Goal: Task Accomplishment & Management: Manage account settings

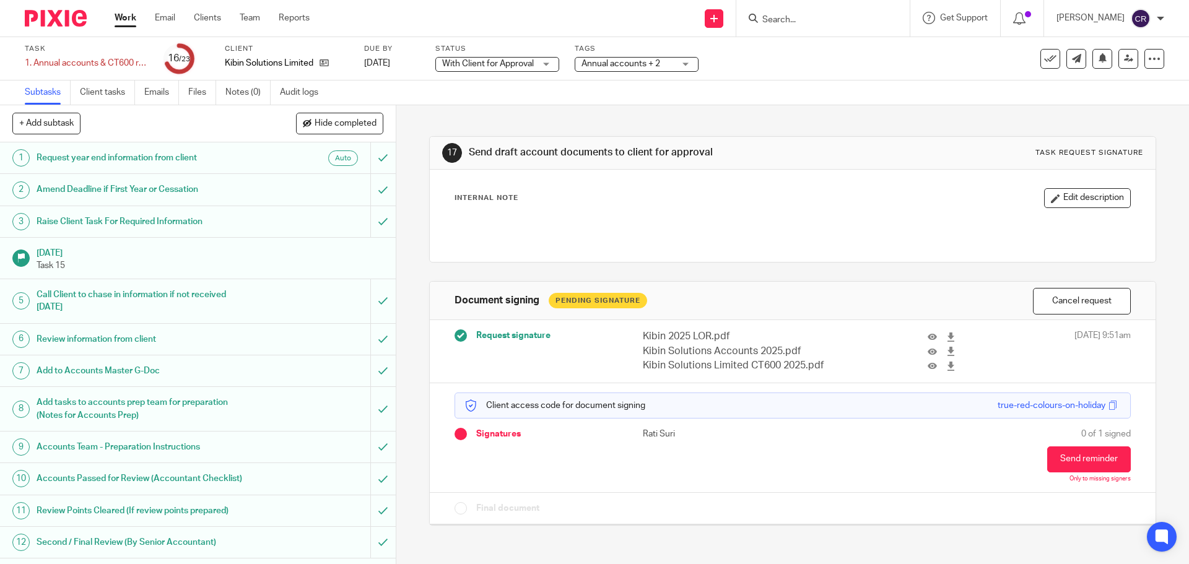
scroll to position [372, 0]
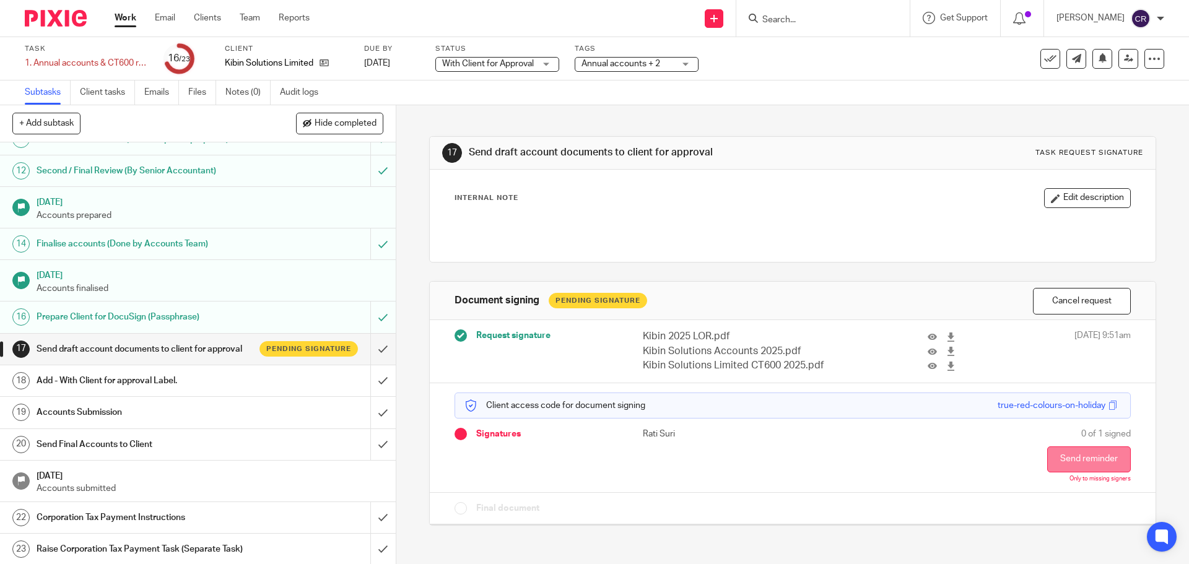
click at [1096, 461] on button "Send reminder" at bounding box center [1089, 460] width 84 height 26
click at [807, 72] on div "Task 1. Annual accounts & CT600 return Save 1. Annual accounts & CT600 return 1…" at bounding box center [500, 59] width 950 height 30
drag, startPoint x: 810, startPoint y: 19, endPoint x: 784, endPoint y: 25, distance: 27.3
click at [810, 19] on div "Reminder sent." at bounding box center [886, 35] width 582 height 47
click at [1159, 37] on div at bounding box center [1146, 39] width 33 height 15
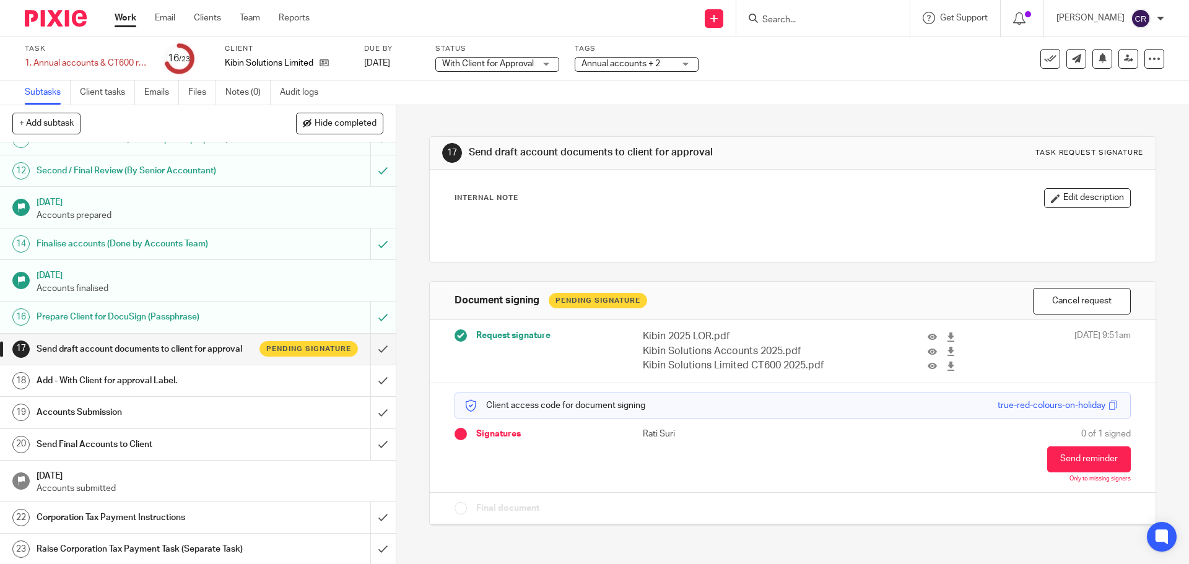
click at [815, 24] on input "Search" at bounding box center [817, 20] width 112 height 11
type input "gym"
click at [818, 50] on link at bounding box center [863, 53] width 209 height 28
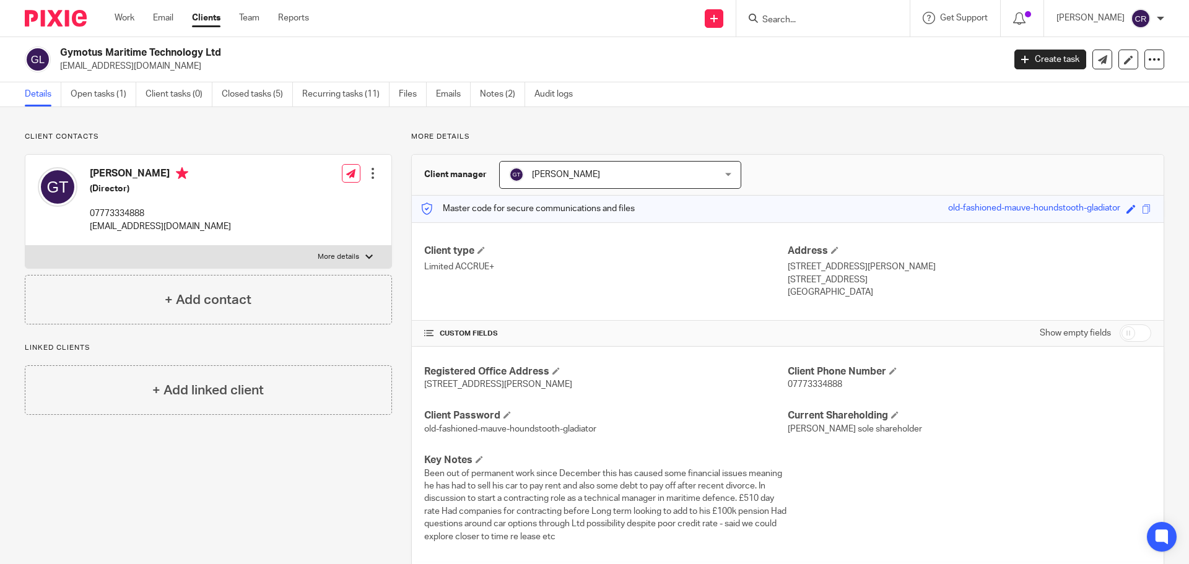
click at [257, 257] on label "More details" at bounding box center [208, 257] width 366 height 22
click at [25, 246] on input "More details" at bounding box center [25, 245] width 1 height 1
checkbox input "true"
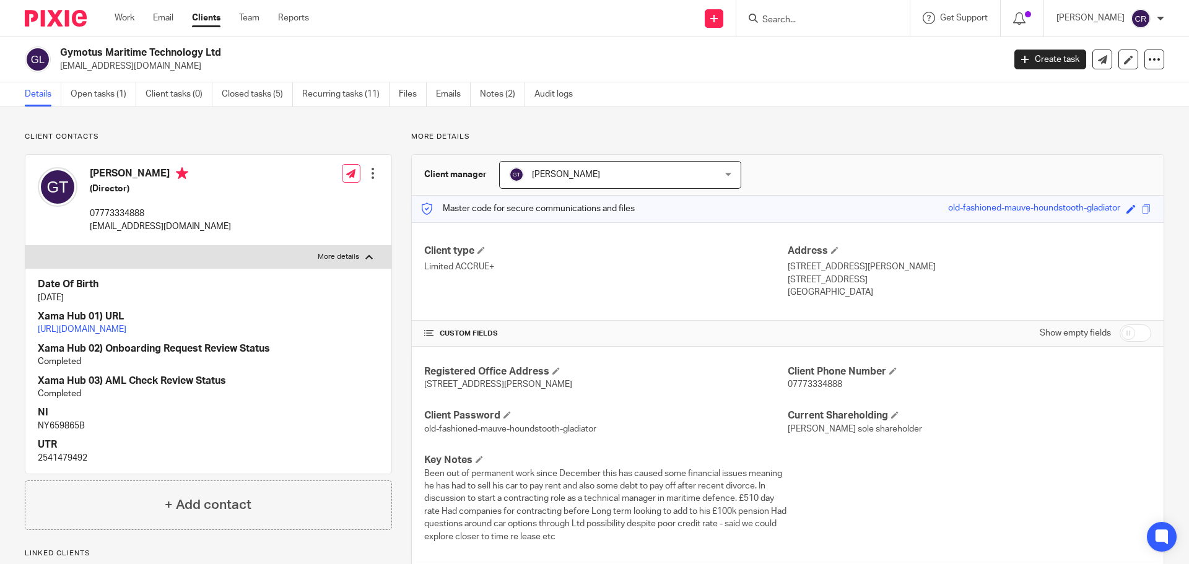
drag, startPoint x: 176, startPoint y: 328, endPoint x: 139, endPoint y: 331, distance: 37.2
click at [69, 432] on p "NY659865B" at bounding box center [208, 426] width 341 height 12
copy p "NY659865B"
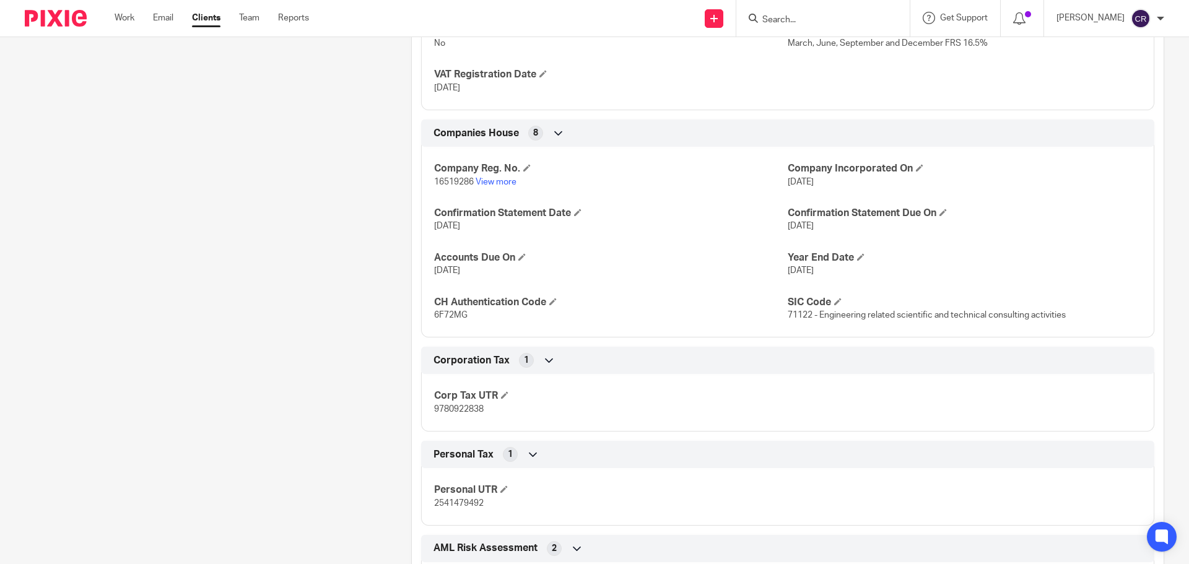
scroll to position [1177, 0]
click at [788, 19] on input "Search" at bounding box center [817, 20] width 112 height 11
type input "edwin"
click at [890, 14] on button "reset" at bounding box center [887, 17] width 12 height 12
click at [816, 21] on input "Search" at bounding box center [817, 20] width 112 height 11
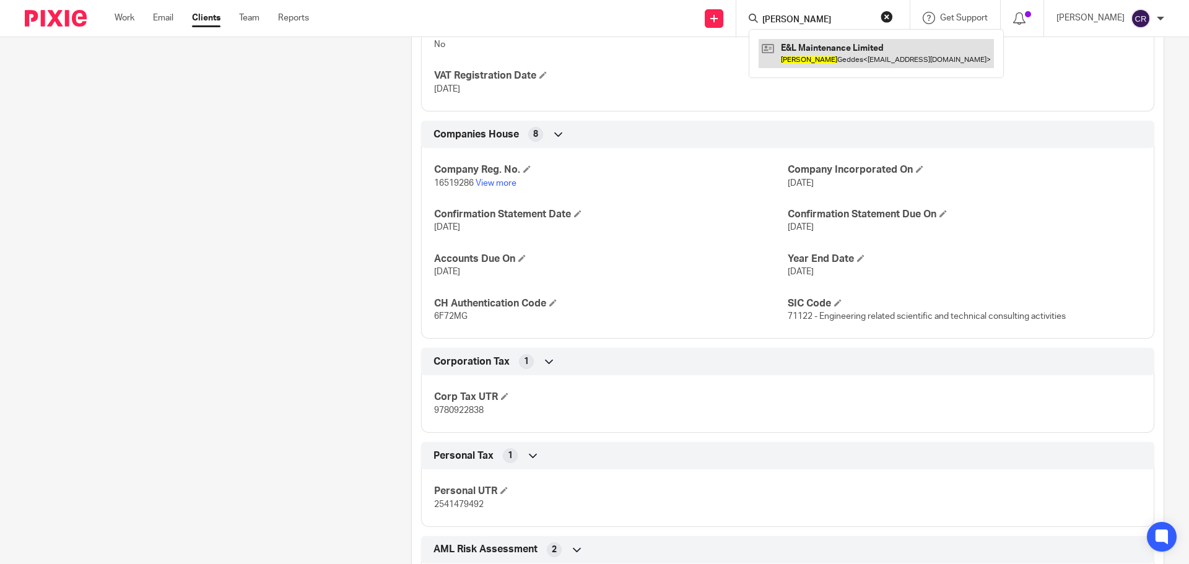
type input "edwin"
click at [815, 43] on link at bounding box center [876, 53] width 235 height 28
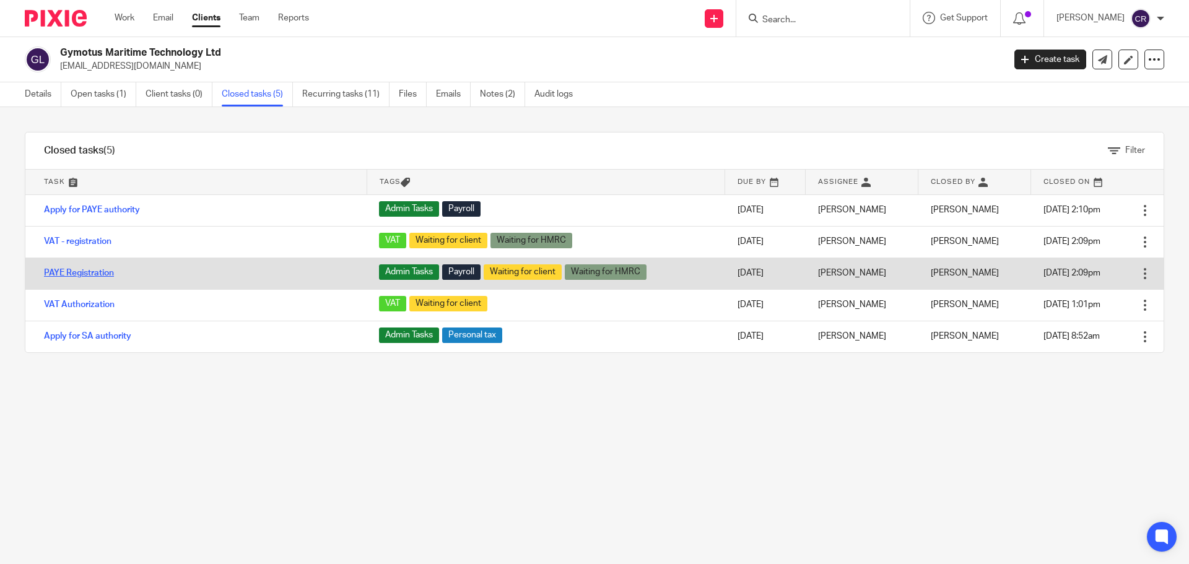
click at [82, 274] on link "PAYE Registration" at bounding box center [79, 273] width 70 height 9
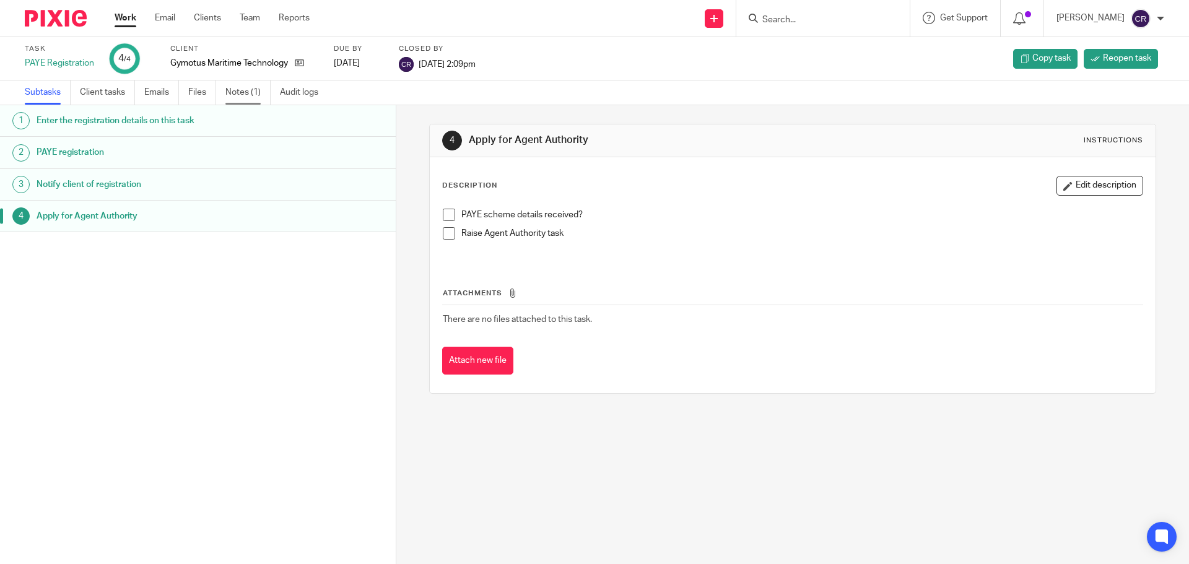
click at [232, 91] on link "Notes (1)" at bounding box center [247, 93] width 45 height 24
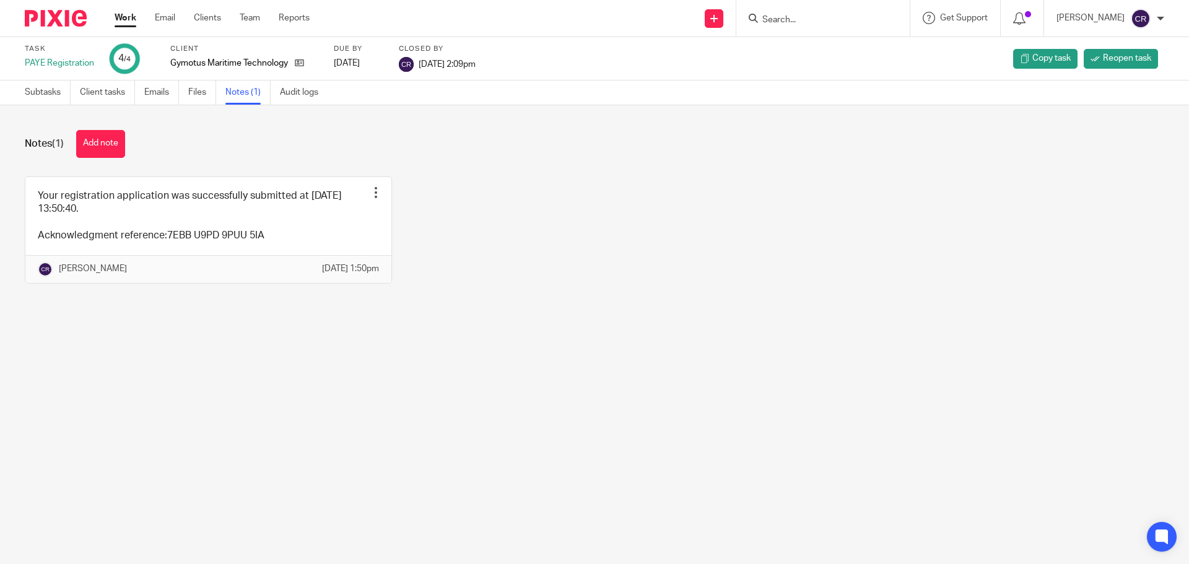
click at [46, 96] on link "Subtasks" at bounding box center [48, 93] width 46 height 24
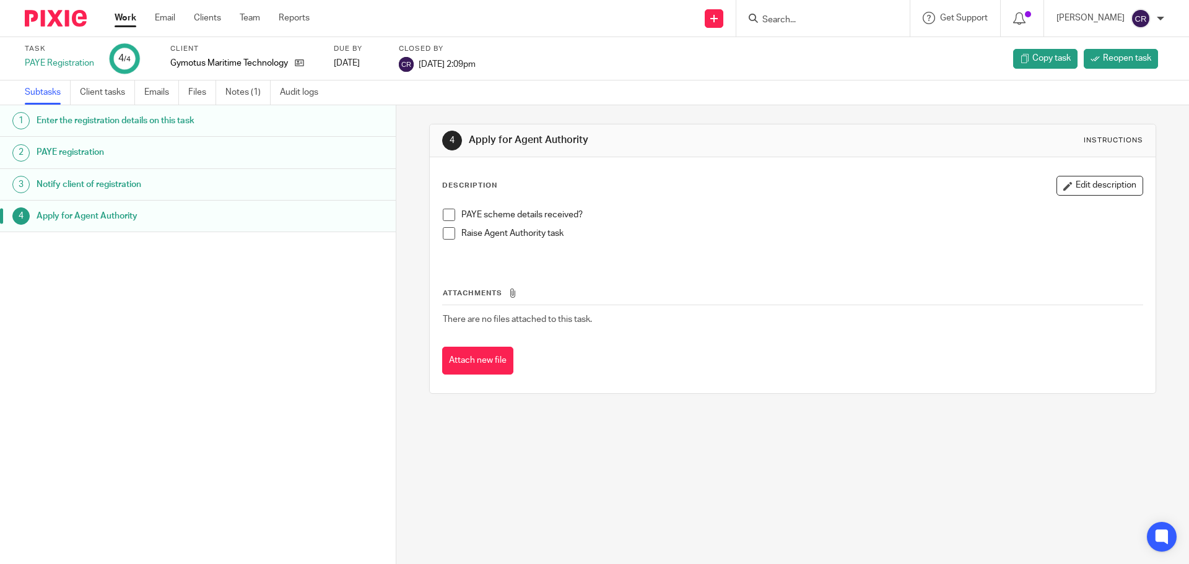
click at [177, 116] on h1 "Enter the registration details on this task" at bounding box center [153, 121] width 232 height 19
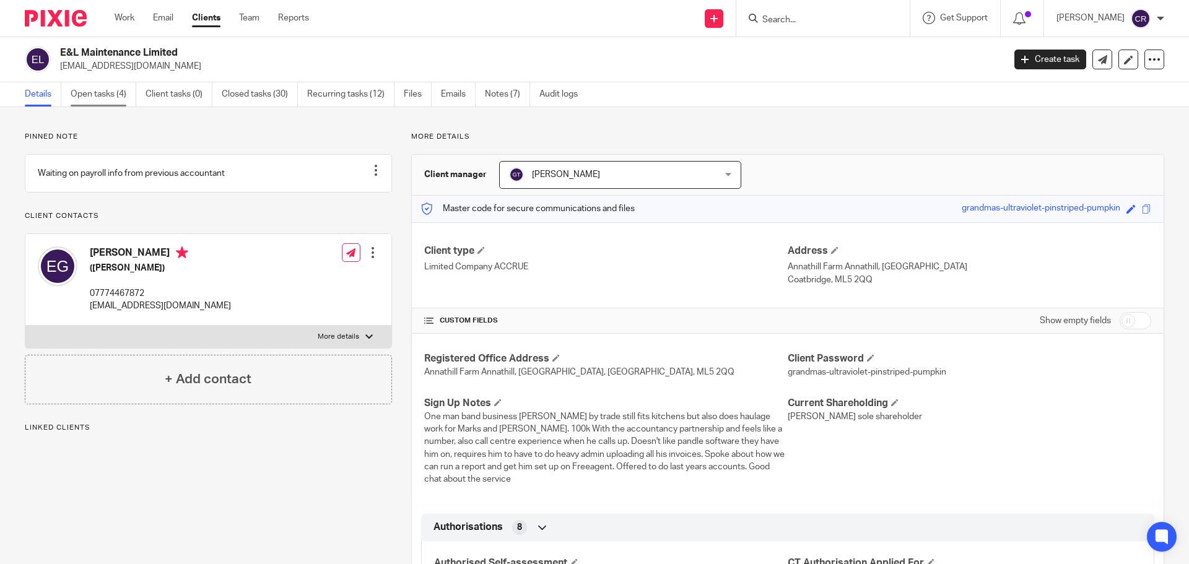
click at [105, 101] on link "Open tasks (4)" at bounding box center [104, 94] width 66 height 24
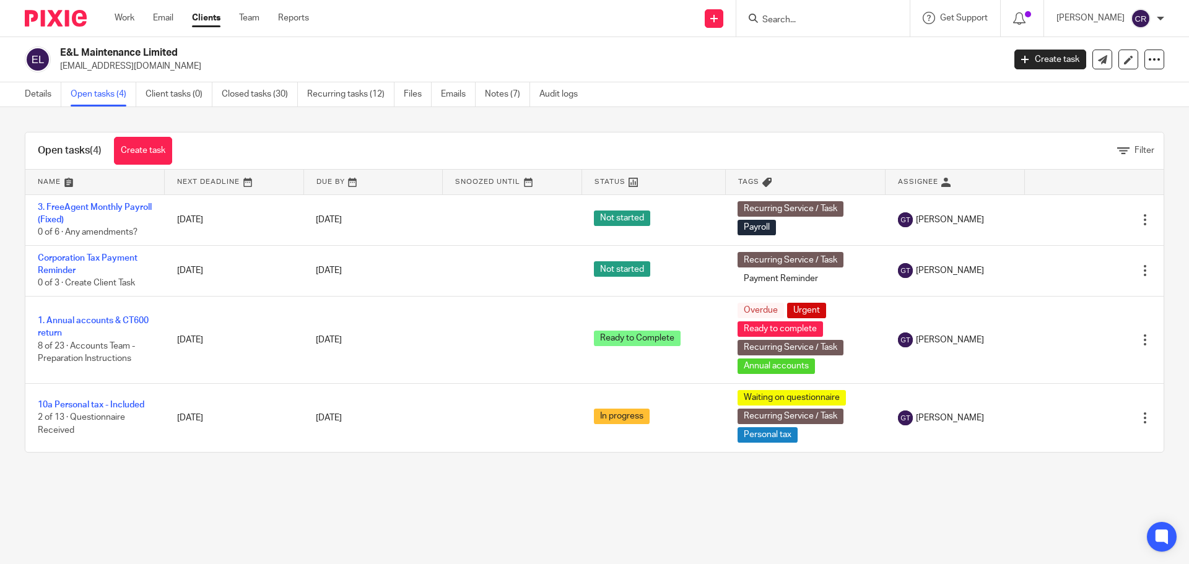
click at [790, 17] on input "Search" at bounding box center [817, 20] width 112 height 11
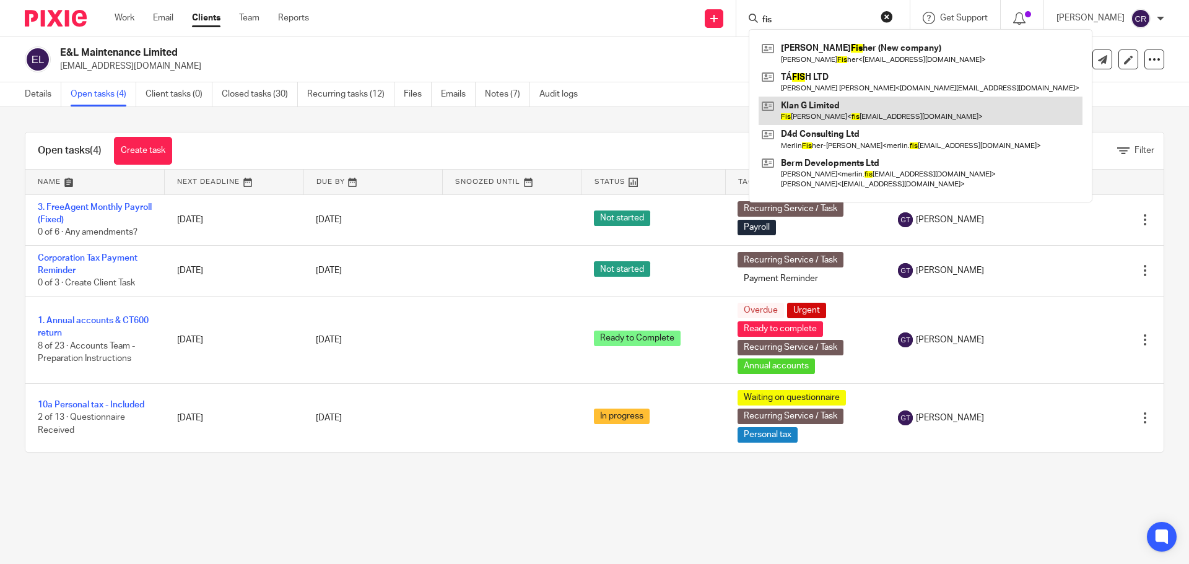
type input "fis"
click at [883, 106] on link at bounding box center [921, 111] width 324 height 28
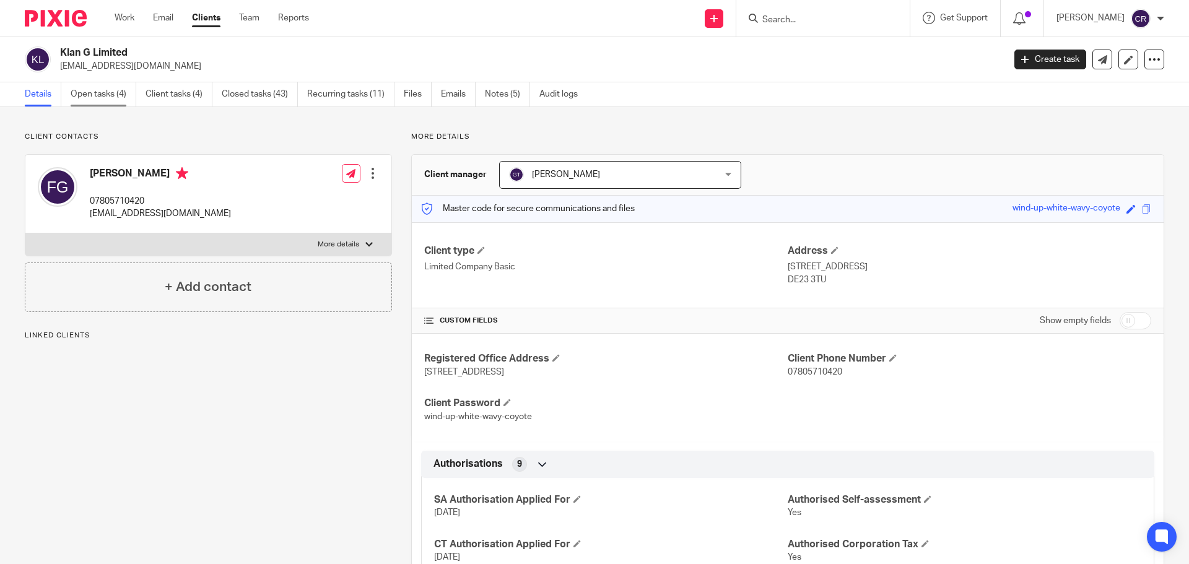
click at [133, 87] on link "Open tasks (4)" at bounding box center [104, 94] width 66 height 24
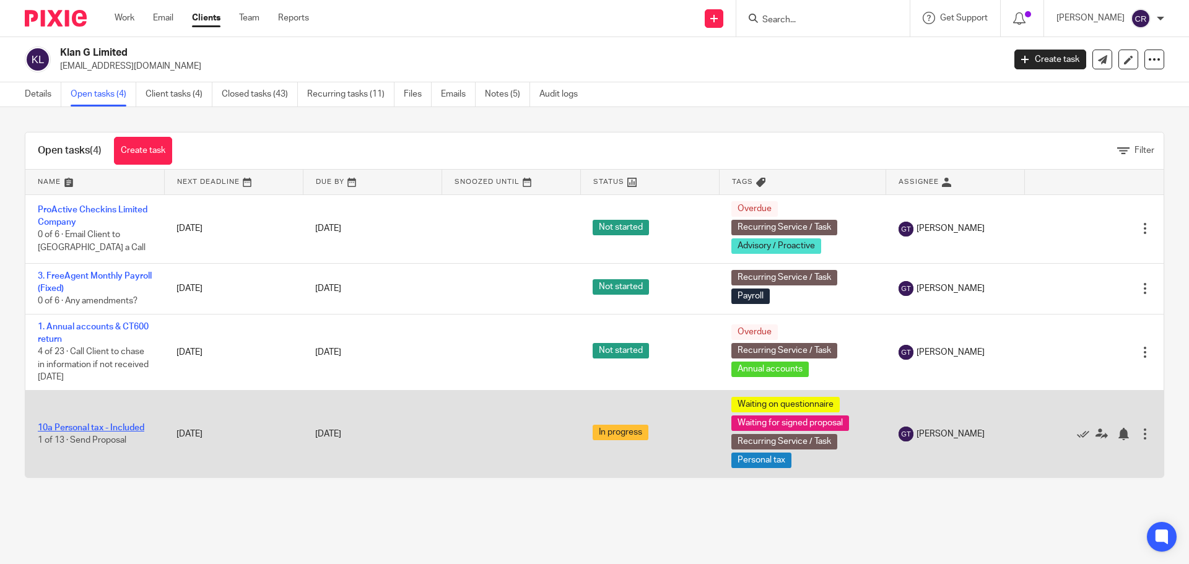
click at [105, 428] on link "10a Personal tax - Included" at bounding box center [91, 428] width 107 height 9
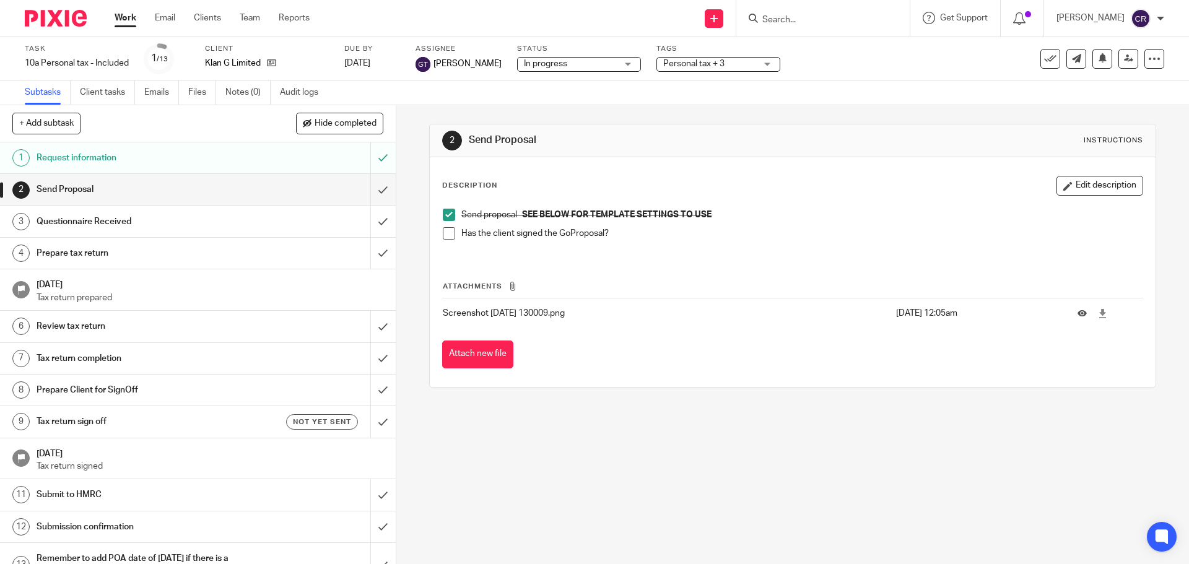
click at [447, 235] on span at bounding box center [449, 233] width 12 height 12
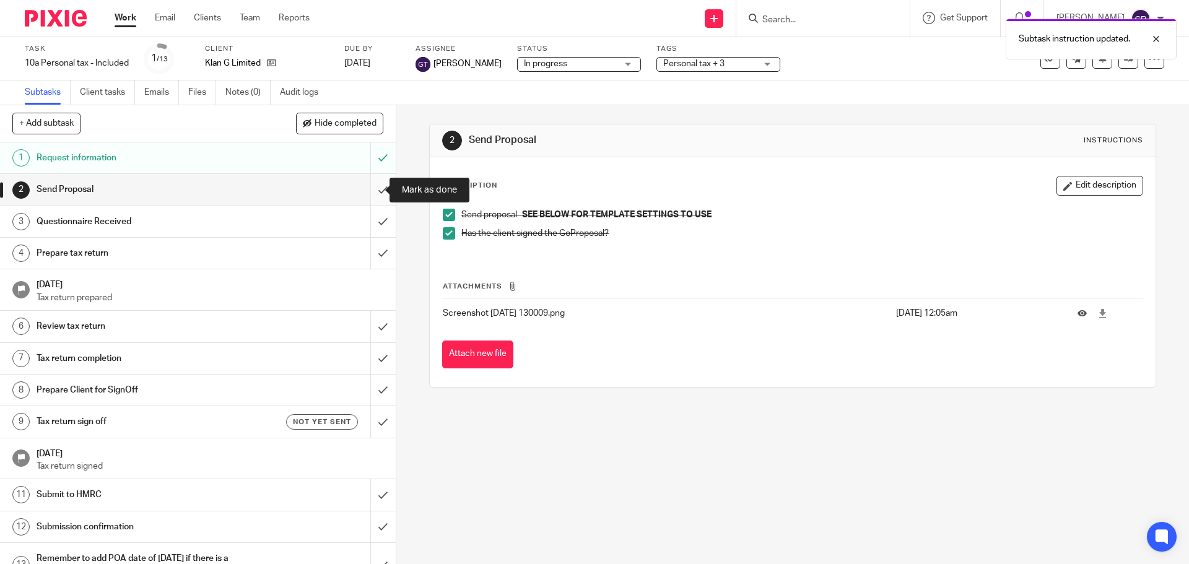
click at [367, 187] on input "submit" at bounding box center [198, 189] width 396 height 31
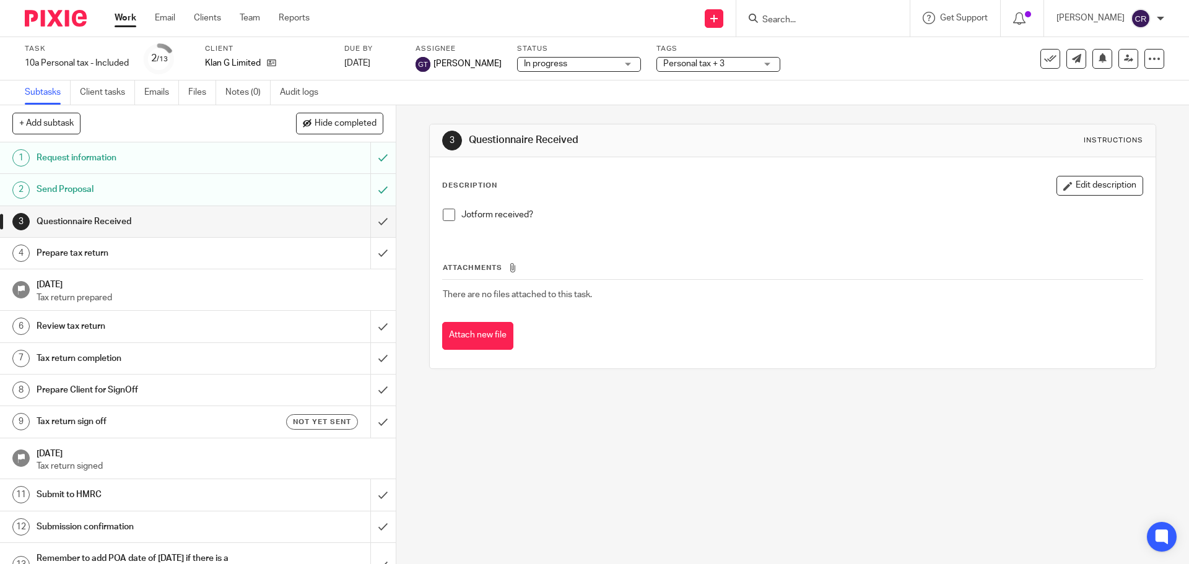
click at [691, 63] on span "Personal tax + 3" at bounding box center [693, 63] width 61 height 9
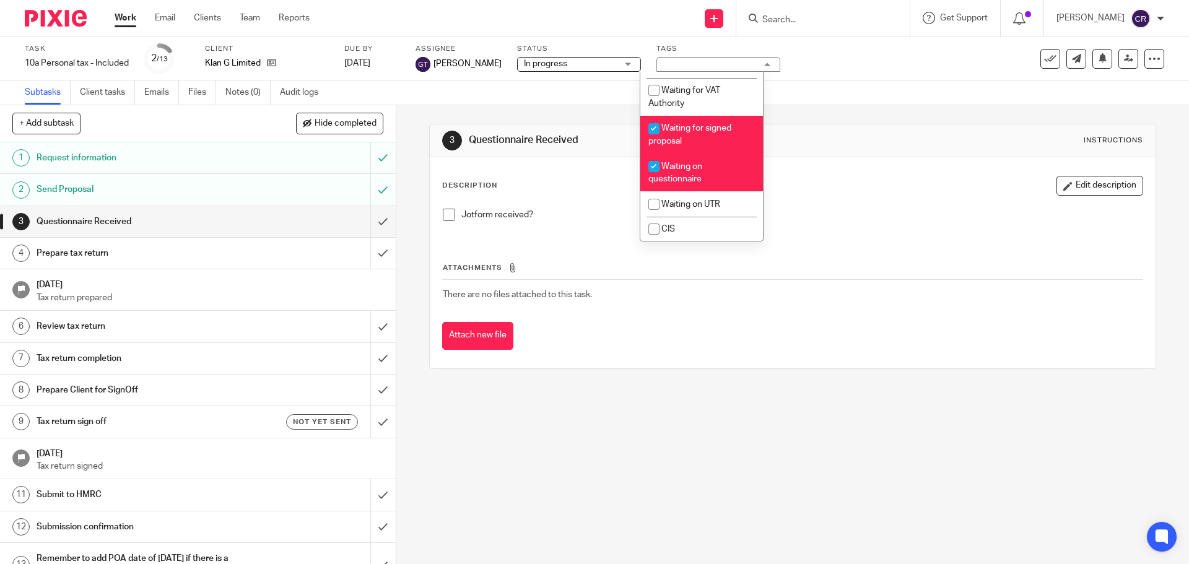
scroll to position [991, 0]
click at [702, 151] on li "Waiting for signed proposal" at bounding box center [702, 132] width 123 height 38
checkbox input "false"
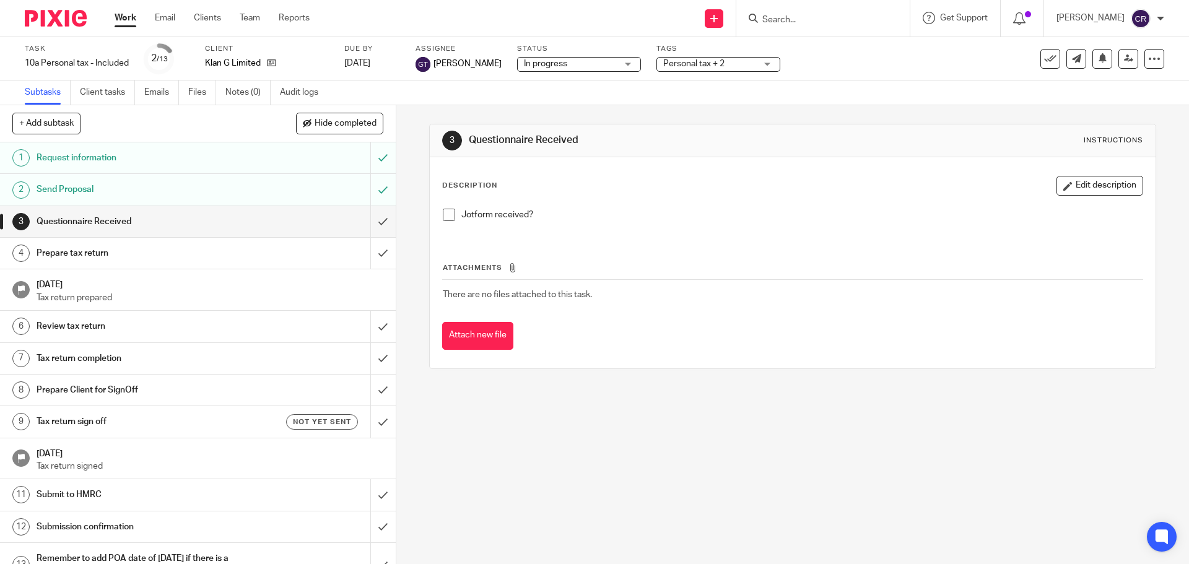
click at [820, 203] on div "Jotform received?" at bounding box center [793, 220] width 712 height 34
click at [822, 18] on input "Search" at bounding box center [817, 20] width 112 height 11
type input "y"
type input "gym"
click at [836, 65] on link at bounding box center [863, 53] width 209 height 28
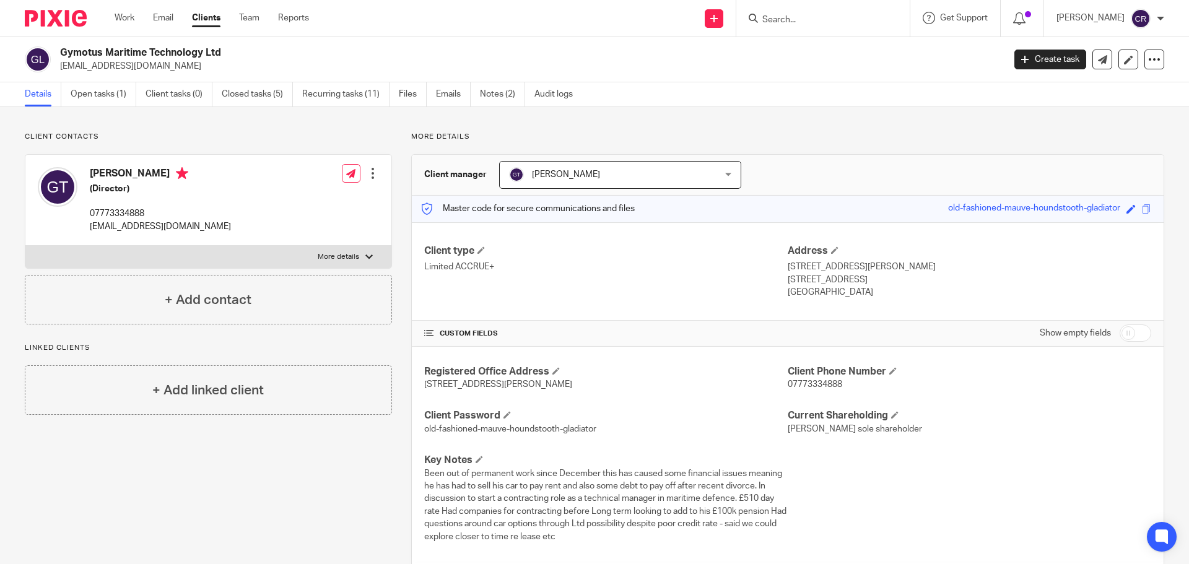
click at [1121, 331] on input "checkbox" at bounding box center [1136, 333] width 32 height 17
checkbox input "true"
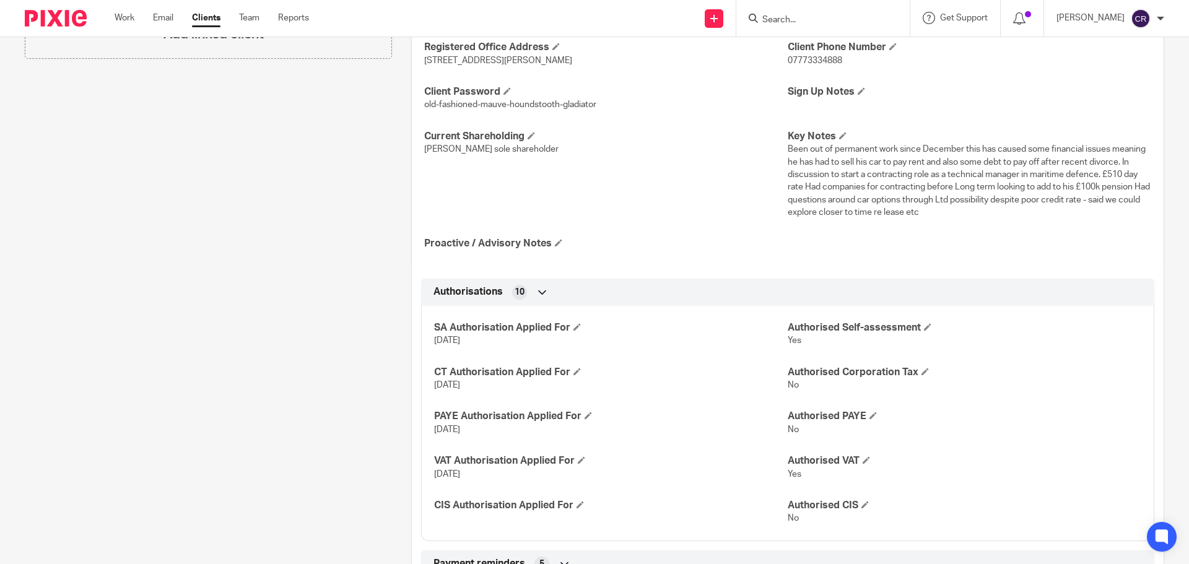
scroll to position [372, 0]
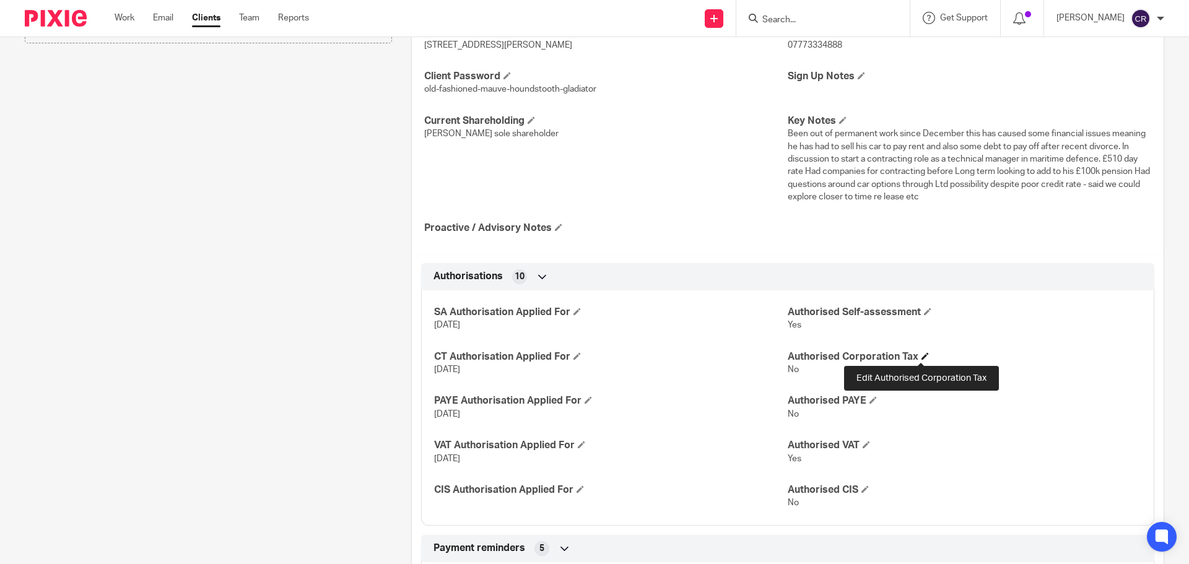
click at [922, 356] on span at bounding box center [925, 355] width 7 height 7
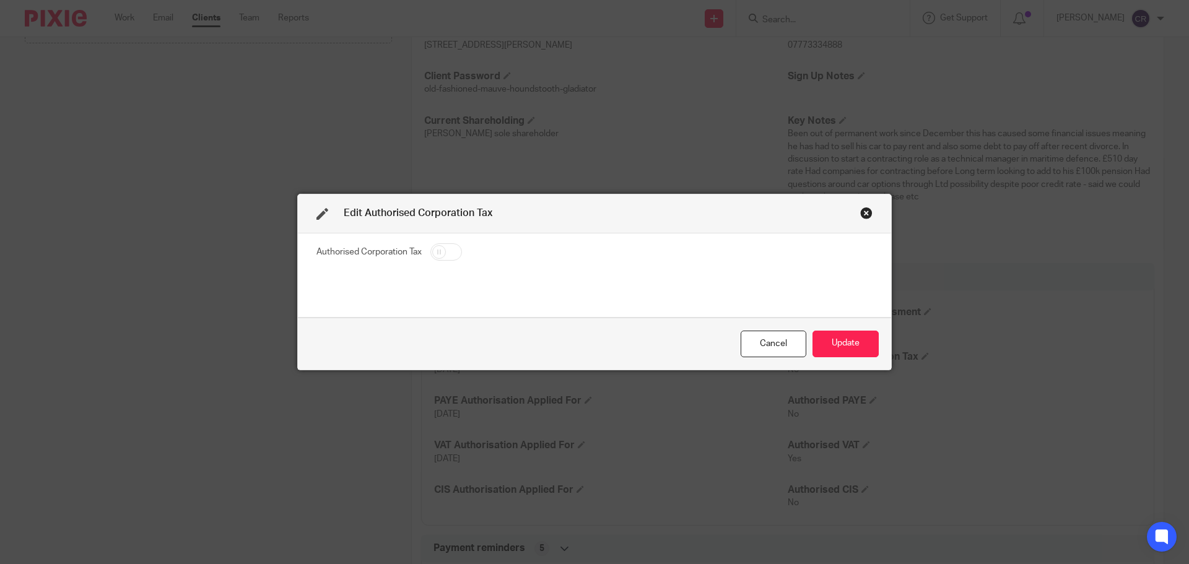
click at [434, 245] on input "checkbox" at bounding box center [447, 251] width 32 height 17
checkbox input "true"
click at [822, 341] on button "Update" at bounding box center [846, 344] width 66 height 27
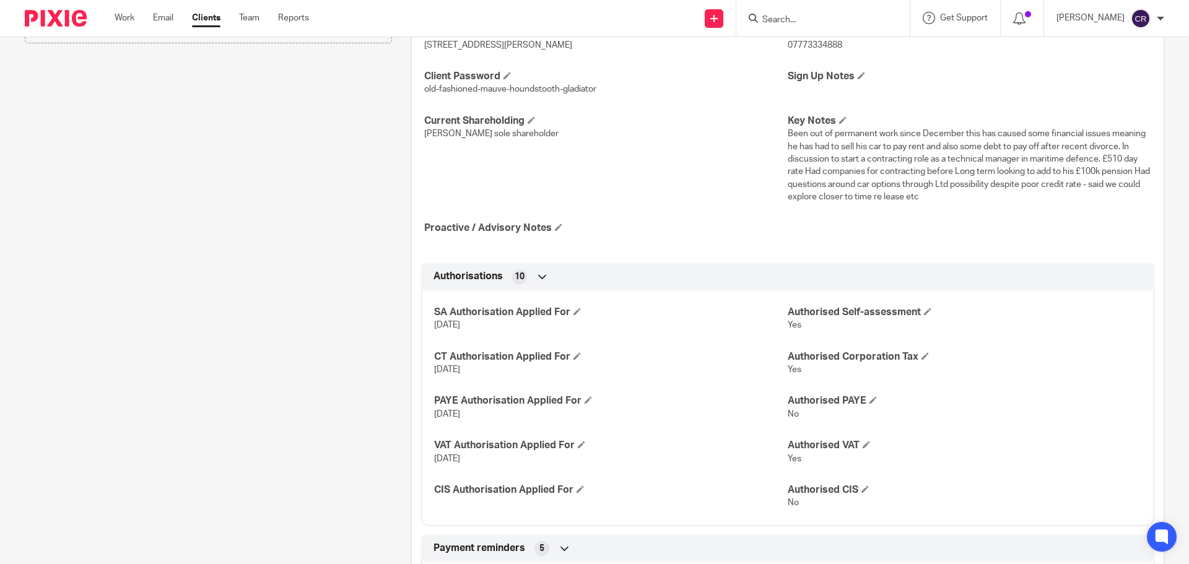
click at [824, 20] on input "Search" at bounding box center [817, 20] width 112 height 11
type input "S"
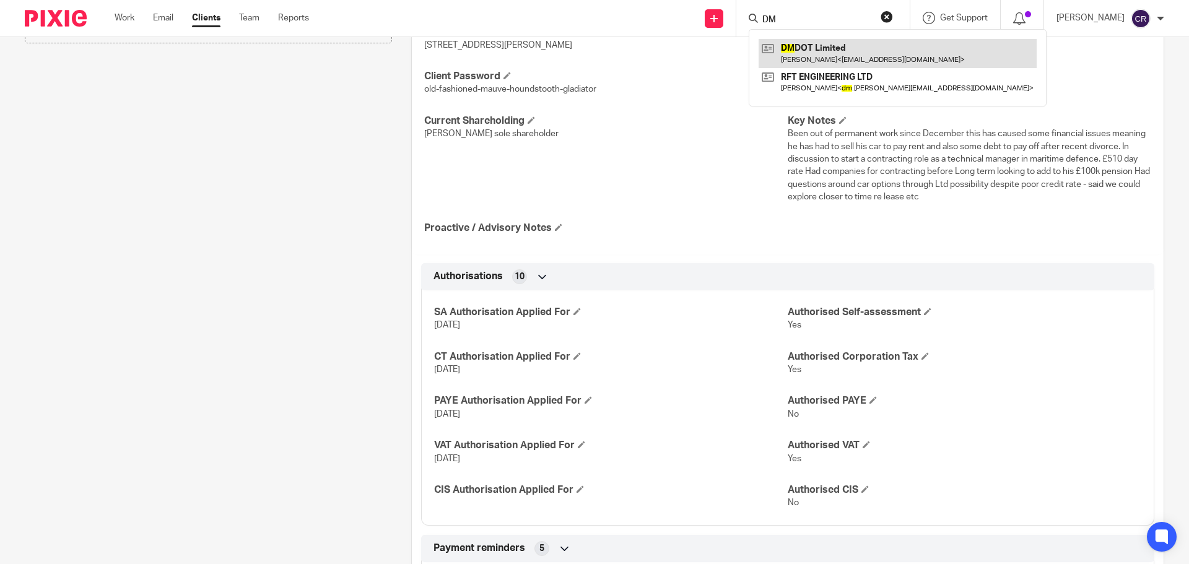
type input "DM"
click at [802, 55] on link at bounding box center [898, 53] width 278 height 28
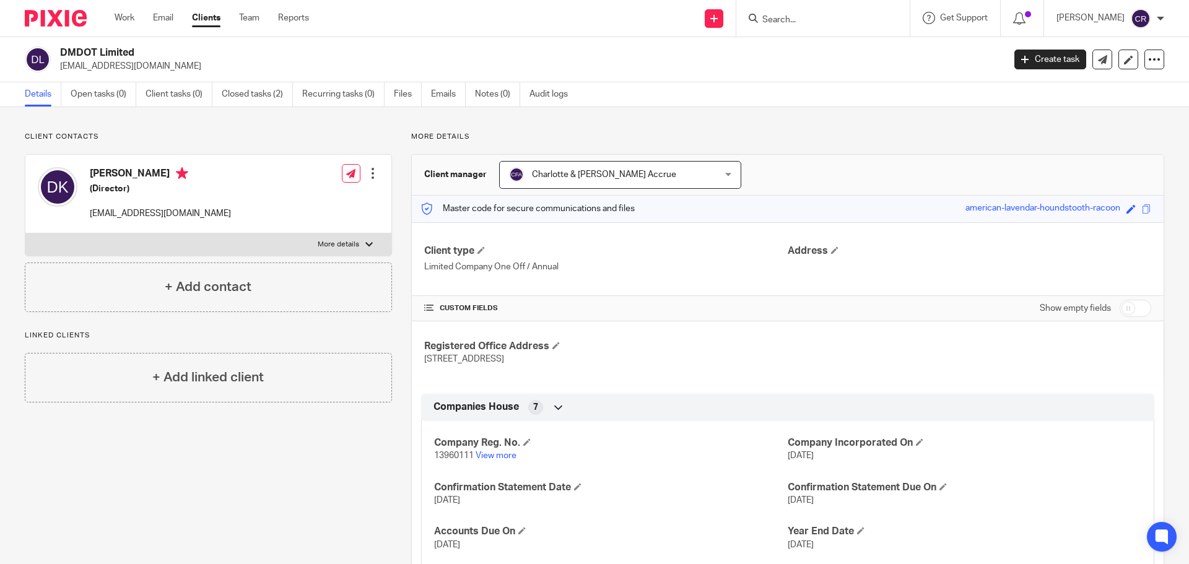
click at [786, 25] on input "Search" at bounding box center [817, 20] width 112 height 11
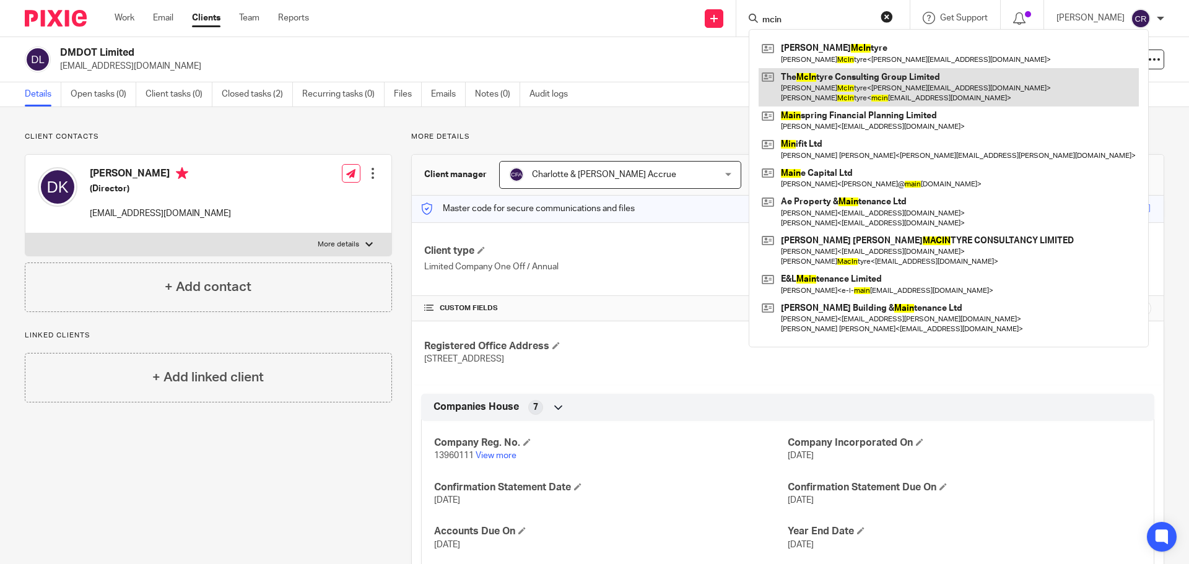
type input "mcin"
click at [869, 82] on link at bounding box center [949, 87] width 380 height 38
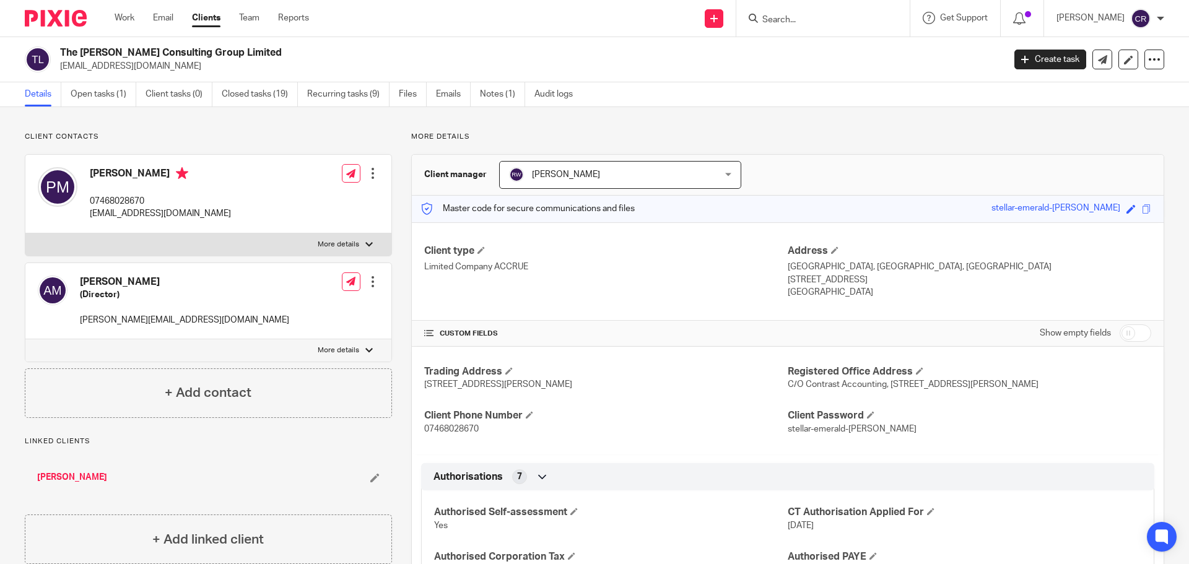
click at [809, 21] on input "Search" at bounding box center [817, 20] width 112 height 11
type input "mqr"
click at [821, 46] on link at bounding box center [863, 53] width 209 height 28
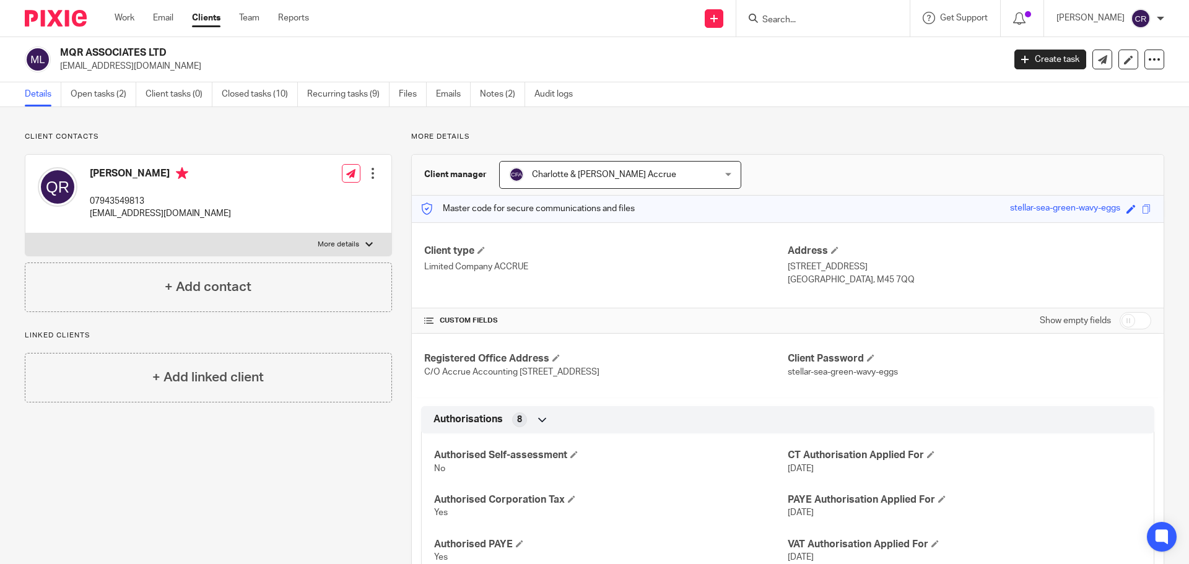
click at [820, 22] on input "Search" at bounding box center [817, 20] width 112 height 11
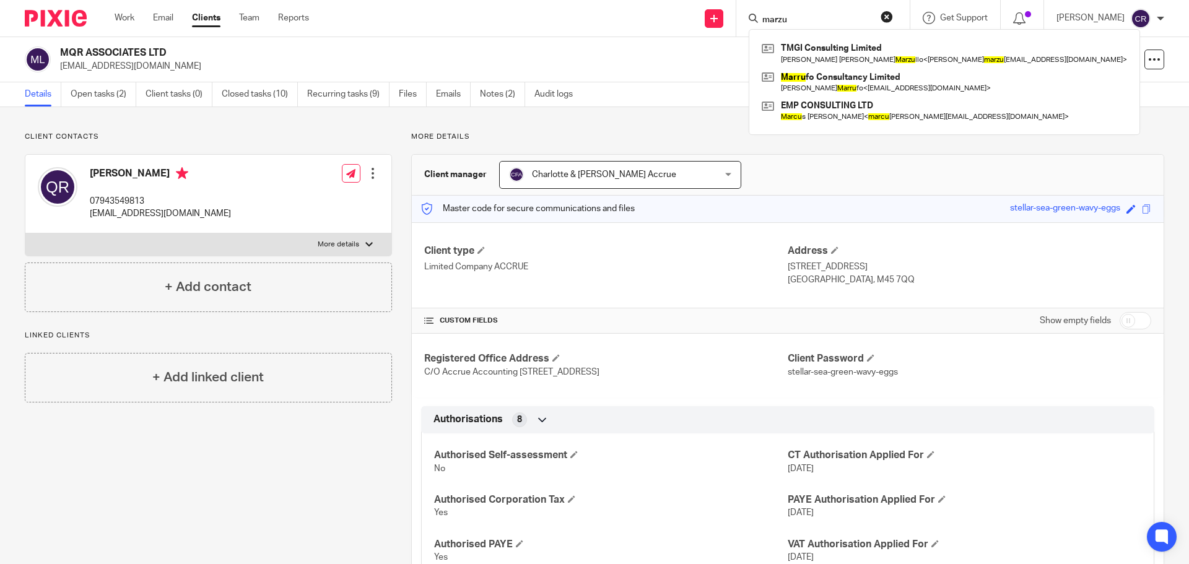
type input "marzu"
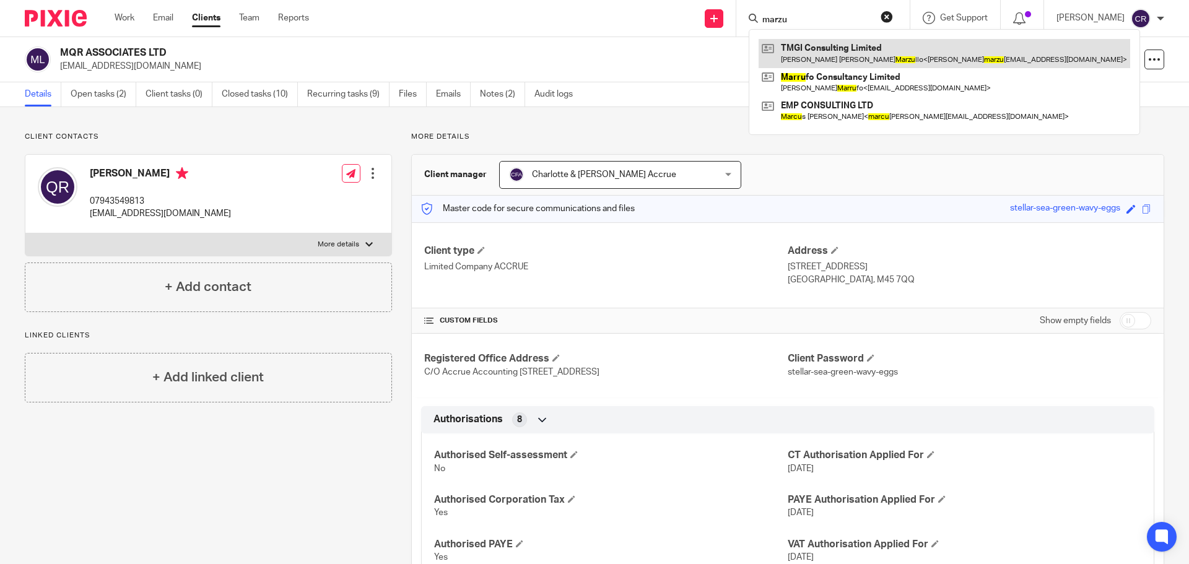
click at [890, 56] on link at bounding box center [945, 53] width 372 height 28
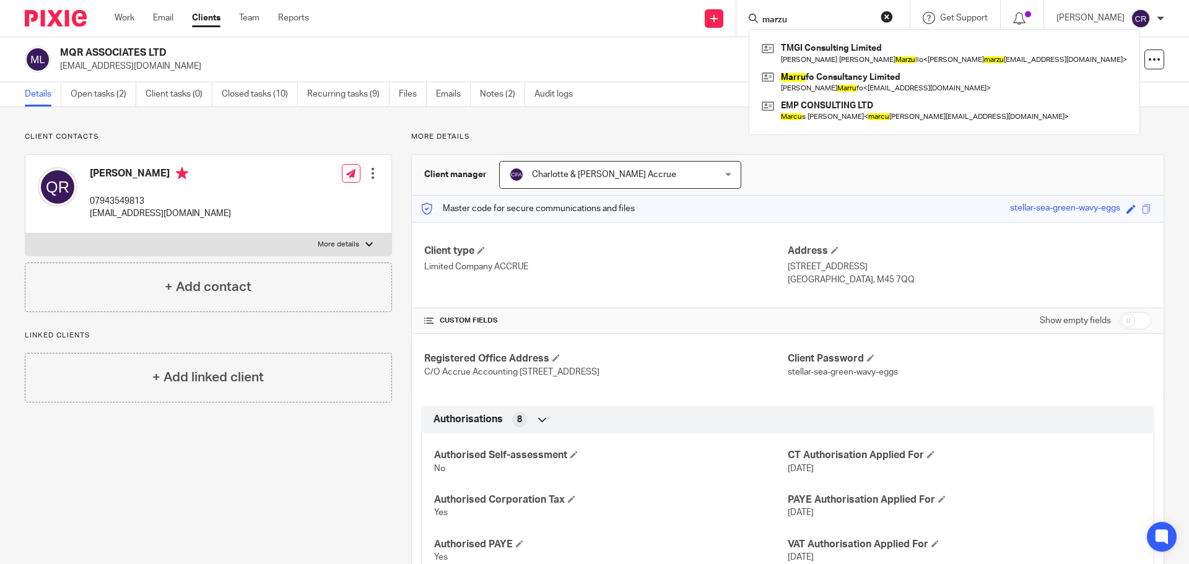
click at [886, 14] on button "reset" at bounding box center [887, 17] width 12 height 12
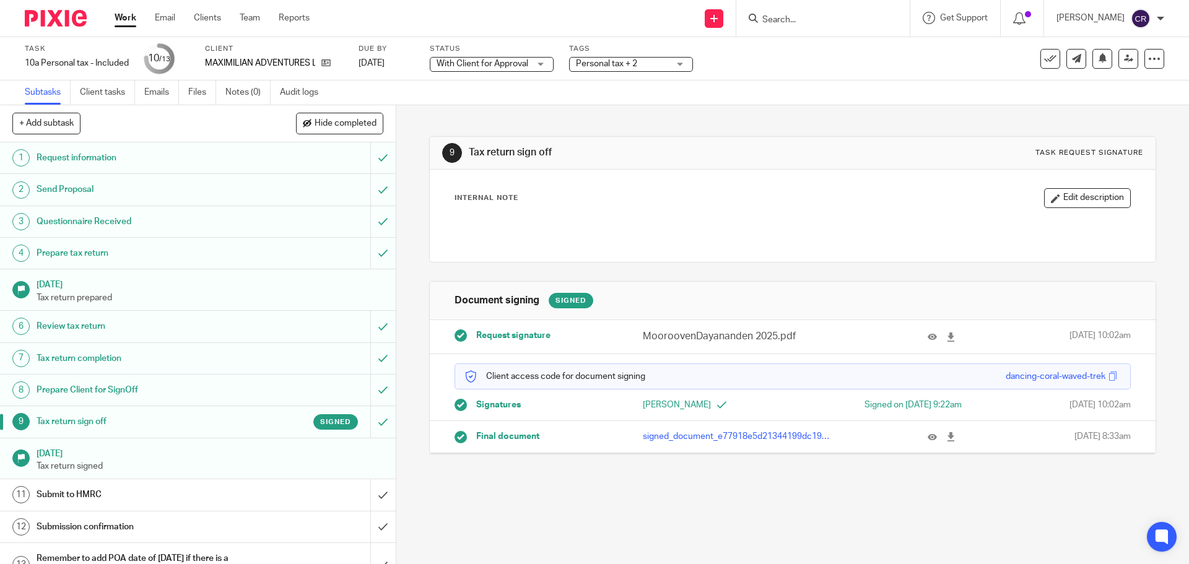
click at [911, 335] on div at bounding box center [929, 337] width 65 height 14
click at [912, 336] on div at bounding box center [929, 337] width 65 height 14
click at [928, 338] on icon at bounding box center [932, 337] width 9 height 9
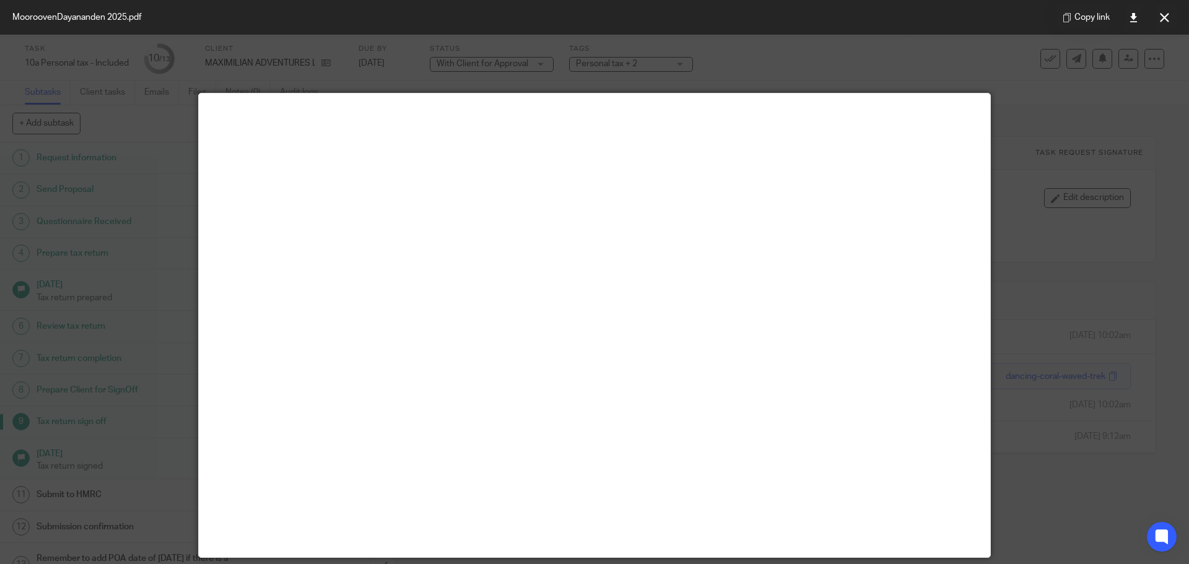
drag, startPoint x: 1161, startPoint y: 14, endPoint x: 1088, endPoint y: 38, distance: 77.0
click at [1161, 14] on icon at bounding box center [1164, 17] width 9 height 9
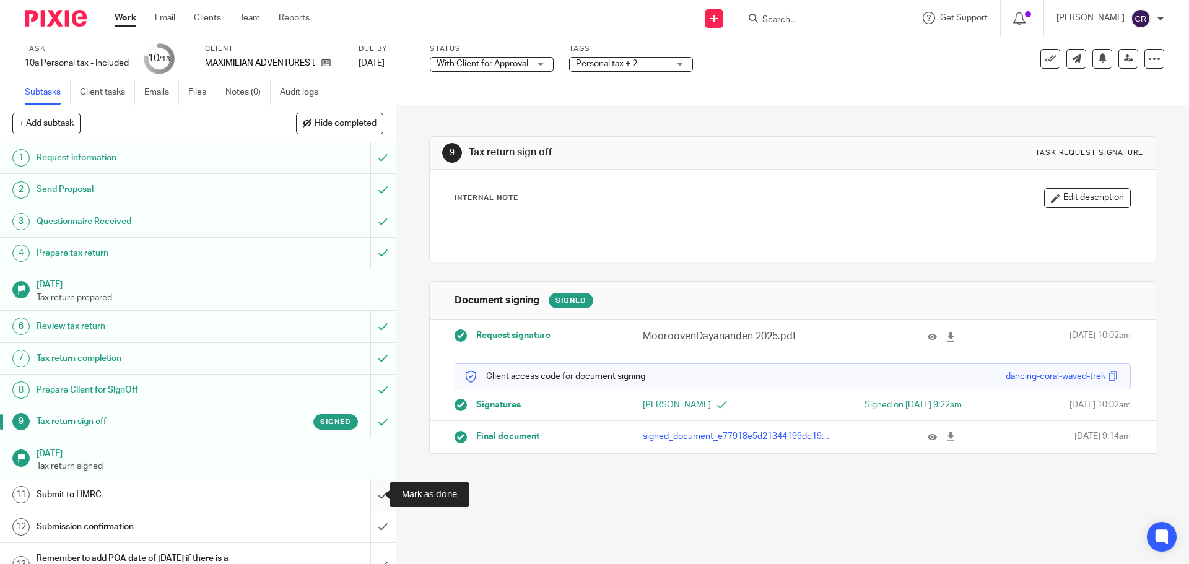
click at [369, 495] on input "submit" at bounding box center [198, 494] width 396 height 31
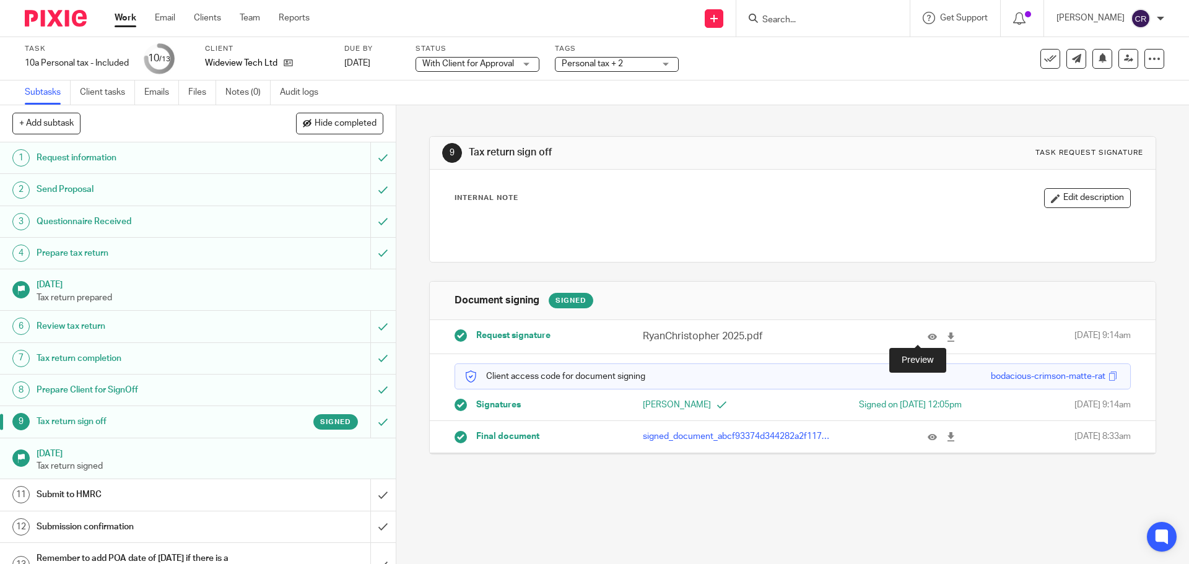
drag, startPoint x: 919, startPoint y: 336, endPoint x: 968, endPoint y: 349, distance: 50.6
click at [928, 336] on icon at bounding box center [932, 337] width 9 height 9
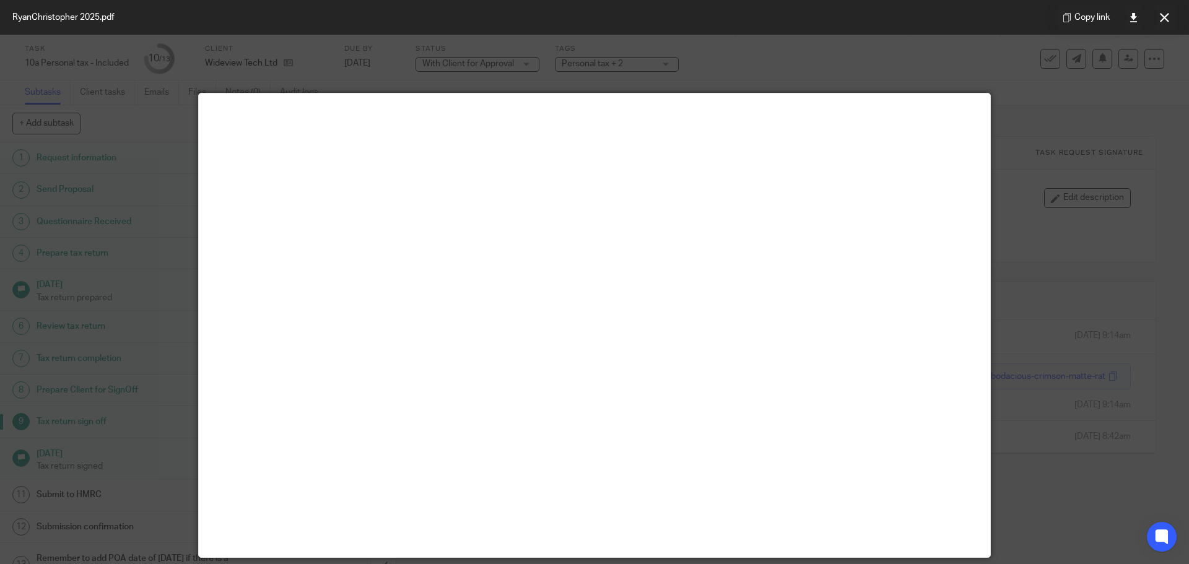
drag, startPoint x: 1168, startPoint y: 15, endPoint x: 1151, endPoint y: 7, distance: 18.6
click at [1168, 15] on icon at bounding box center [1164, 17] width 9 height 9
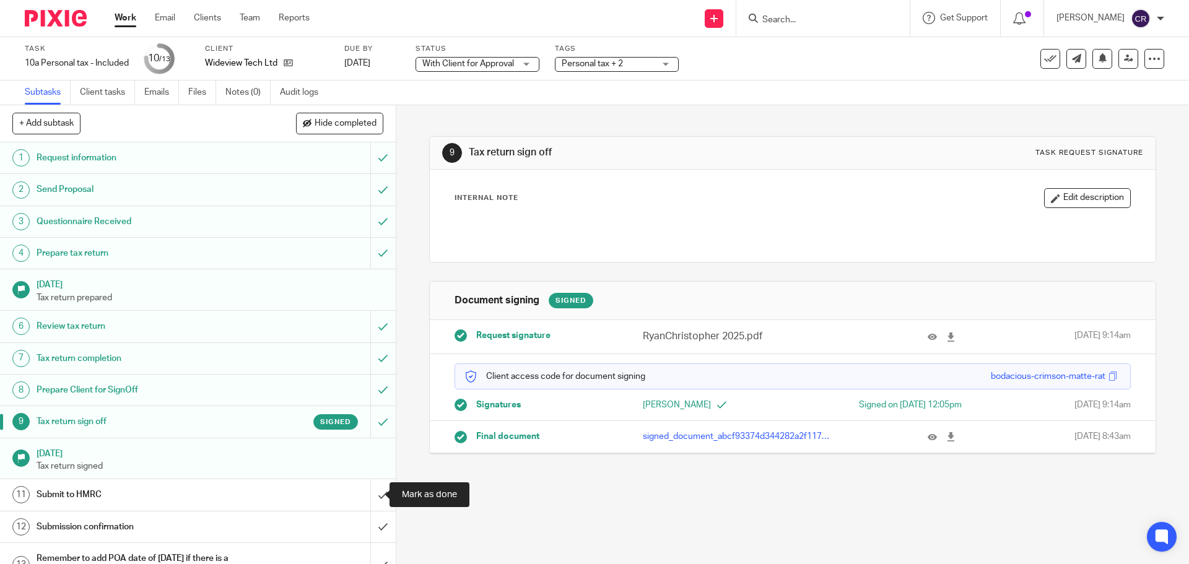
drag, startPoint x: 376, startPoint y: 491, endPoint x: 418, endPoint y: 483, distance: 42.3
click at [375, 491] on input "submit" at bounding box center [198, 494] width 396 height 31
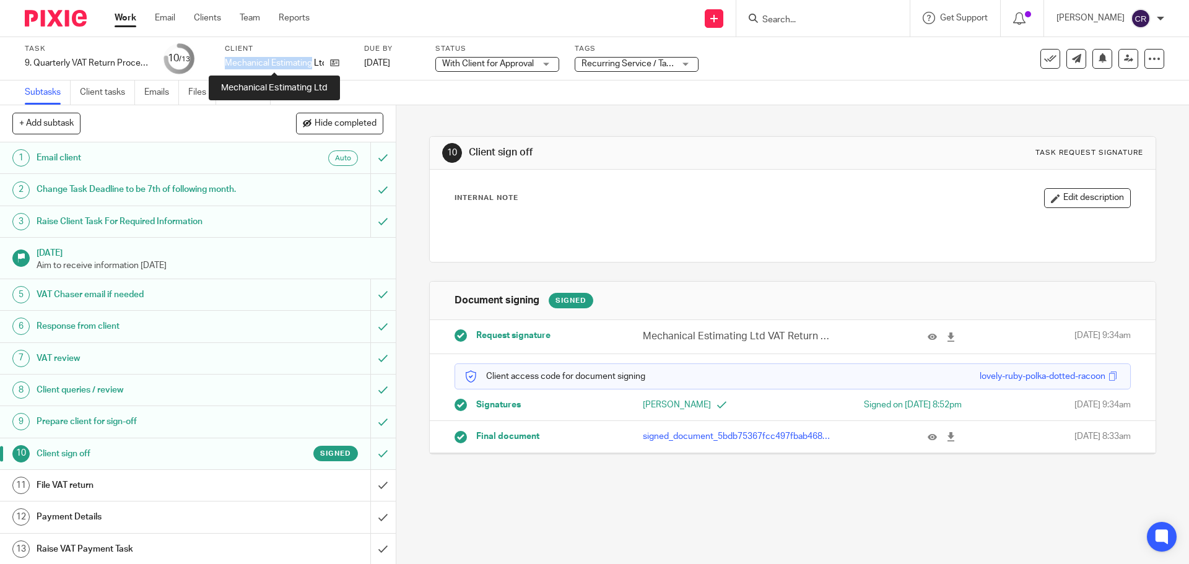
drag, startPoint x: 227, startPoint y: 64, endPoint x: 312, endPoint y: 63, distance: 84.2
click at [312, 63] on p "Mechanical Estimating Ltd" at bounding box center [274, 63] width 99 height 12
copy p "Mechanical Estimating"
click at [928, 338] on icon at bounding box center [932, 337] width 9 height 9
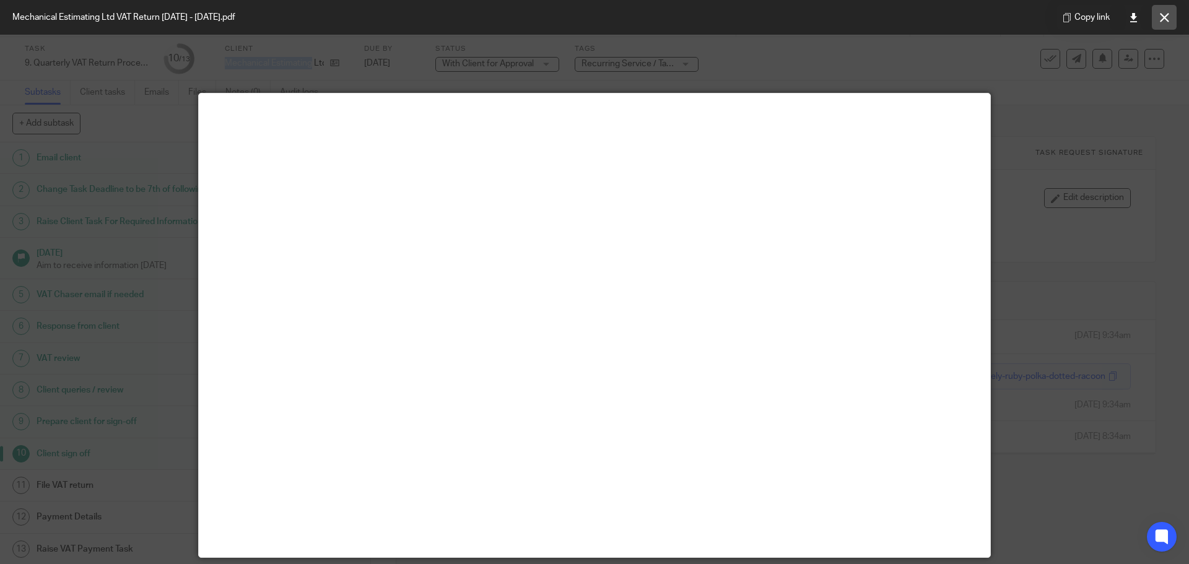
click at [1160, 22] on button at bounding box center [1164, 17] width 25 height 25
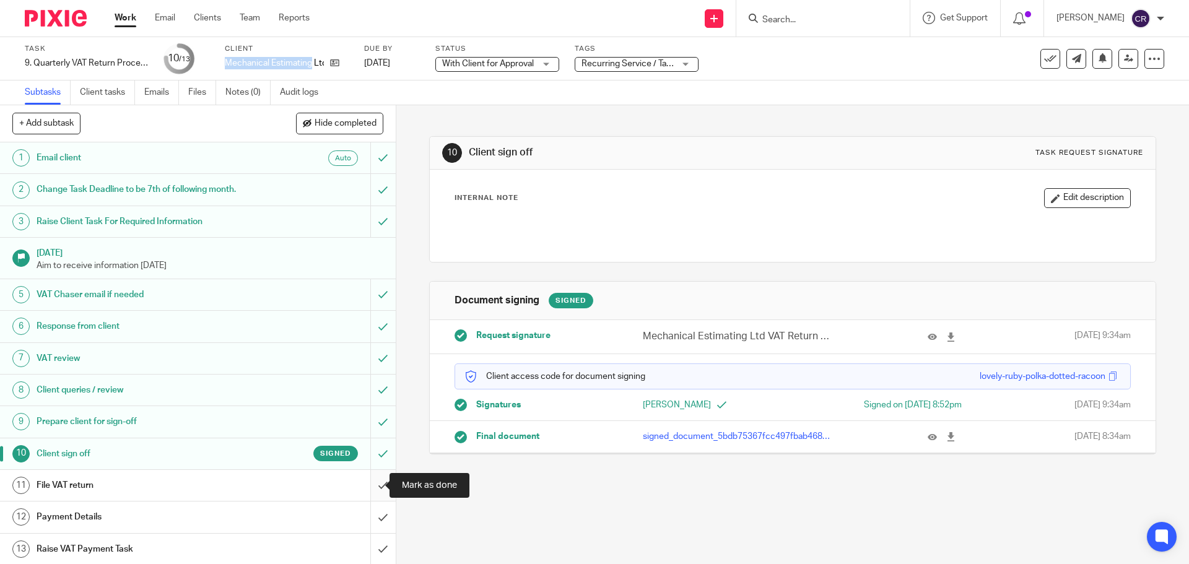
click at [369, 489] on input "submit" at bounding box center [198, 485] width 396 height 31
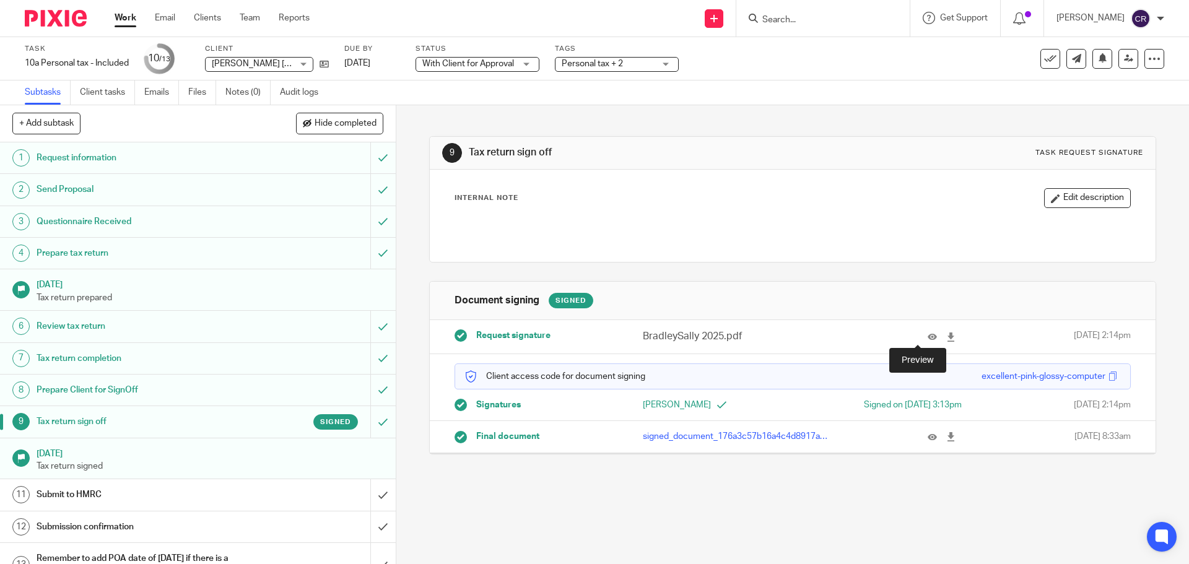
drag, startPoint x: 920, startPoint y: 332, endPoint x: 951, endPoint y: 336, distance: 31.9
click at [928, 333] on icon at bounding box center [932, 337] width 9 height 9
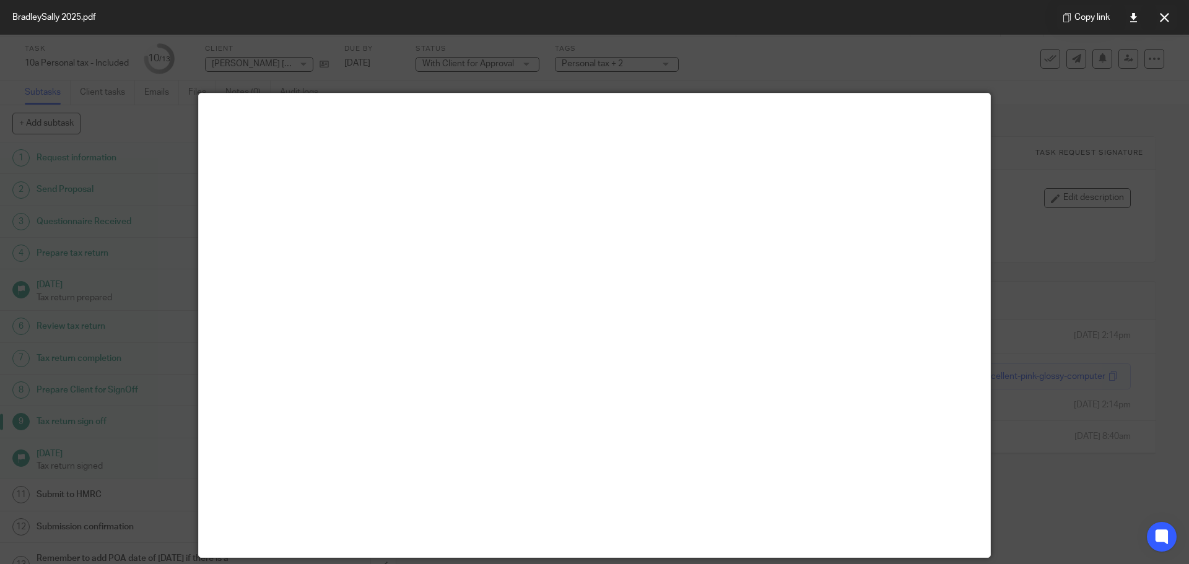
drag, startPoint x: 1163, startPoint y: 16, endPoint x: 301, endPoint y: 186, distance: 878.9
click at [1163, 16] on icon at bounding box center [1164, 17] width 9 height 9
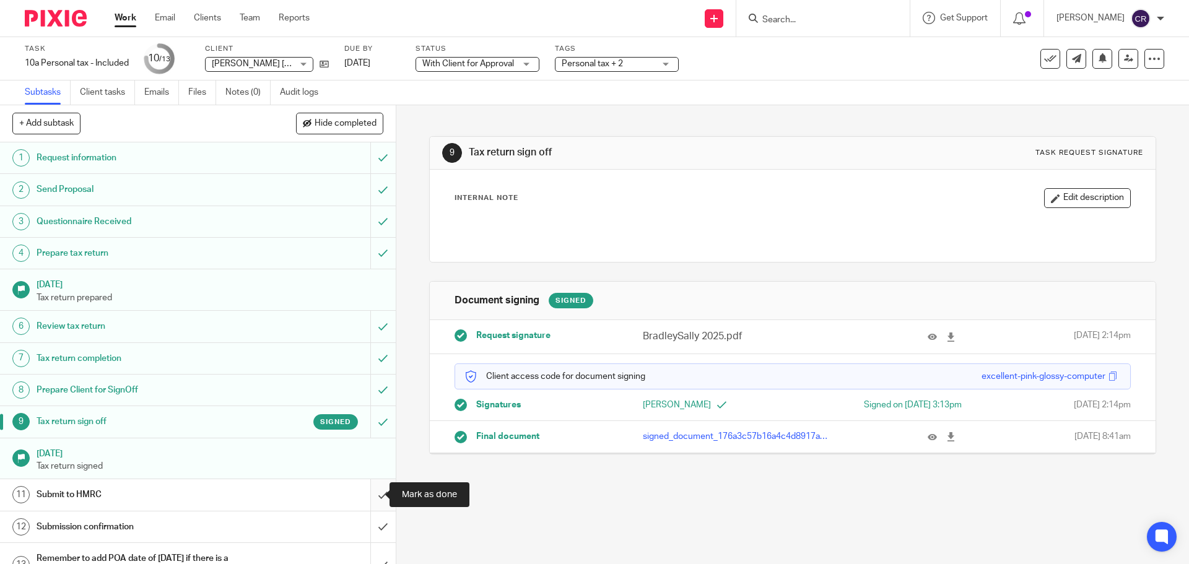
click at [372, 501] on input "submit" at bounding box center [198, 494] width 396 height 31
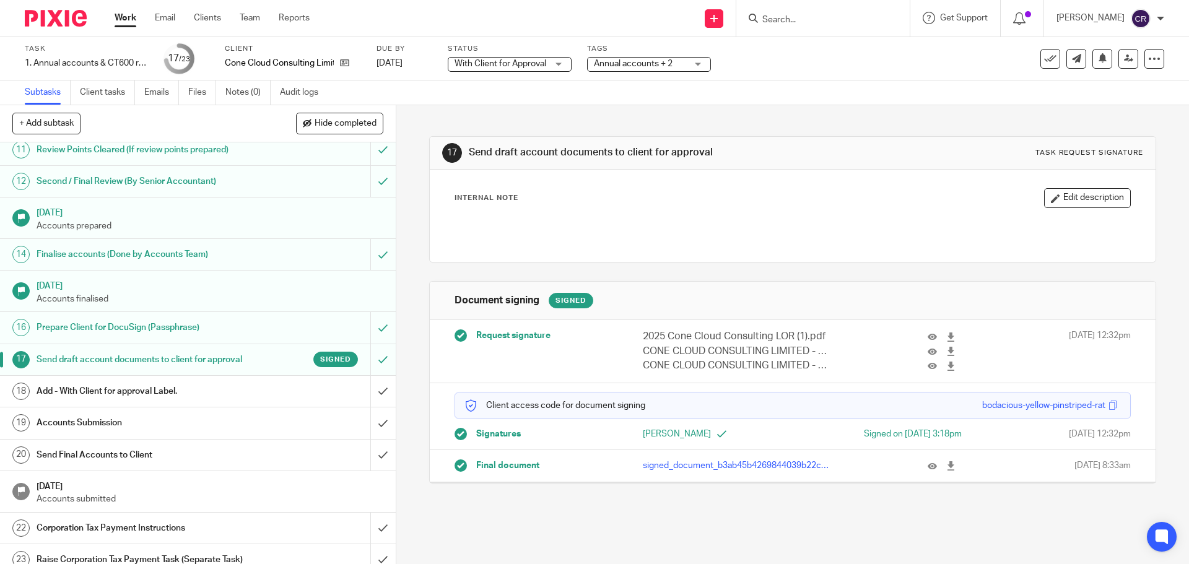
scroll to position [372, 0]
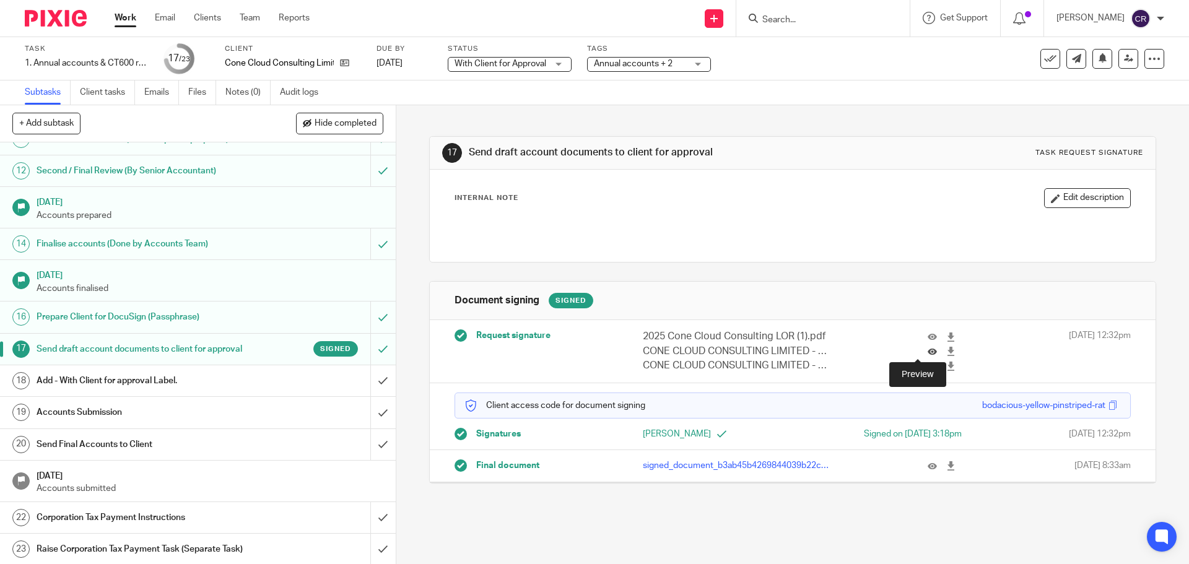
click at [928, 354] on icon at bounding box center [932, 351] width 9 height 9
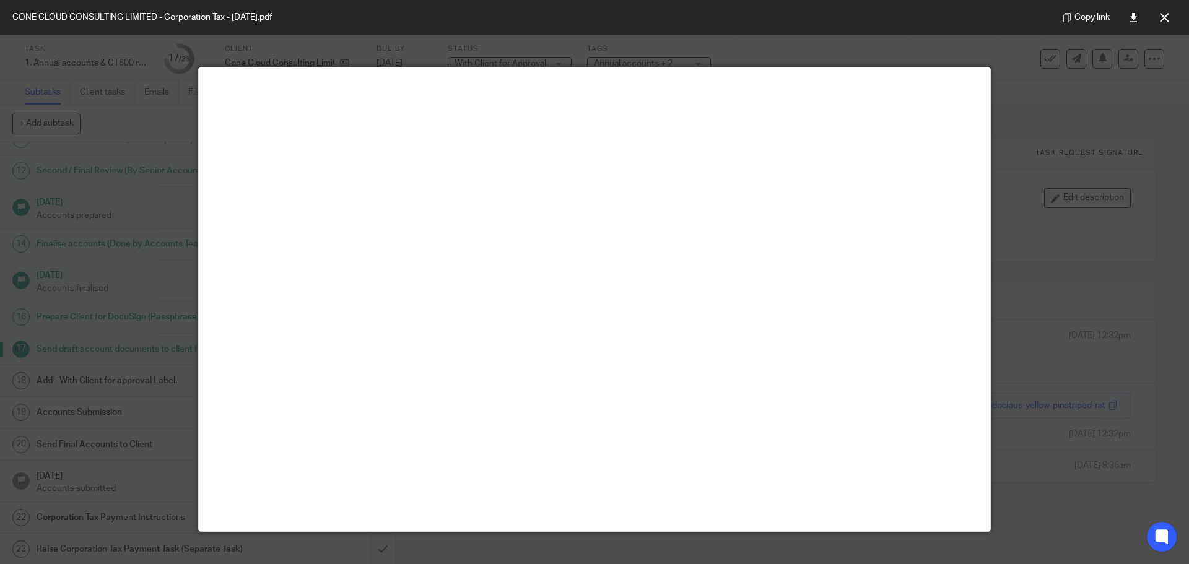
scroll to position [0, 0]
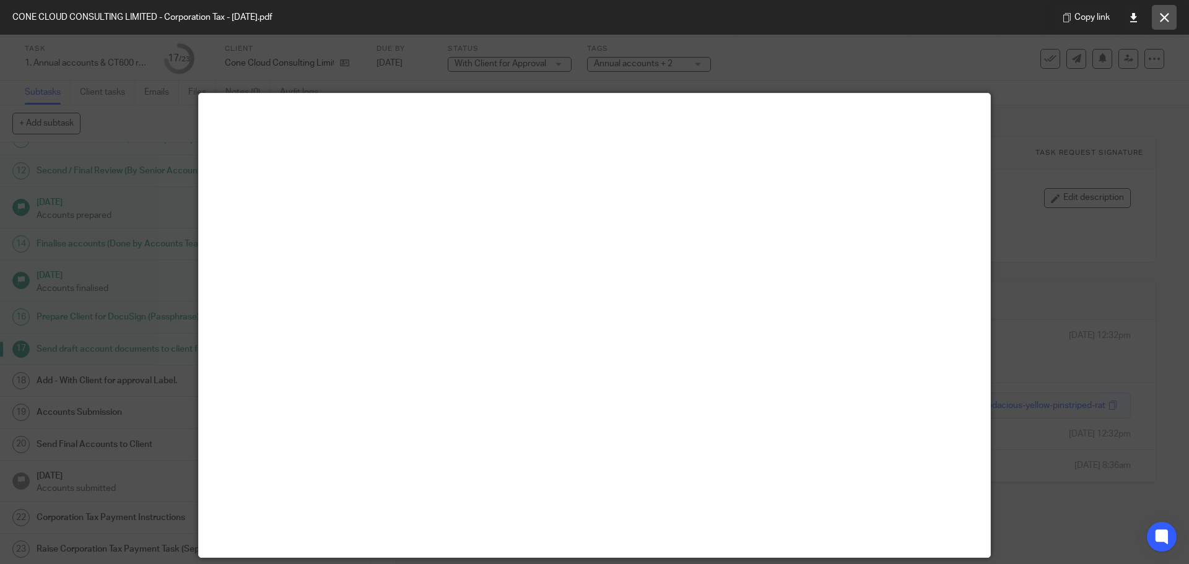
drag, startPoint x: 1152, startPoint y: 32, endPoint x: 1162, endPoint y: 21, distance: 14.9
click at [1152, 32] on div "Copy link" at bounding box center [1117, 17] width 144 height 35
click at [1162, 21] on icon at bounding box center [1164, 17] width 9 height 9
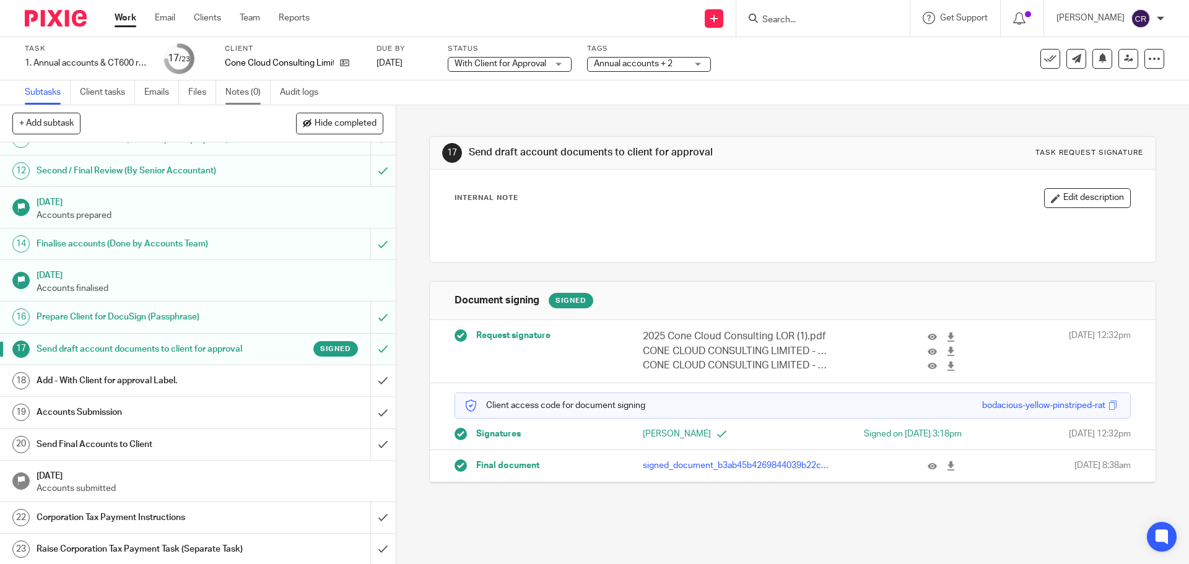
click at [231, 93] on link "Notes (0)" at bounding box center [247, 93] width 45 height 24
drag, startPoint x: 372, startPoint y: 394, endPoint x: 367, endPoint y: 414, distance: 20.9
click at [371, 396] on input "submit" at bounding box center [198, 380] width 396 height 31
click at [366, 424] on input "submit" at bounding box center [198, 412] width 396 height 31
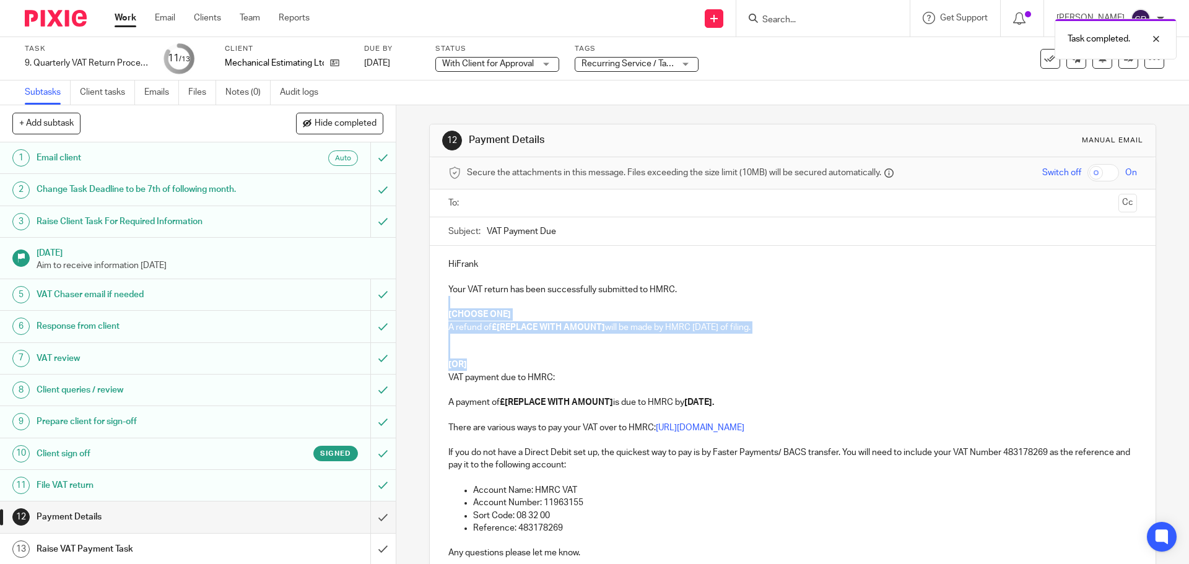
drag, startPoint x: 458, startPoint y: 363, endPoint x: 425, endPoint y: 305, distance: 66.6
click at [425, 305] on div "12 Payment Details Manual email Secure the attachments in this message. Files e…" at bounding box center [792, 334] width 793 height 459
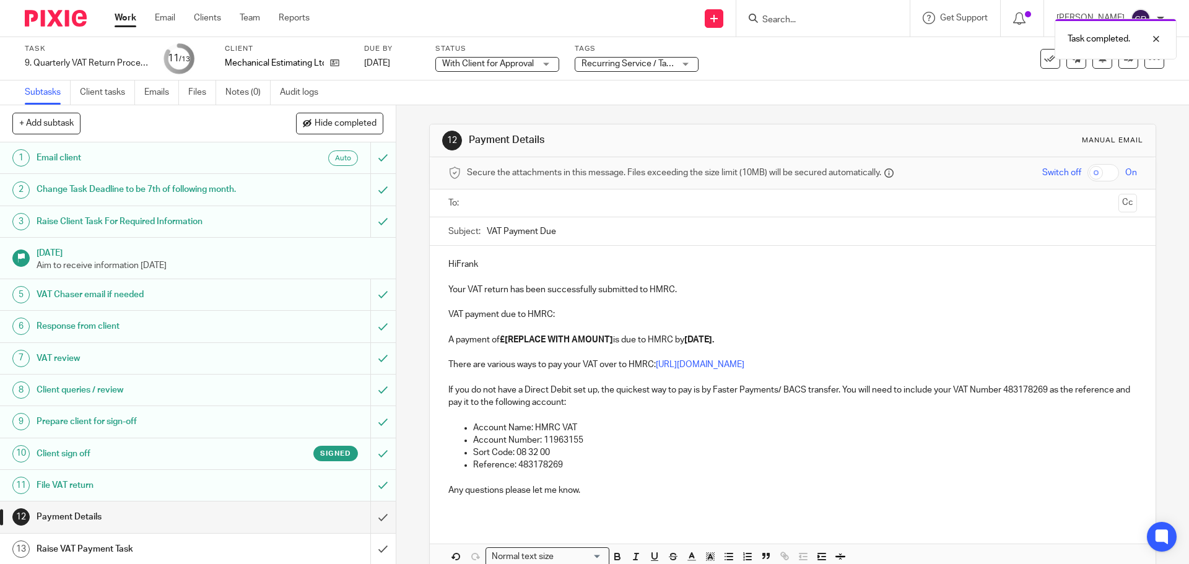
click at [452, 266] on p "HiFrank" at bounding box center [792, 264] width 688 height 12
click at [484, 267] on p "Hi Frank" at bounding box center [792, 264] width 688 height 12
drag, startPoint x: 614, startPoint y: 344, endPoint x: 504, endPoint y: 343, distance: 109.7
click at [504, 343] on p "A payment of £[REPLACE WITH AMOUNT] is due to HMRC by 7 Oct 2025." at bounding box center [792, 340] width 688 height 12
click at [526, 211] on ul at bounding box center [793, 203] width 650 height 20
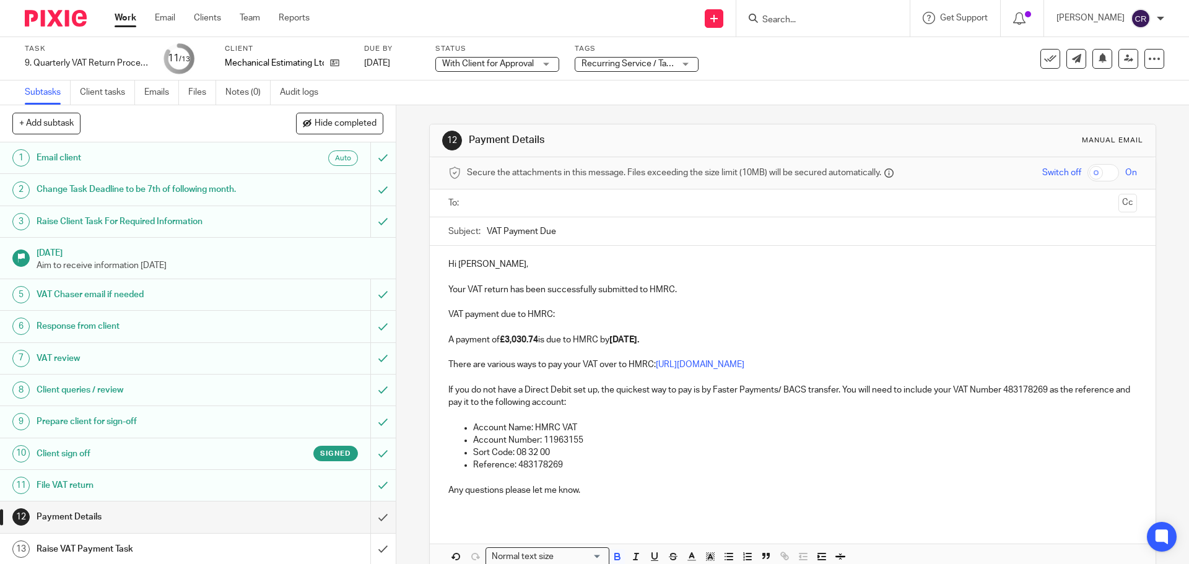
drag, startPoint x: 531, startPoint y: 198, endPoint x: 531, endPoint y: 219, distance: 21.7
click at [531, 200] on input "text" at bounding box center [792, 203] width 642 height 14
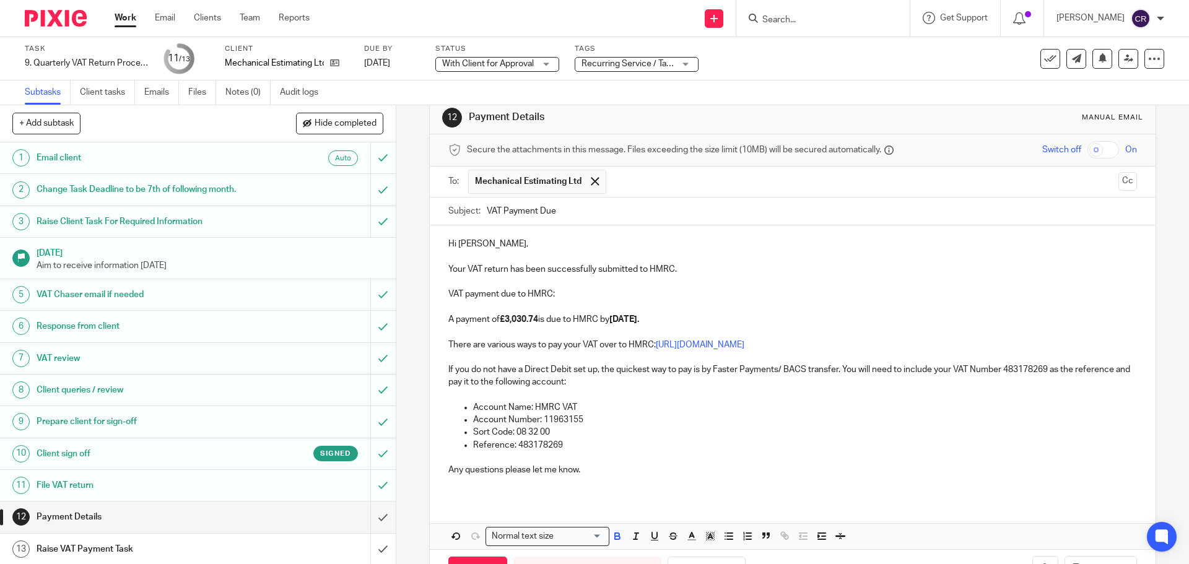
scroll to position [68, 0]
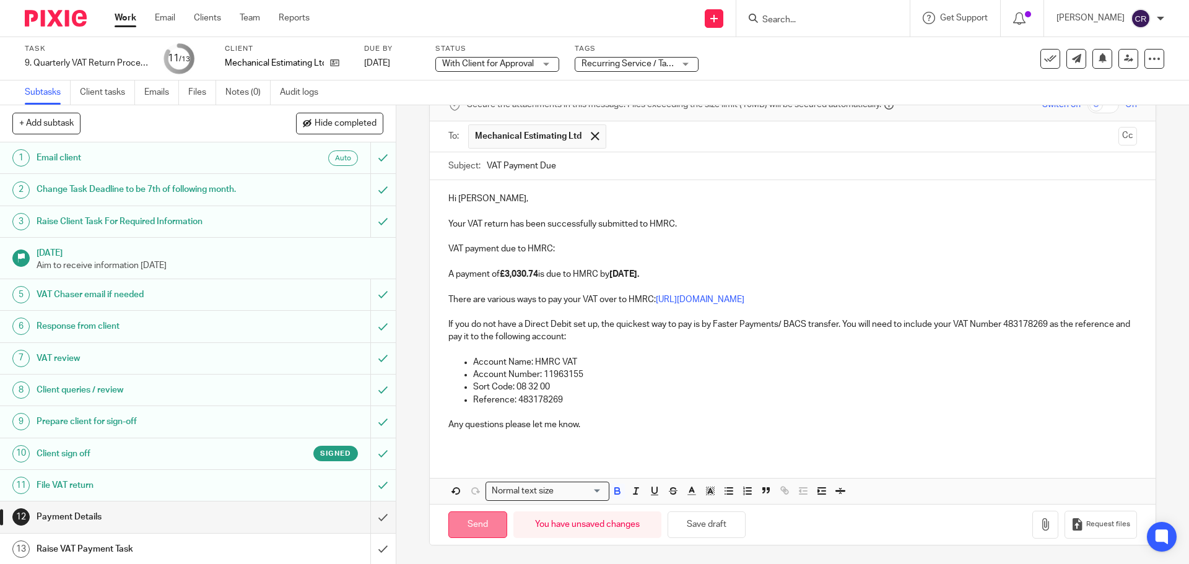
click at [461, 531] on input "Send" at bounding box center [477, 525] width 59 height 27
type input "Sent"
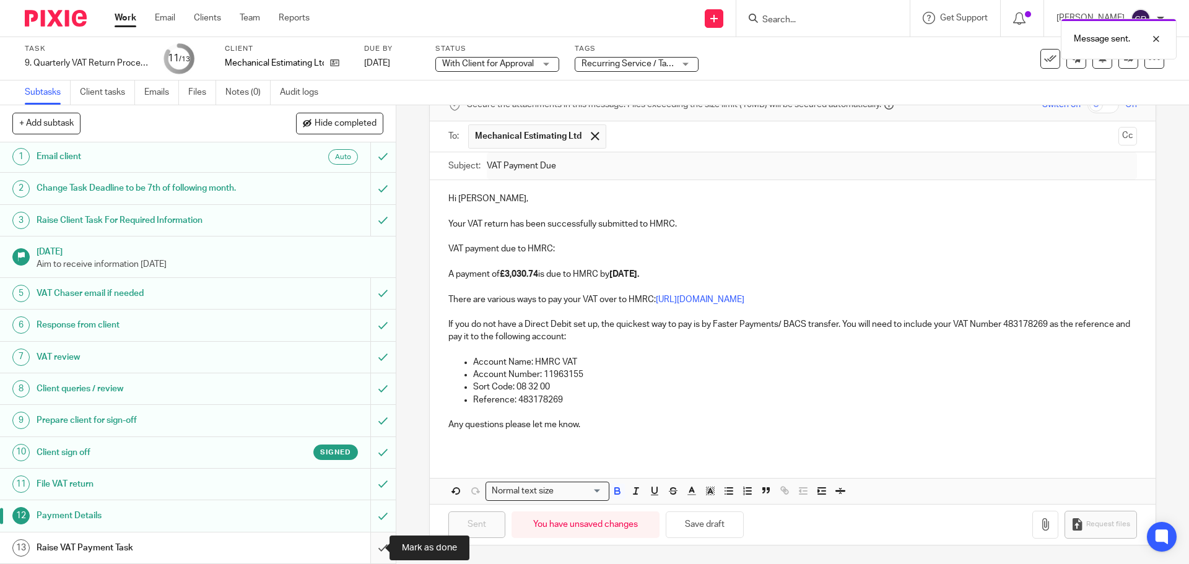
click at [375, 556] on input "submit" at bounding box center [198, 548] width 396 height 31
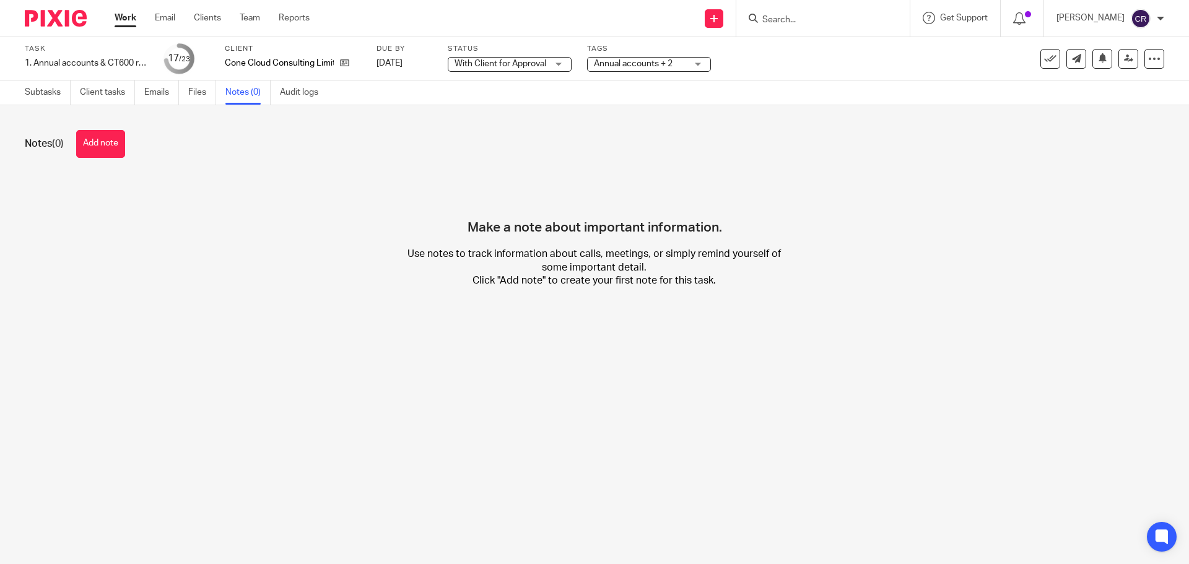
click at [109, 155] on button "Add note" at bounding box center [100, 144] width 49 height 28
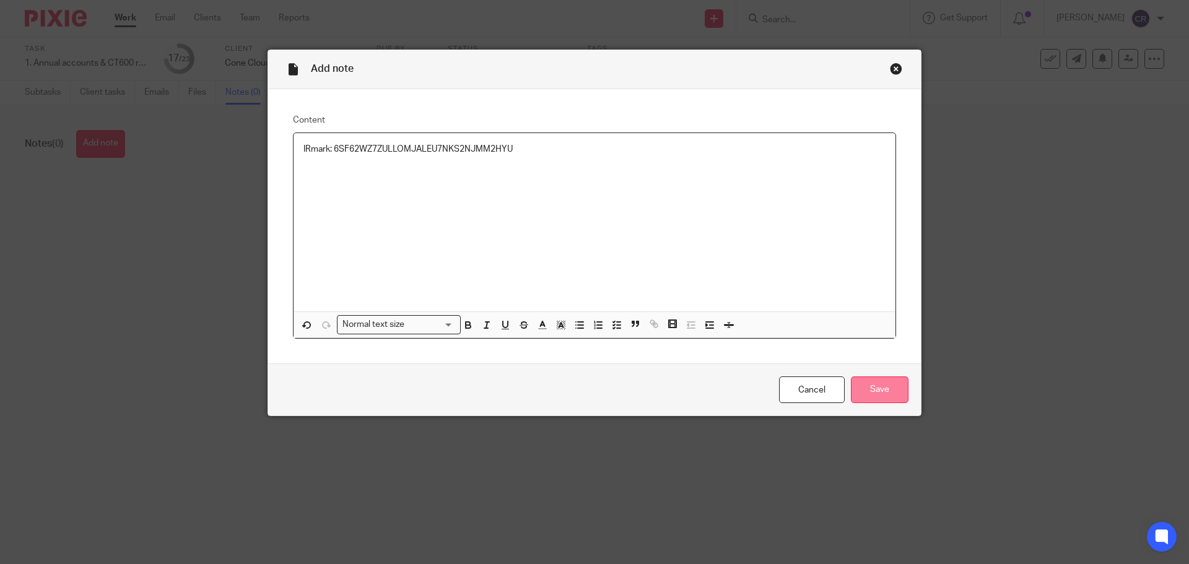
click at [873, 392] on input "Save" at bounding box center [880, 390] width 58 height 27
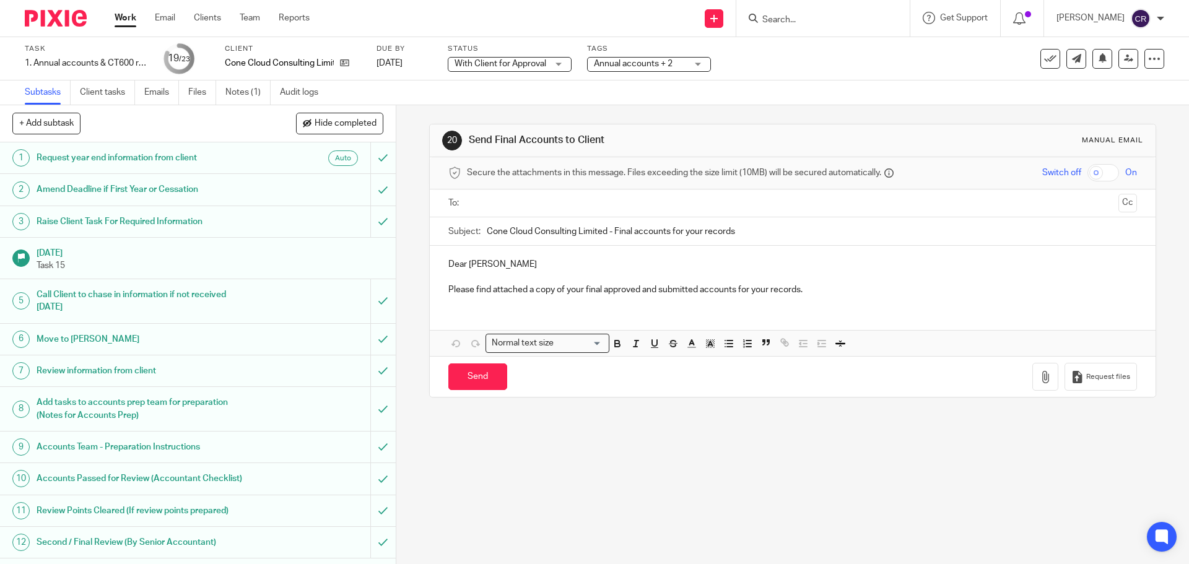
click at [649, 199] on input "text" at bounding box center [792, 203] width 642 height 14
click at [1119, 198] on button "Cc" at bounding box center [1128, 204] width 19 height 19
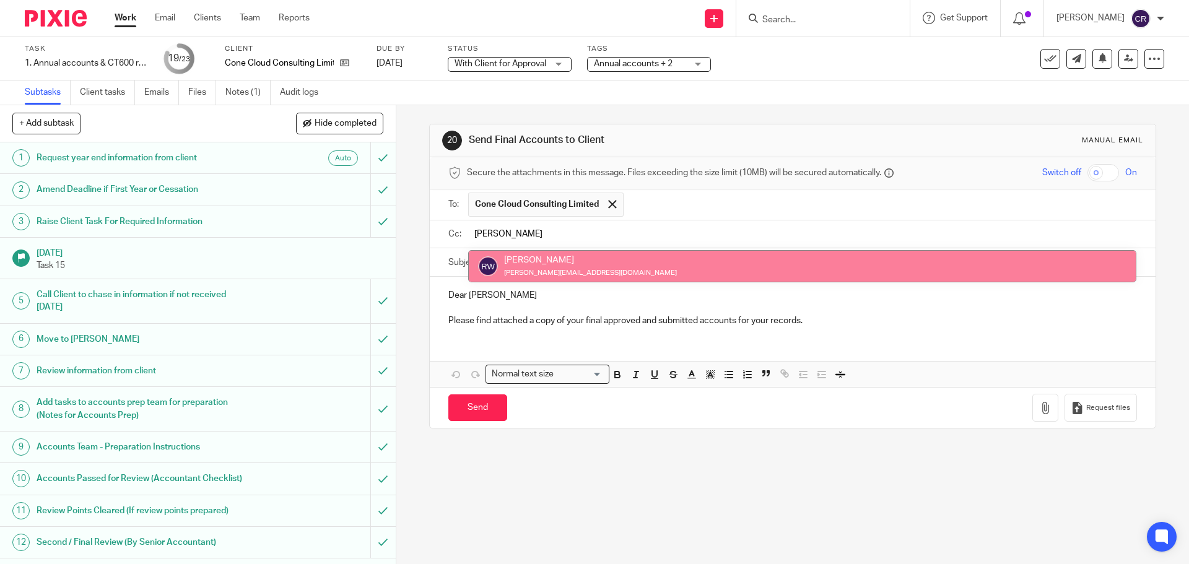
type input "rick"
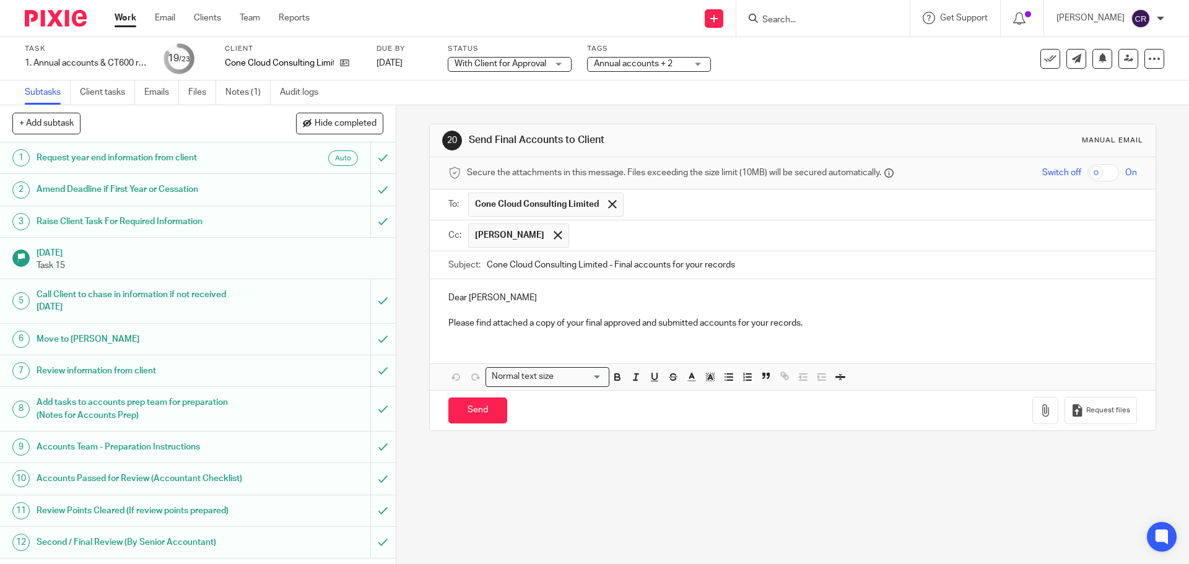
click at [663, 250] on div "[PERSON_NAME]" at bounding box center [802, 236] width 668 height 30
click at [1009, 413] on div "Send You have unsaved changes Request files" at bounding box center [792, 410] width 725 height 41
click at [1039, 411] on icon "button" at bounding box center [1045, 411] width 12 height 12
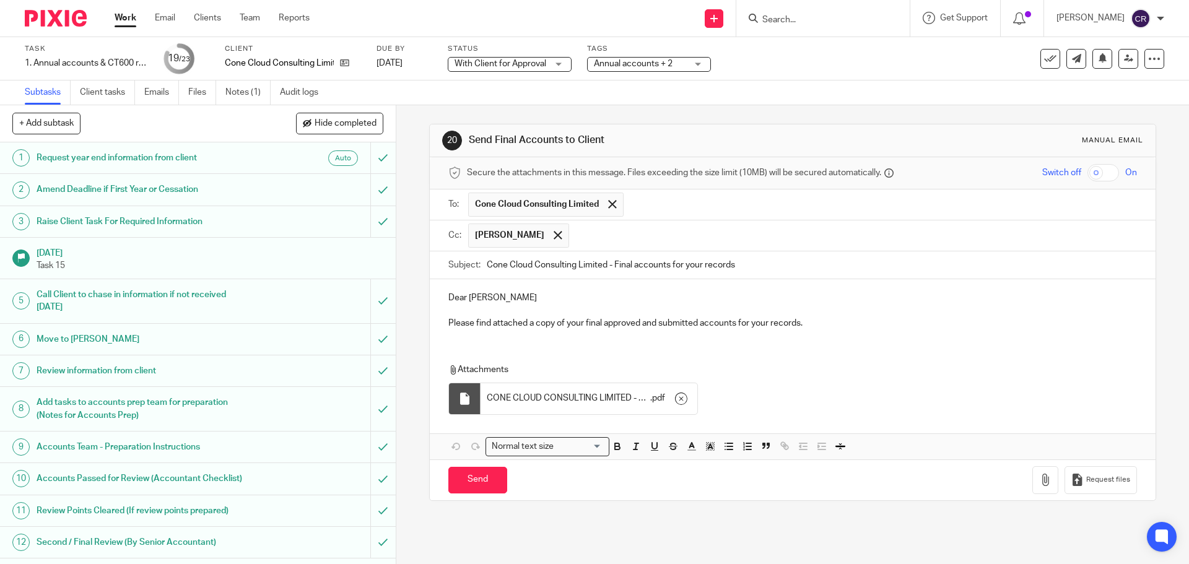
click at [1088, 177] on input "checkbox" at bounding box center [1104, 172] width 32 height 17
click at [471, 481] on input "Send" at bounding box center [477, 480] width 59 height 27
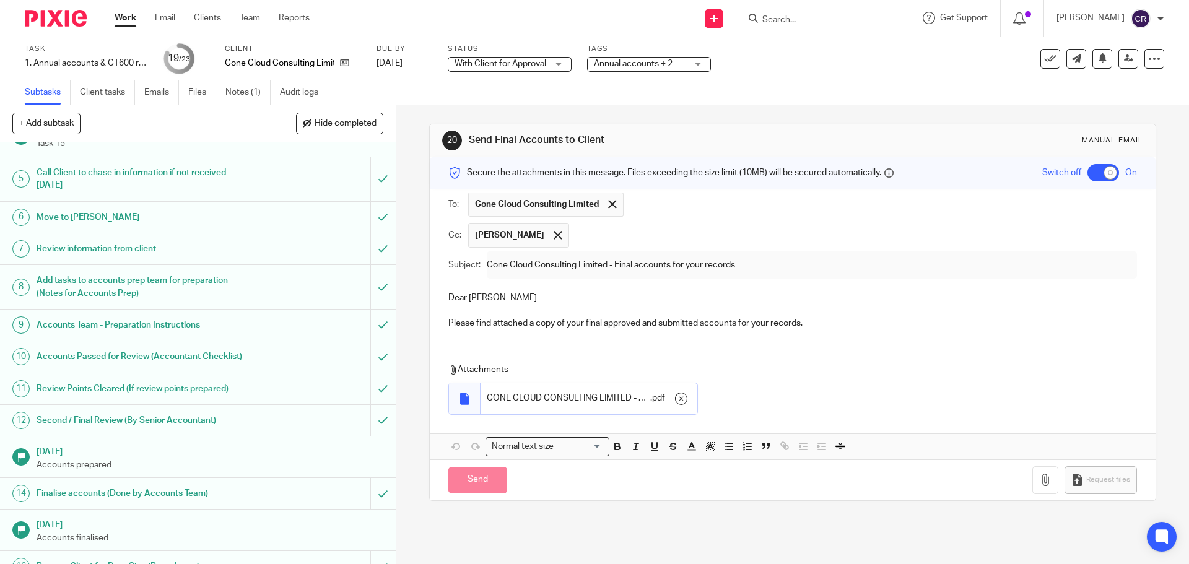
scroll to position [372, 0]
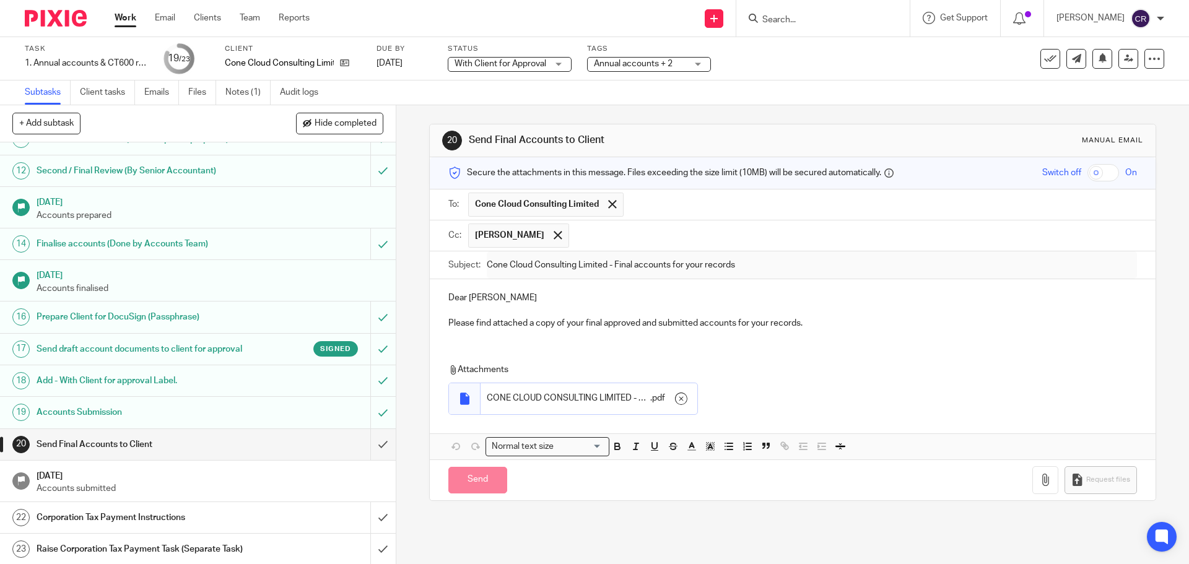
checkbox input "false"
type input "Sent"
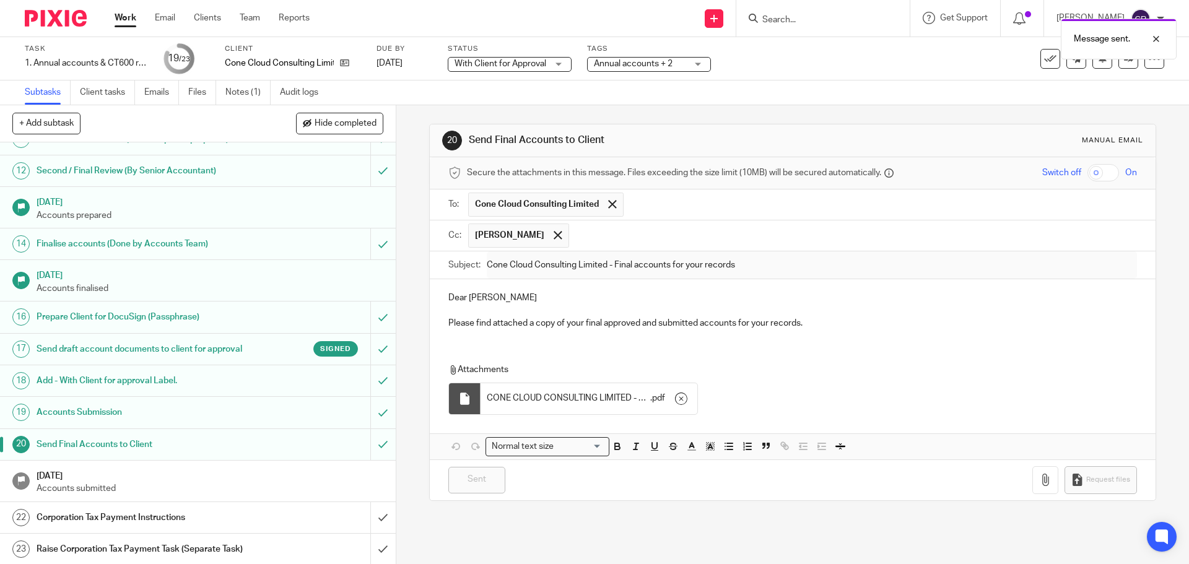
click at [267, 527] on div "Corporation Tax Payment Instructions" at bounding box center [197, 518] width 321 height 19
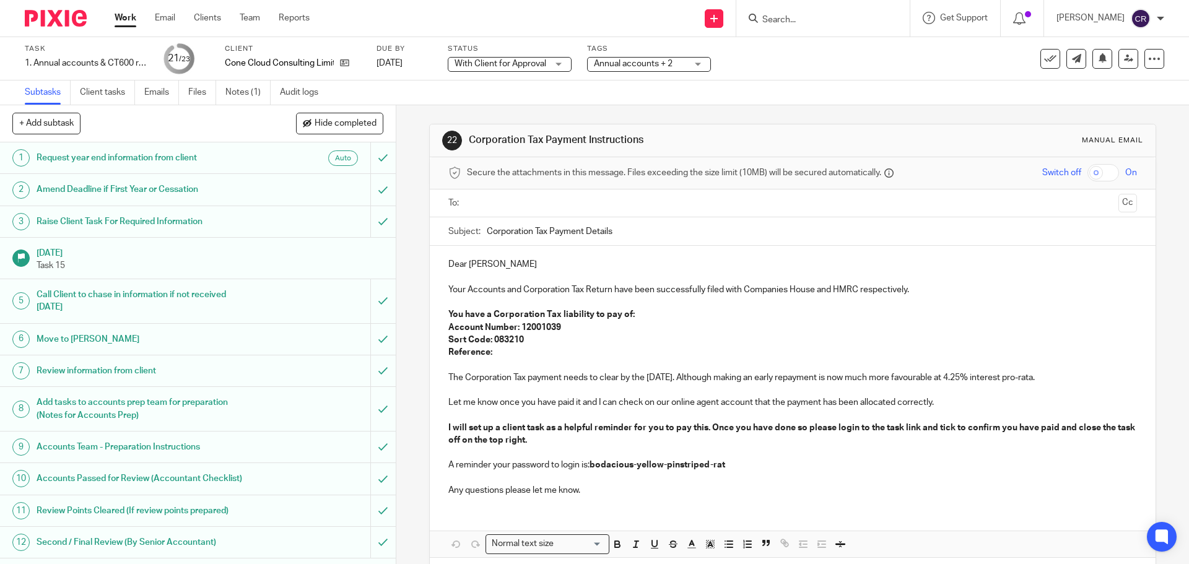
click at [486, 315] on strong "You have a Corporation Tax liability to pay of:" at bounding box center [541, 314] width 186 height 9
click at [621, 313] on strong "You have no Corporation Tax liability to pay of:" at bounding box center [544, 314] width 192 height 9
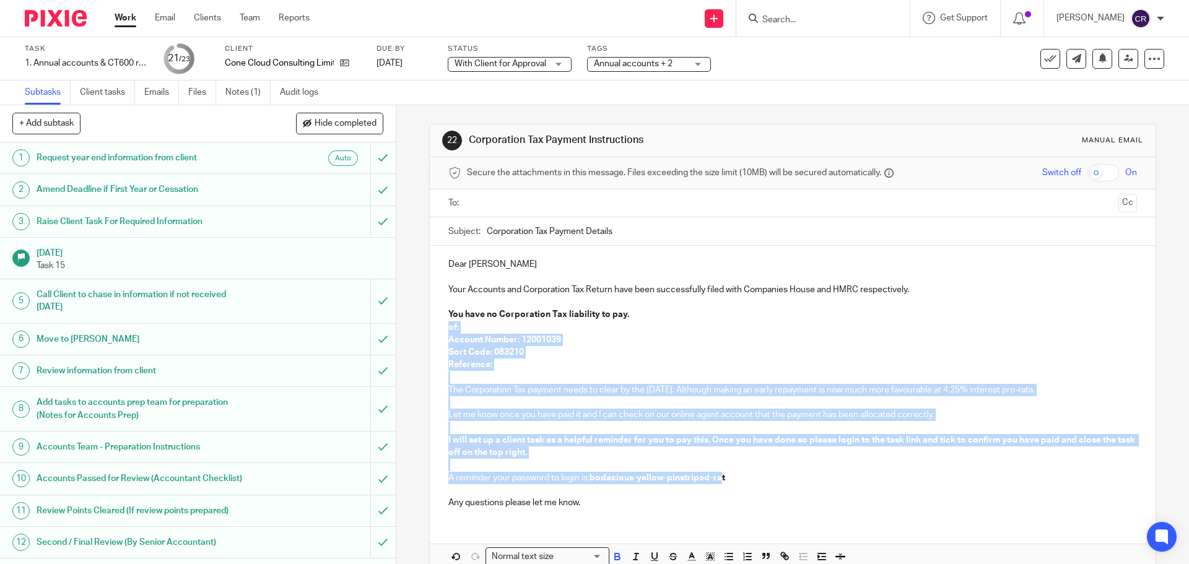
drag, startPoint x: 444, startPoint y: 323, endPoint x: 719, endPoint y: 479, distance: 315.9
click at [719, 479] on div "Dear Kabi Your Accounts and Corporation Tax Return have been successfully filed…" at bounding box center [792, 382] width 725 height 273
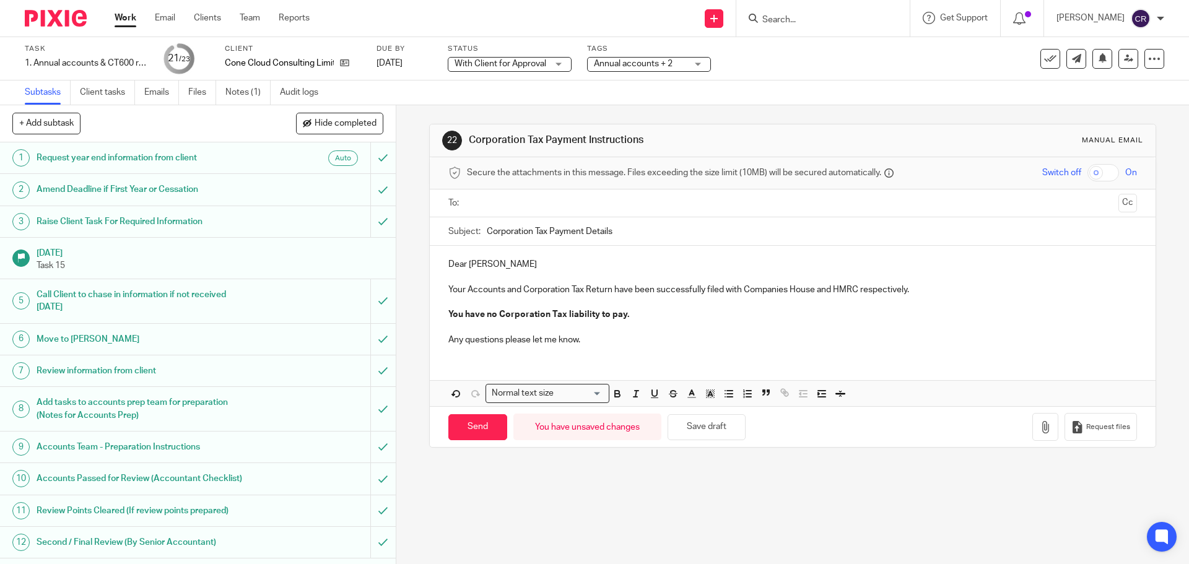
click at [567, 203] on input "text" at bounding box center [792, 203] width 642 height 14
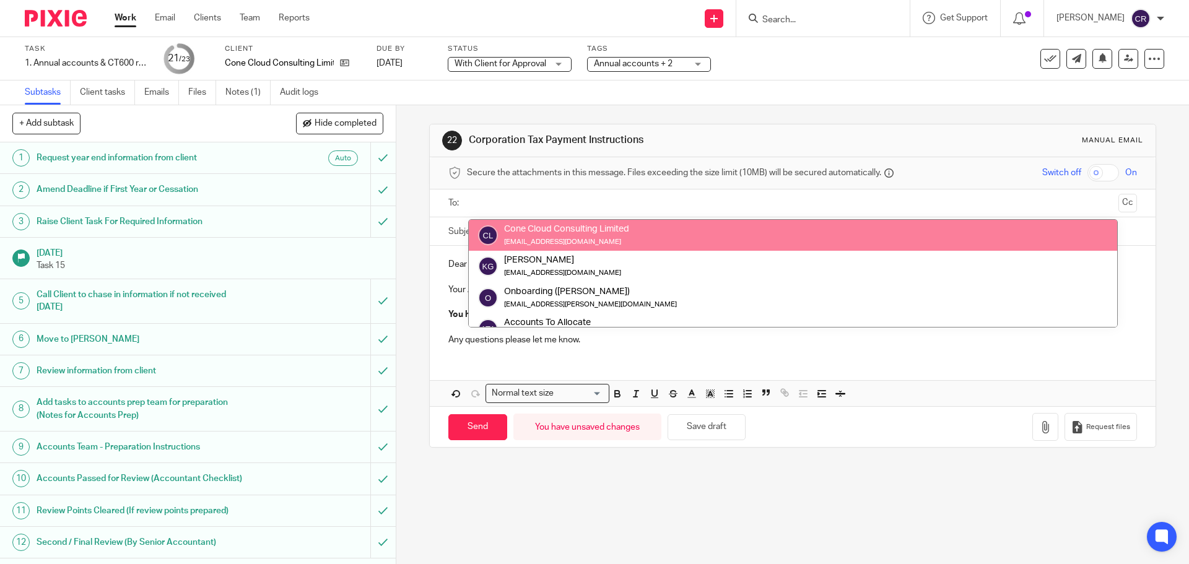
drag, startPoint x: 579, startPoint y: 232, endPoint x: 804, endPoint y: 227, distance: 224.9
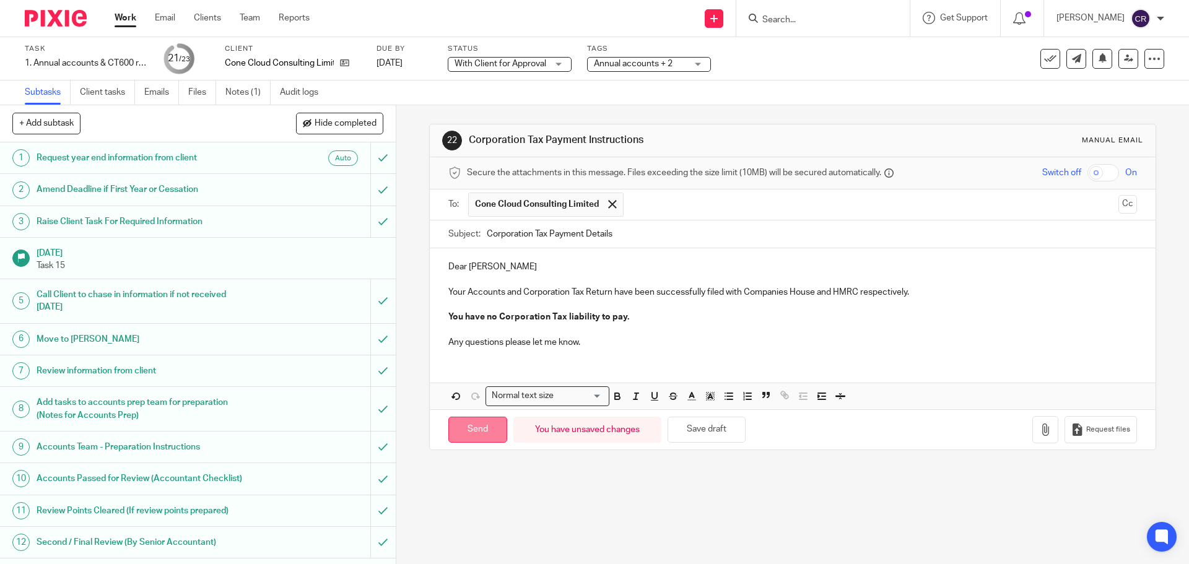
click at [486, 420] on input "Send" at bounding box center [477, 430] width 59 height 27
type input "Sent"
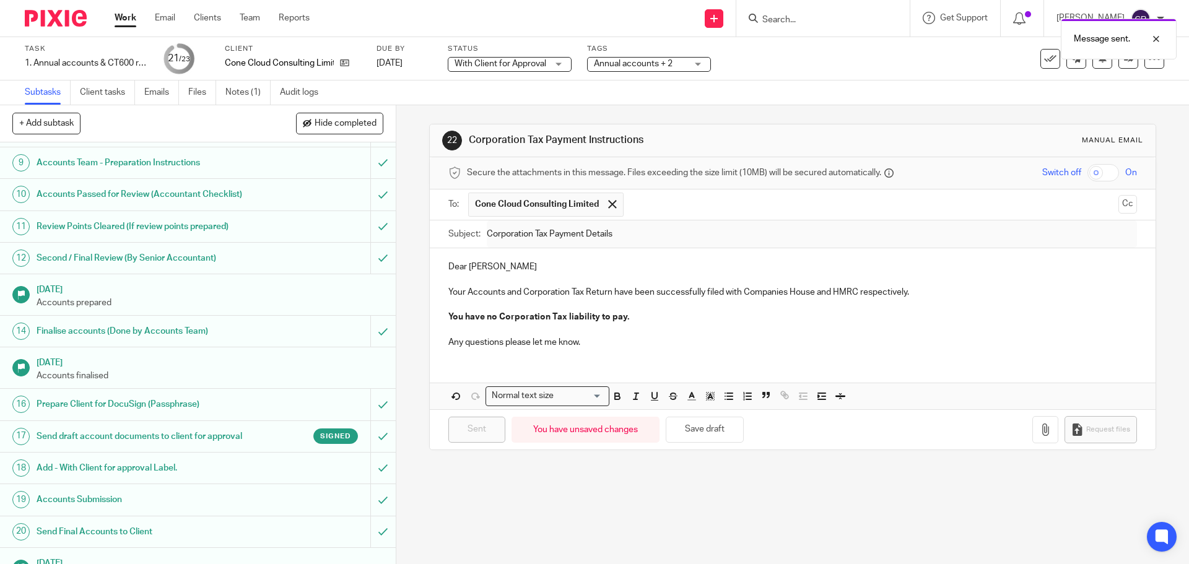
scroll to position [398, 0]
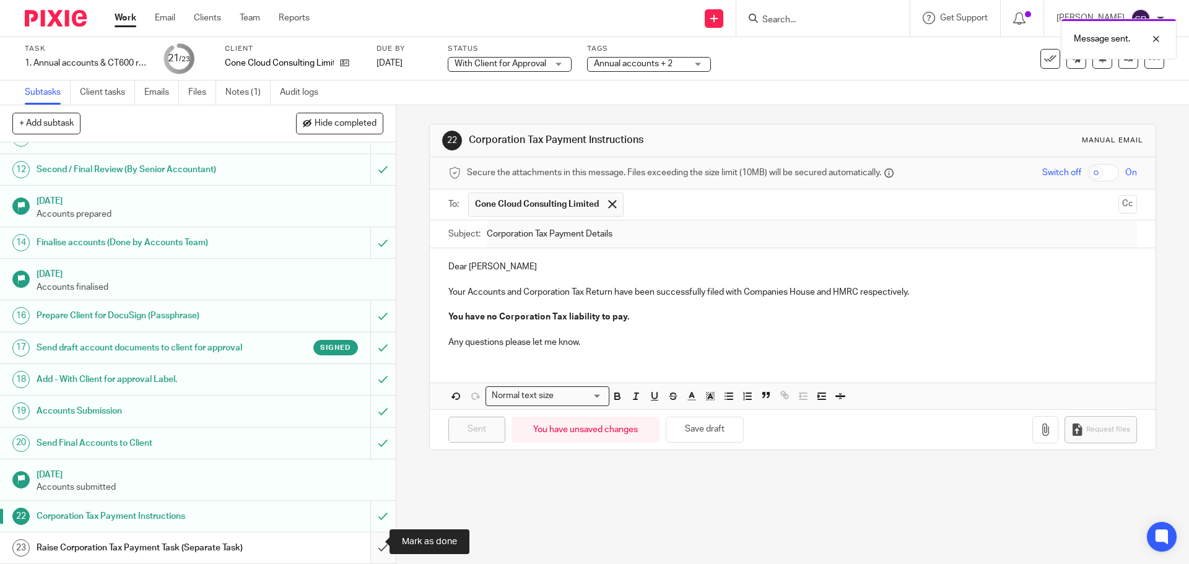
click at [364, 533] on input "submit" at bounding box center [198, 548] width 396 height 31
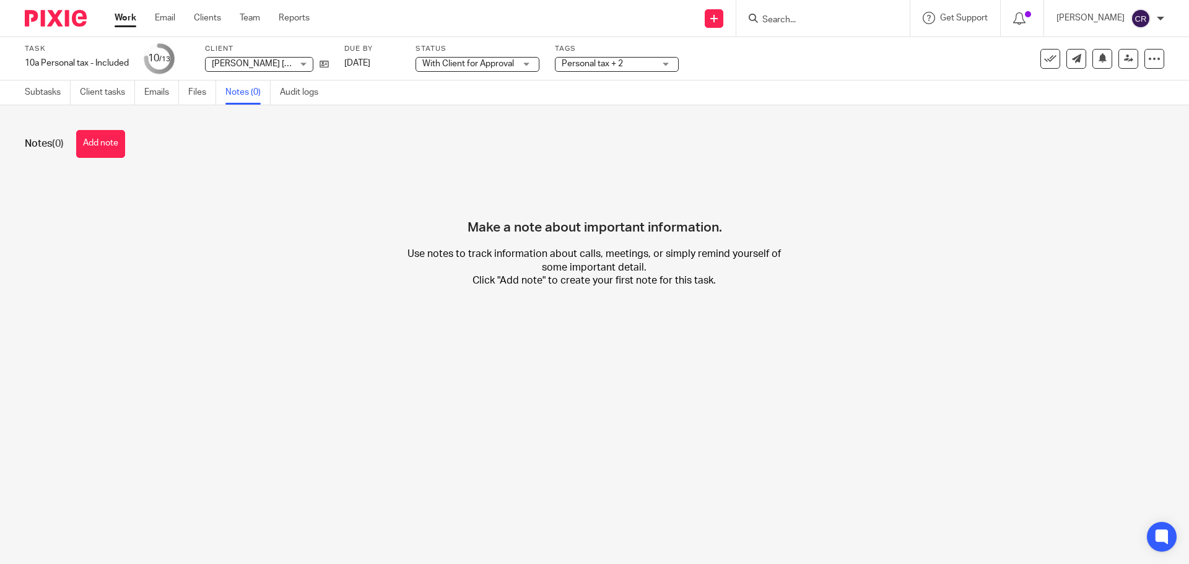
click at [87, 143] on button "Add note" at bounding box center [100, 144] width 49 height 28
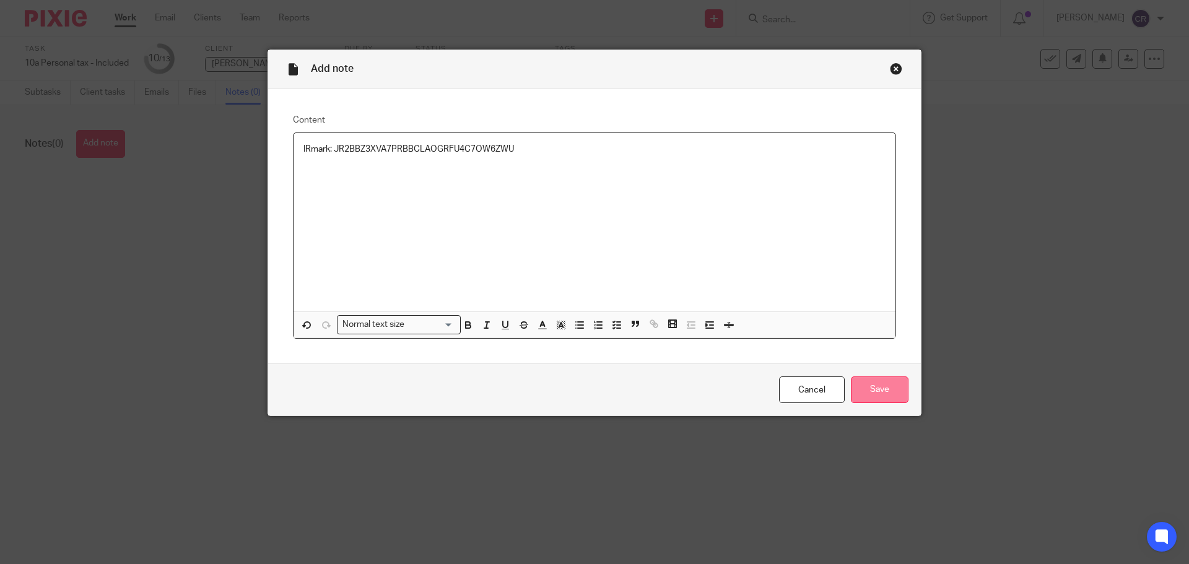
click at [872, 390] on input "Save" at bounding box center [880, 390] width 58 height 27
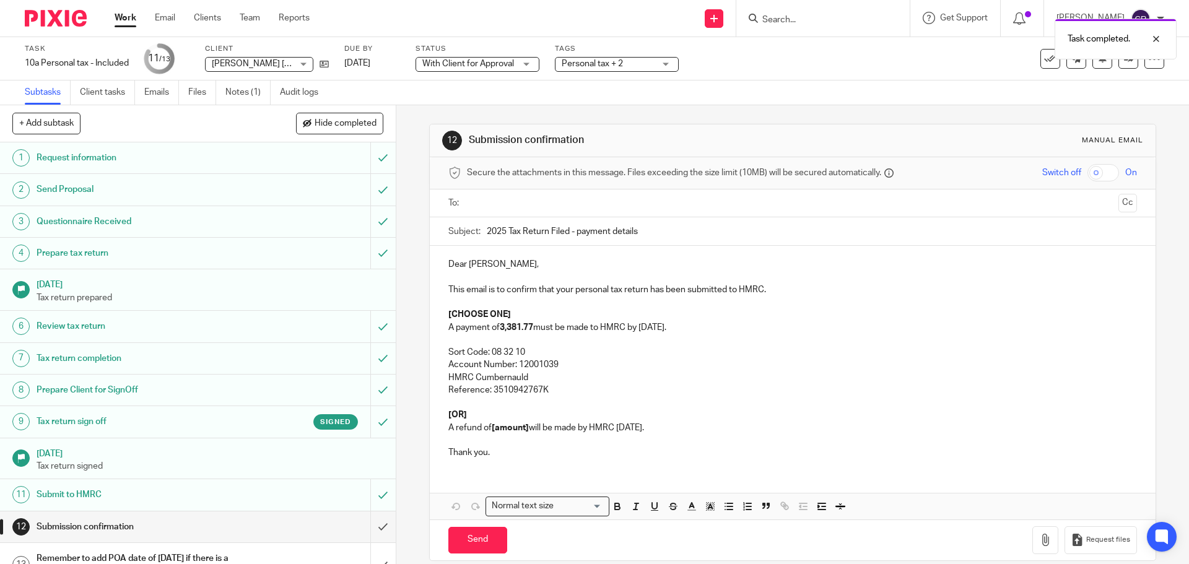
click at [500, 330] on strong "3,381.77" at bounding box center [516, 327] width 33 height 9
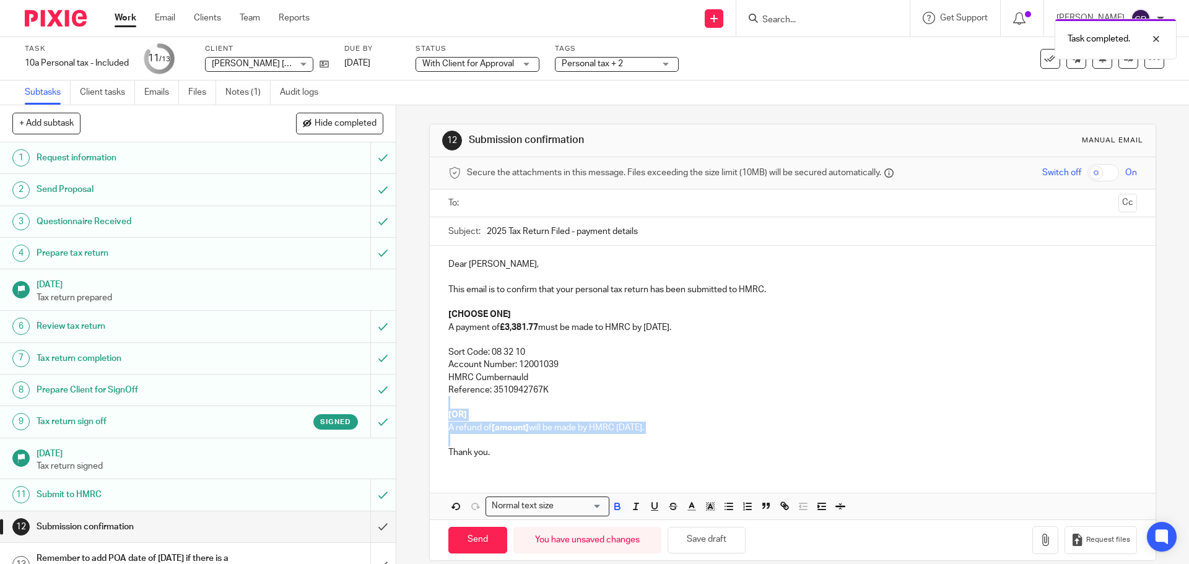
drag, startPoint x: 461, startPoint y: 442, endPoint x: 447, endPoint y: 403, distance: 41.2
click at [447, 403] on div "Dear [PERSON_NAME], This email is to confirm that your personal tax return has …" at bounding box center [792, 357] width 725 height 222
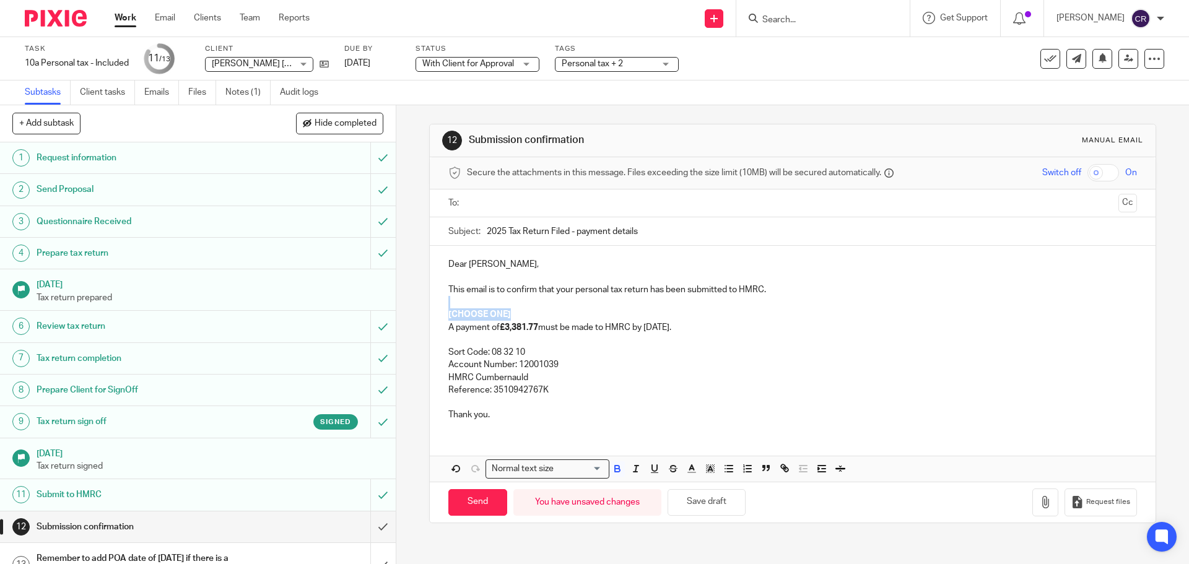
drag, startPoint x: 515, startPoint y: 313, endPoint x: 437, endPoint y: 307, distance: 78.2
click at [437, 307] on div "Dear [PERSON_NAME], This email is to confirm that your personal tax return has …" at bounding box center [792, 338] width 725 height 185
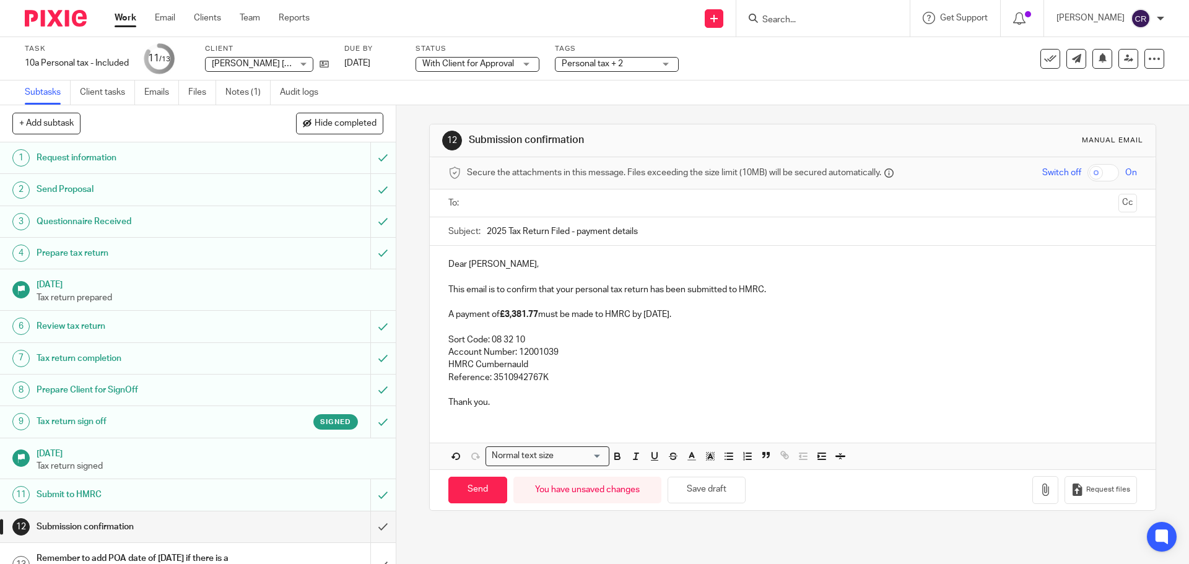
click at [577, 210] on input "text" at bounding box center [792, 203] width 642 height 14
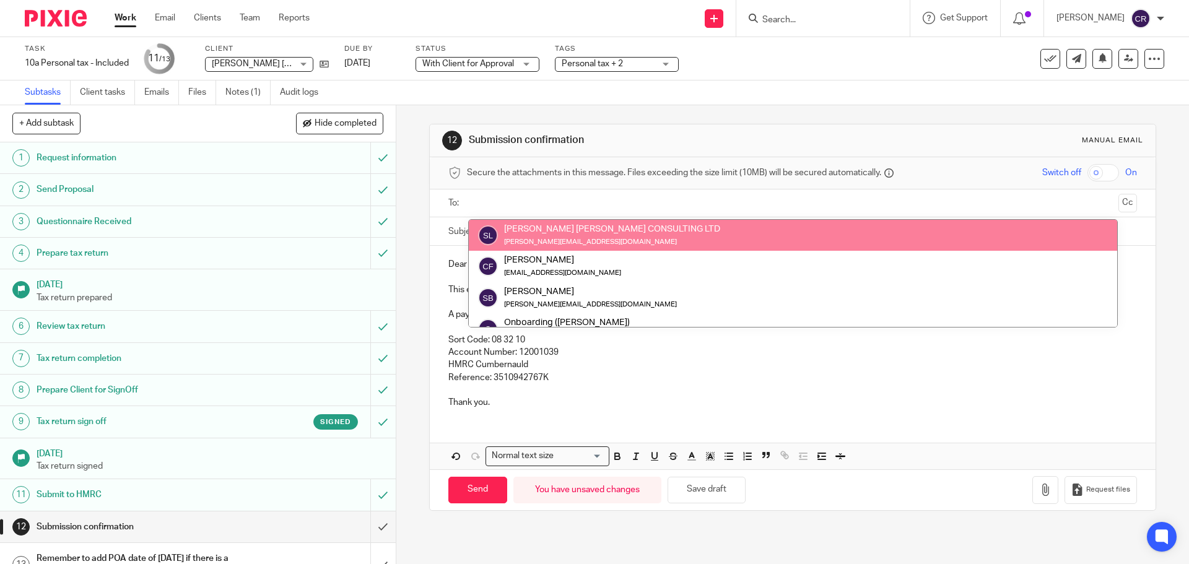
drag, startPoint x: 577, startPoint y: 224, endPoint x: 703, endPoint y: 225, distance: 126.4
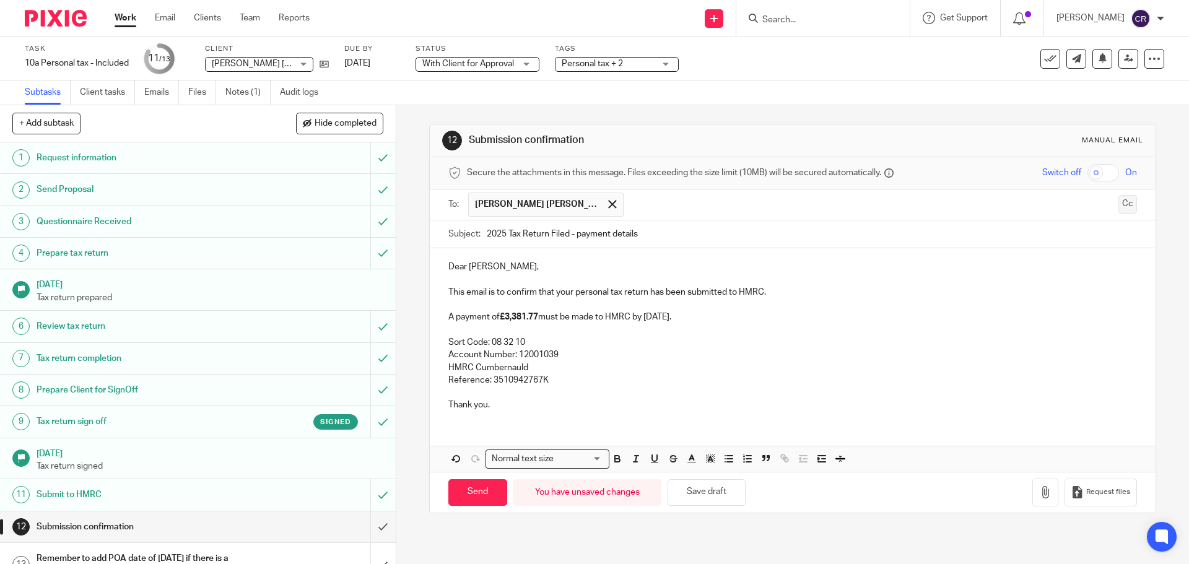
click at [1119, 203] on button "Cc" at bounding box center [1128, 204] width 19 height 19
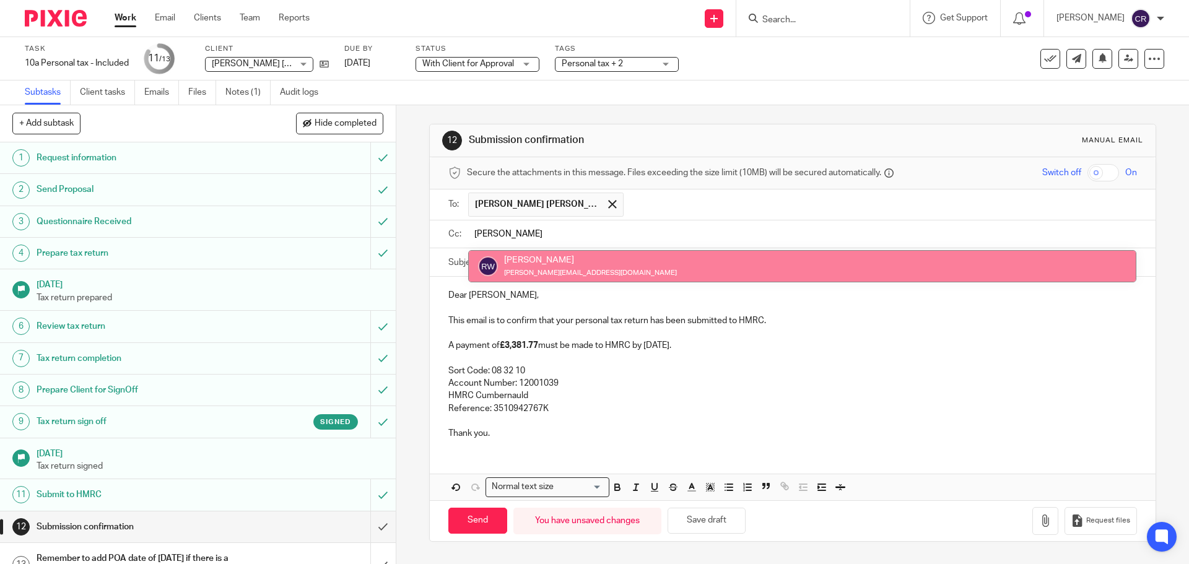
type input "[PERSON_NAME]"
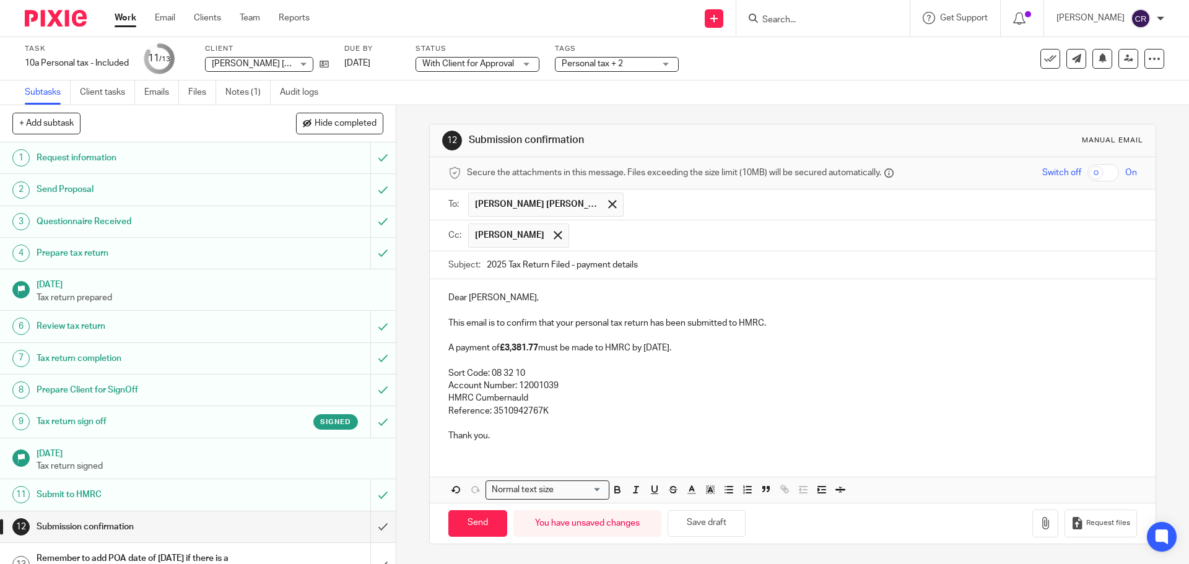
drag, startPoint x: 463, startPoint y: 515, endPoint x: 375, endPoint y: 478, distance: 96.1
click at [464, 517] on input "Send" at bounding box center [477, 523] width 59 height 27
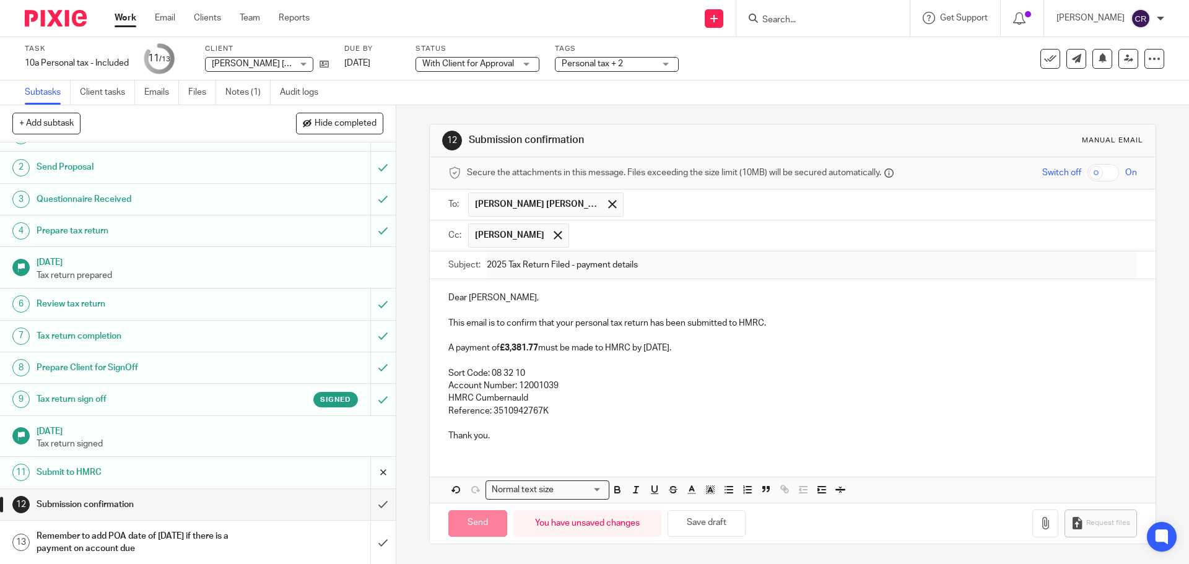
scroll to position [24, 0]
type input "Sent"
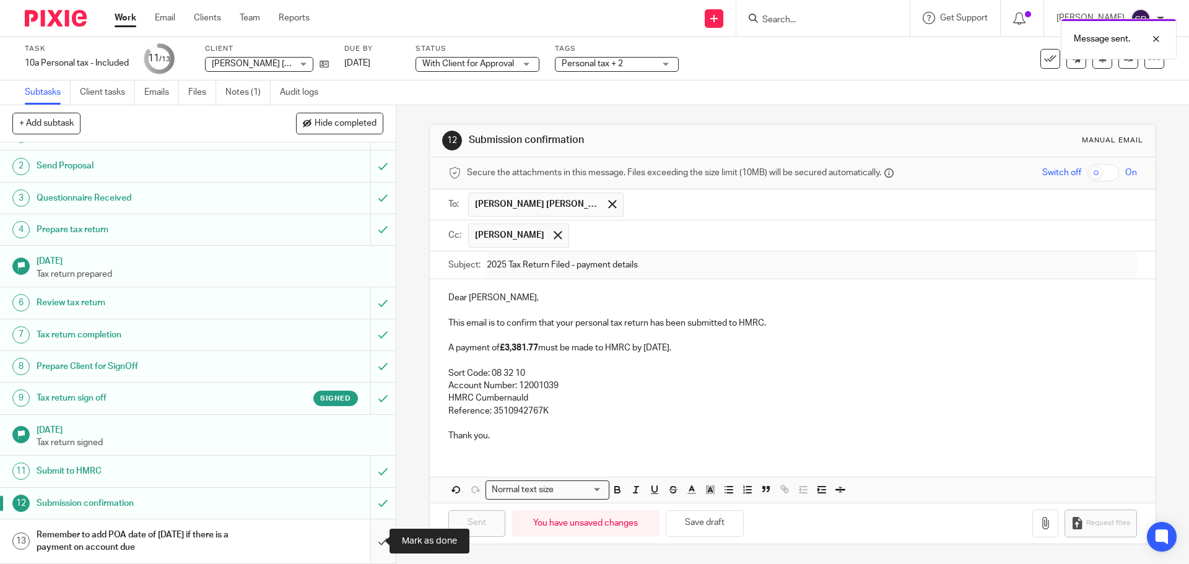
click at [368, 549] on input "submit" at bounding box center [198, 542] width 396 height 44
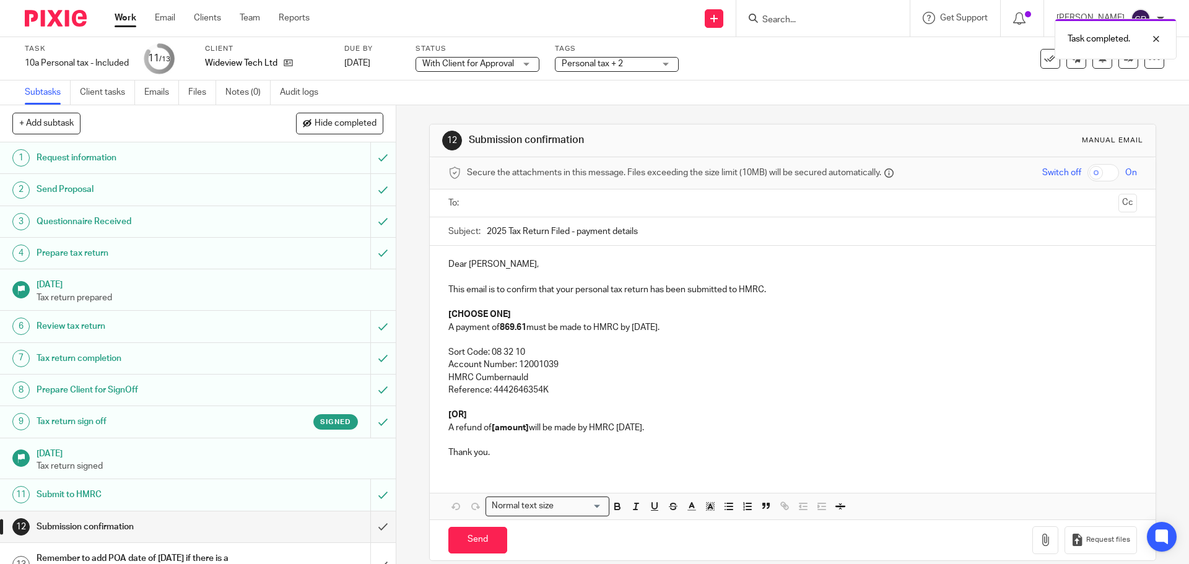
drag, startPoint x: 255, startPoint y: 90, endPoint x: 278, endPoint y: 118, distance: 35.7
click at [502, 326] on strong "869.61" at bounding box center [513, 327] width 27 height 9
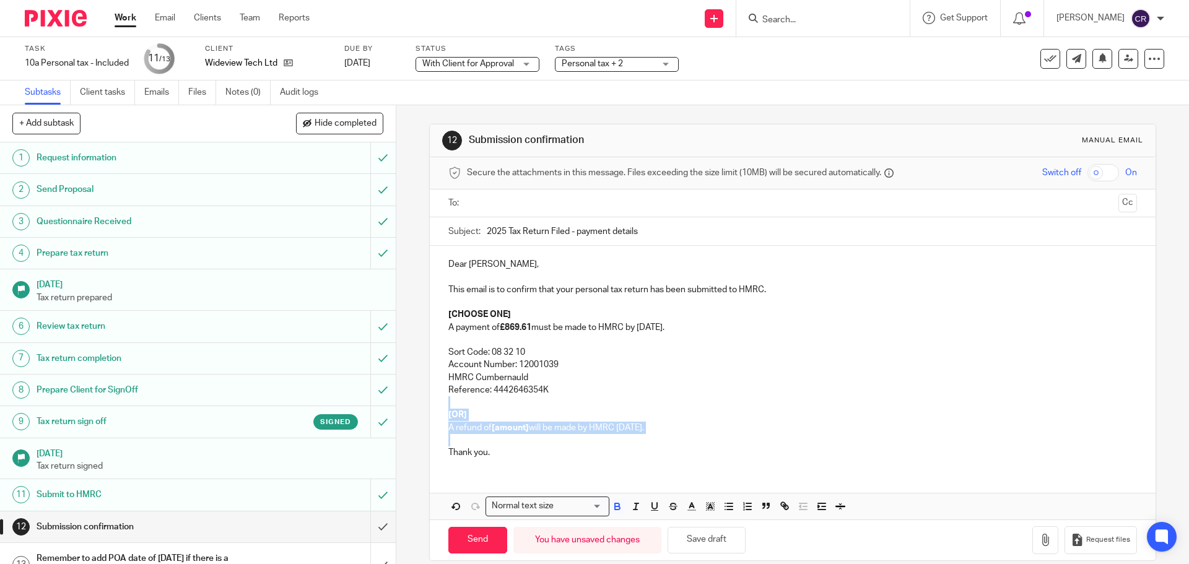
drag, startPoint x: 458, startPoint y: 437, endPoint x: 441, endPoint y: 405, distance: 37.1
click at [441, 405] on div "Dear Christopher, This email is to confirm that your personal tax return has be…" at bounding box center [792, 357] width 725 height 222
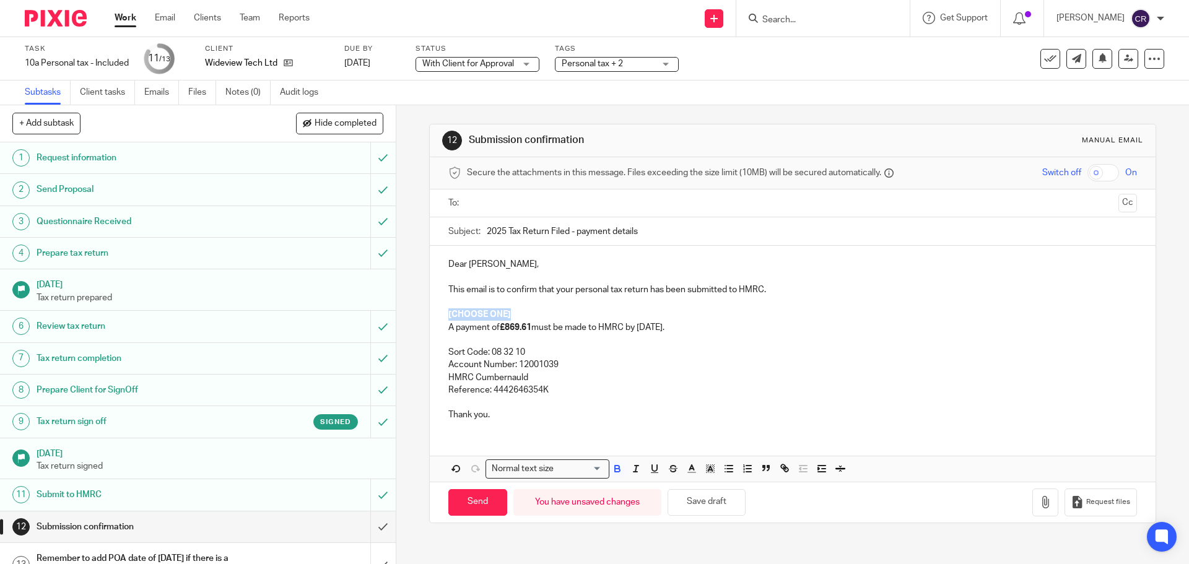
drag, startPoint x: 528, startPoint y: 312, endPoint x: 431, endPoint y: 315, distance: 97.9
click at [431, 315] on div "Dear Christopher, This email is to confirm that your personal tax return has be…" at bounding box center [792, 338] width 725 height 185
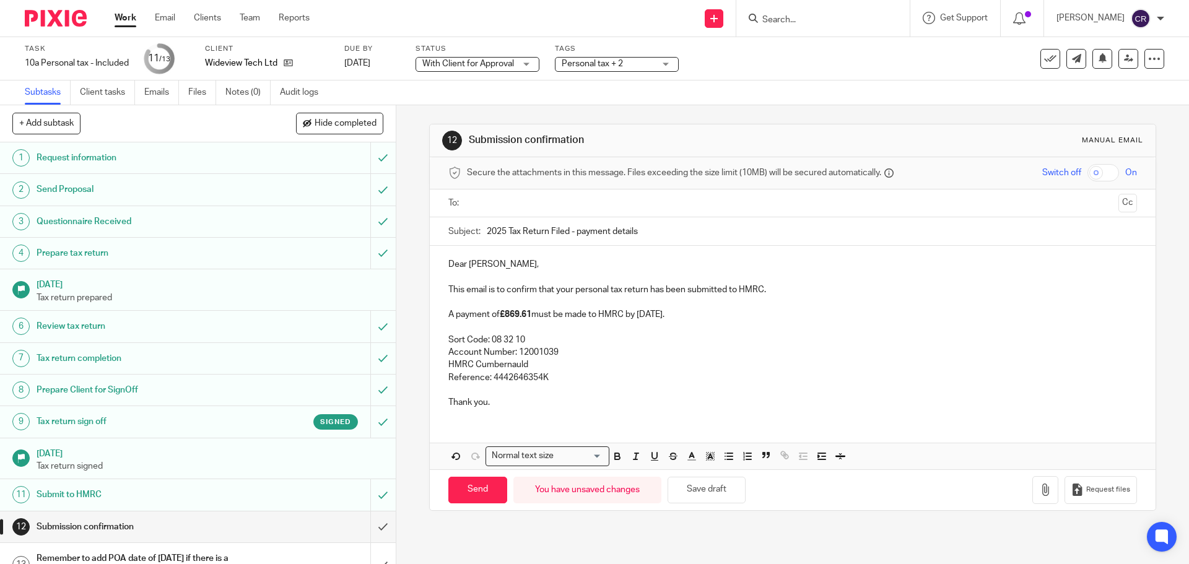
click at [495, 199] on input "text" at bounding box center [792, 203] width 642 height 14
drag, startPoint x: 486, startPoint y: 491, endPoint x: 478, endPoint y: 491, distance: 8.1
click at [486, 491] on input "Send" at bounding box center [477, 492] width 59 height 27
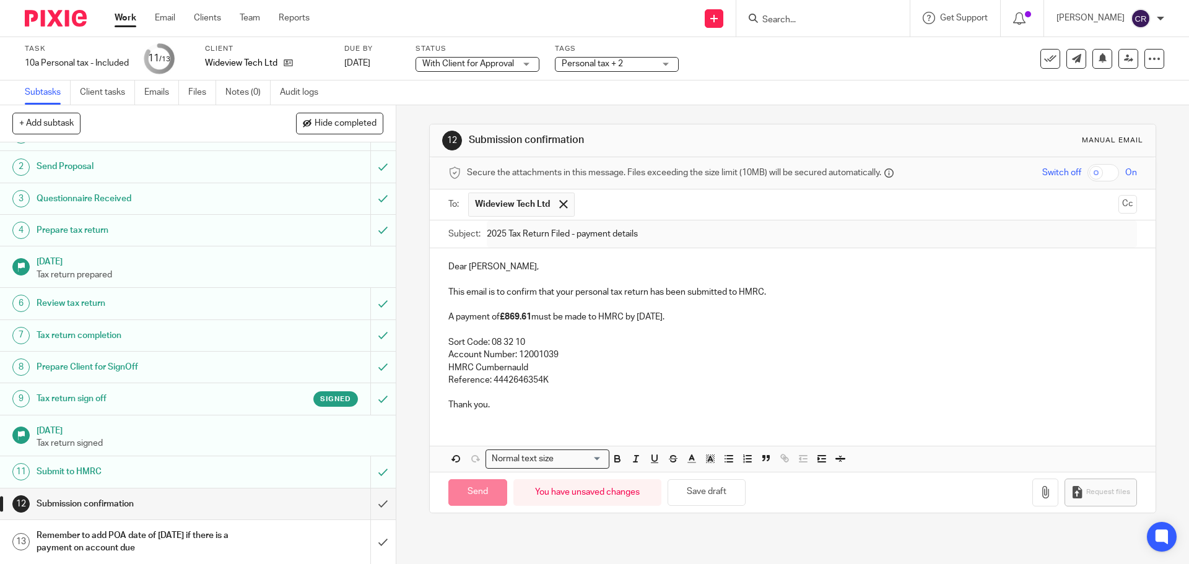
scroll to position [24, 0]
type input "Sent"
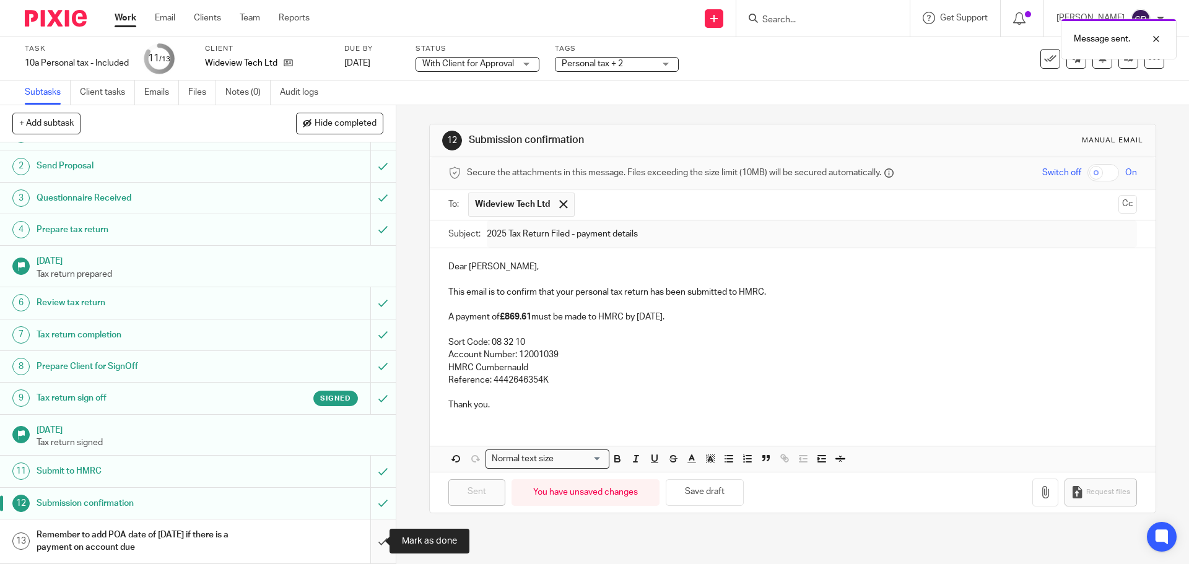
click at [374, 542] on input "submit" at bounding box center [198, 542] width 396 height 44
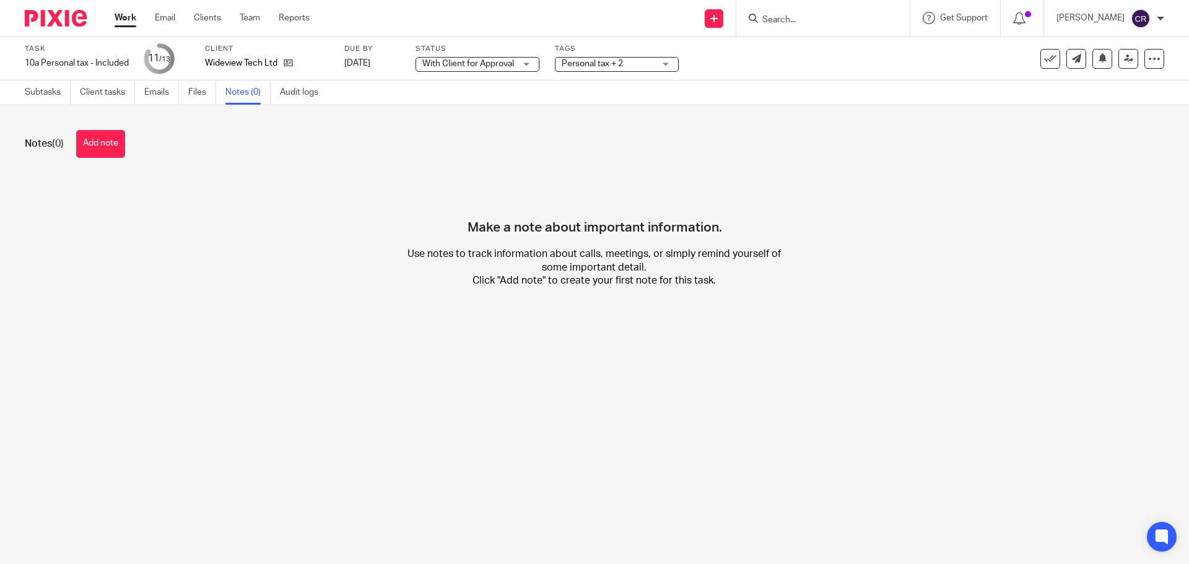
click at [121, 142] on button "Add note" at bounding box center [100, 144] width 49 height 28
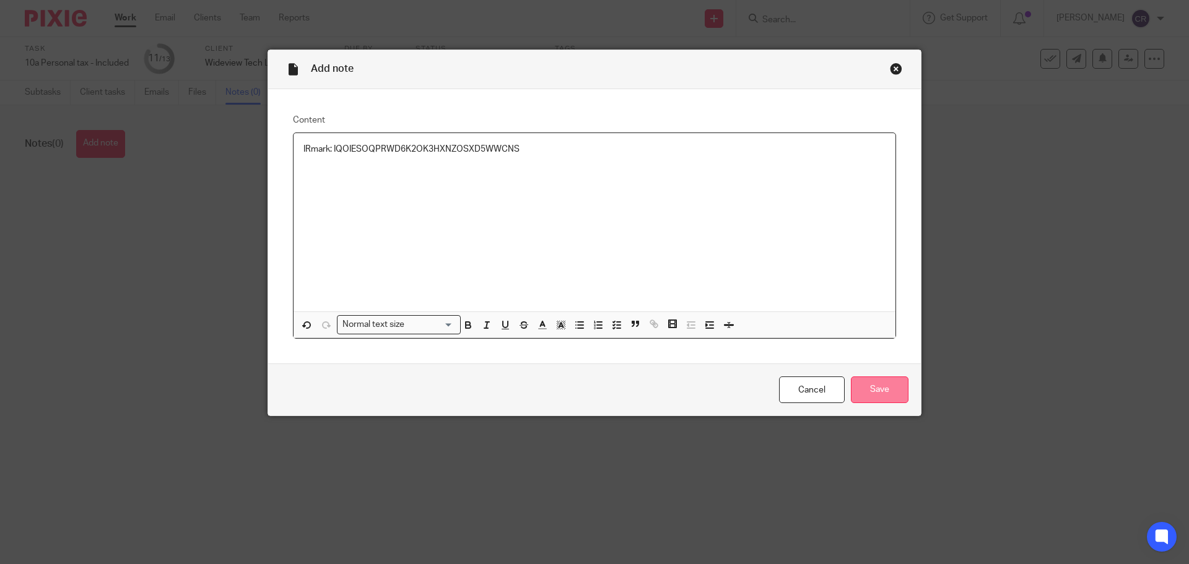
click at [884, 388] on input "Save" at bounding box center [880, 390] width 58 height 27
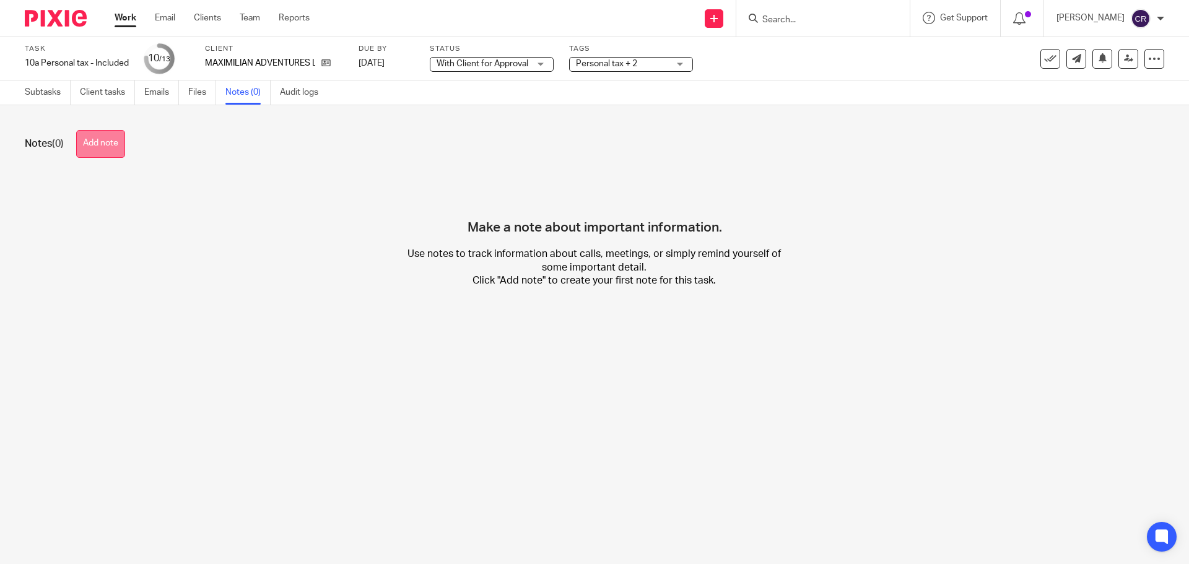
click at [100, 155] on button "Add note" at bounding box center [100, 144] width 49 height 28
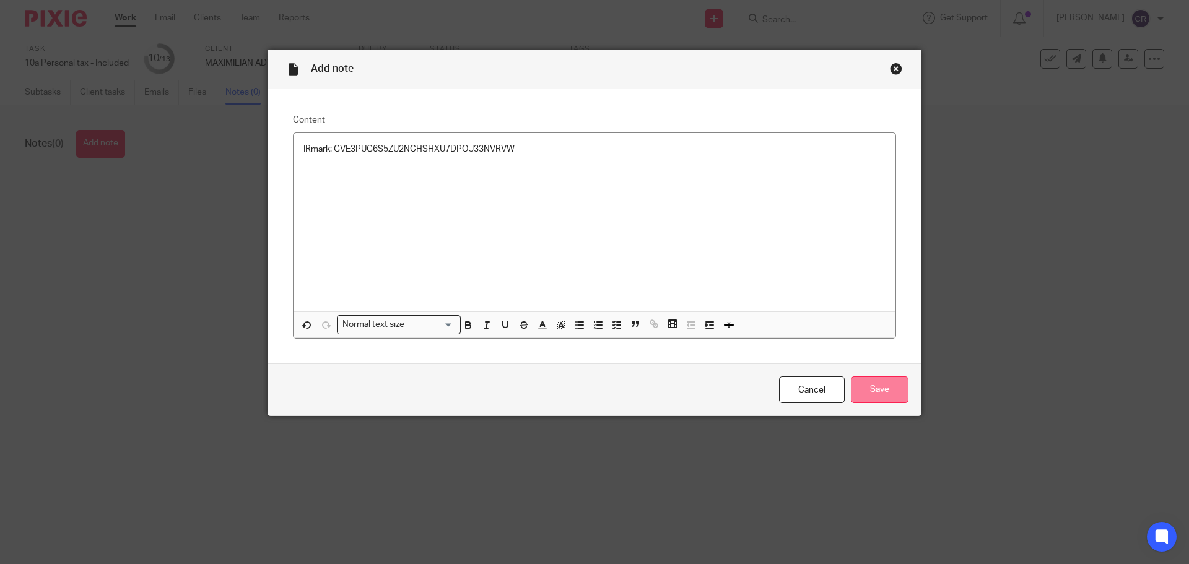
drag, startPoint x: 868, startPoint y: 395, endPoint x: 868, endPoint y: 388, distance: 7.4
click at [868, 390] on input "Save" at bounding box center [880, 390] width 58 height 27
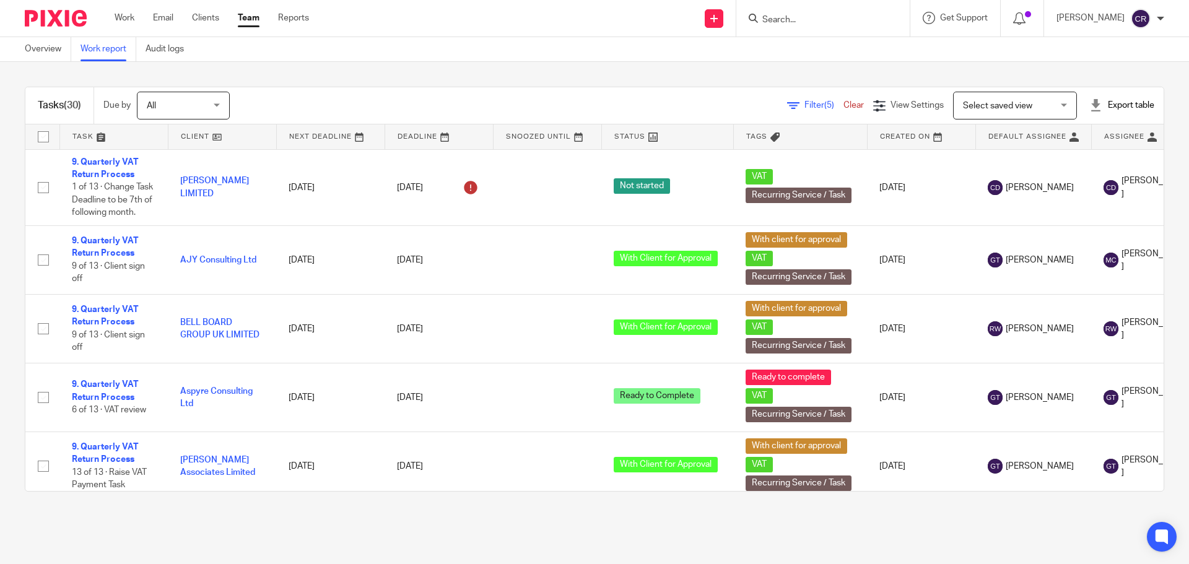
click at [827, 29] on div at bounding box center [823, 18] width 173 height 37
click at [826, 18] on input "Search" at bounding box center [817, 20] width 112 height 11
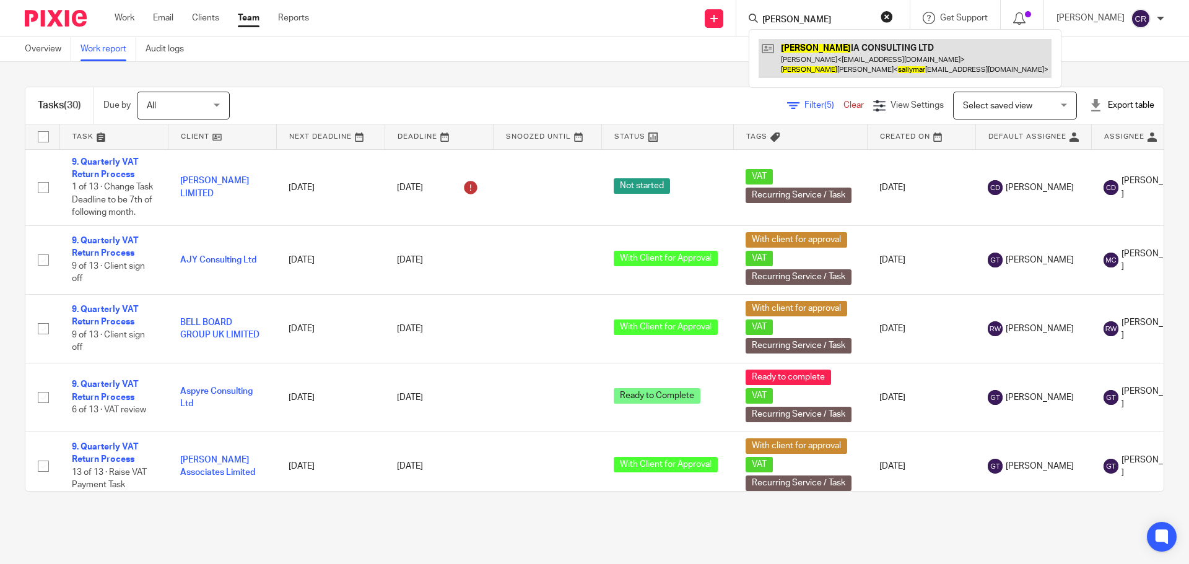
type input "sally mar"
click at [808, 61] on link at bounding box center [905, 58] width 293 height 38
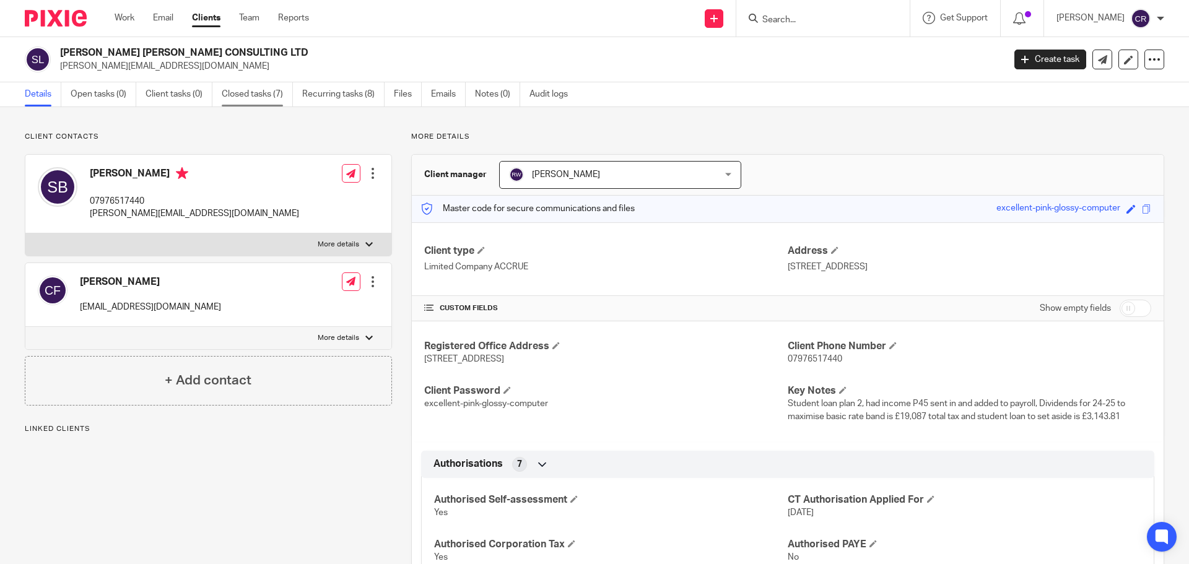
click at [239, 98] on link "Closed tasks (7)" at bounding box center [257, 94] width 71 height 24
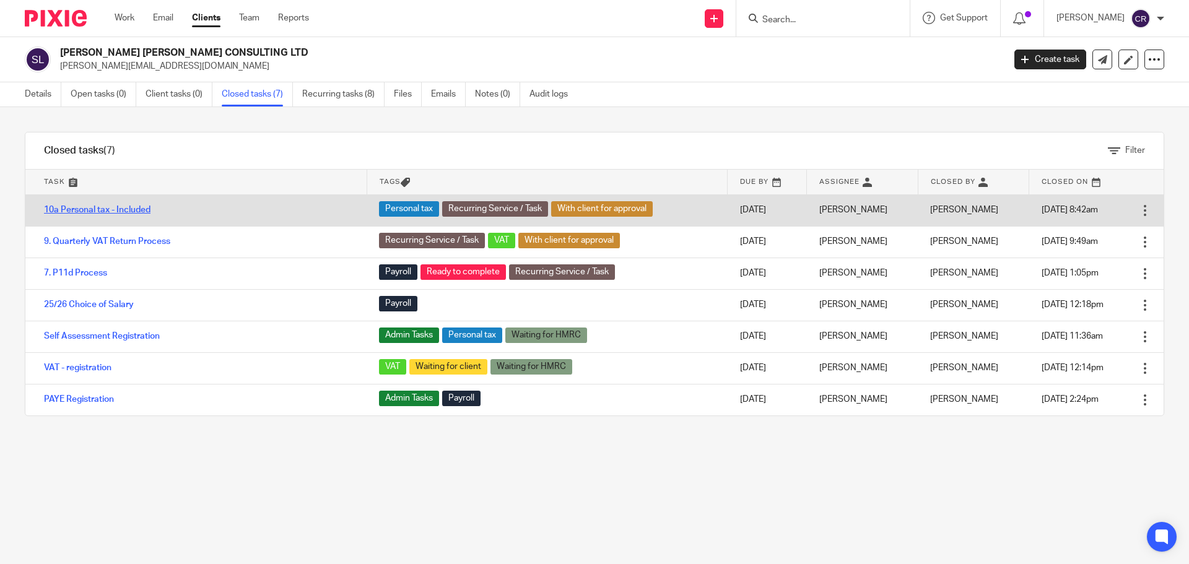
click at [140, 206] on link "10a Personal tax - Included" at bounding box center [97, 210] width 107 height 9
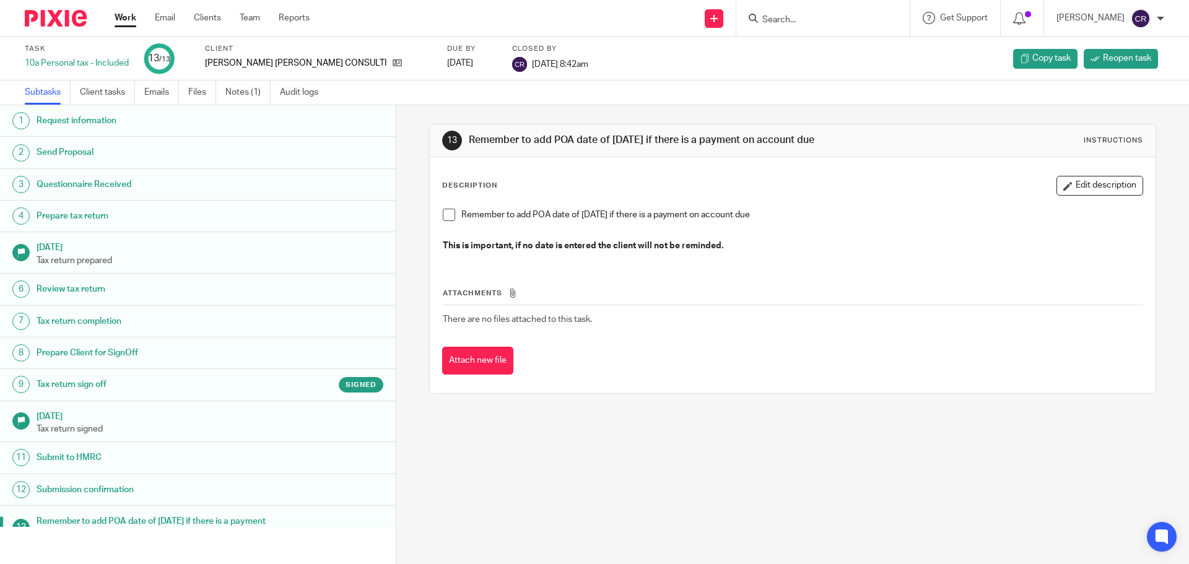
click at [203, 384] on h1 "Tax return sign off" at bounding box center [153, 384] width 232 height 19
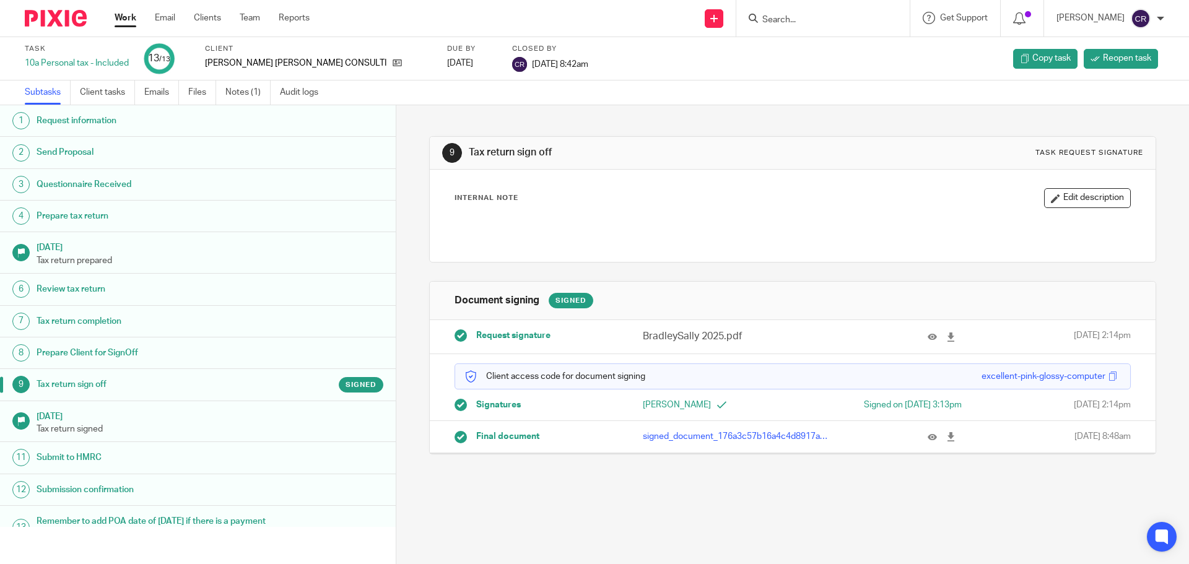
click at [910, 336] on div at bounding box center [929, 337] width 65 height 14
click at [928, 336] on button at bounding box center [937, 337] width 19 height 9
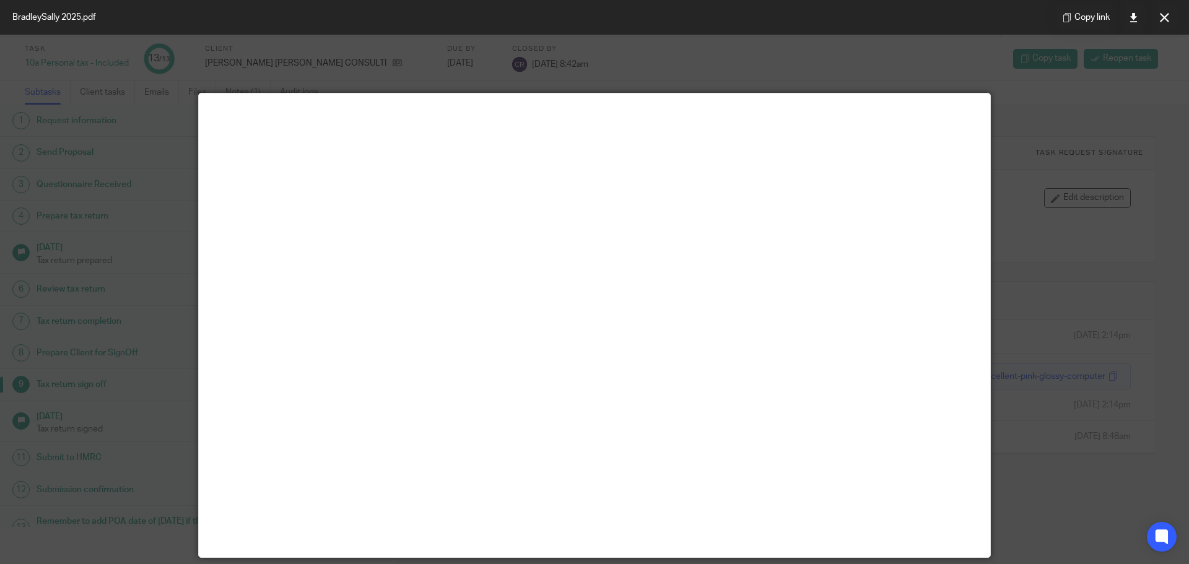
drag, startPoint x: 1166, startPoint y: 14, endPoint x: 1102, endPoint y: 28, distance: 65.4
click at [1166, 14] on icon at bounding box center [1164, 17] width 9 height 9
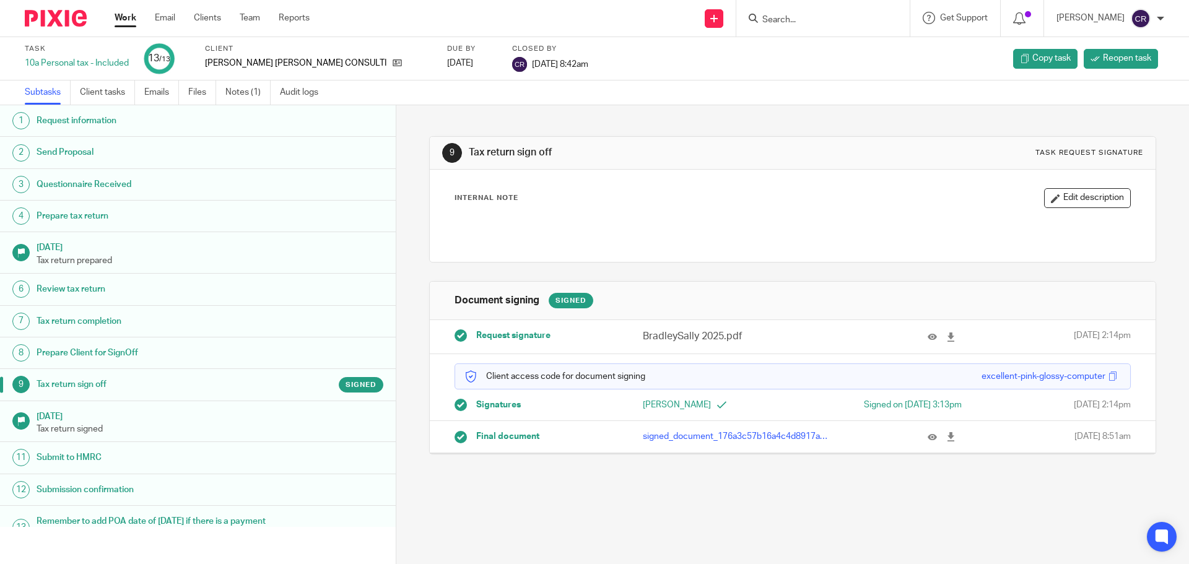
click at [781, 22] on input "Search" at bounding box center [817, 20] width 112 height 11
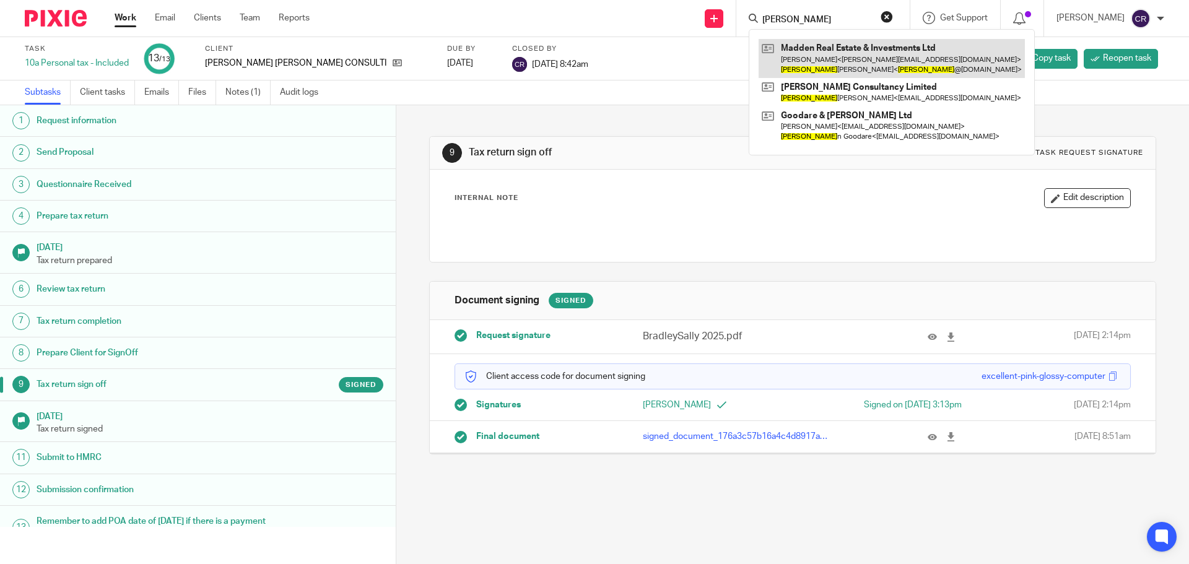
type input "toby"
click at [803, 60] on link at bounding box center [892, 58] width 266 height 38
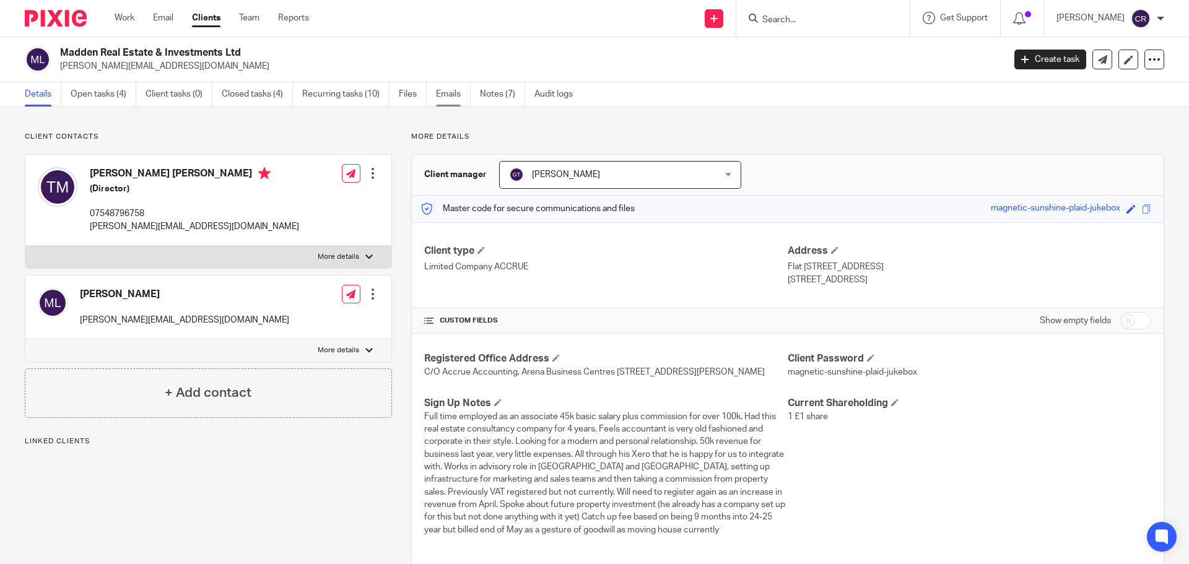
click at [444, 98] on link "Emails" at bounding box center [453, 94] width 35 height 24
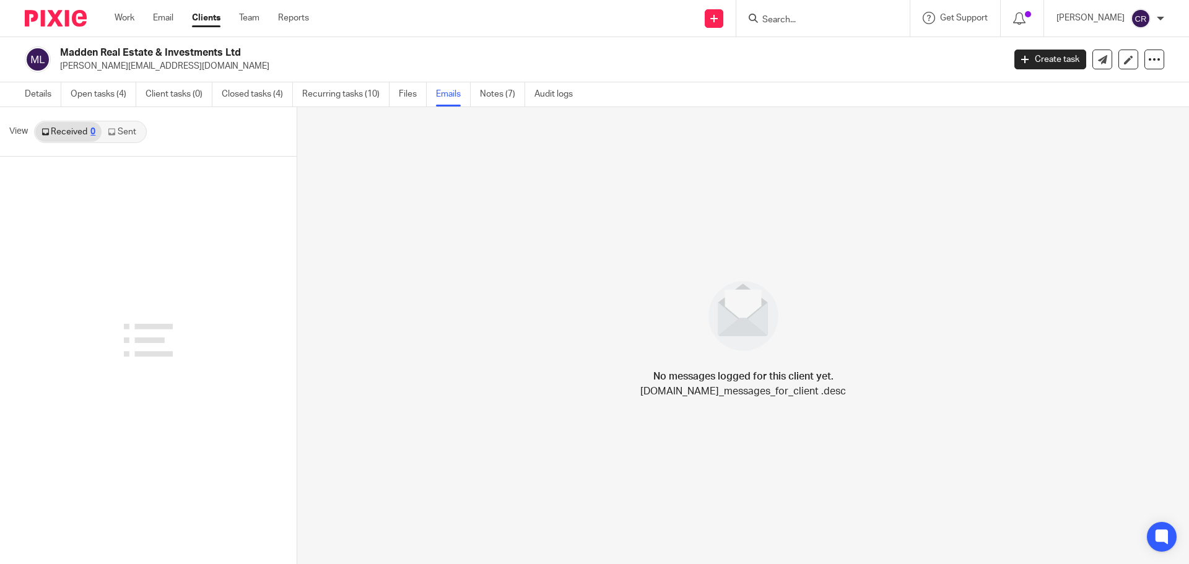
click at [128, 132] on link "Sent" at bounding box center [123, 132] width 43 height 20
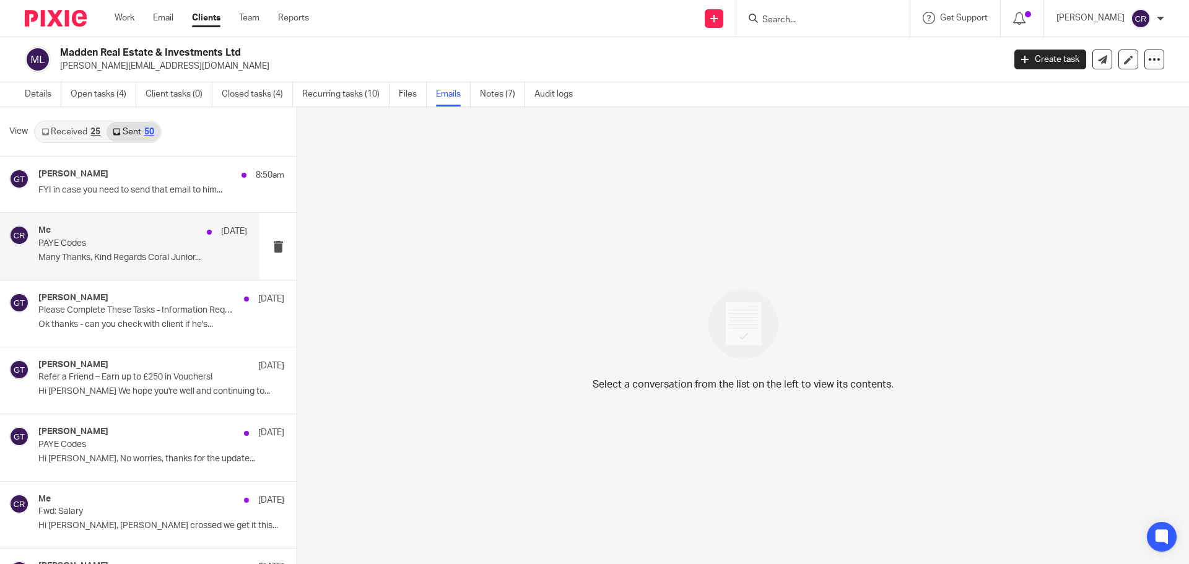
click at [119, 249] on div "Me 19 Sep PAYE Codes Many Thanks, Kind Regards Coral Junior..." at bounding box center [142, 246] width 209 height 42
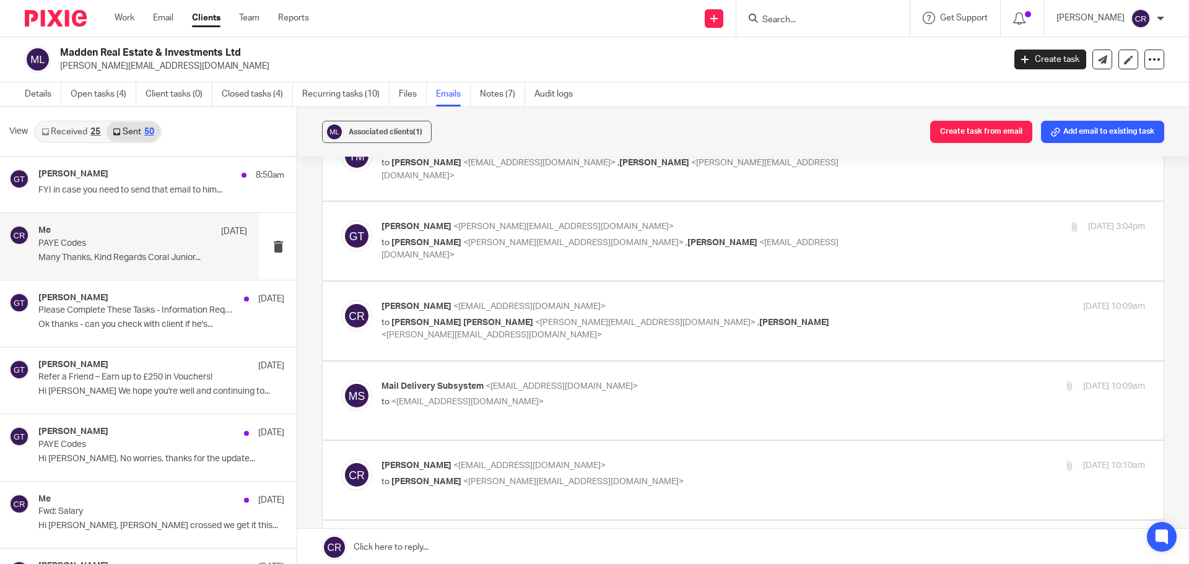
scroll to position [248, 0]
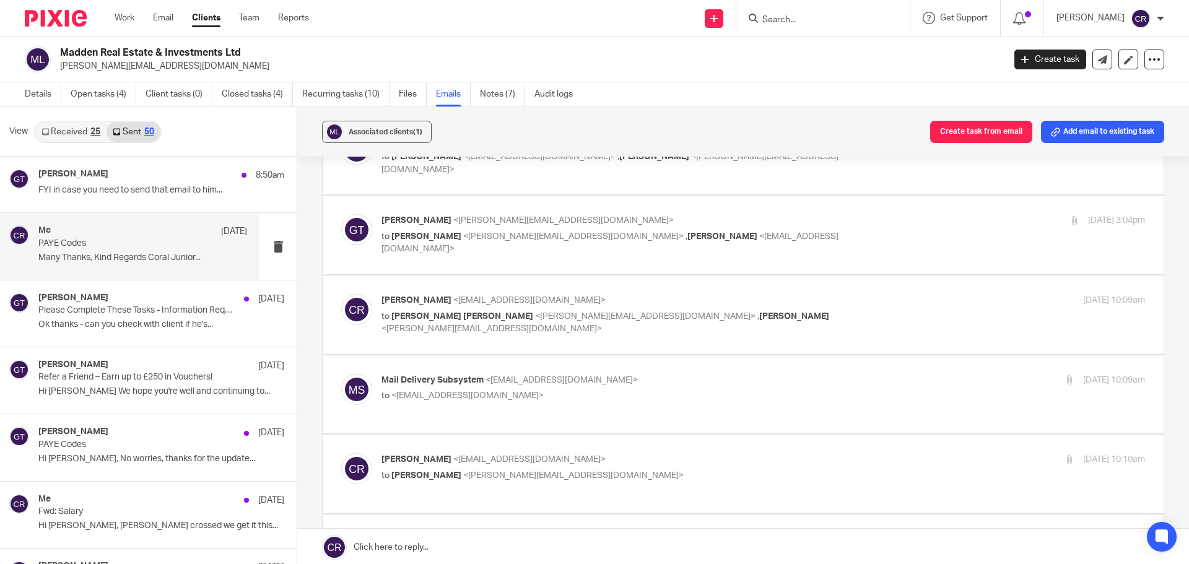
click at [767, 309] on div "Coral Richardson <coral@accrueaccounting.co.uk> to Toby Anthony Madden <toby@ma…" at bounding box center [636, 315] width 509 height 42
checkbox input "true"
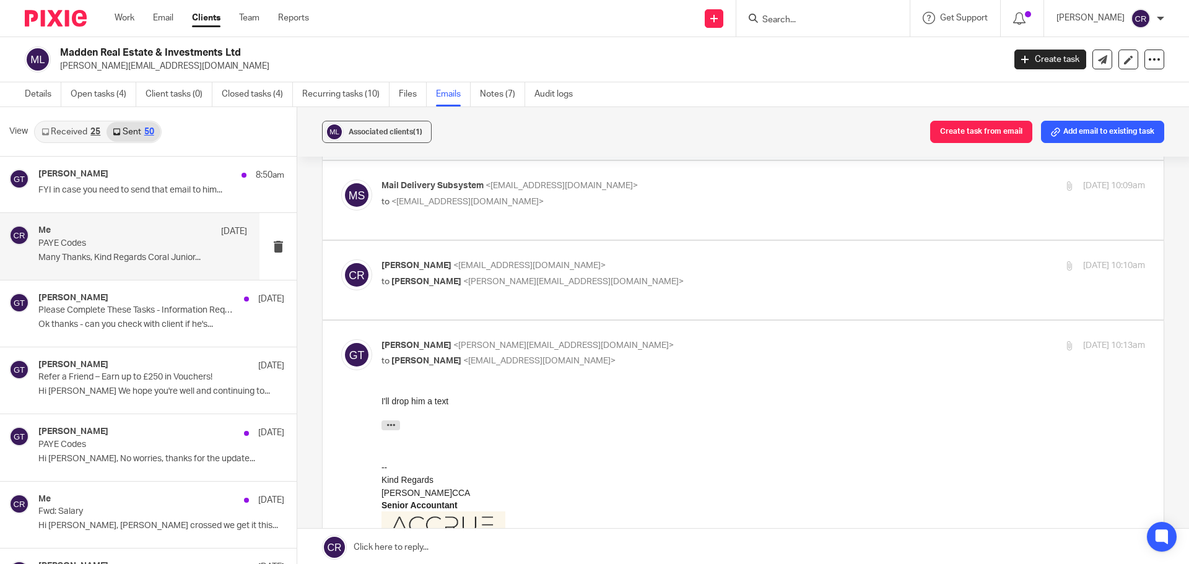
scroll to position [867, 0]
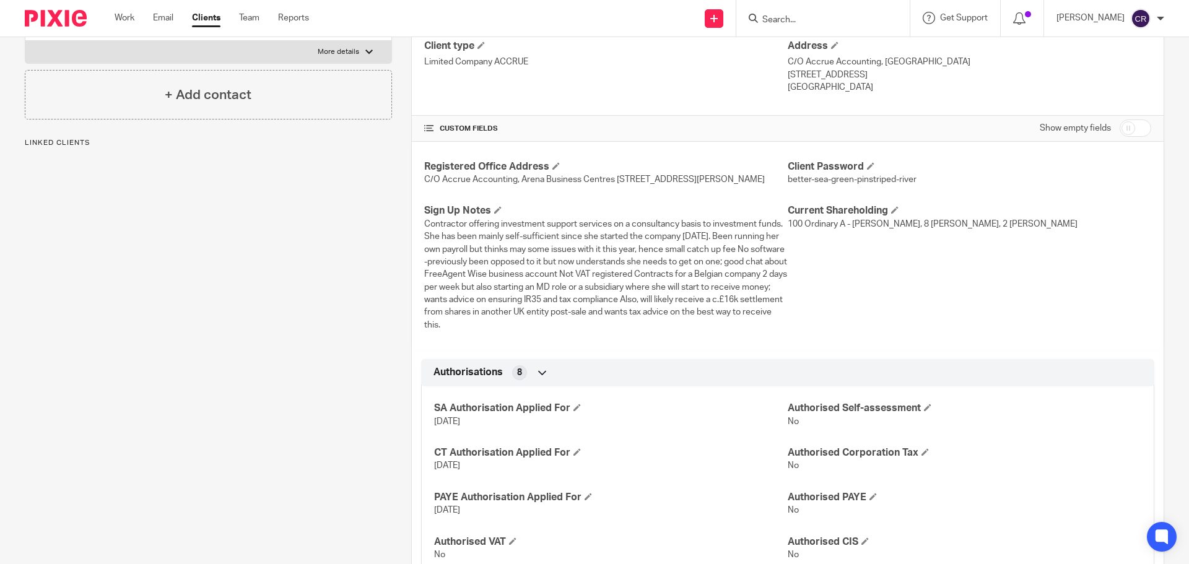
scroll to position [310, 0]
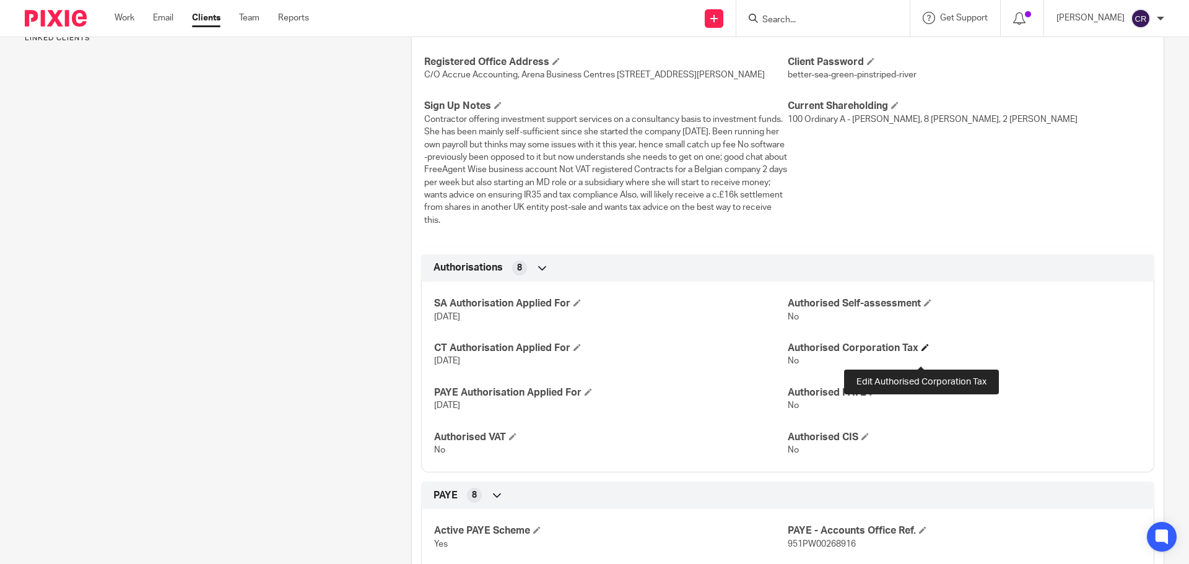
click at [923, 351] on span at bounding box center [925, 347] width 7 height 7
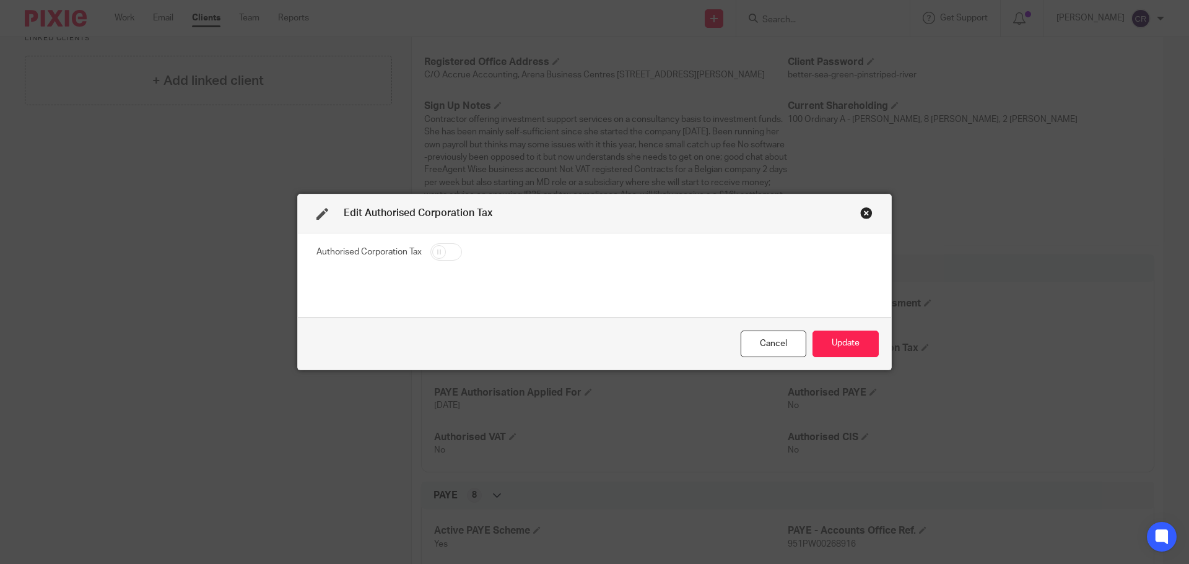
click at [442, 251] on input "checkbox" at bounding box center [447, 251] width 32 height 17
checkbox input "true"
click at [831, 349] on button "Update" at bounding box center [846, 344] width 66 height 27
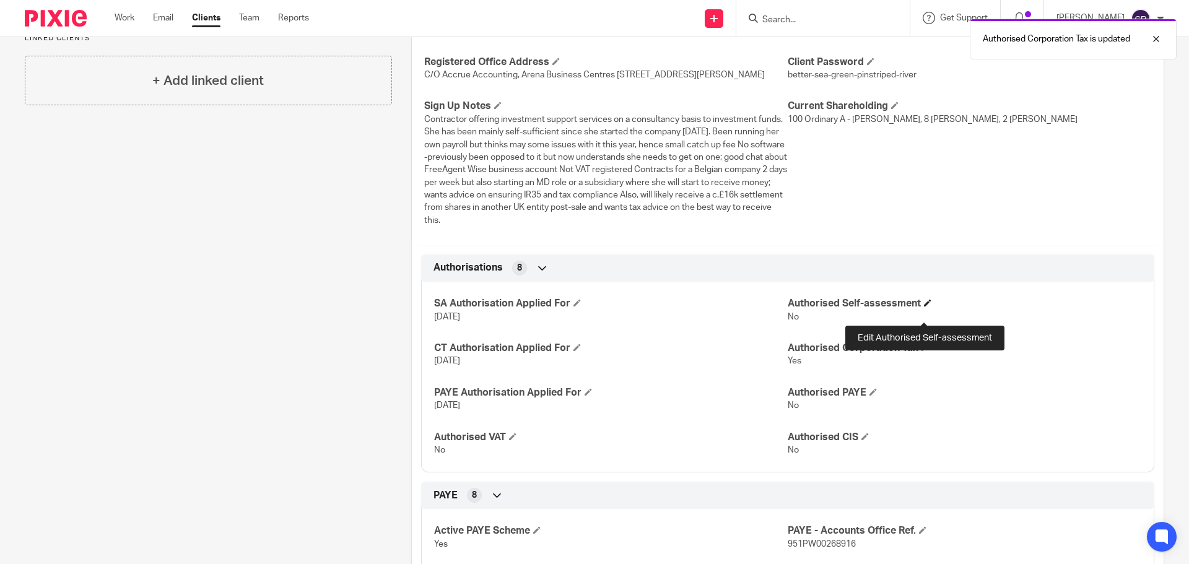
click at [924, 307] on span at bounding box center [927, 302] width 7 height 7
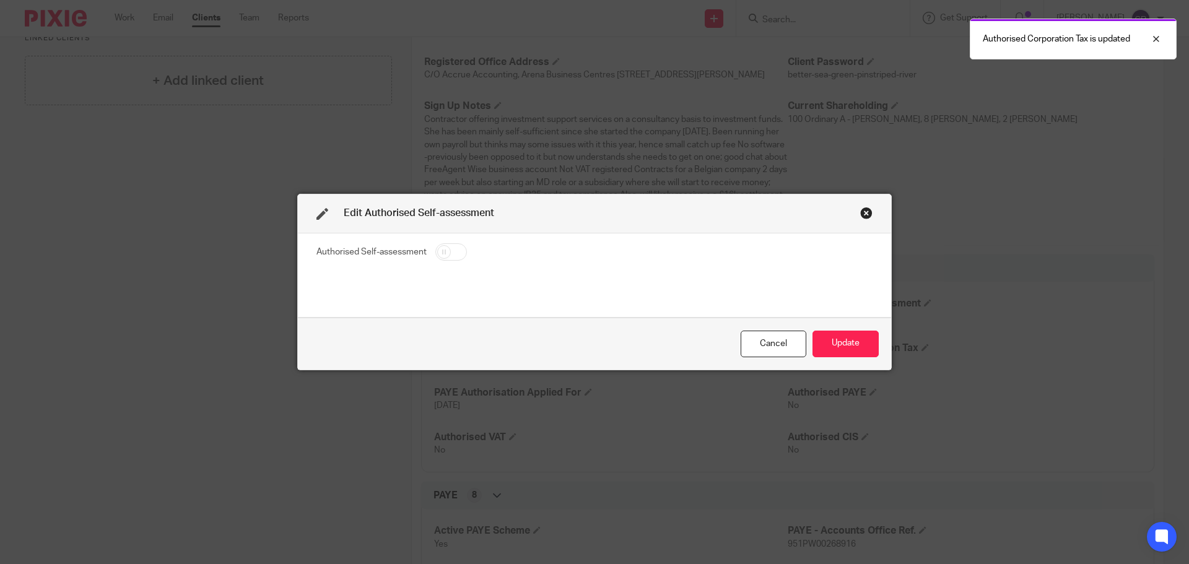
click at [457, 254] on input "checkbox" at bounding box center [451, 251] width 32 height 17
checkbox input "true"
click at [837, 341] on button "Update" at bounding box center [846, 344] width 66 height 27
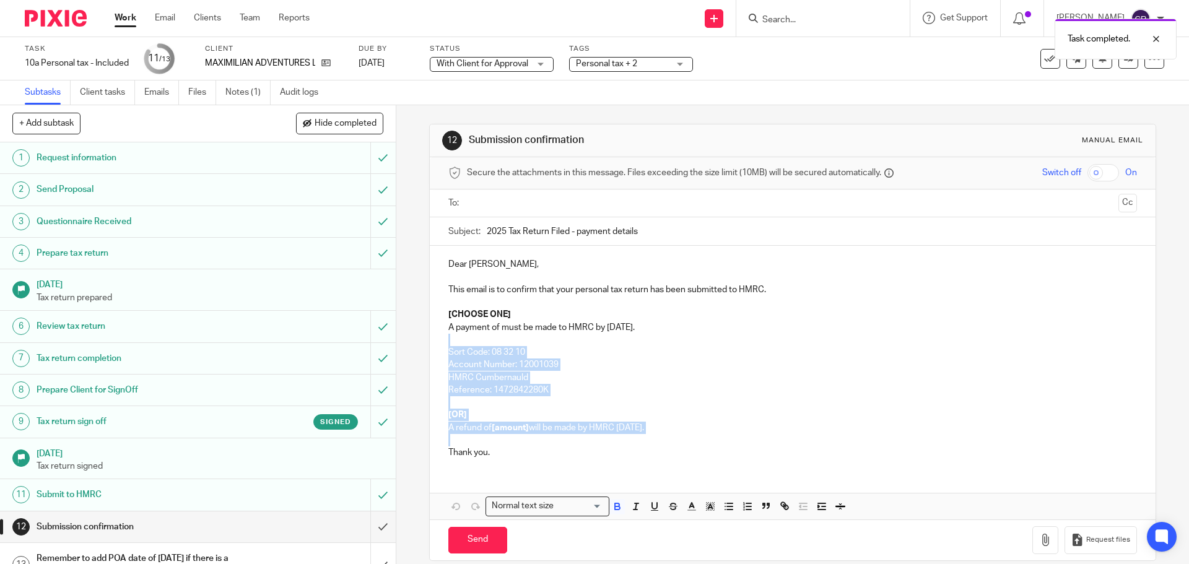
drag, startPoint x: 458, startPoint y: 438, endPoint x: 434, endPoint y: 341, distance: 99.6
click at [434, 341] on div "Dear Dan, This email is to confirm that your personal tax return has been submi…" at bounding box center [792, 357] width 725 height 222
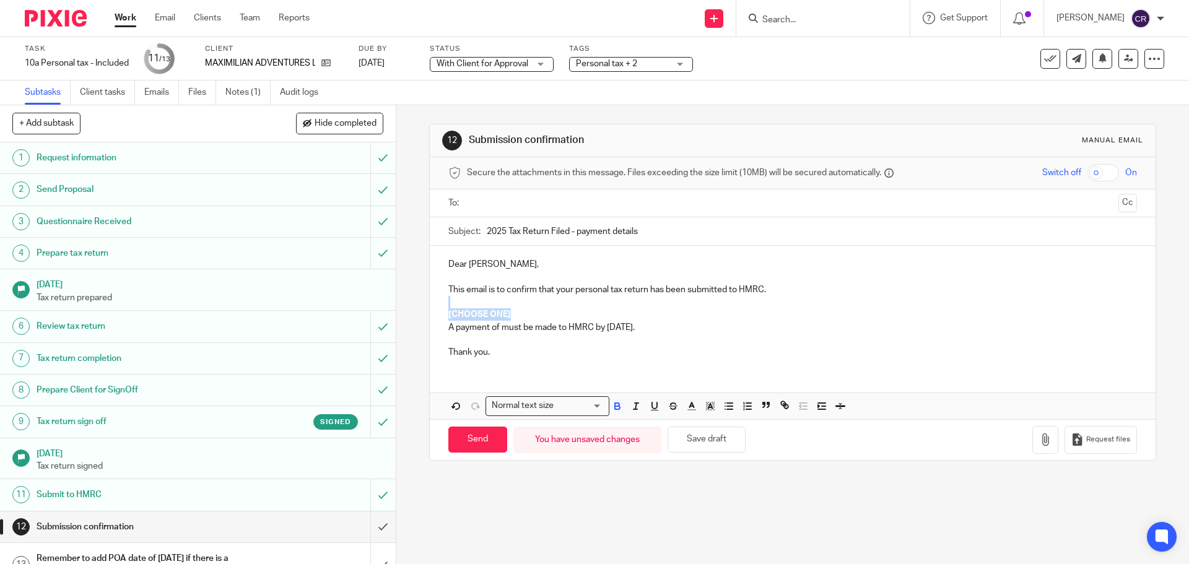
drag, startPoint x: 519, startPoint y: 308, endPoint x: 531, endPoint y: 317, distance: 14.6
click at [531, 317] on div "Dear Dan, This email is to confirm that your personal tax return has been submi…" at bounding box center [792, 307] width 725 height 122
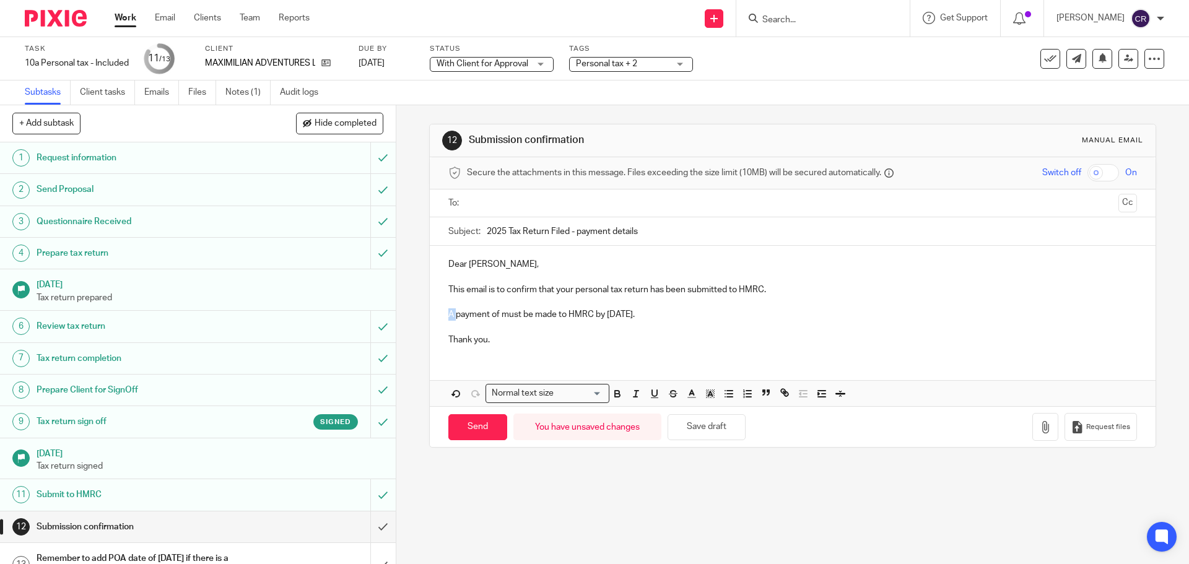
drag, startPoint x: 453, startPoint y: 313, endPoint x: 407, endPoint y: 328, distance: 48.2
click at [434, 313] on div "Dear Dan, This email is to confirm that your personal tax return has been submi…" at bounding box center [792, 301] width 725 height 110
drag, startPoint x: 597, startPoint y: 315, endPoint x: 533, endPoint y: 318, distance: 63.9
click at [533, 318] on p "You have no payment of must be made to HMRC by 31 January." at bounding box center [792, 314] width 688 height 12
drag, startPoint x: 675, startPoint y: 310, endPoint x: 598, endPoint y: 316, distance: 77.1
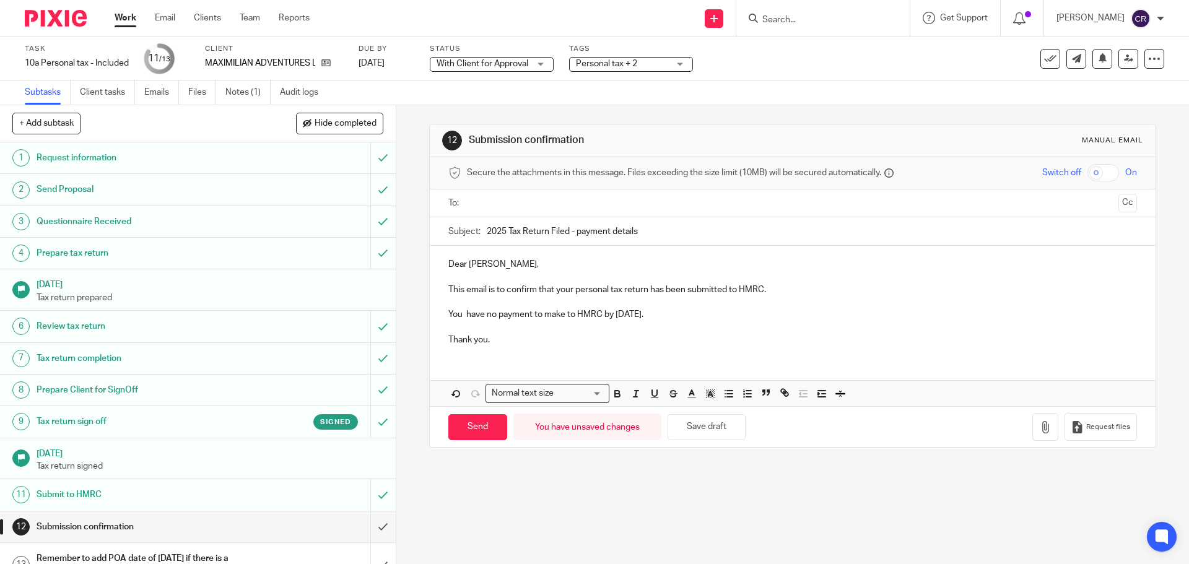
click at [598, 316] on p "You have no payment to make to HMRC by 31 January." at bounding box center [792, 314] width 688 height 12
click at [565, 216] on div at bounding box center [793, 204] width 650 height 28
click at [574, 207] on input "text" at bounding box center [792, 203] width 642 height 14
click at [1119, 206] on button "Cc" at bounding box center [1128, 204] width 19 height 19
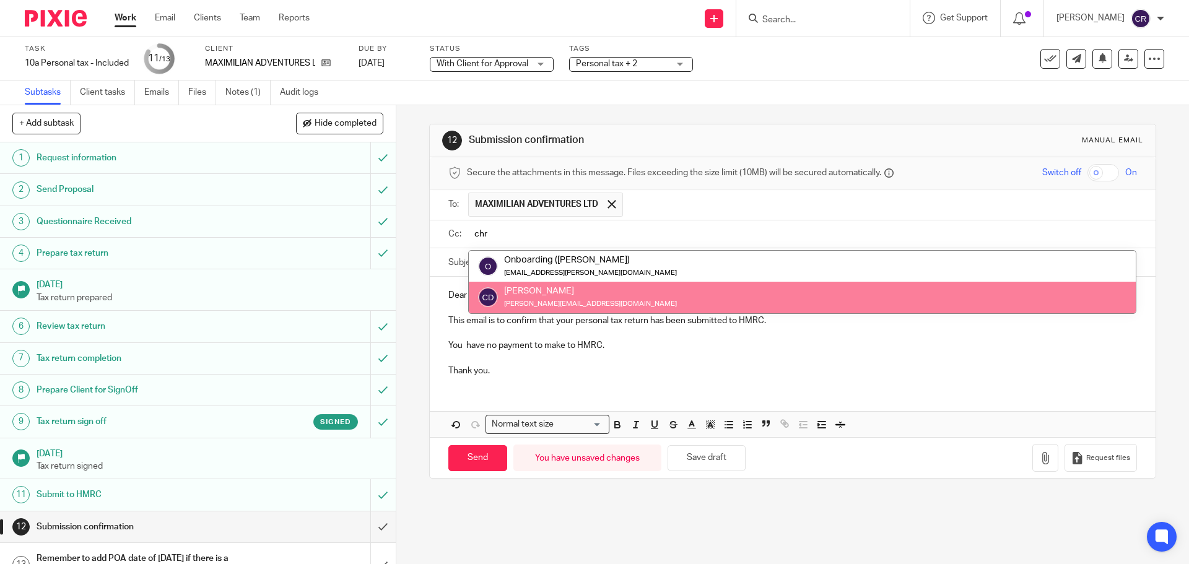
type input "chr"
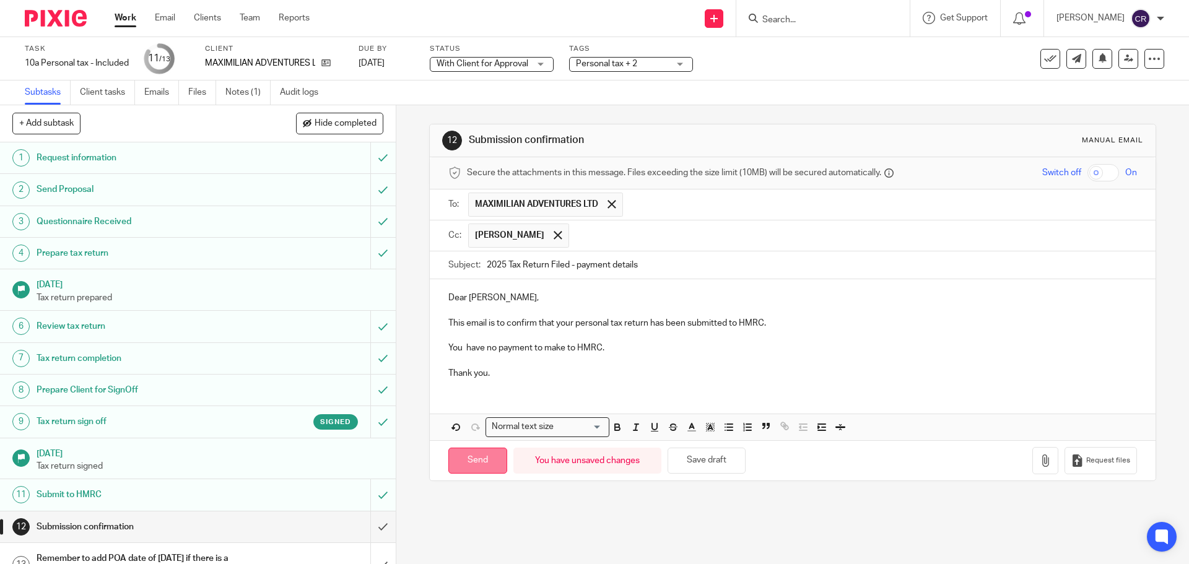
click at [473, 469] on input "Send" at bounding box center [477, 461] width 59 height 27
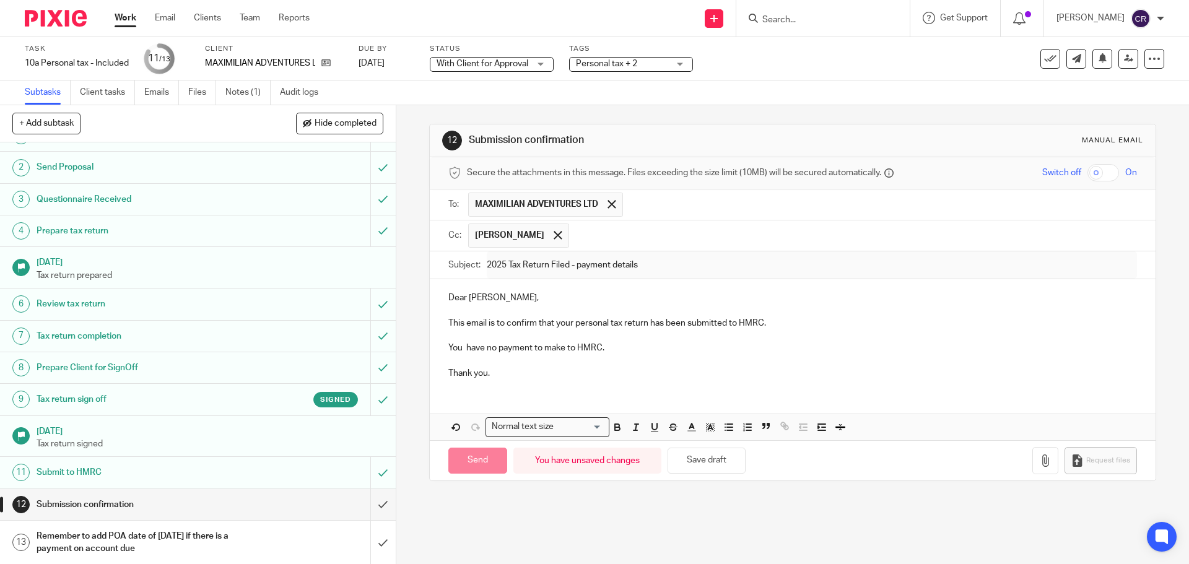
scroll to position [24, 0]
type input "Sent"
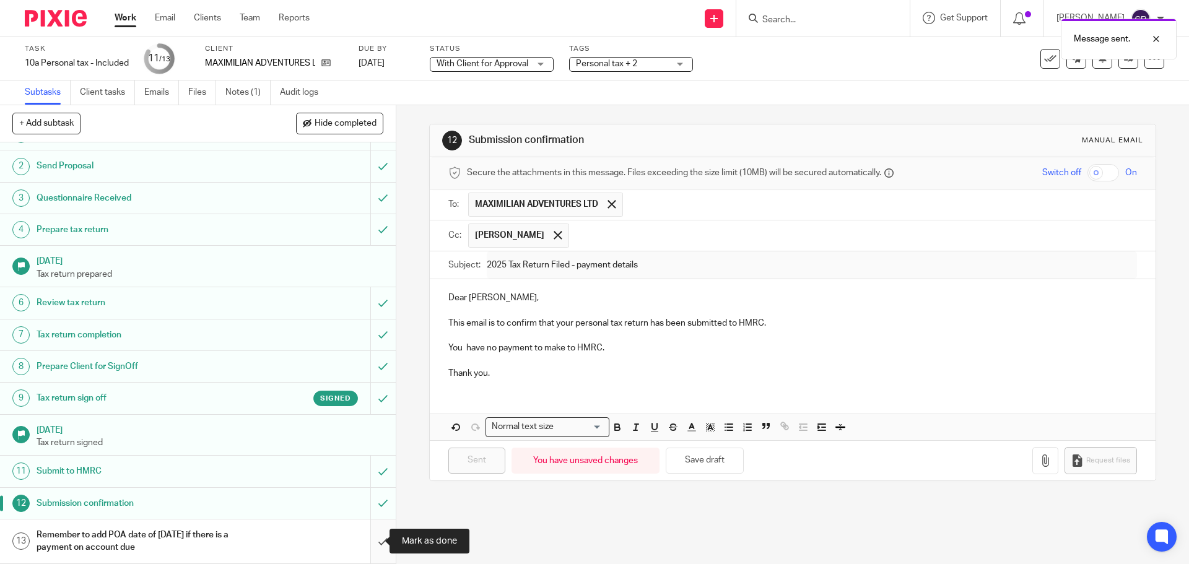
click at [370, 541] on input "submit" at bounding box center [198, 542] width 396 height 44
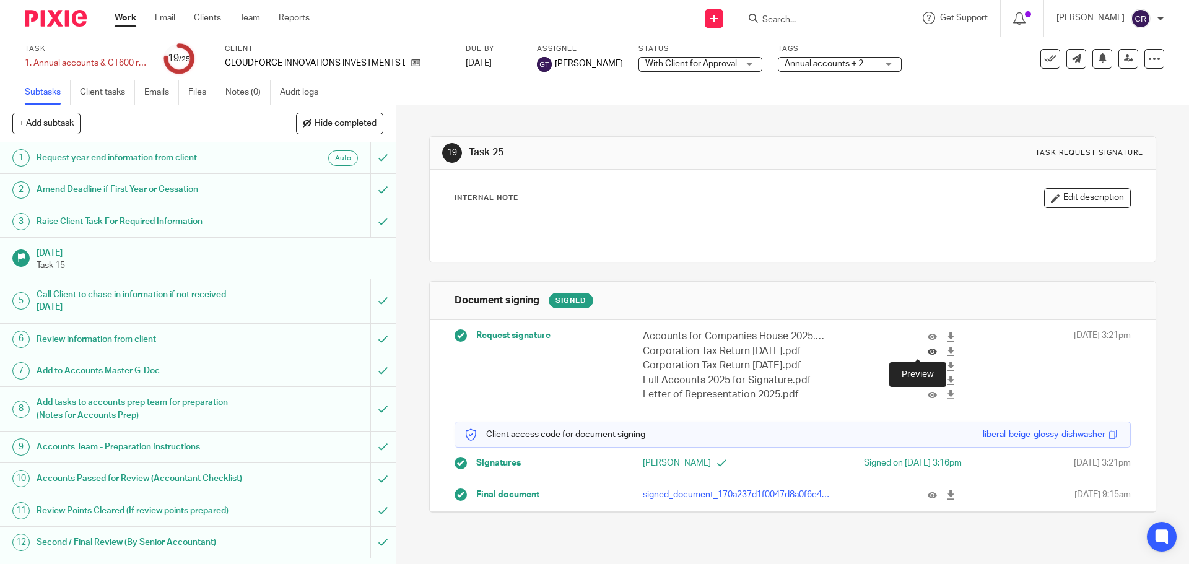
click at [928, 351] on icon at bounding box center [932, 351] width 9 height 9
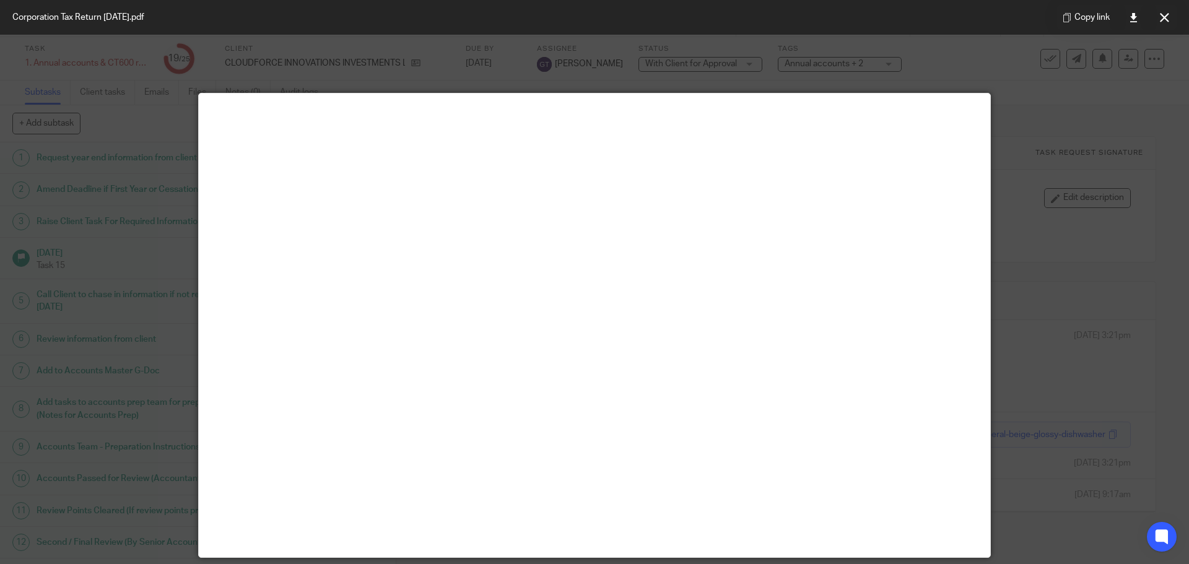
click at [1161, 27] on button at bounding box center [1164, 17] width 25 height 25
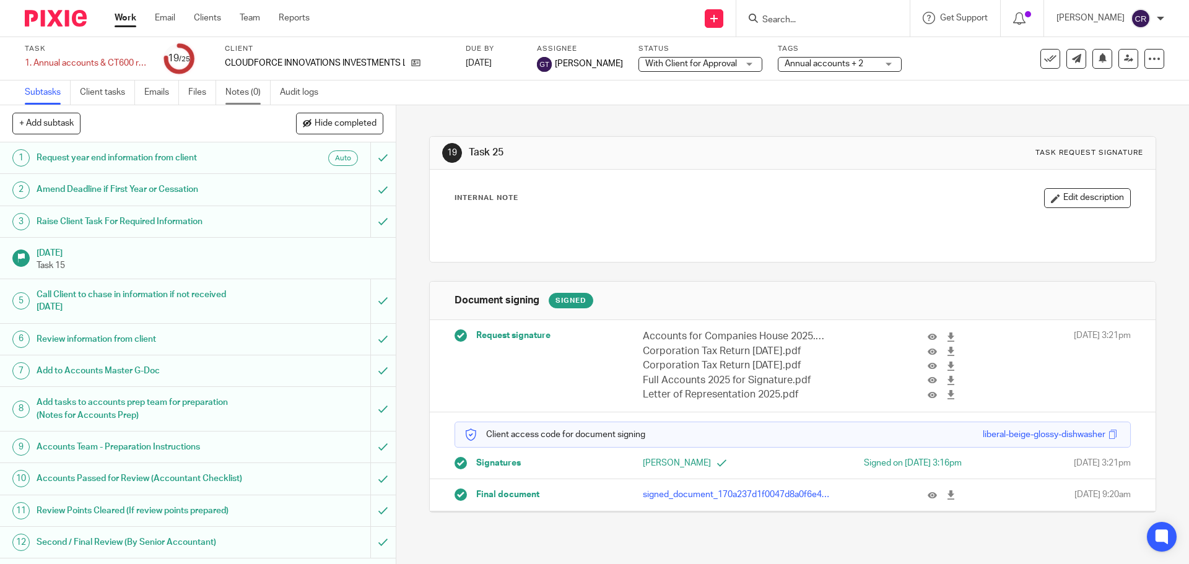
click at [251, 100] on link "Notes (0)" at bounding box center [247, 93] width 45 height 24
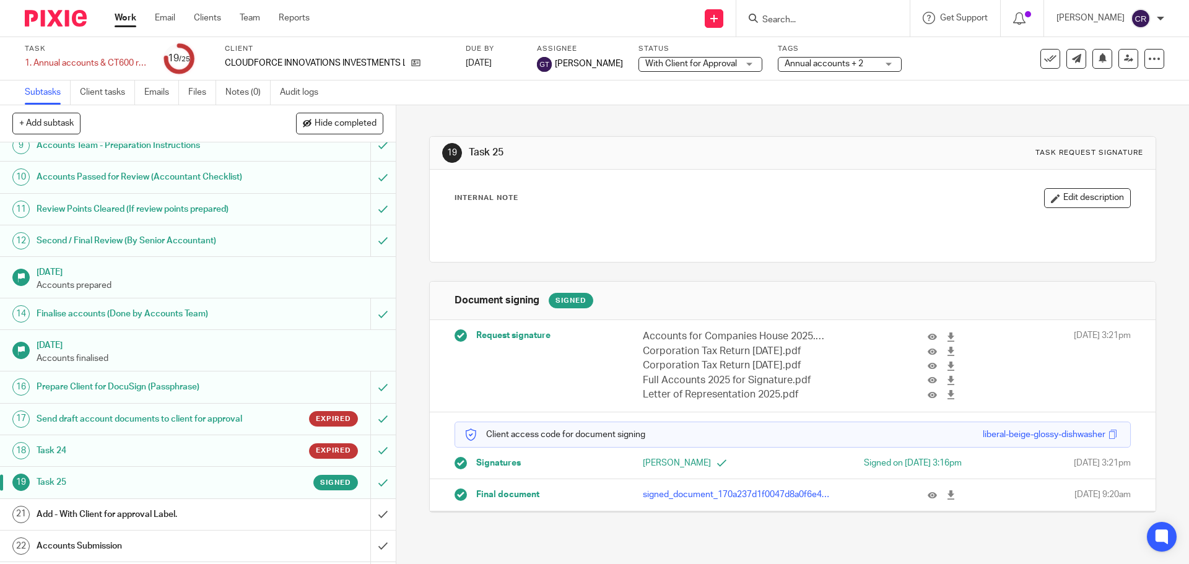
scroll to position [462, 0]
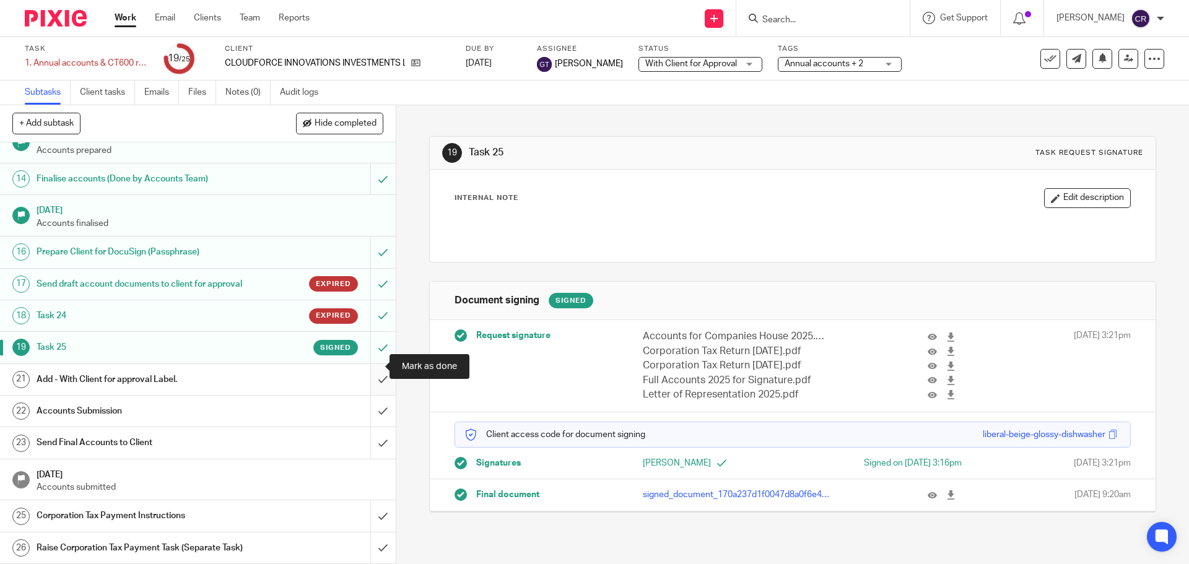
click at [372, 367] on input "submit" at bounding box center [198, 379] width 396 height 31
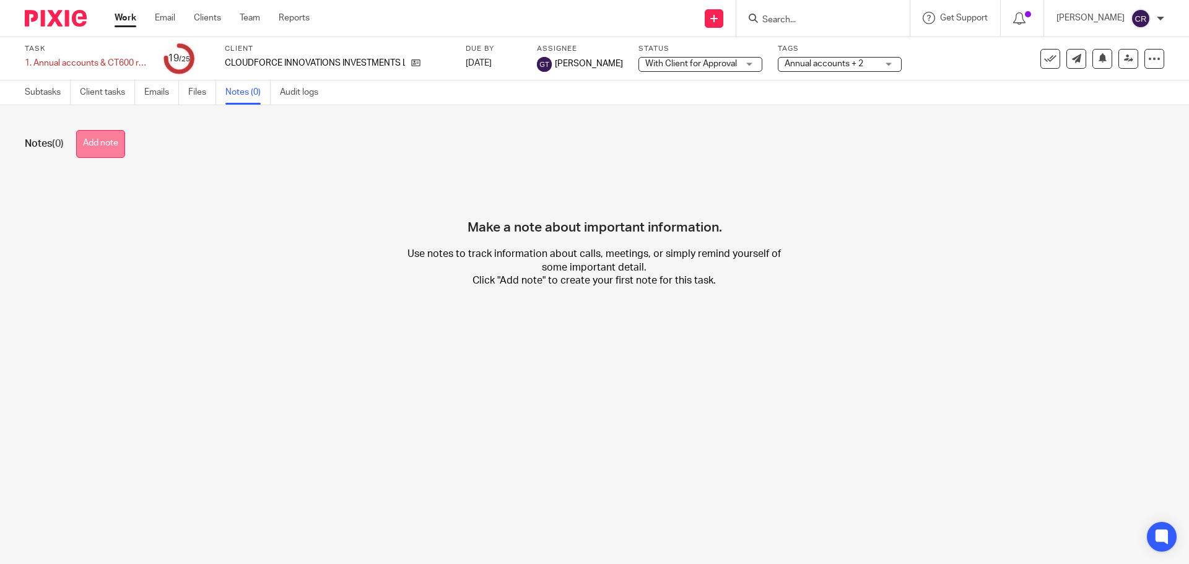
click at [100, 138] on button "Add note" at bounding box center [100, 144] width 49 height 28
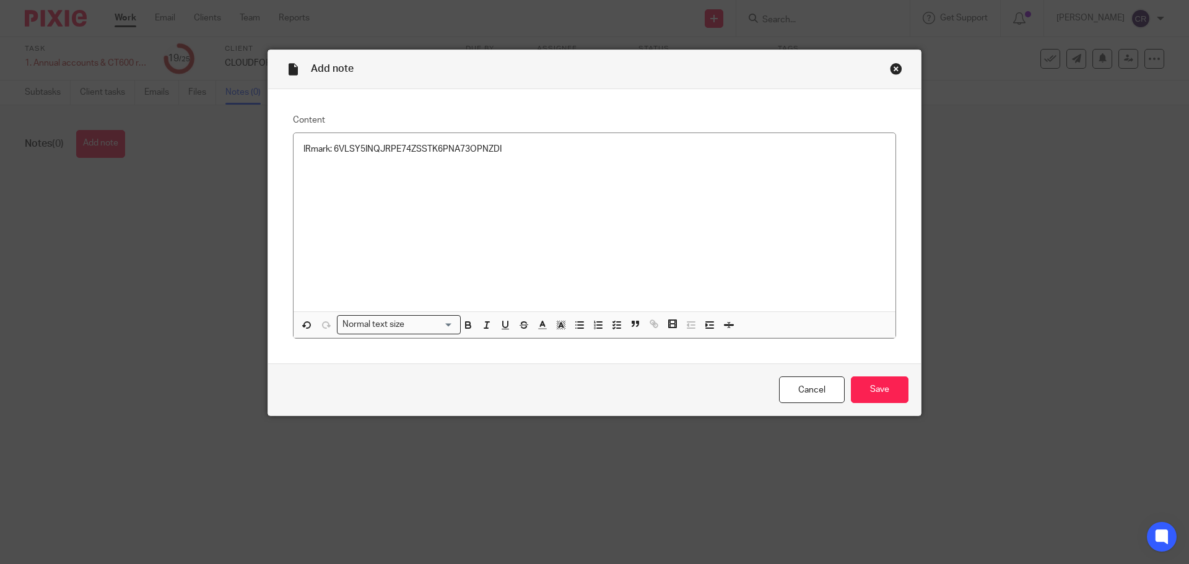
click at [331, 165] on p at bounding box center [595, 161] width 582 height 12
drag, startPoint x: 294, startPoint y: 147, endPoint x: 327, endPoint y: 160, distance: 35.1
click at [317, 153] on div "IRmark: 6VLSY5INQJRPE74ZSSTK6PNA73OPNZDI £8,467.92" at bounding box center [595, 222] width 602 height 178
click at [346, 173] on p at bounding box center [595, 174] width 582 height 12
click at [320, 172] on p at bounding box center [595, 174] width 582 height 12
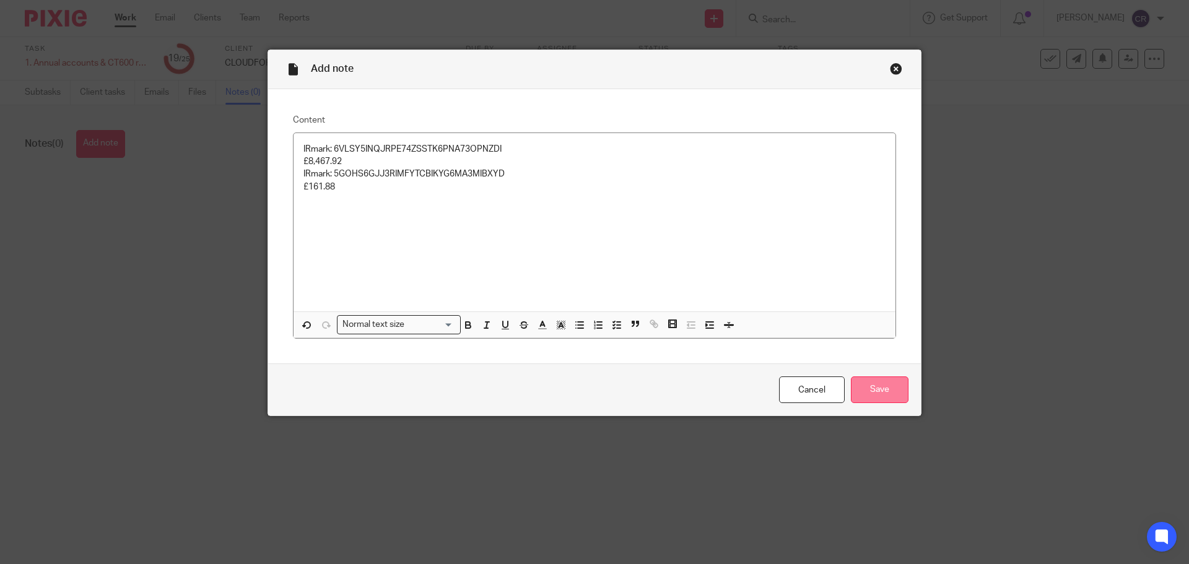
click at [885, 398] on input "Save" at bounding box center [880, 390] width 58 height 27
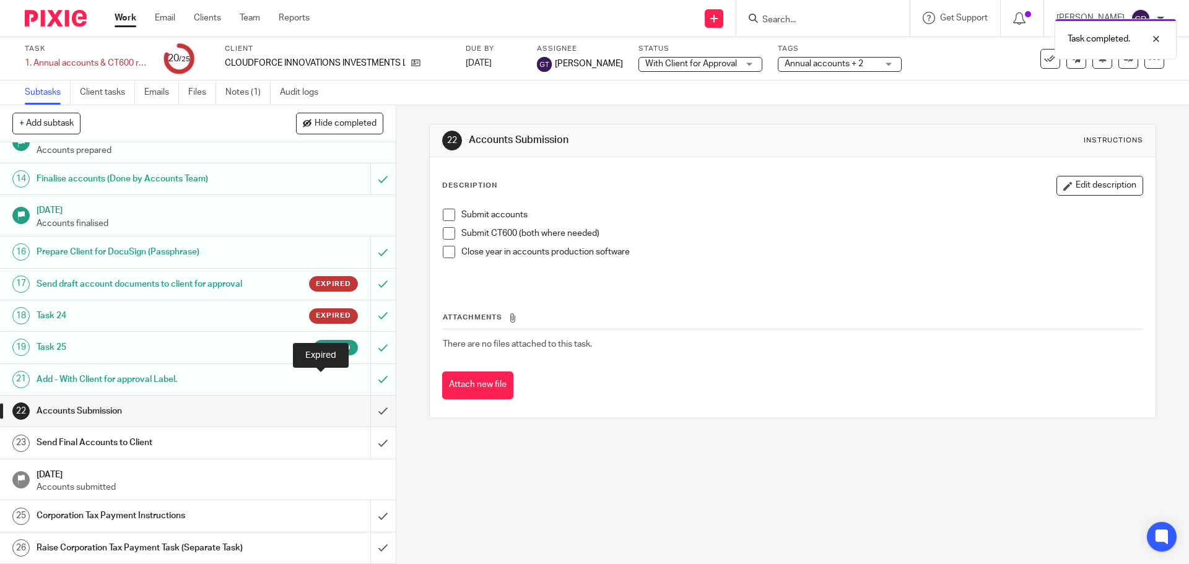
scroll to position [462, 0]
click at [372, 396] on input "submit" at bounding box center [198, 411] width 396 height 31
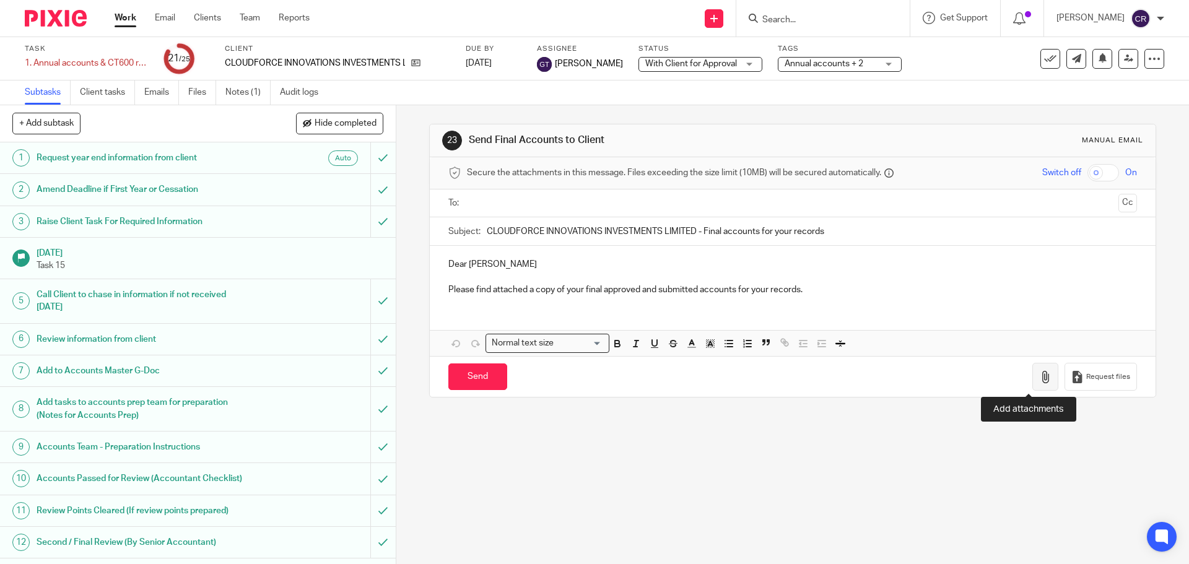
click at [1039, 371] on icon "button" at bounding box center [1045, 377] width 12 height 12
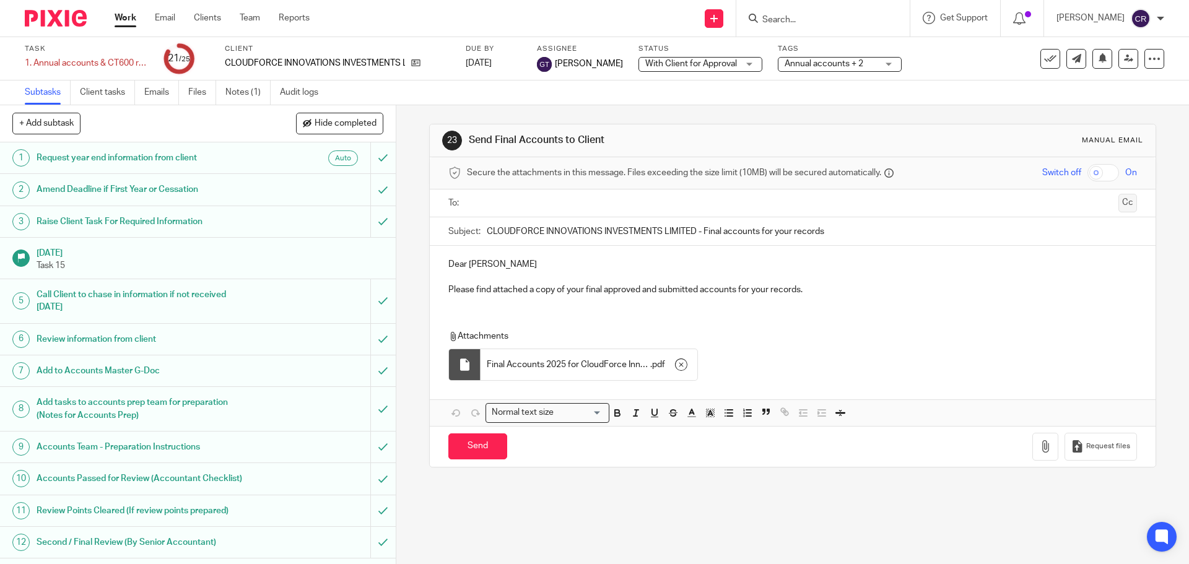
drag, startPoint x: 1106, startPoint y: 203, endPoint x: 868, endPoint y: 179, distance: 239.0
click at [1119, 203] on button "Cc" at bounding box center [1128, 203] width 19 height 19
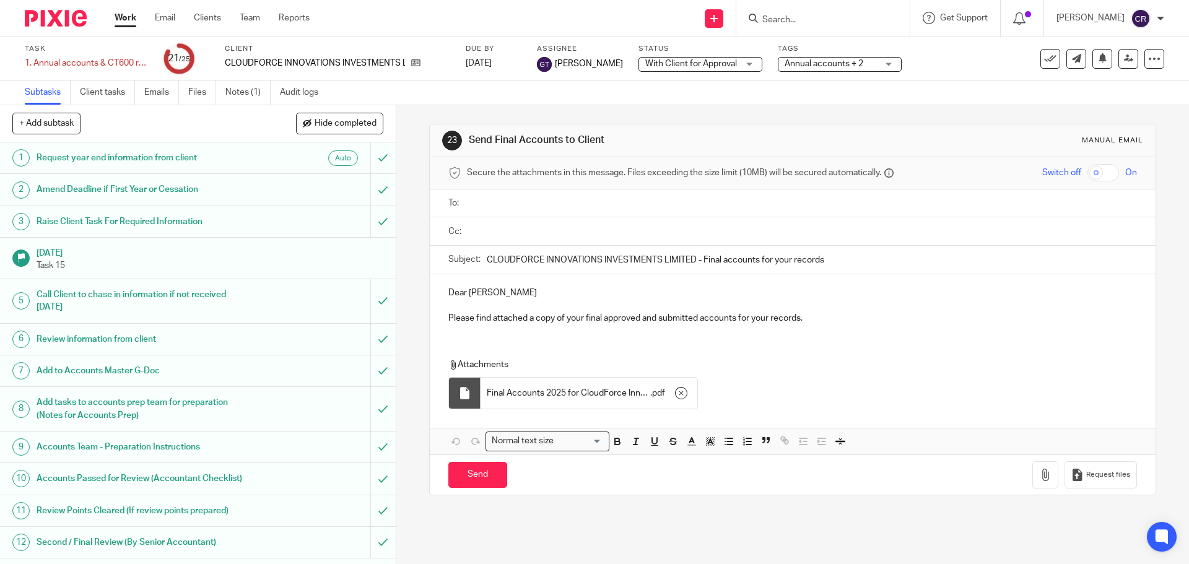
drag, startPoint x: 1087, startPoint y: 174, endPoint x: 987, endPoint y: 184, distance: 100.2
click at [1088, 174] on input "checkbox" at bounding box center [1104, 172] width 32 height 17
checkbox input "true"
click at [636, 199] on input "text" at bounding box center [801, 203] width 660 height 14
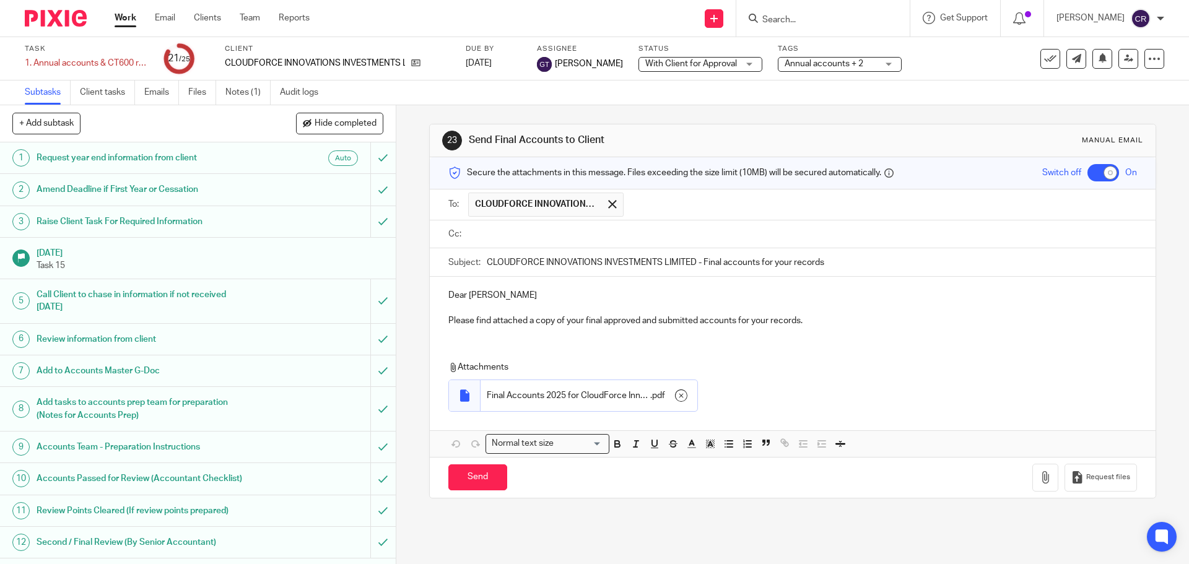
click at [512, 292] on p "Dear Sonny" at bounding box center [792, 295] width 688 height 12
click at [684, 191] on ul "CLOUDFORCE INNOVATIONS INVESTMENTS LIMITED" at bounding box center [802, 205] width 668 height 30
click at [684, 209] on input "text" at bounding box center [881, 205] width 502 height 24
click at [689, 230] on input "text" at bounding box center [801, 234] width 660 height 14
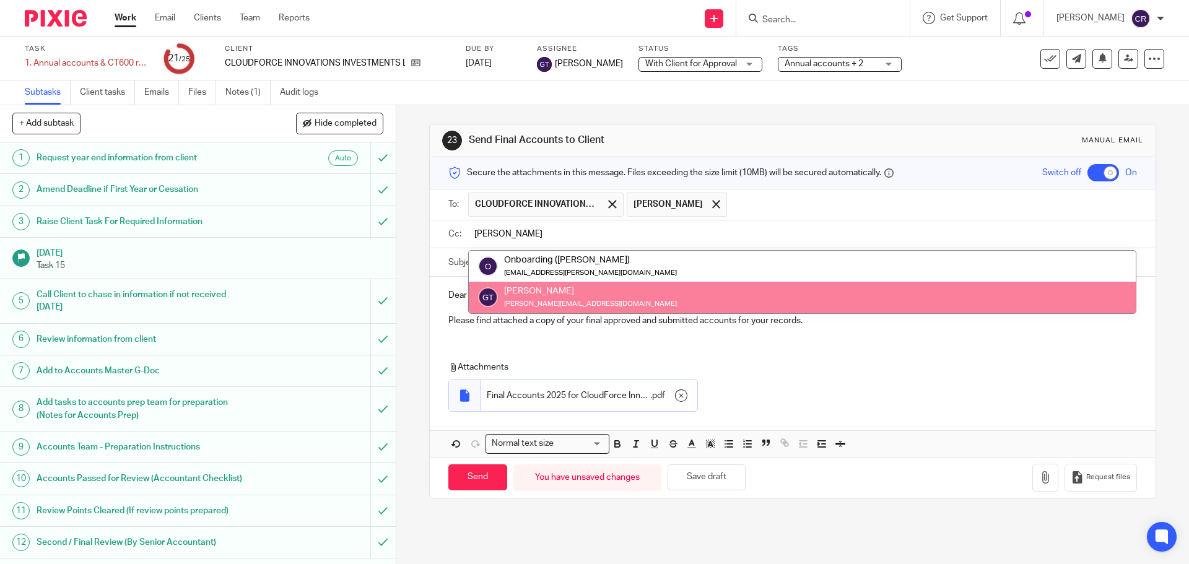
type input "greg"
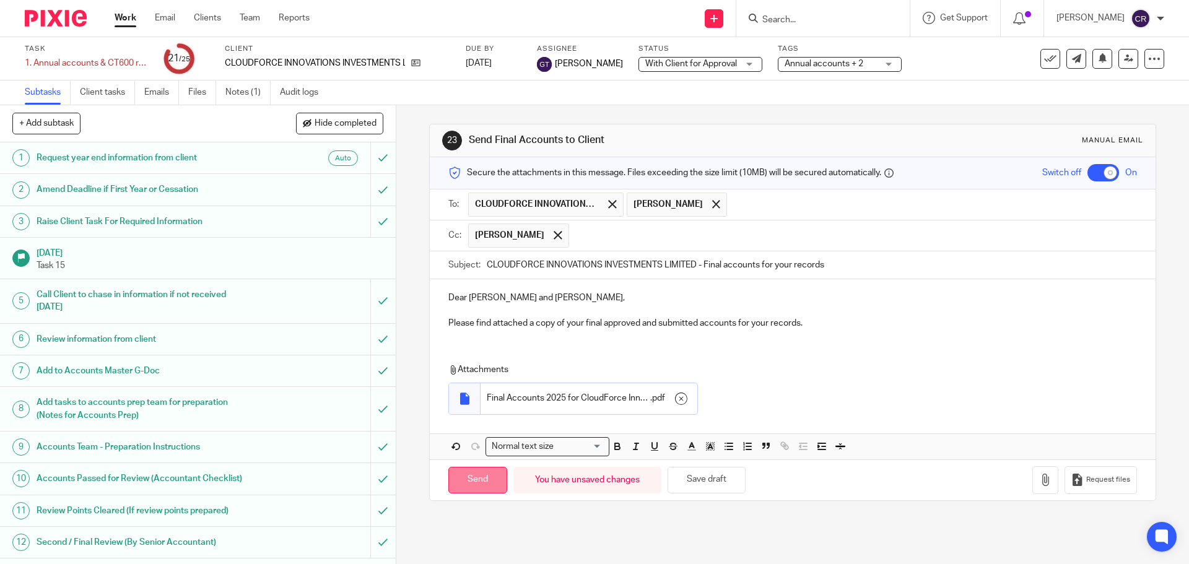
click at [468, 476] on input "Send" at bounding box center [477, 480] width 59 height 27
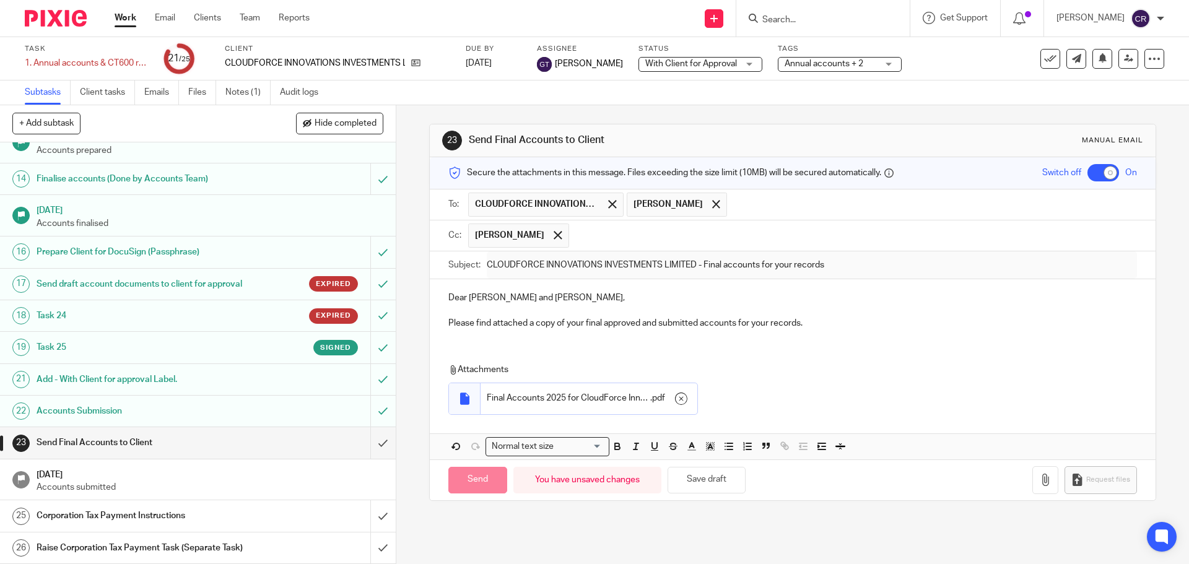
scroll to position [462, 0]
checkbox input "false"
type input "Sent"
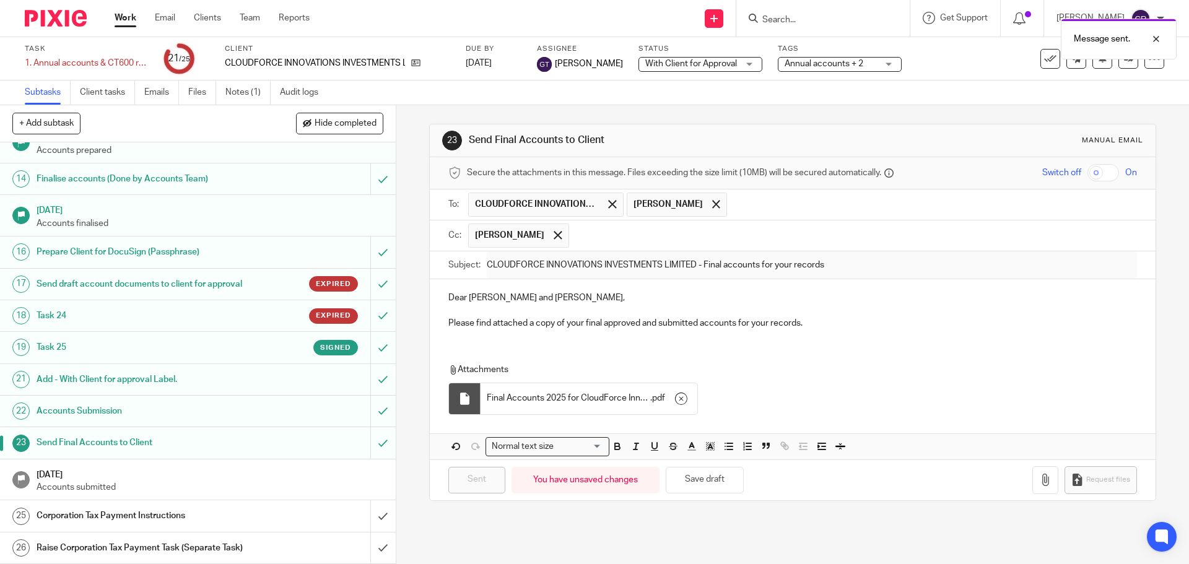
click at [262, 507] on div "Corporation Tax Payment Instructions" at bounding box center [197, 516] width 321 height 19
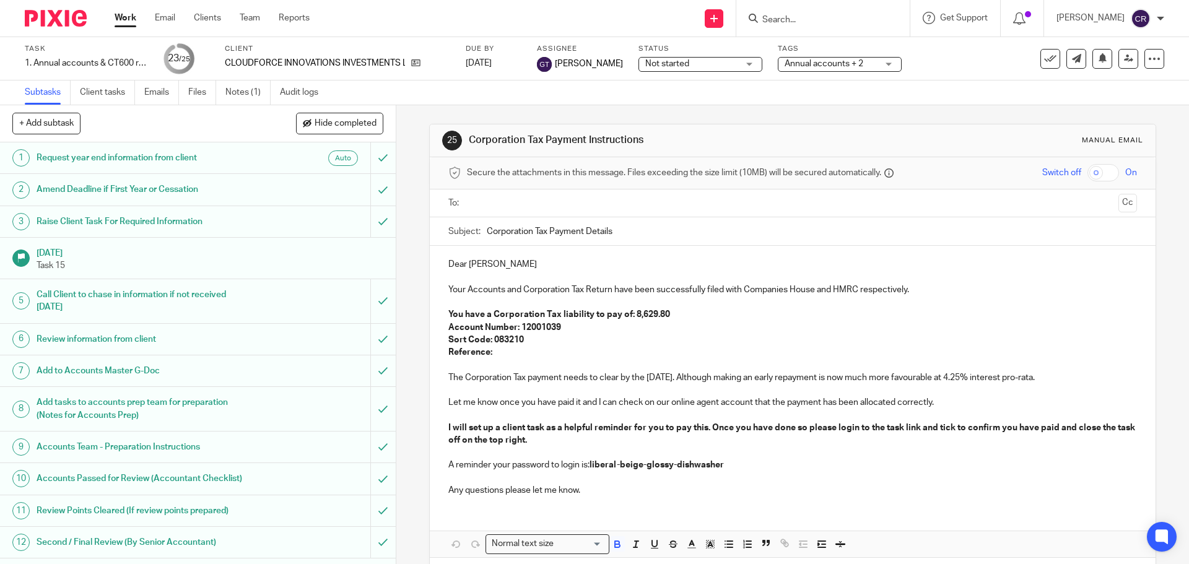
click at [499, 354] on p "Reference:" at bounding box center [792, 352] width 688 height 12
drag, startPoint x: 544, startPoint y: 354, endPoint x: 493, endPoint y: 351, distance: 51.5
click at [493, 351] on p "Reference: 1216120693A00101A" at bounding box center [792, 352] width 688 height 12
click at [590, 345] on p "Sort Code: 083210" at bounding box center [792, 340] width 688 height 12
drag, startPoint x: 585, startPoint y: 354, endPoint x: 446, endPoint y: 310, distance: 145.6
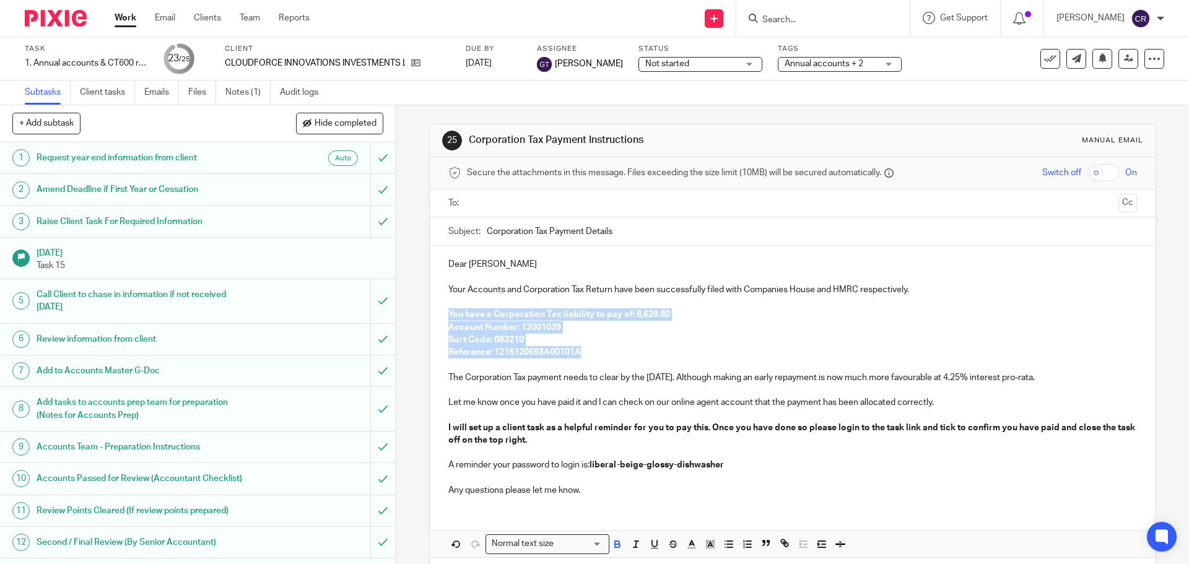
click at [446, 310] on div "Dear Sonny Your Accounts and Corporation Tax Return have been successfully file…" at bounding box center [792, 376] width 725 height 260
copy div "You have a Corporation Tax liability to pay of: 8,629.80 Account Number: 120010…"
click at [614, 355] on p "Reference: 1216120693A00101A" at bounding box center [792, 352] width 688 height 12
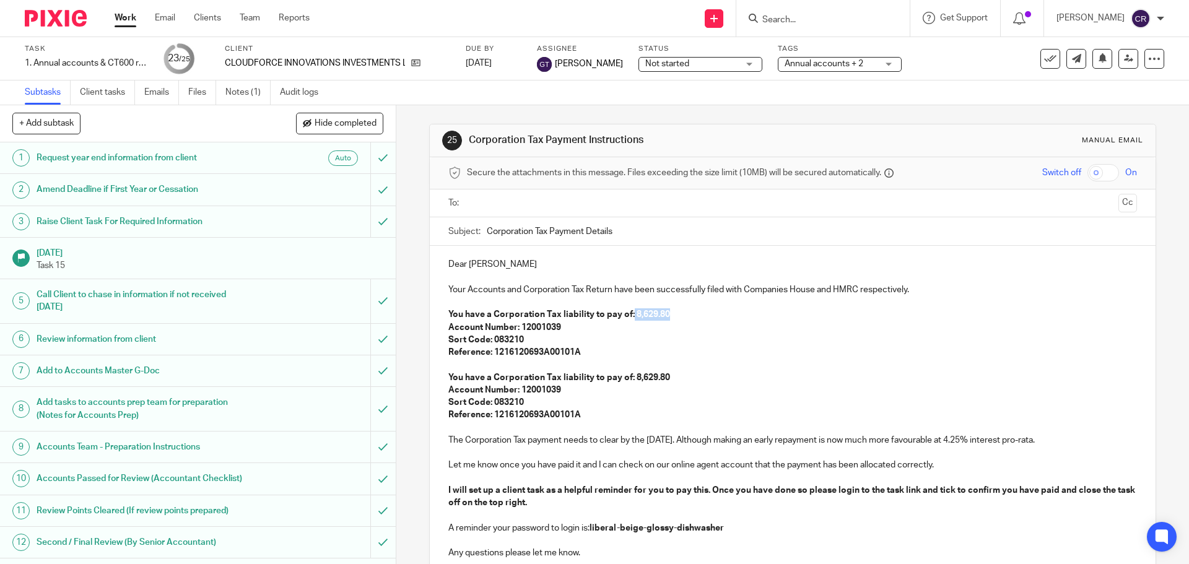
drag, startPoint x: 662, startPoint y: 315, endPoint x: 627, endPoint y: 315, distance: 35.3
click at [627, 315] on strong "You have a Corporation Tax liability to pay of: 8,629.80" at bounding box center [559, 314] width 222 height 9
click at [655, 312] on p "You have a Corporation Tax liability to pay of: £ 8,467.92" at bounding box center [792, 314] width 688 height 12
drag, startPoint x: 668, startPoint y: 375, endPoint x: 629, endPoint y: 380, distance: 38.7
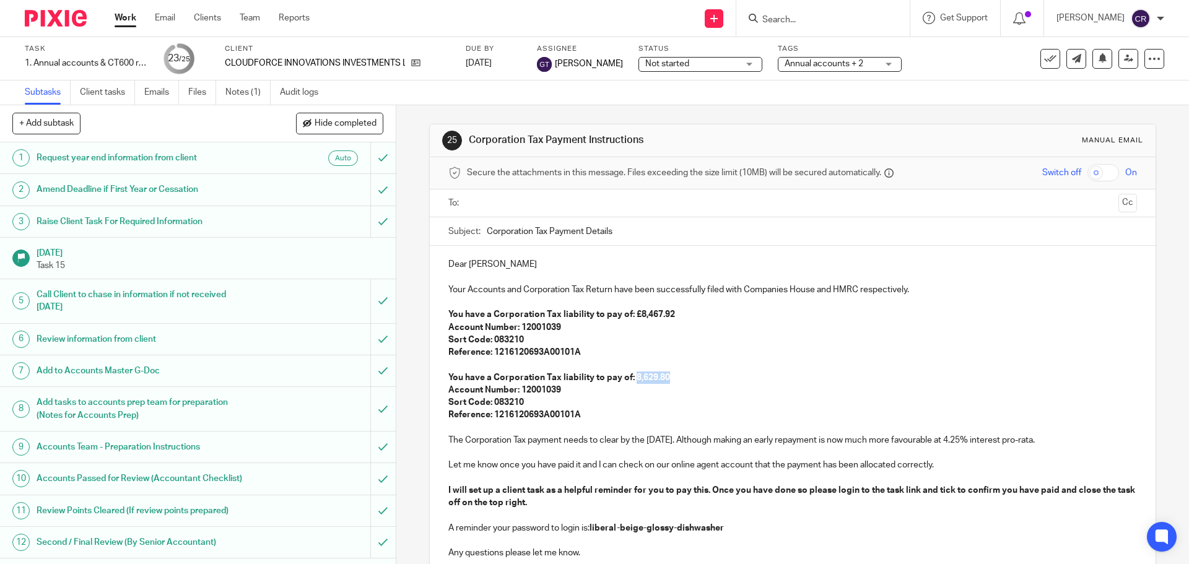
click at [629, 380] on p "You have a Corporation Tax liability to pay of: 8,629.80" at bounding box center [792, 378] width 688 height 12
drag, startPoint x: 644, startPoint y: 376, endPoint x: 665, endPoint y: 380, distance: 20.9
click at [644, 376] on p "You have a Corporation Tax liability to pay of: £" at bounding box center [792, 378] width 688 height 12
drag, startPoint x: 673, startPoint y: 379, endPoint x: 634, endPoint y: 380, distance: 38.4
click at [634, 380] on p "You have a Corporation Tax liability to pay of: £ 161.88" at bounding box center [792, 378] width 688 height 12
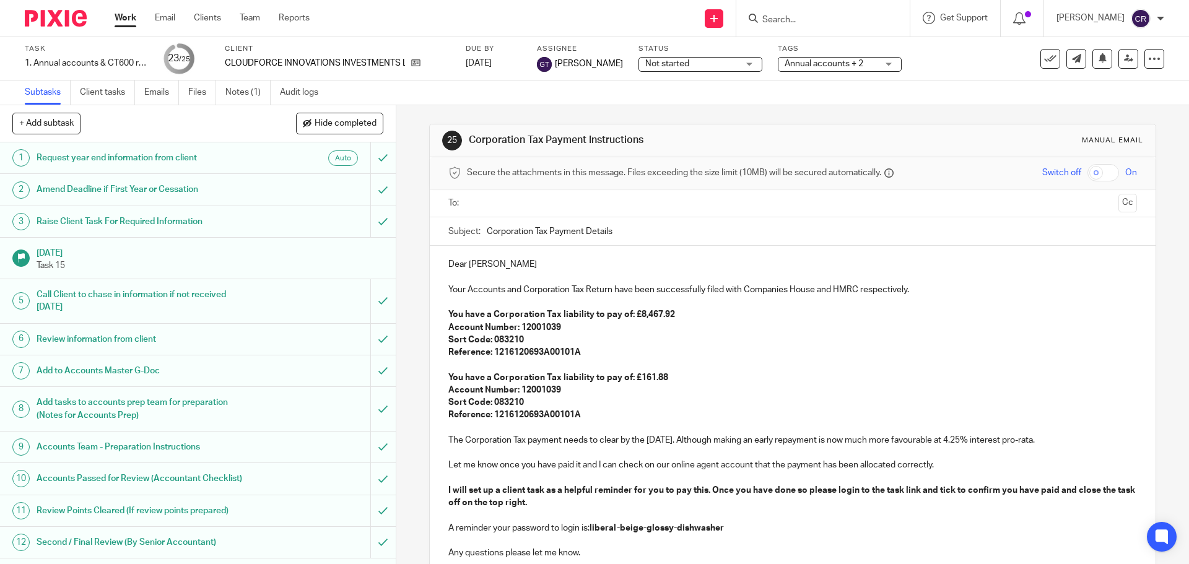
click at [732, 384] on p "Account Number: 12001039" at bounding box center [792, 390] width 688 height 12
drag, startPoint x: 572, startPoint y: 414, endPoint x: 575, endPoint y: 420, distance: 7.2
click at [572, 414] on strong "Reference: 1216120693A00101A" at bounding box center [514, 415] width 133 height 9
click at [591, 417] on p "Reference: 1216120693A00102A" at bounding box center [792, 415] width 688 height 12
drag, startPoint x: 714, startPoint y: 413, endPoint x: 580, endPoint y: 417, distance: 133.9
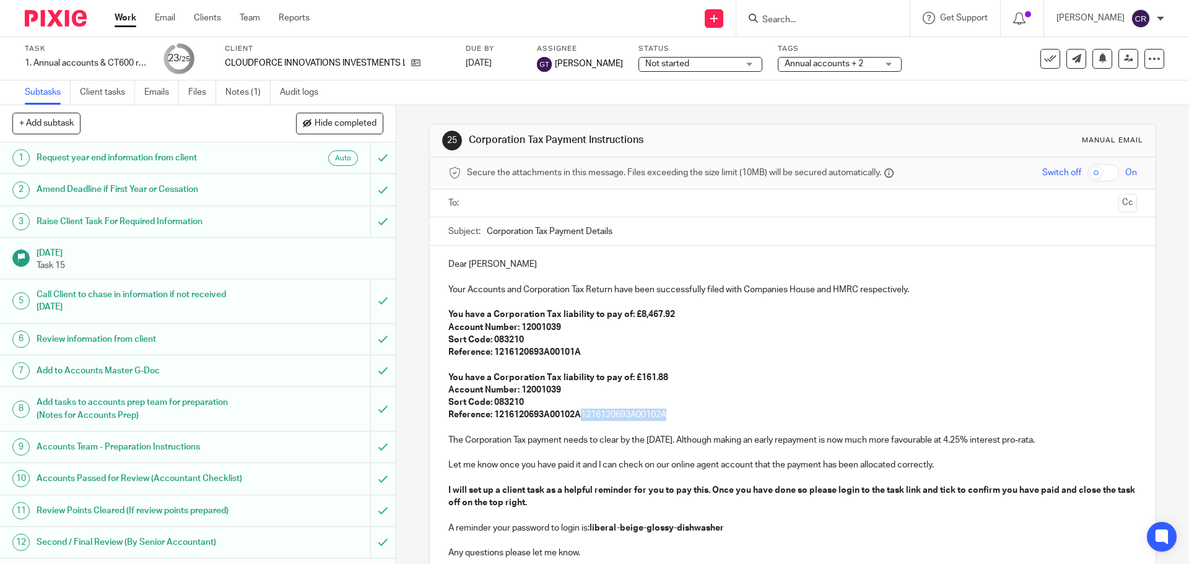
click at [580, 417] on p "Reference: 1216120693A00102A 1216120693A00102A" at bounding box center [792, 415] width 688 height 12
drag, startPoint x: 698, startPoint y: 441, endPoint x: 1076, endPoint y: 446, distance: 378.5
click at [1076, 446] on p "The Corporation Tax payment needs to clear by the 25 Oct 2025. Although making …" at bounding box center [792, 440] width 688 height 12
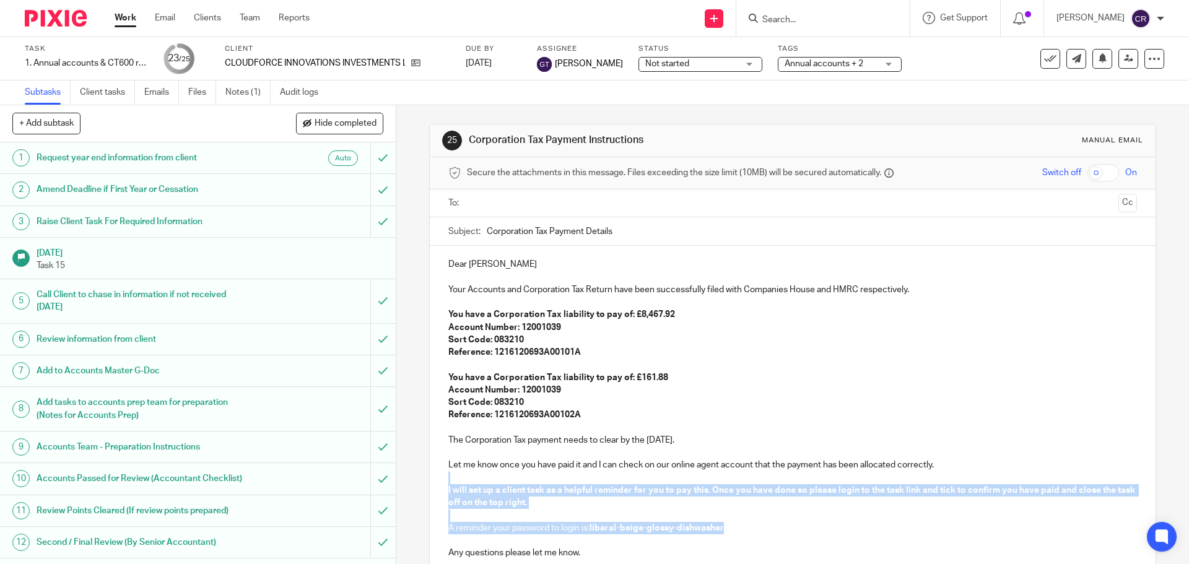
drag, startPoint x: 727, startPoint y: 529, endPoint x: 428, endPoint y: 476, distance: 303.3
click at [430, 476] on div "Dear Sonny Your Accounts and Corporation Tax Return have been successfully file…" at bounding box center [792, 407] width 725 height 323
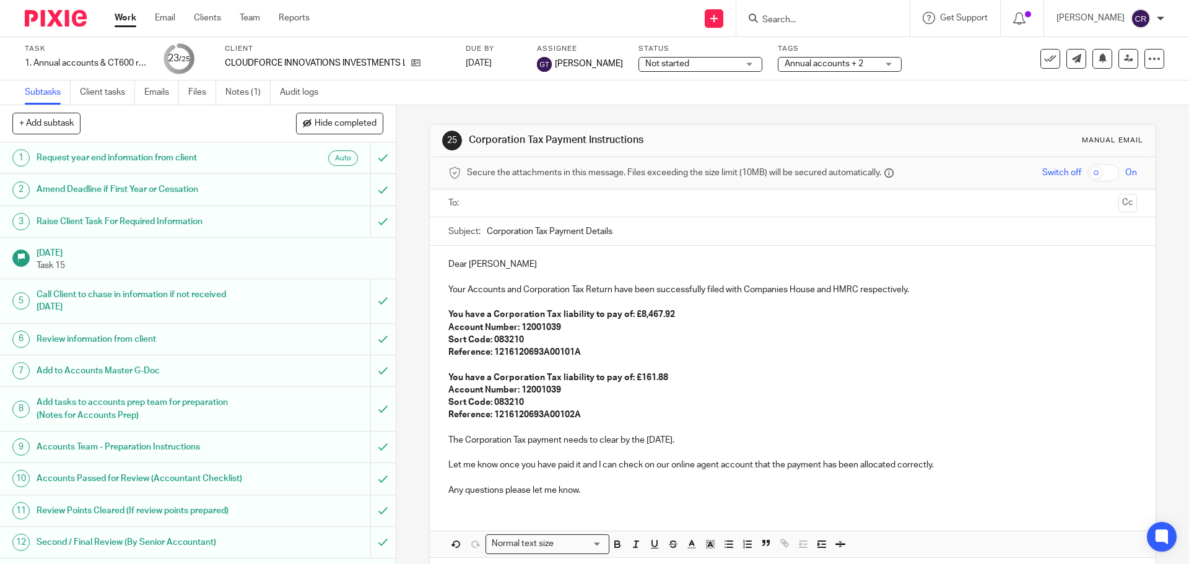
click at [709, 209] on input "text" at bounding box center [792, 203] width 642 height 14
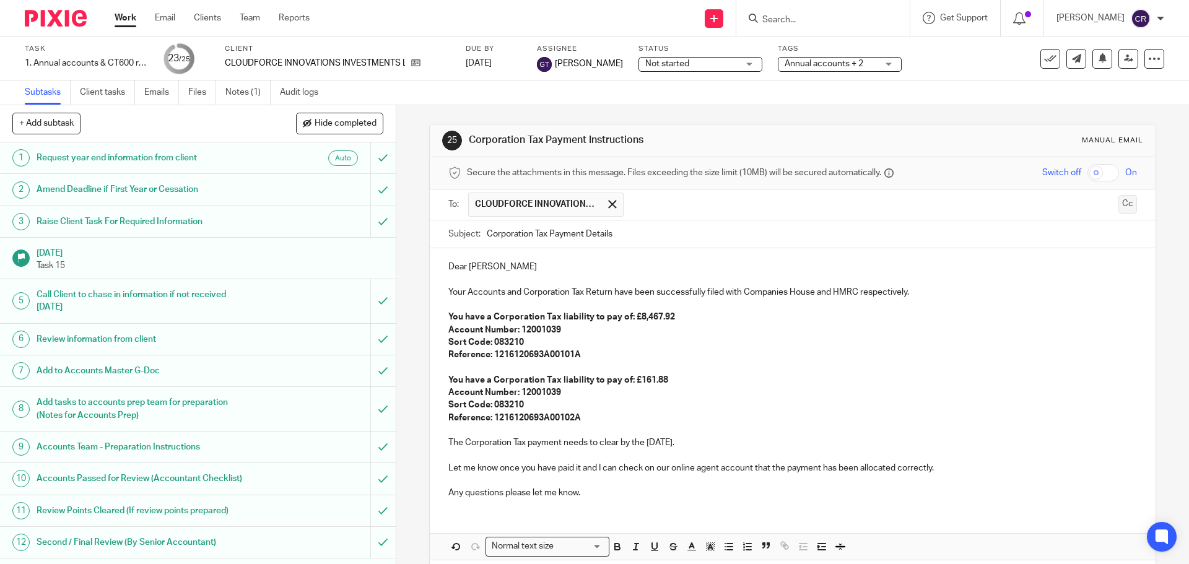
click at [1119, 198] on button "Cc" at bounding box center [1128, 204] width 19 height 19
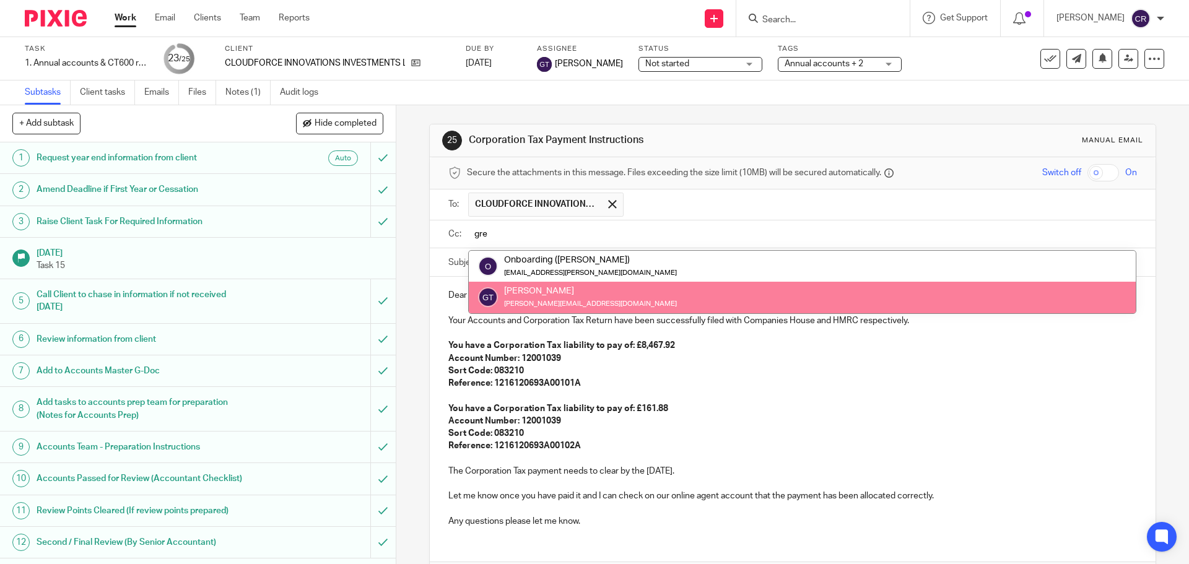
type input "gre"
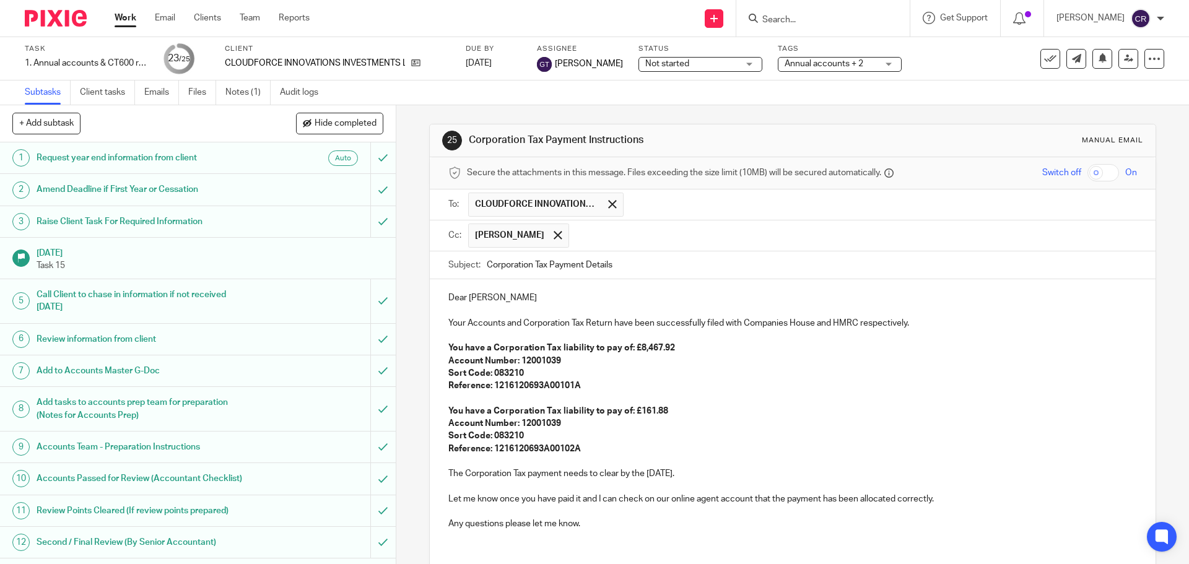
click at [759, 203] on input "text" at bounding box center [881, 205] width 502 height 24
click at [516, 297] on p "Dear Sonny" at bounding box center [792, 298] width 688 height 12
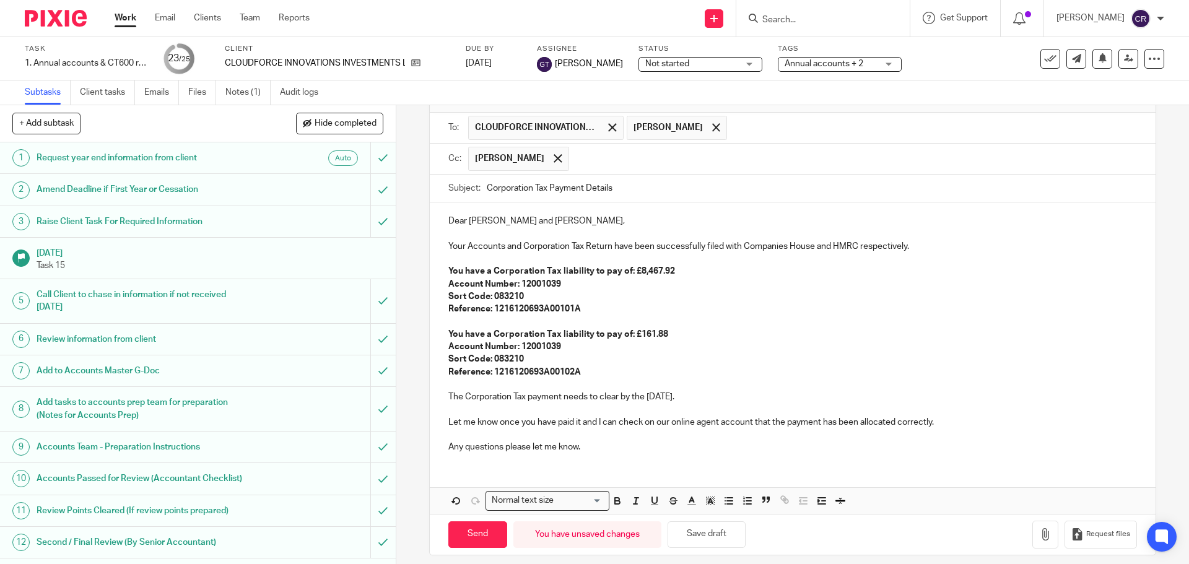
scroll to position [87, 0]
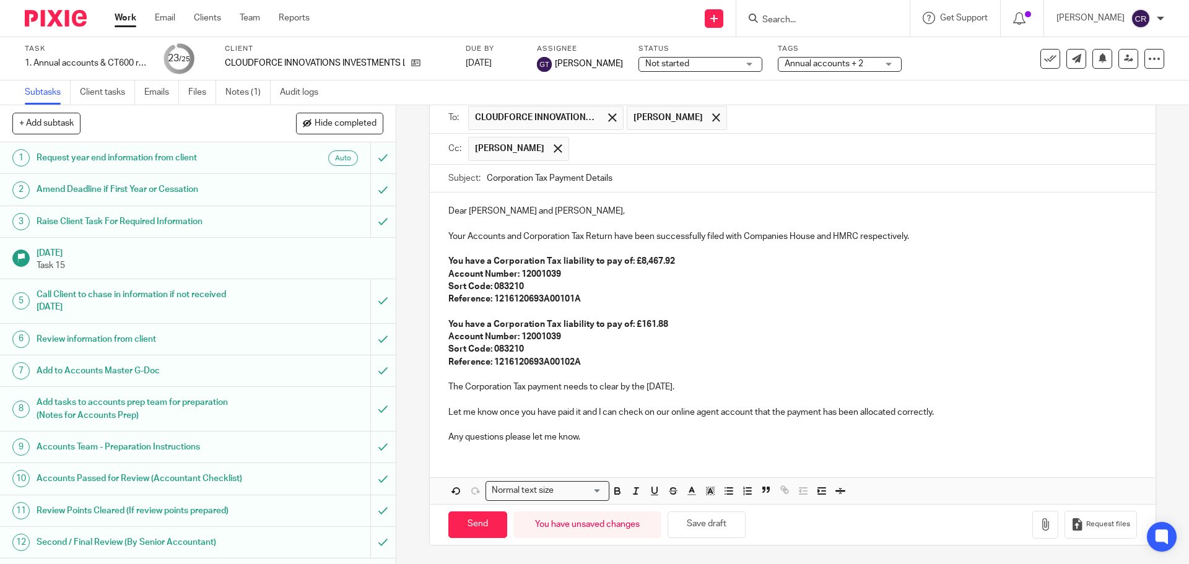
click at [932, 241] on p "Your Accounts and Corporation Tax Return have been successfully filed with Comp…" at bounding box center [792, 236] width 688 height 12
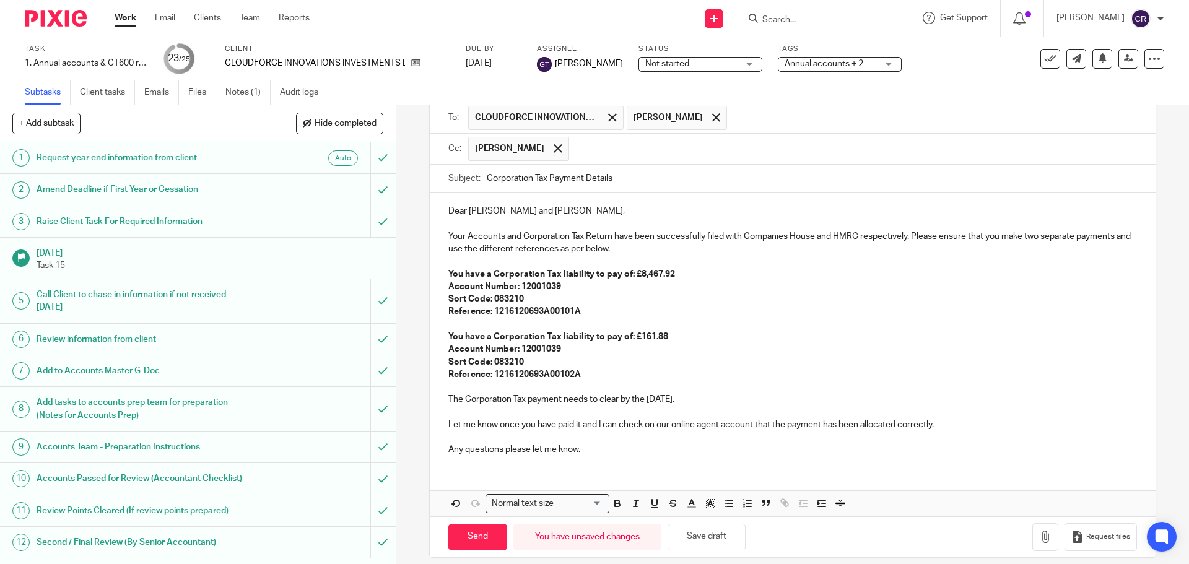
scroll to position [99, 0]
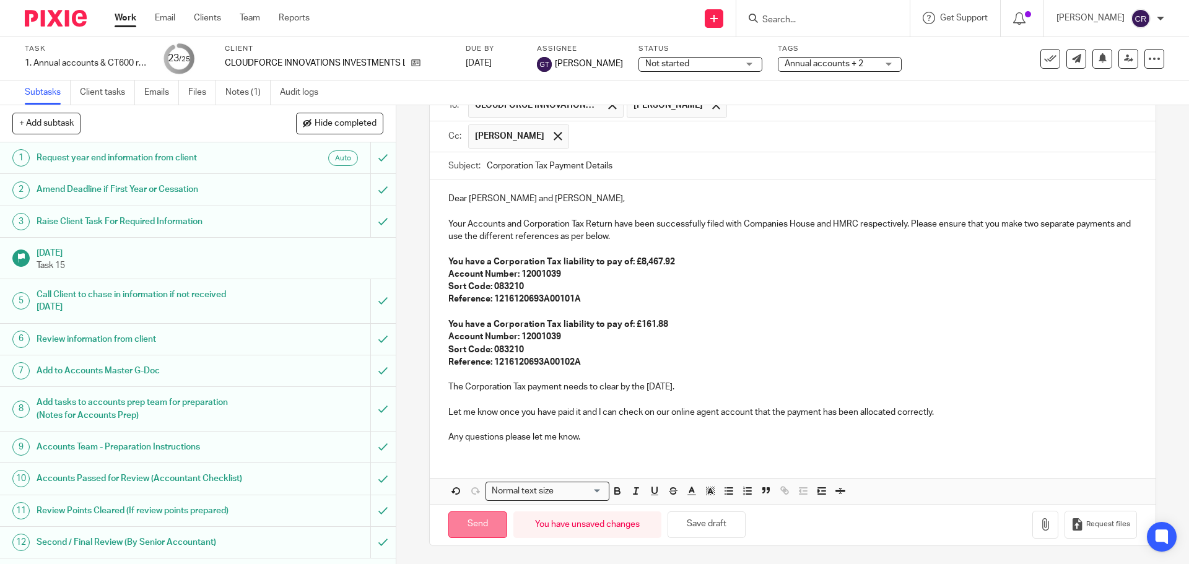
click at [467, 528] on input "Send" at bounding box center [477, 525] width 59 height 27
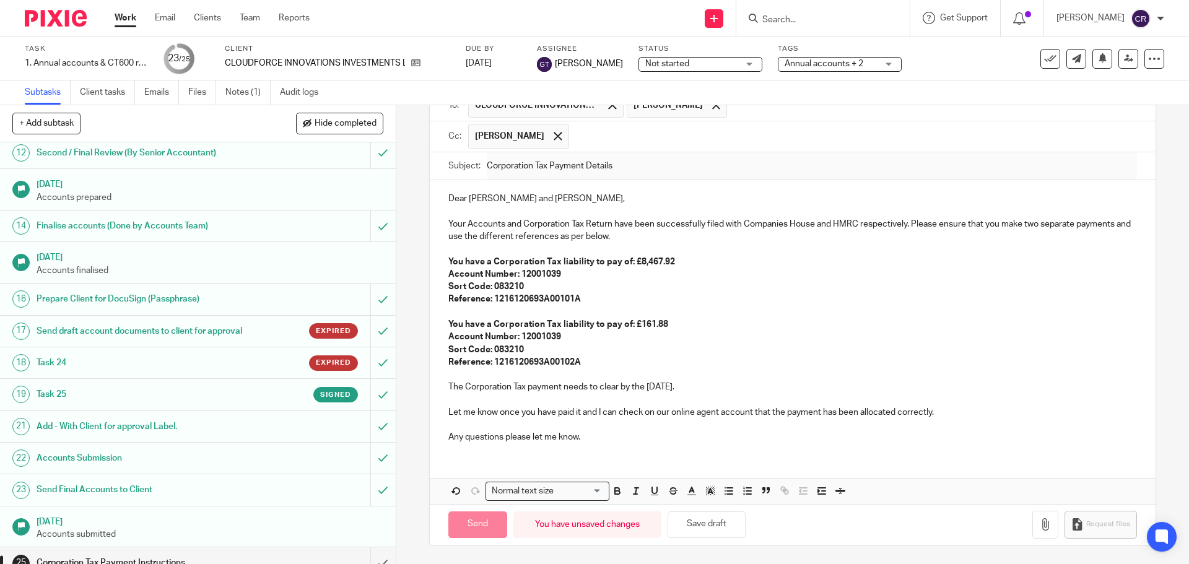
scroll to position [462, 0]
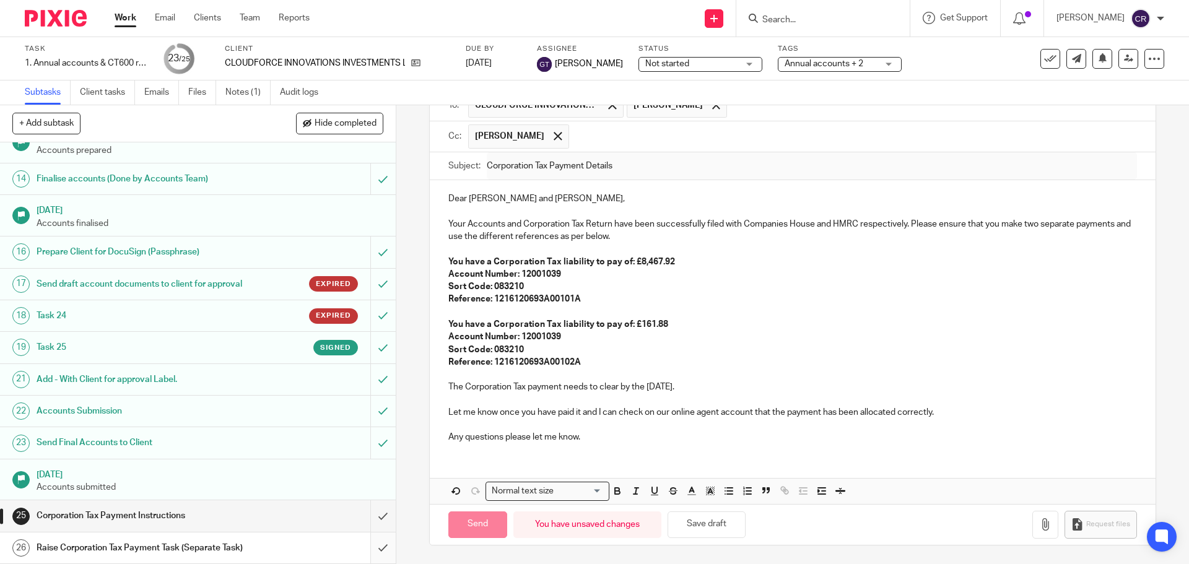
type input "Sent"
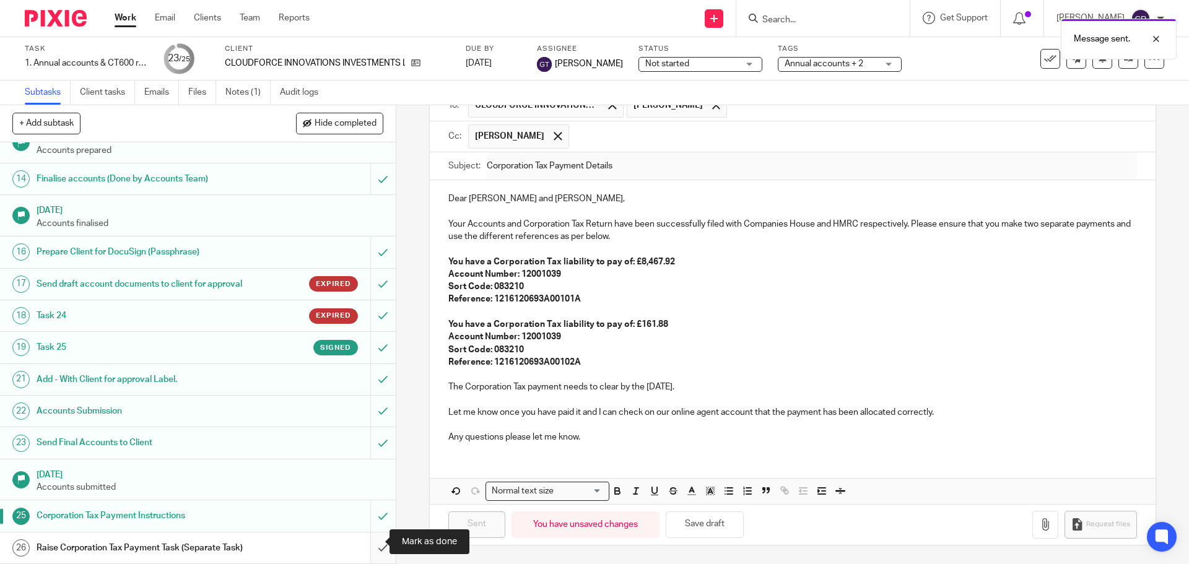
click at [369, 549] on input "submit" at bounding box center [198, 548] width 396 height 31
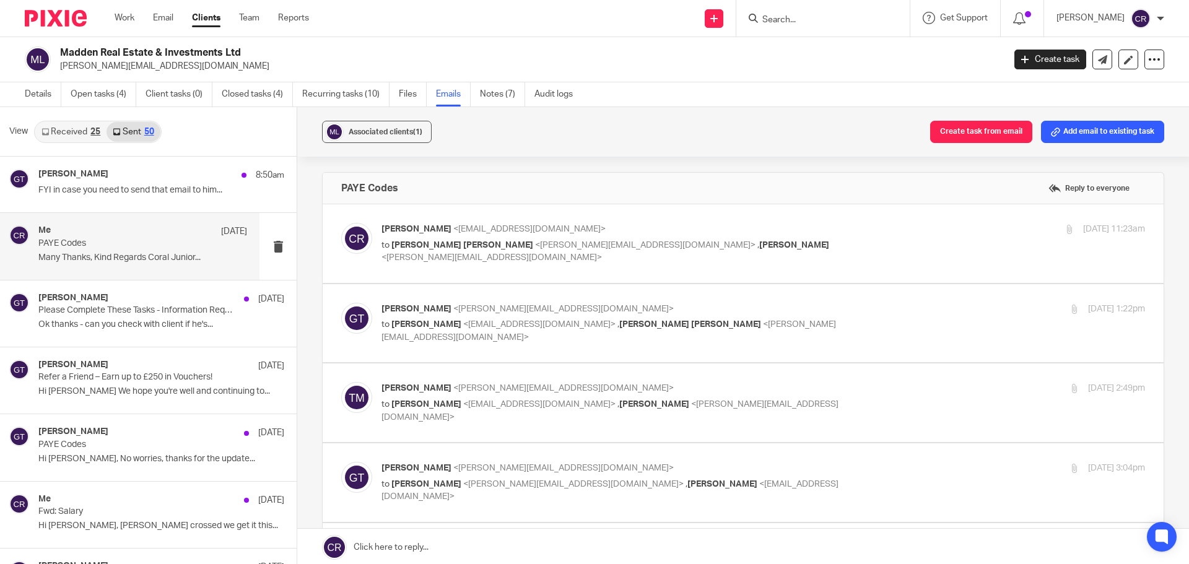
scroll to position [867, 0]
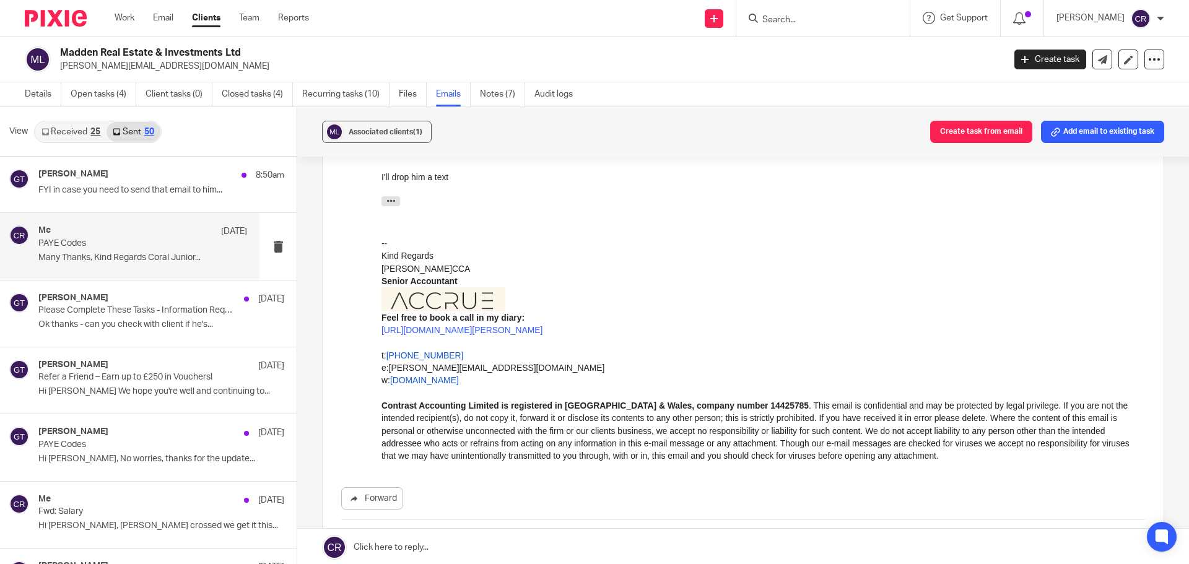
click at [806, 17] on input "Search" at bounding box center [817, 20] width 112 height 11
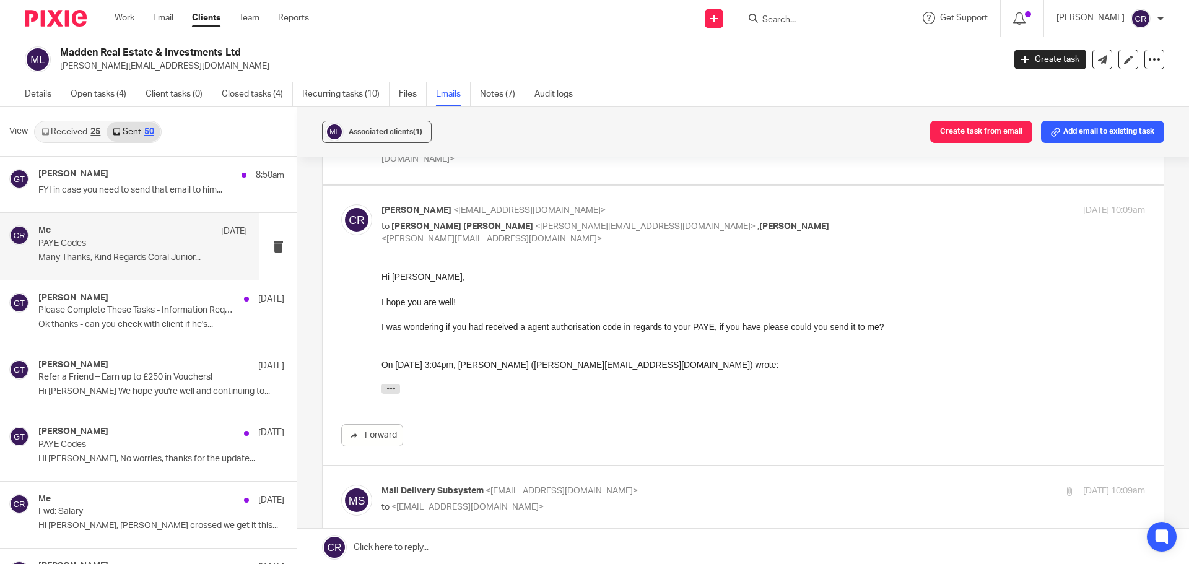
scroll to position [310, 0]
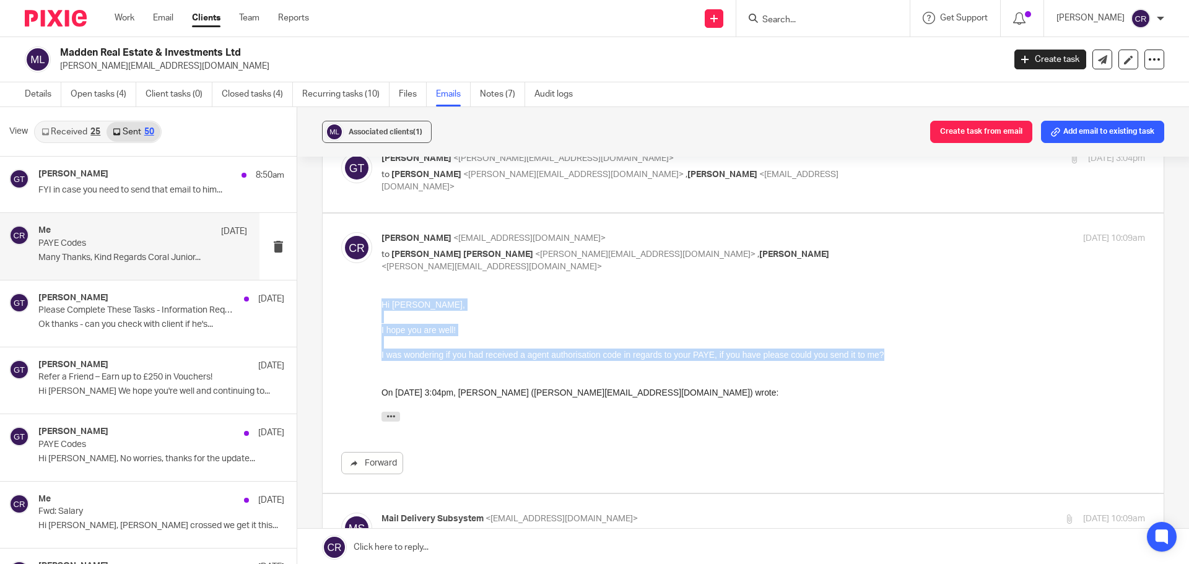
drag, startPoint x: 892, startPoint y: 348, endPoint x: 741, endPoint y: 597, distance: 290.8
click at [382, 308] on html "Hi Toby, I hope you are well! I was wondering if you had received a agent autho…" at bounding box center [764, 362] width 764 height 129
copy div "Hi Toby, I hope you are well! I was wondering if you had received a agent autho…"
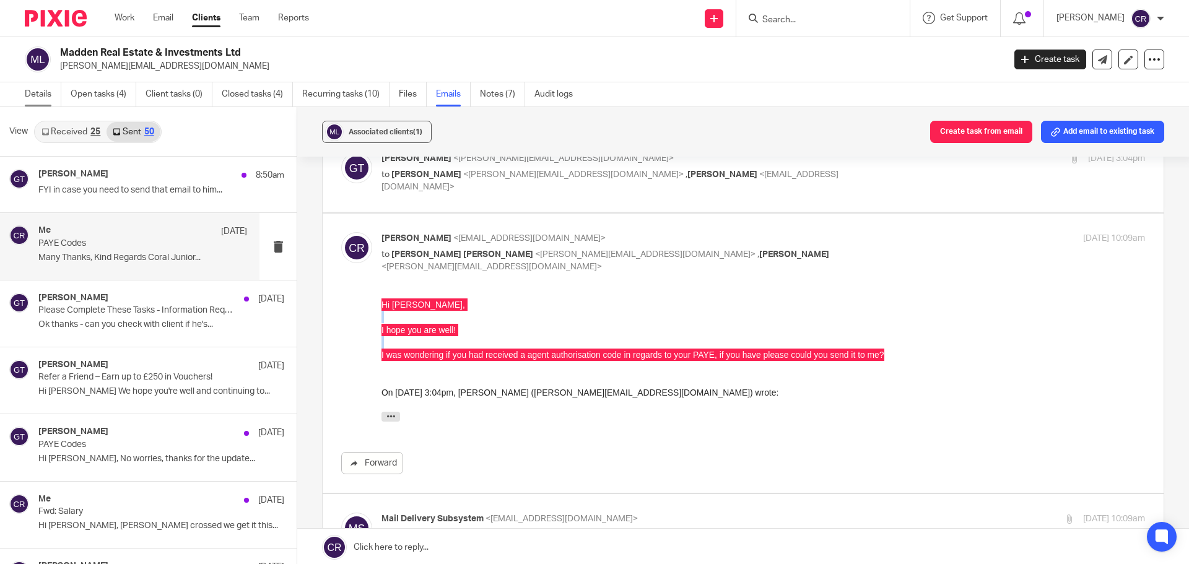
click at [37, 98] on link "Details" at bounding box center [43, 94] width 37 height 24
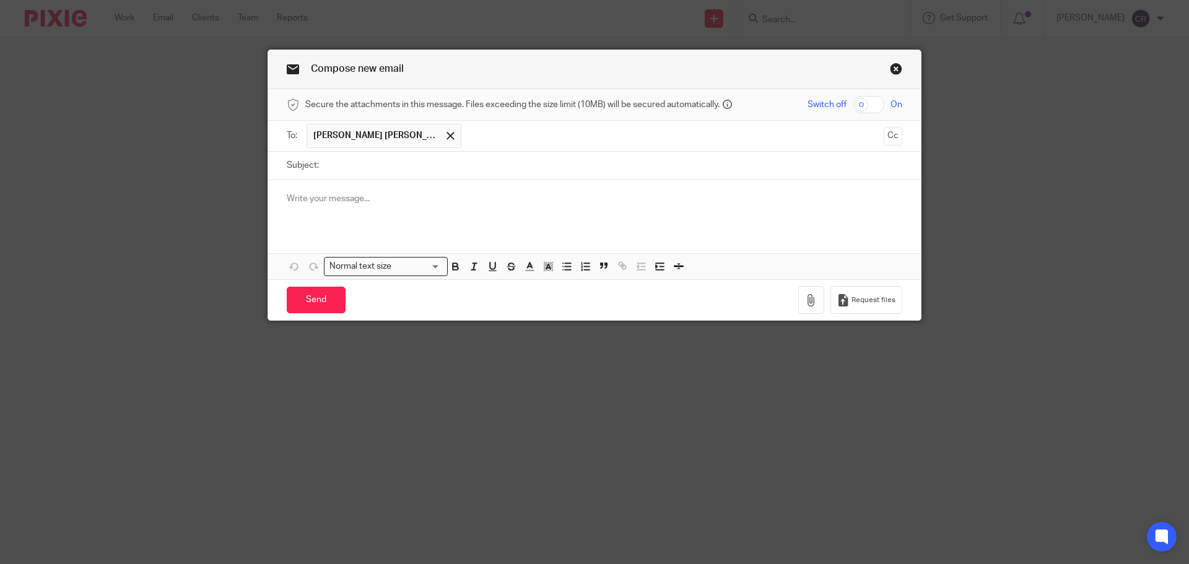
click at [422, 212] on div at bounding box center [594, 204] width 653 height 48
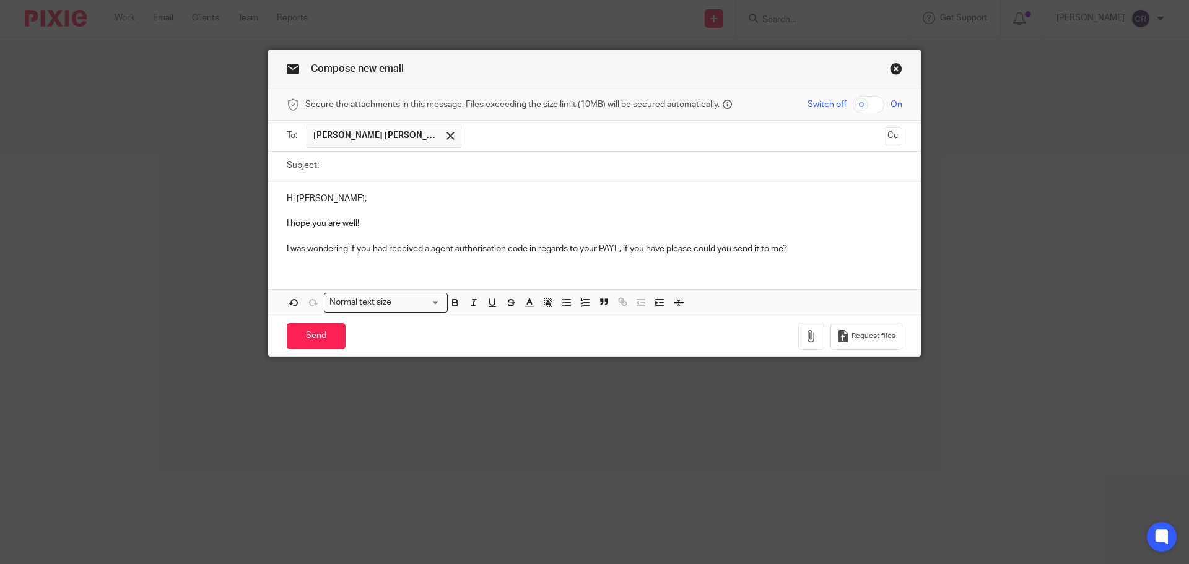
click at [426, 165] on input "Subject:" at bounding box center [613, 166] width 577 height 28
type input "PAYE Code"
click at [884, 137] on button "Cc" at bounding box center [893, 136] width 19 height 19
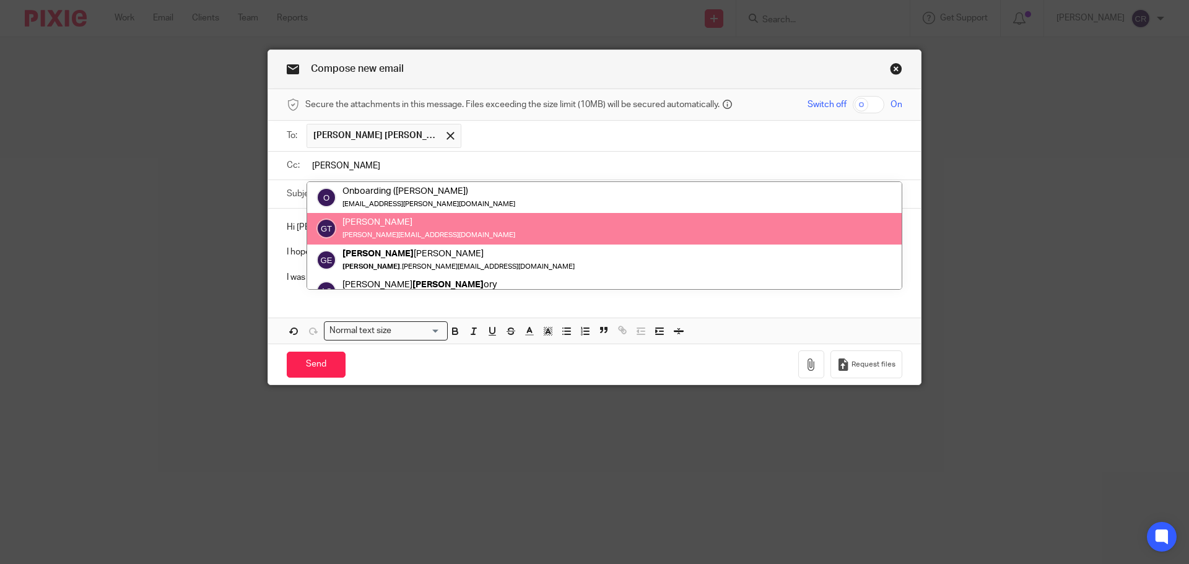
type input "[PERSON_NAME]"
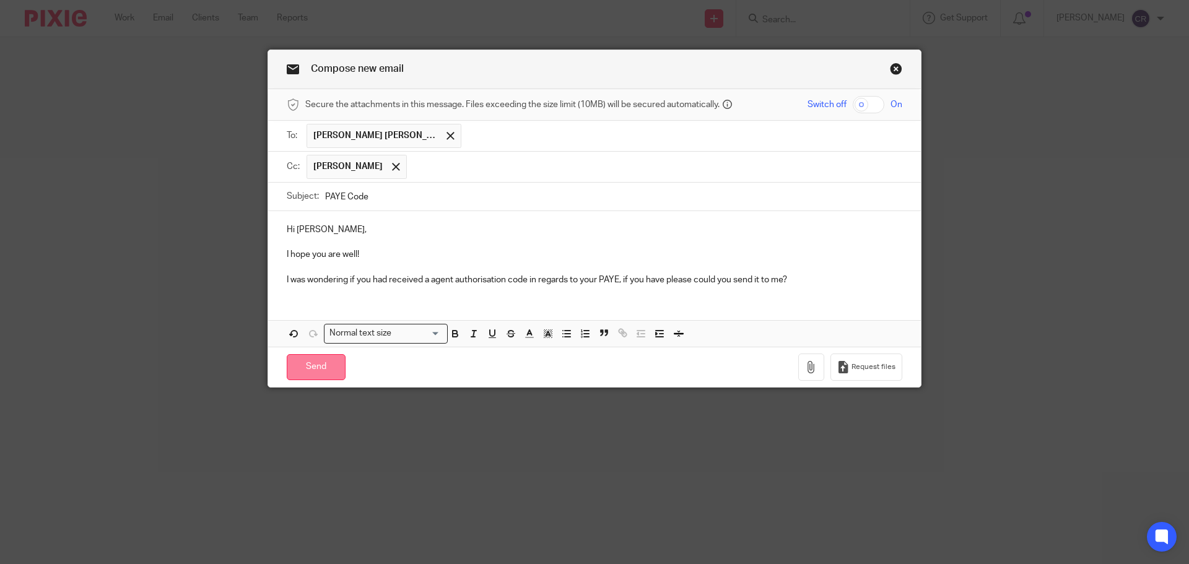
click at [328, 374] on input "Send" at bounding box center [316, 367] width 59 height 27
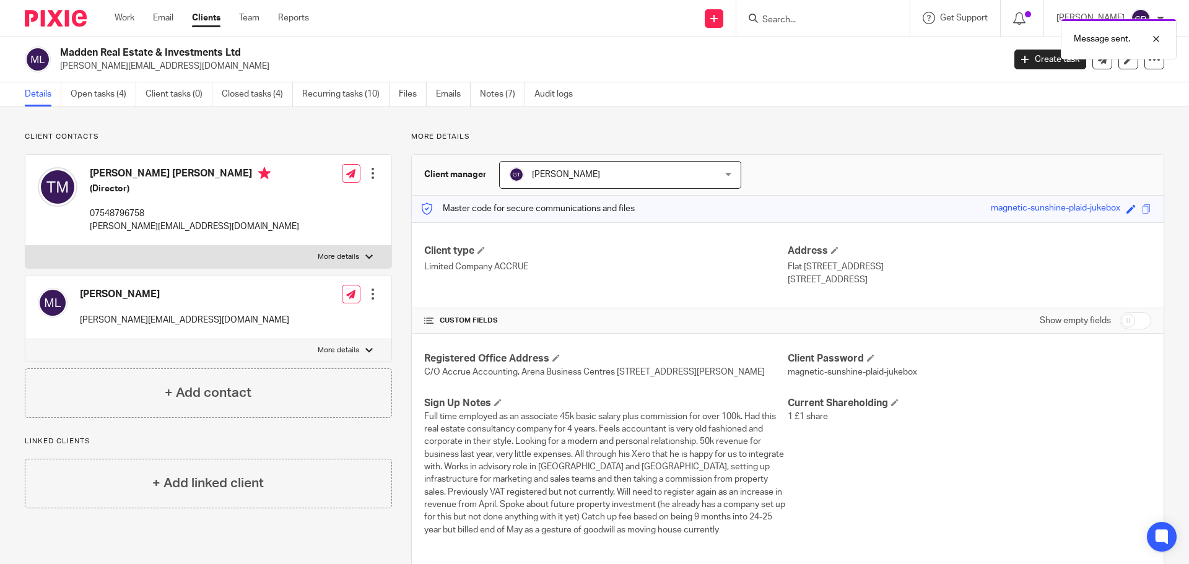
click at [797, 18] on div "Message sent." at bounding box center [886, 35] width 582 height 47
click at [1161, 39] on div at bounding box center [1146, 39] width 33 height 15
click at [785, 17] on input "Search" at bounding box center [817, 20] width 112 height 11
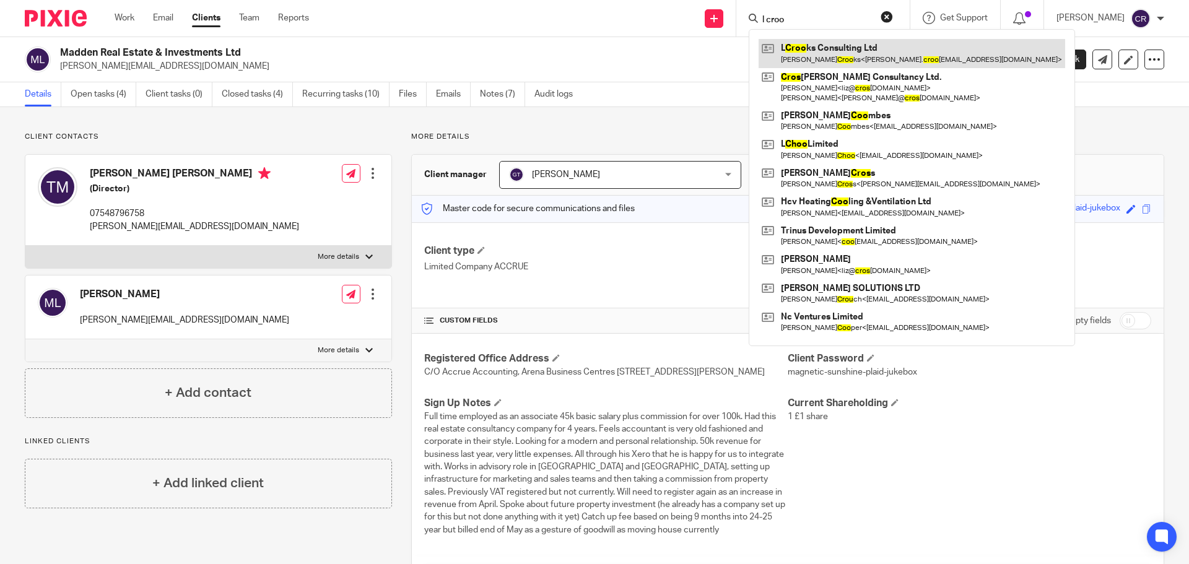
type input "l croo"
click at [859, 47] on link at bounding box center [912, 53] width 307 height 28
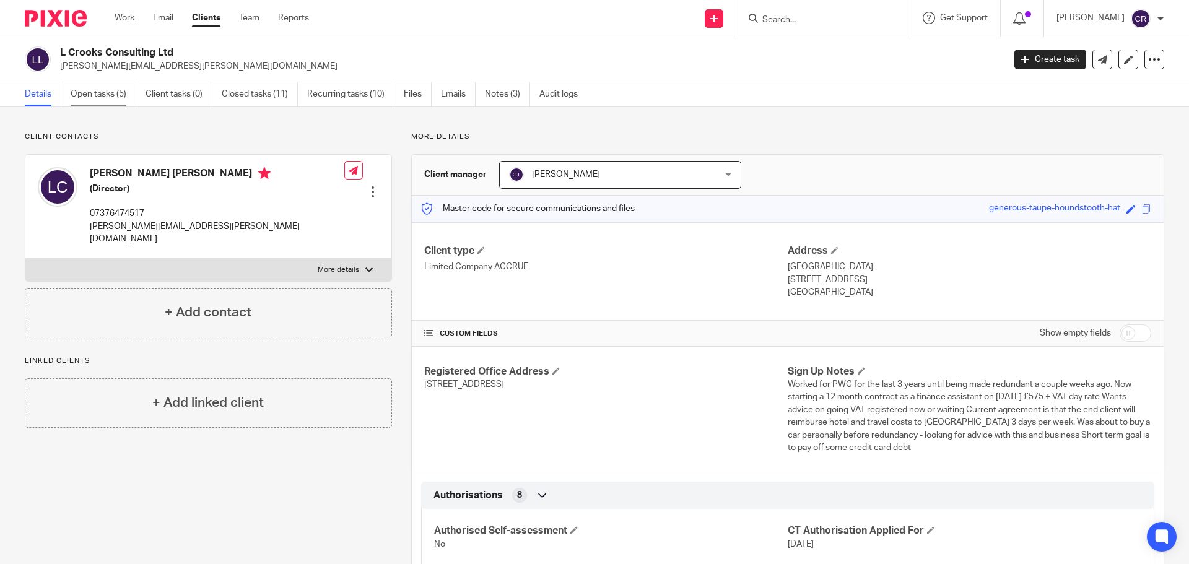
click at [103, 100] on link "Open tasks (5)" at bounding box center [104, 94] width 66 height 24
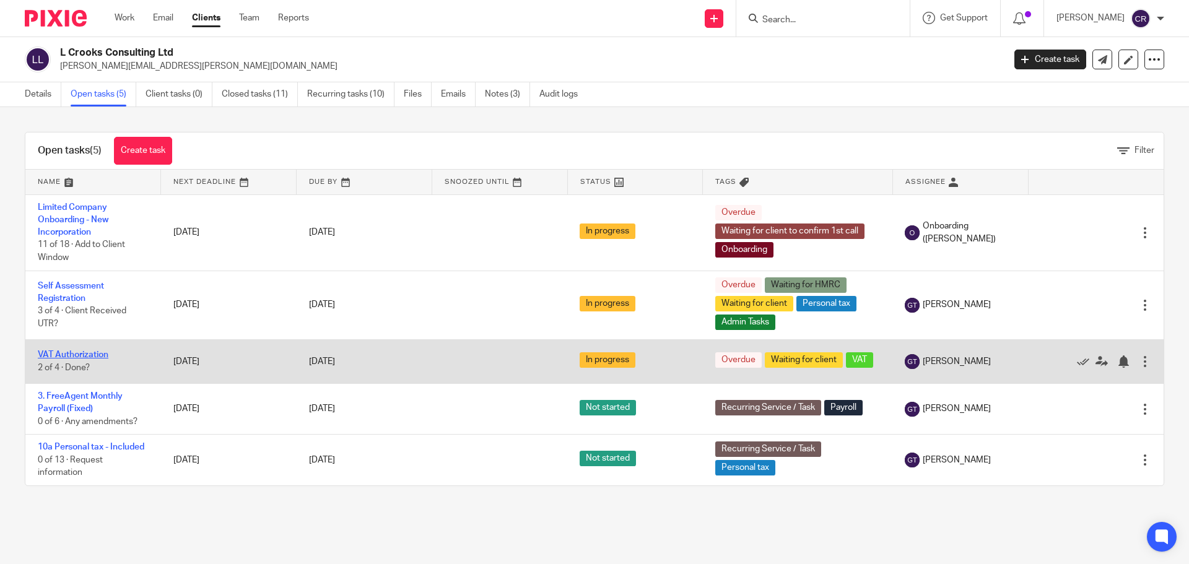
click at [81, 352] on link "VAT Authorization" at bounding box center [73, 355] width 71 height 9
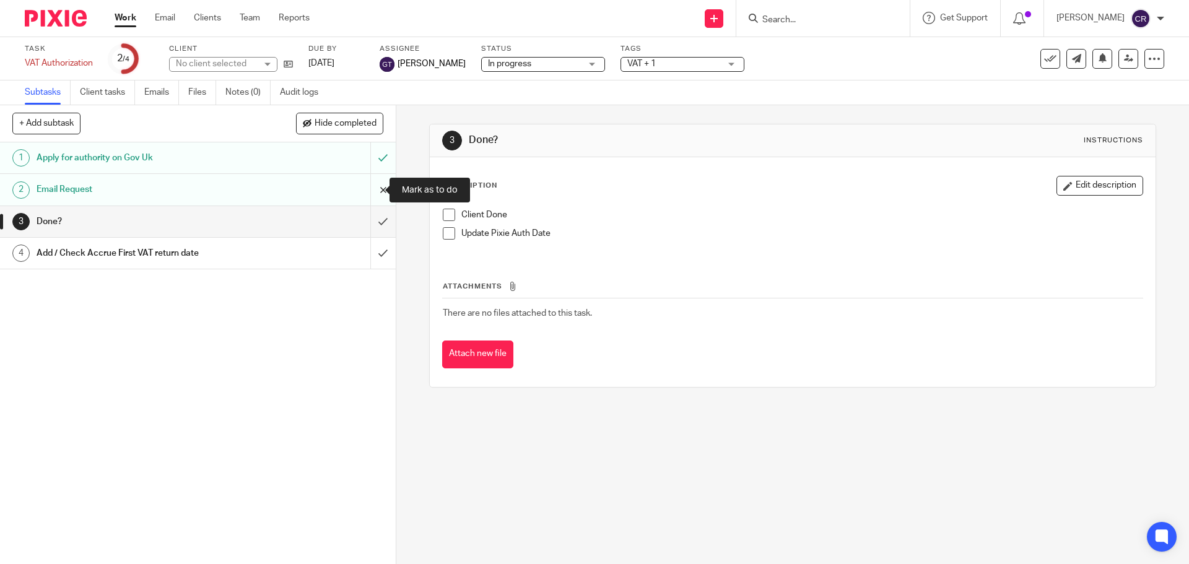
click at [368, 189] on input "submit" at bounding box center [198, 189] width 396 height 31
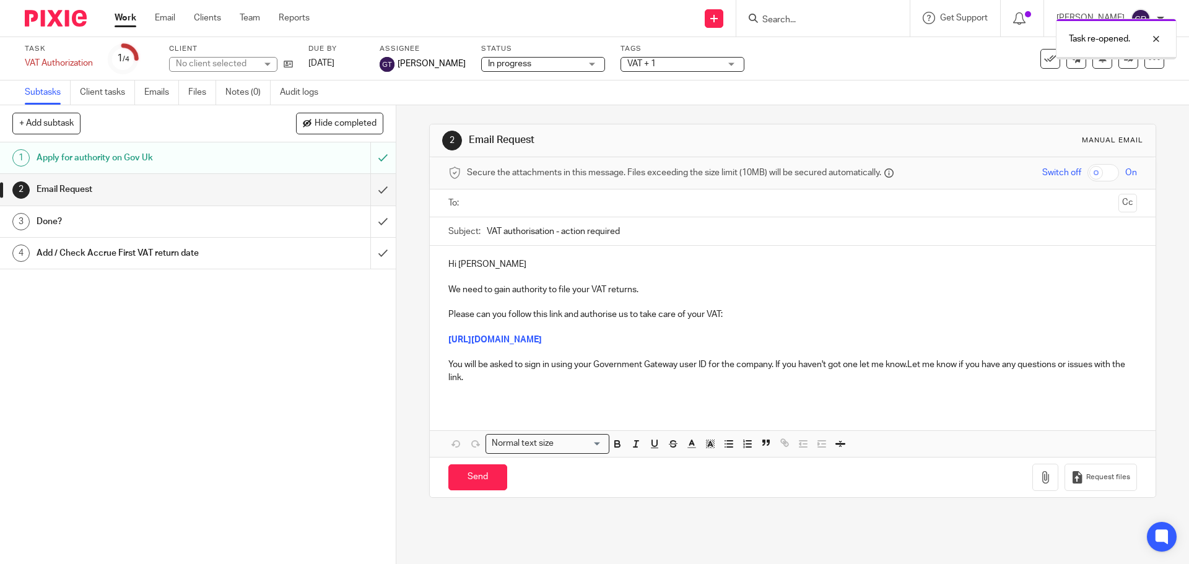
click at [546, 207] on input "text" at bounding box center [792, 203] width 642 height 14
drag, startPoint x: 577, startPoint y: 229, endPoint x: 583, endPoint y: 243, distance: 15.9
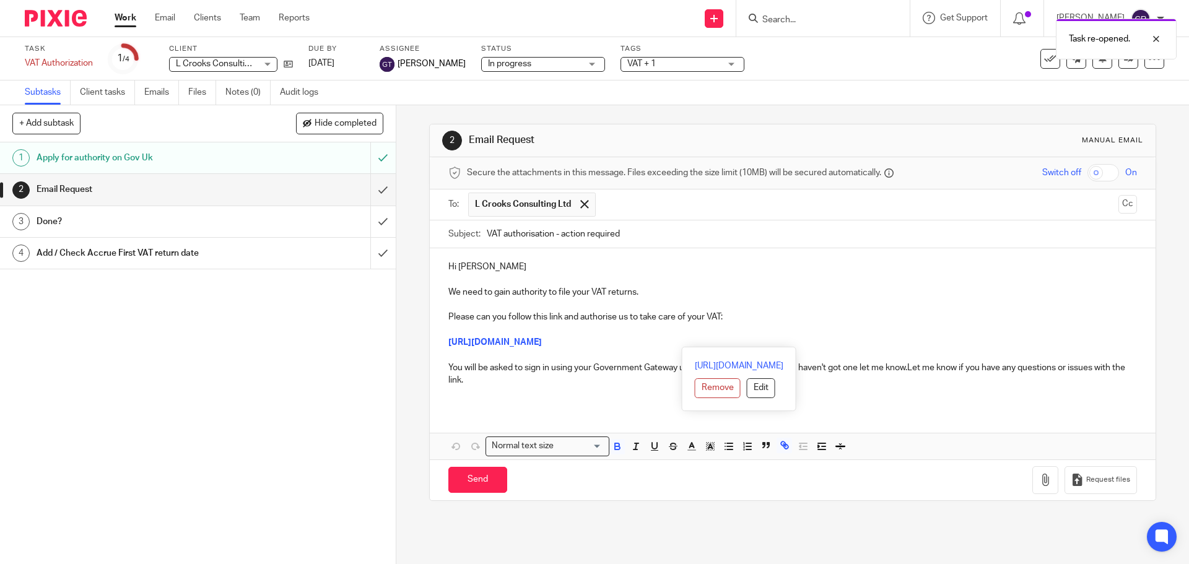
drag, startPoint x: 1042, startPoint y: 341, endPoint x: 440, endPoint y: 346, distance: 601.5
click at [440, 346] on div "Hi Lewis We need to gain authority to file your VAT returns. Please can you fol…" at bounding box center [792, 328] width 725 height 160
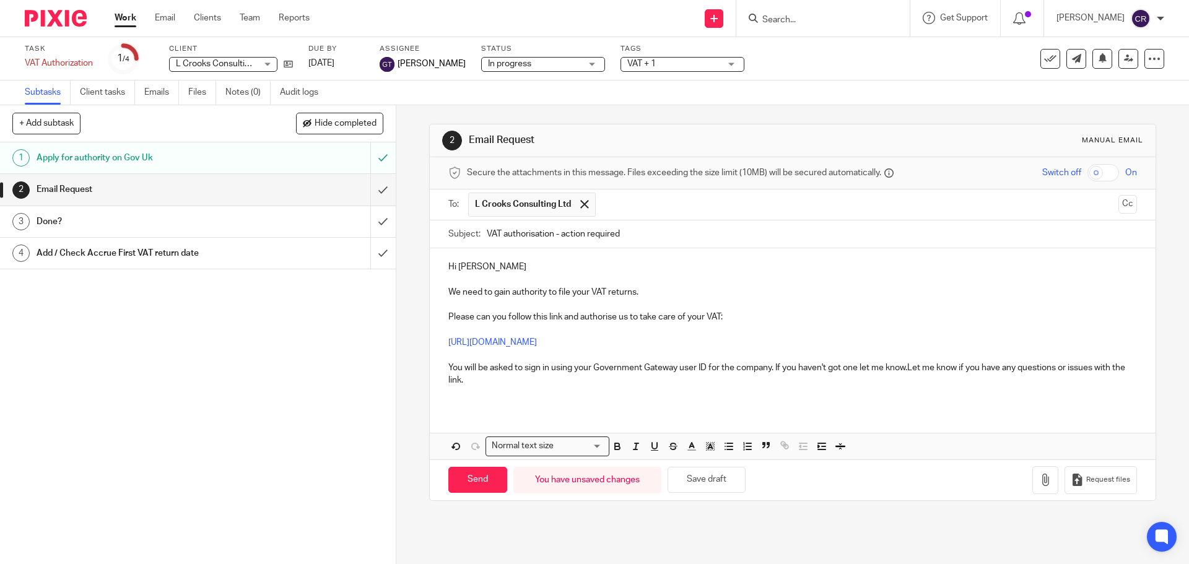
click at [719, 320] on p "Please can you follow this link and authorise us to take care of your VAT:" at bounding box center [792, 311] width 688 height 25
click at [909, 371] on p "You will be asked to sign in using your Government Gateway user ID for the comp…" at bounding box center [792, 374] width 688 height 25
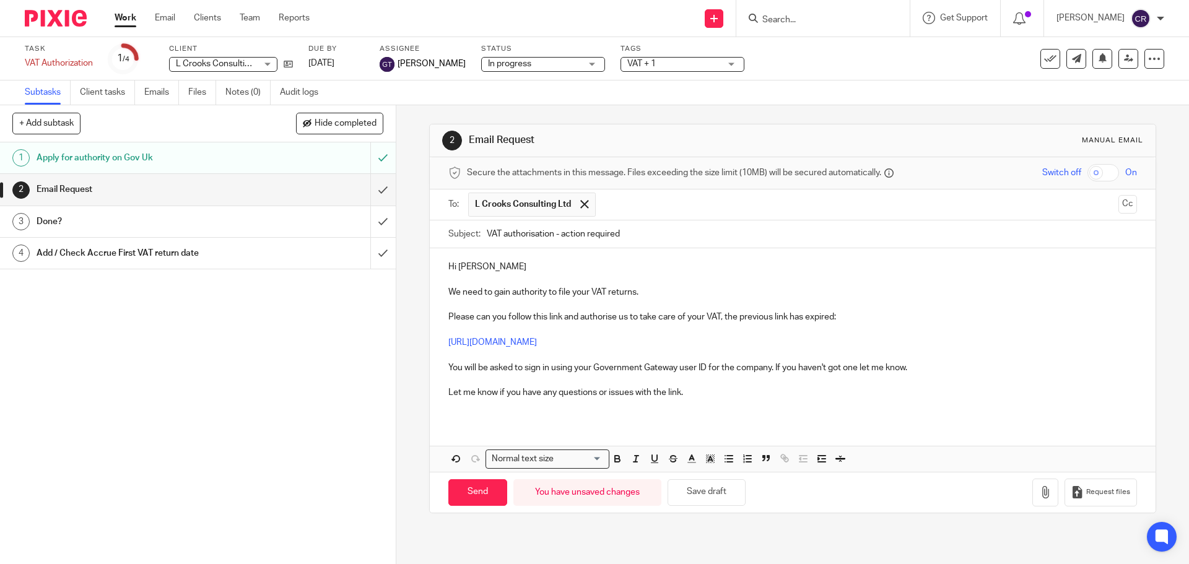
click at [589, 368] on p "You will be asked to sign in using your Government Gateway user ID for the comp…" at bounding box center [792, 368] width 688 height 12
click at [1119, 204] on button "Cc" at bounding box center [1128, 204] width 19 height 19
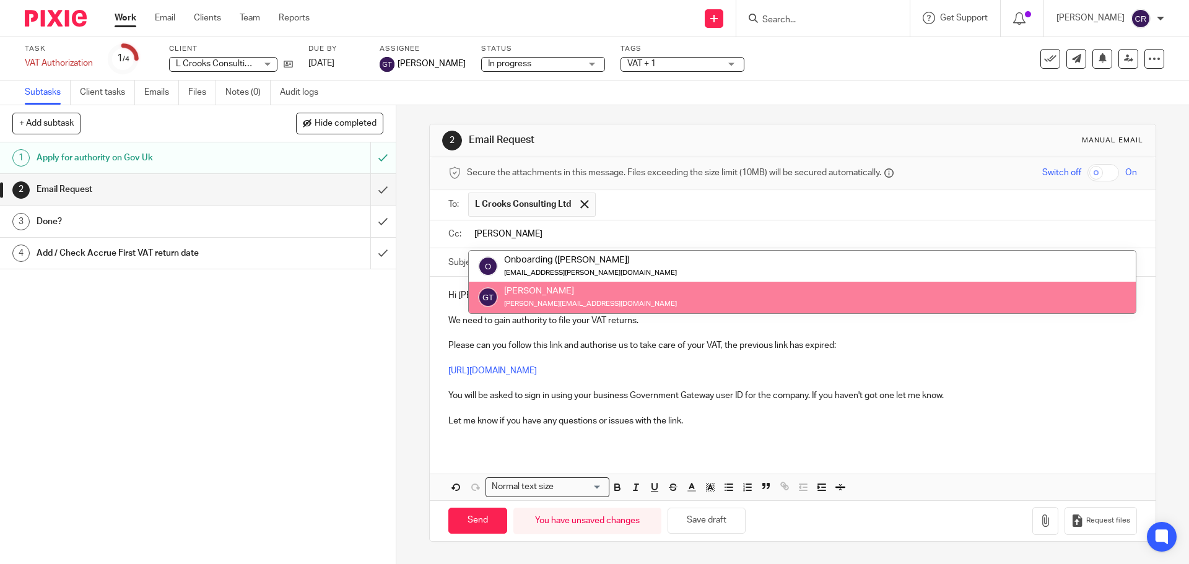
type input "greg"
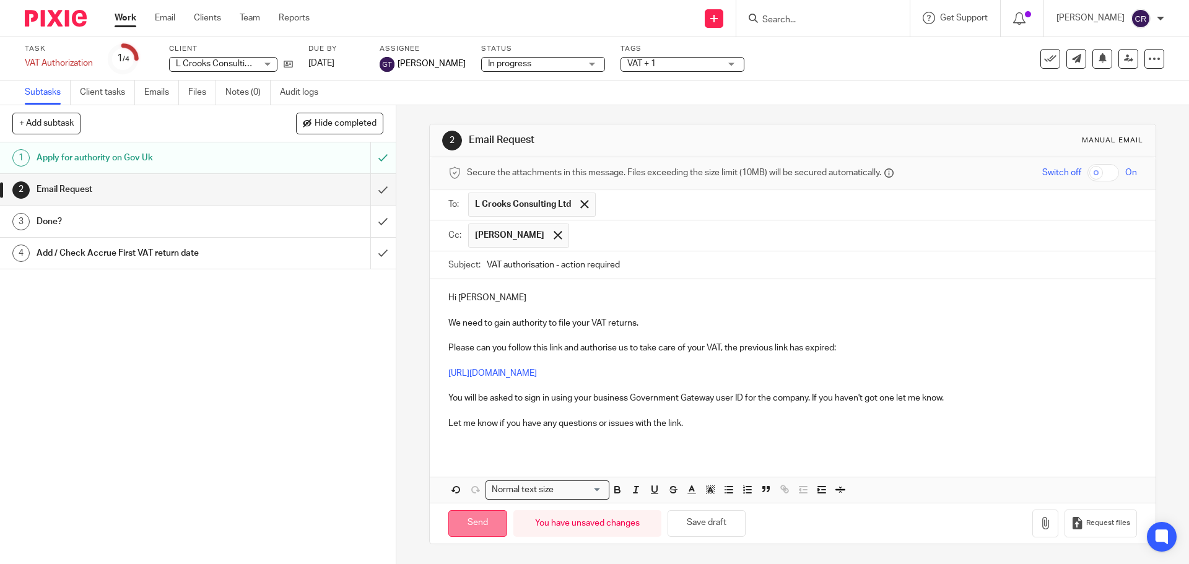
click at [481, 524] on input "Send" at bounding box center [477, 523] width 59 height 27
type input "Sent"
click at [841, 18] on input "Search" at bounding box center [817, 20] width 112 height 11
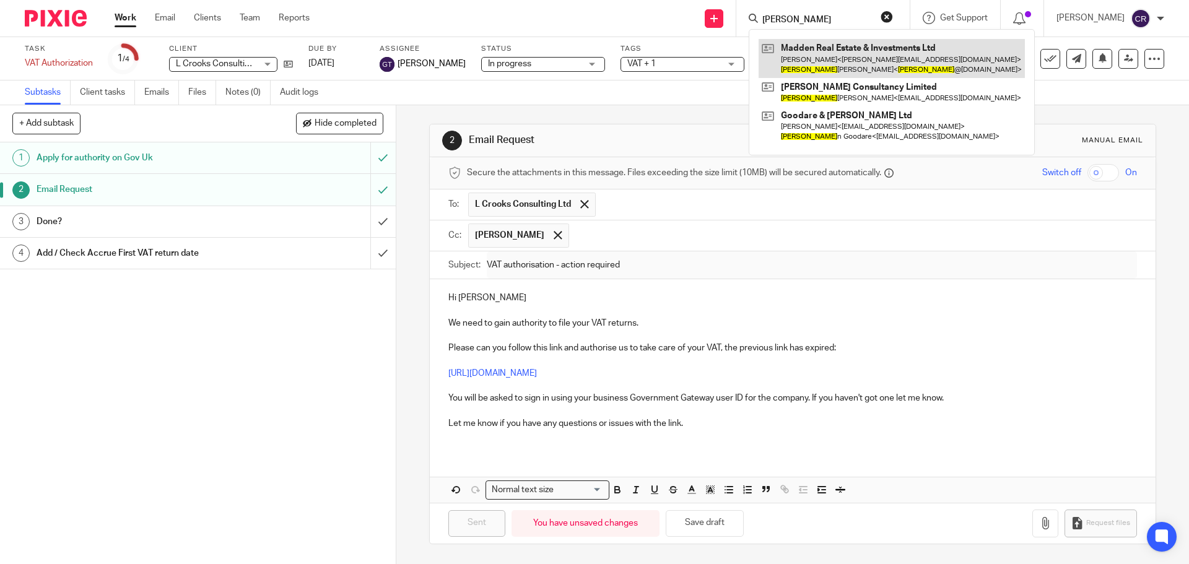
type input "toby"
click at [867, 54] on link at bounding box center [892, 58] width 266 height 38
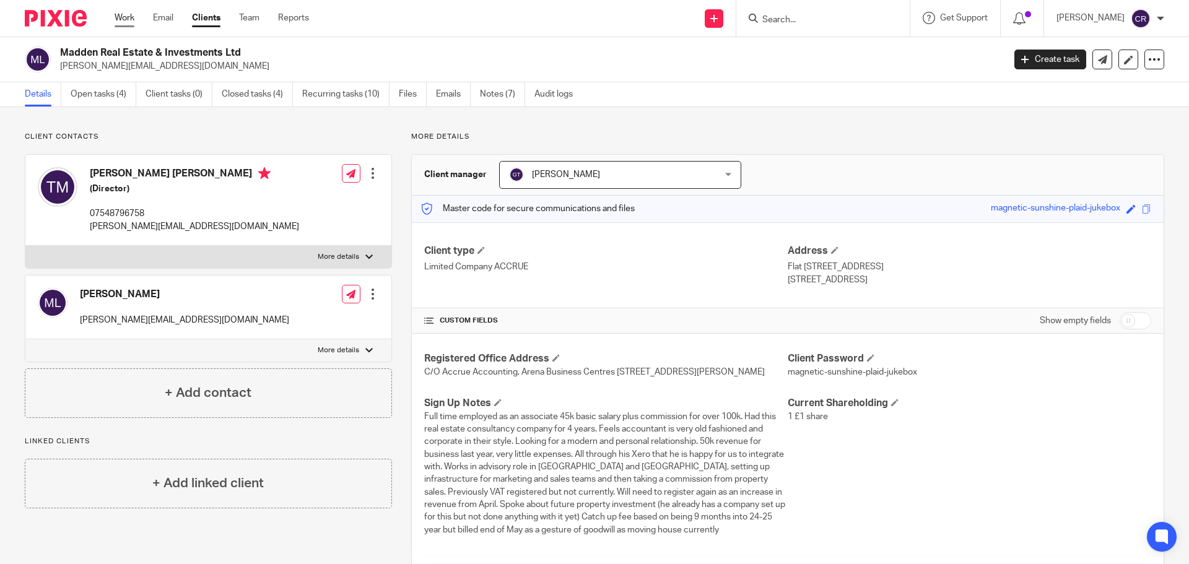
click at [117, 17] on link "Work" at bounding box center [125, 18] width 20 height 12
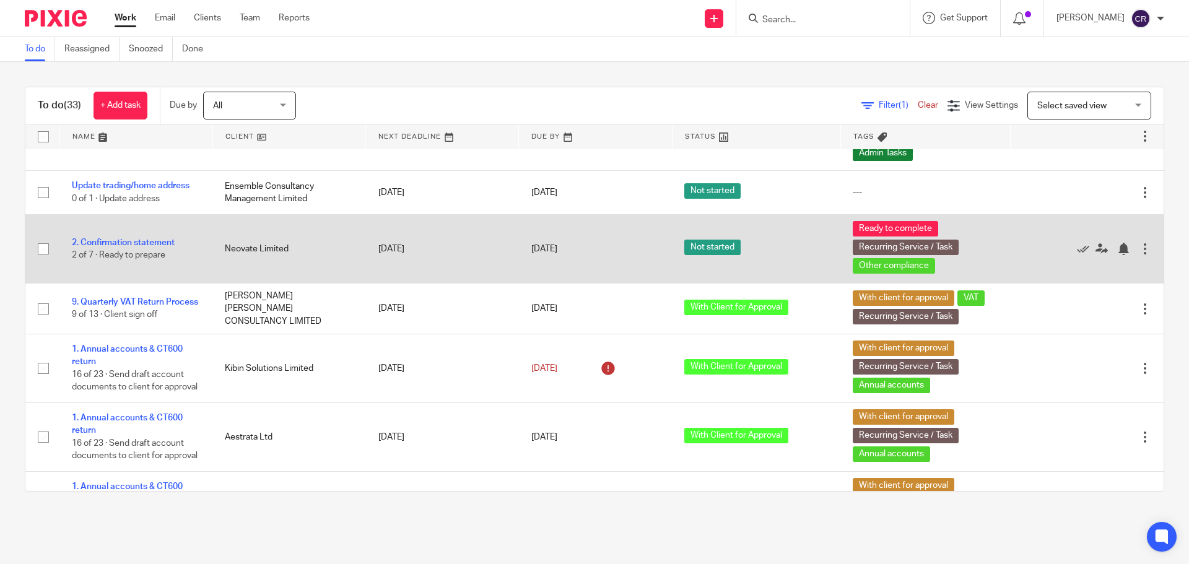
scroll to position [558, 0]
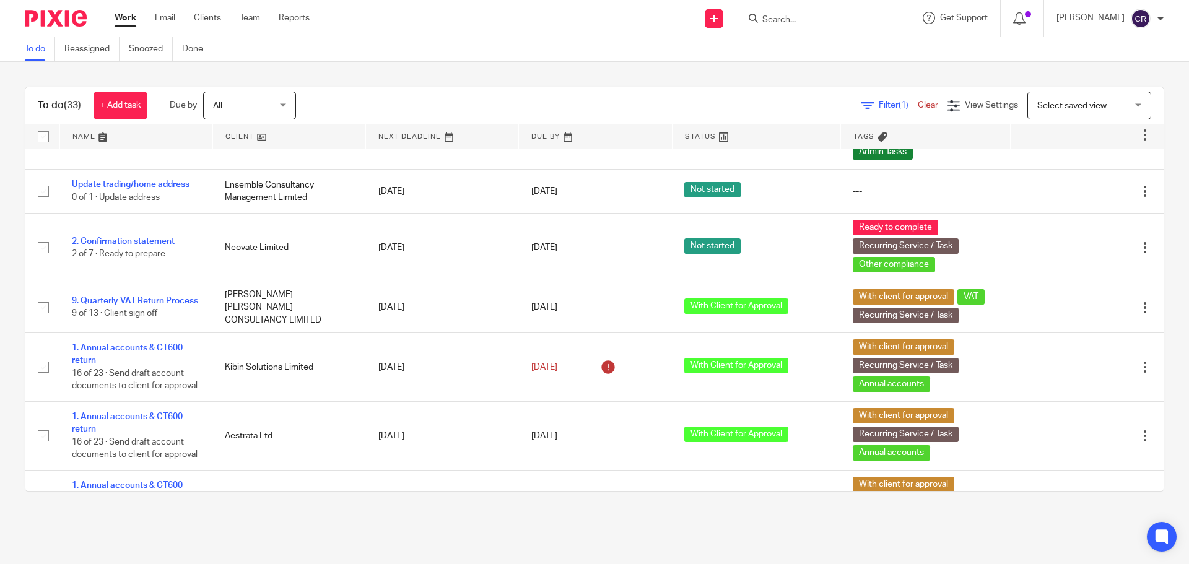
click at [820, 20] on input "Search" at bounding box center [817, 20] width 112 height 11
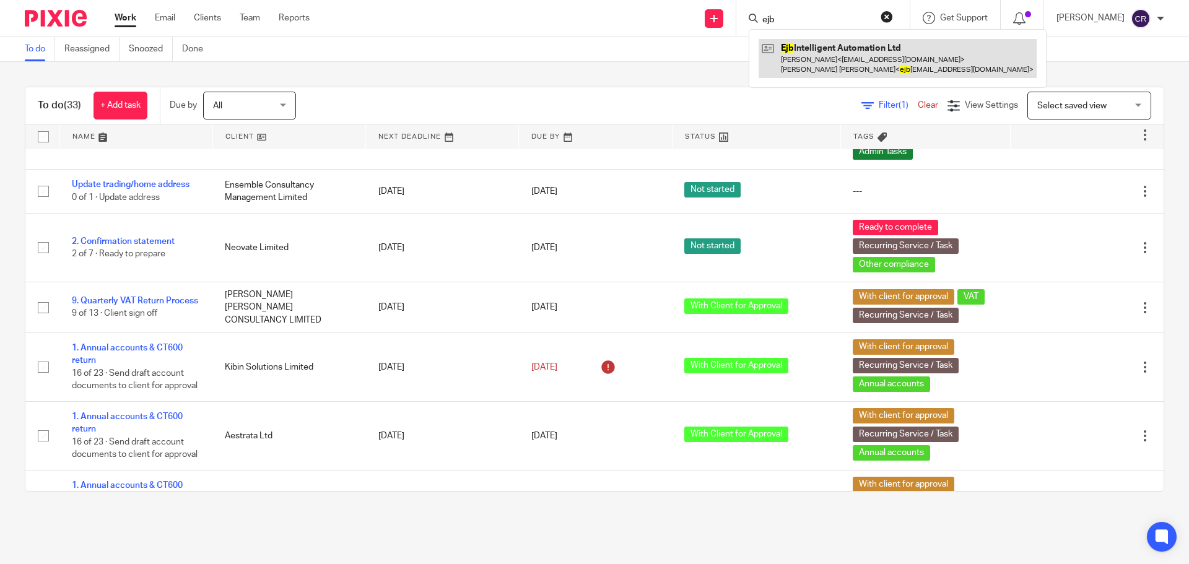
type input "ejb"
click at [821, 49] on link at bounding box center [898, 58] width 278 height 38
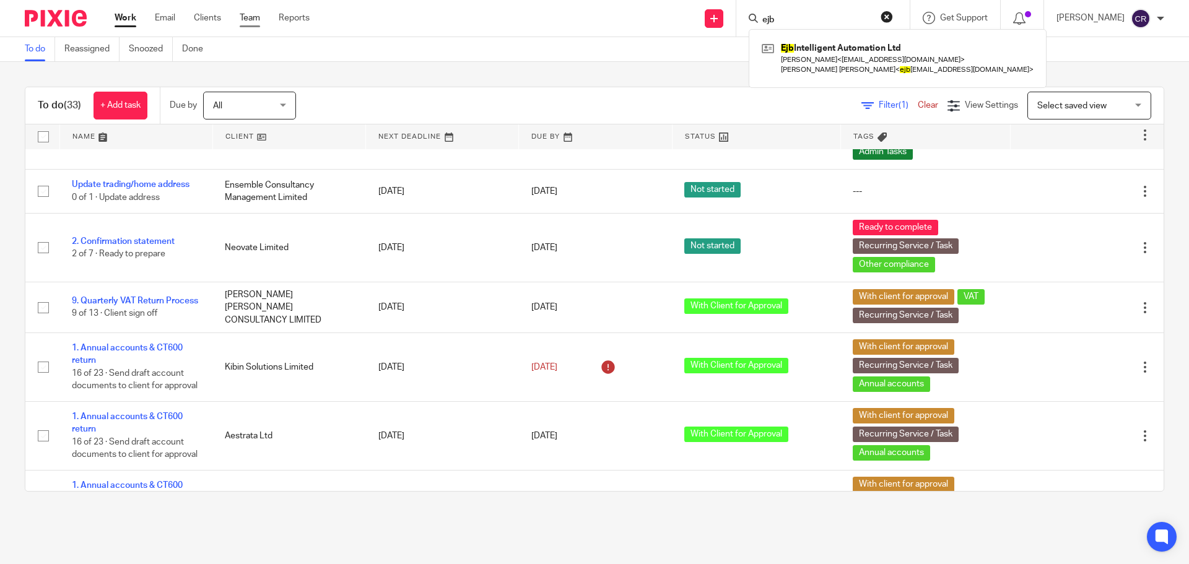
click at [248, 20] on link "Team" at bounding box center [250, 18] width 20 height 12
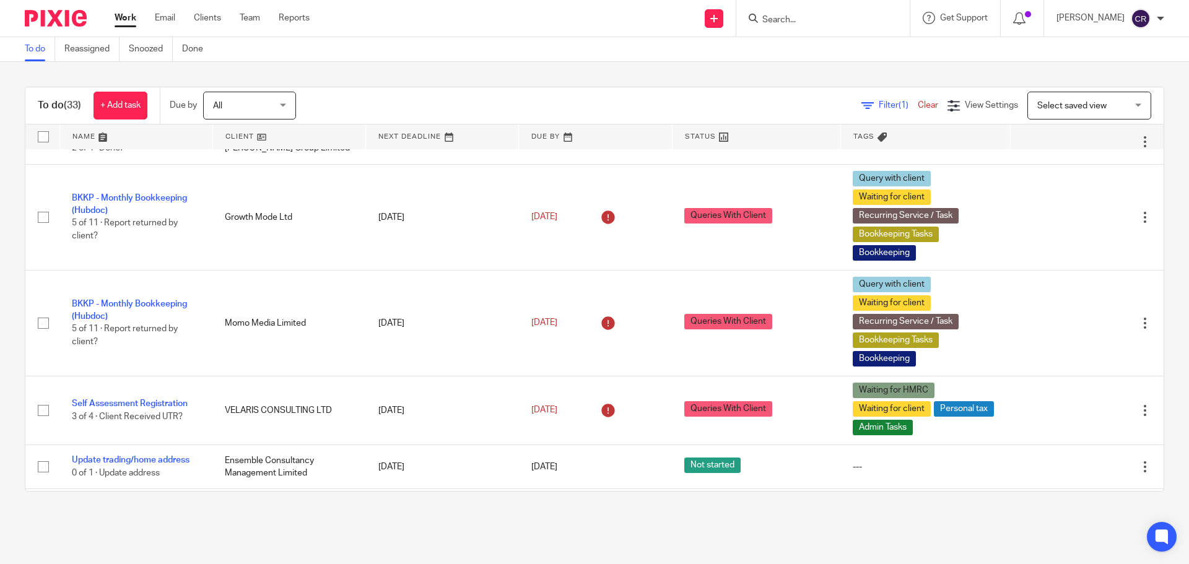
scroll to position [310, 0]
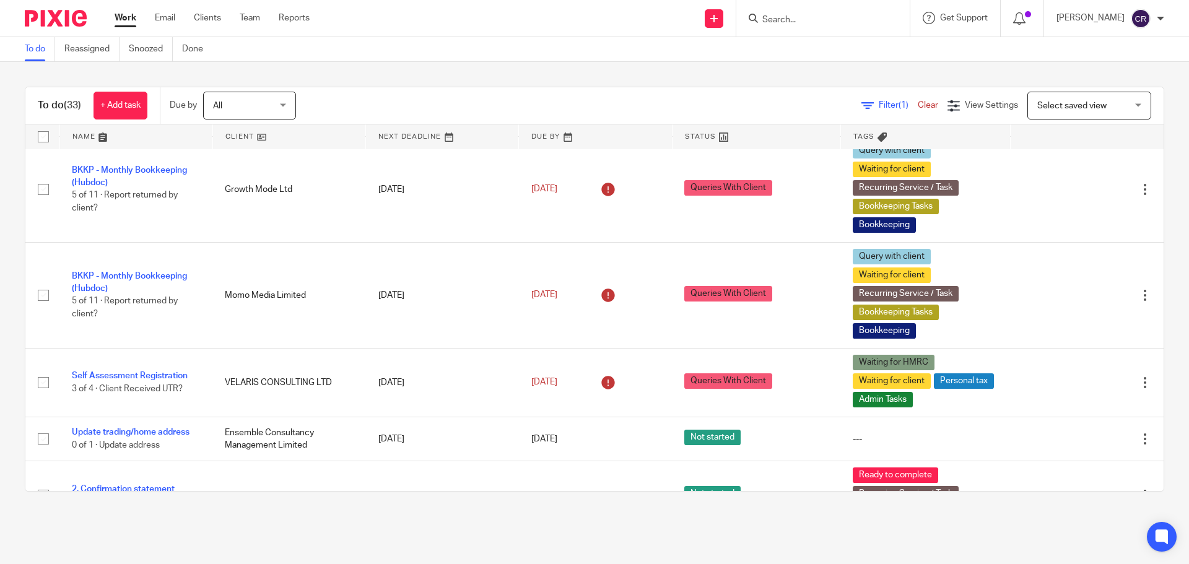
click at [1065, 108] on span "Select saved view" at bounding box center [1072, 106] width 69 height 9
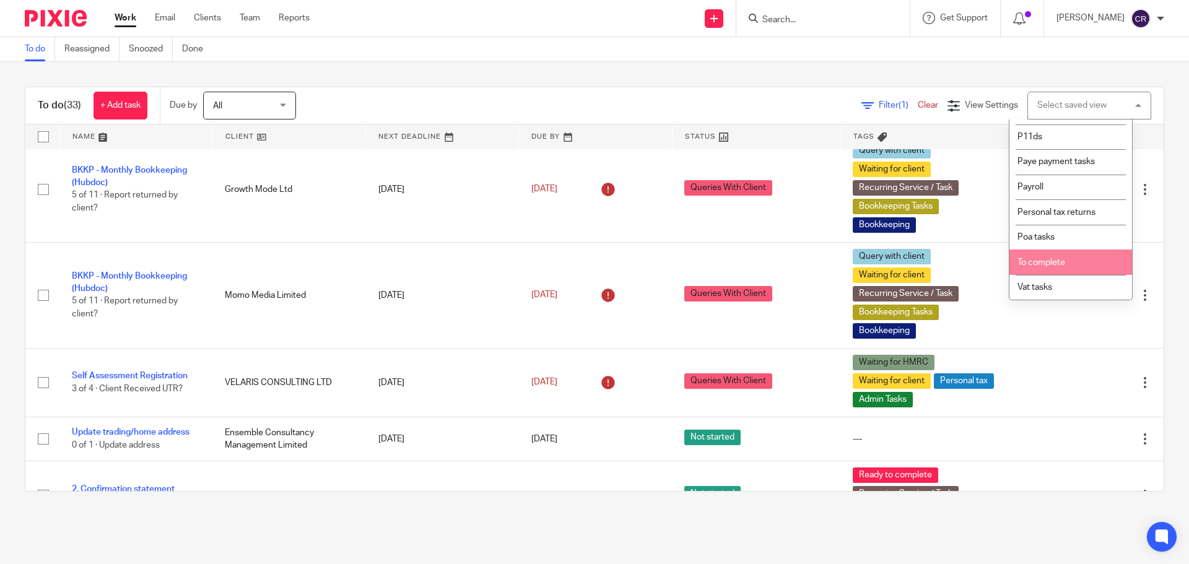
click at [1041, 263] on span "To complete" at bounding box center [1042, 262] width 48 height 9
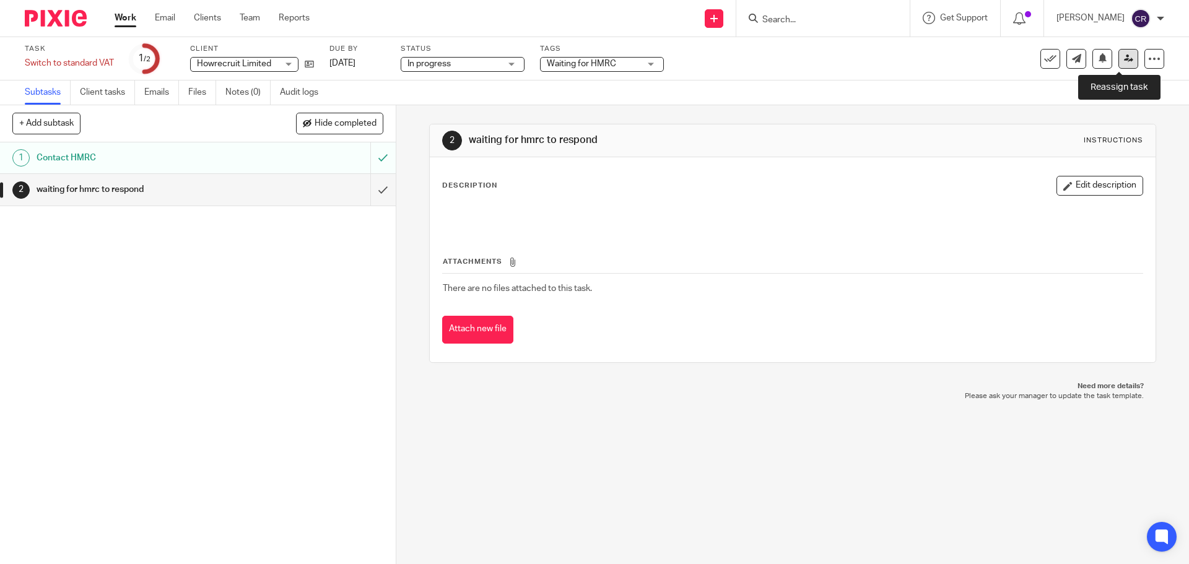
click at [1124, 61] on icon at bounding box center [1128, 58] width 9 height 9
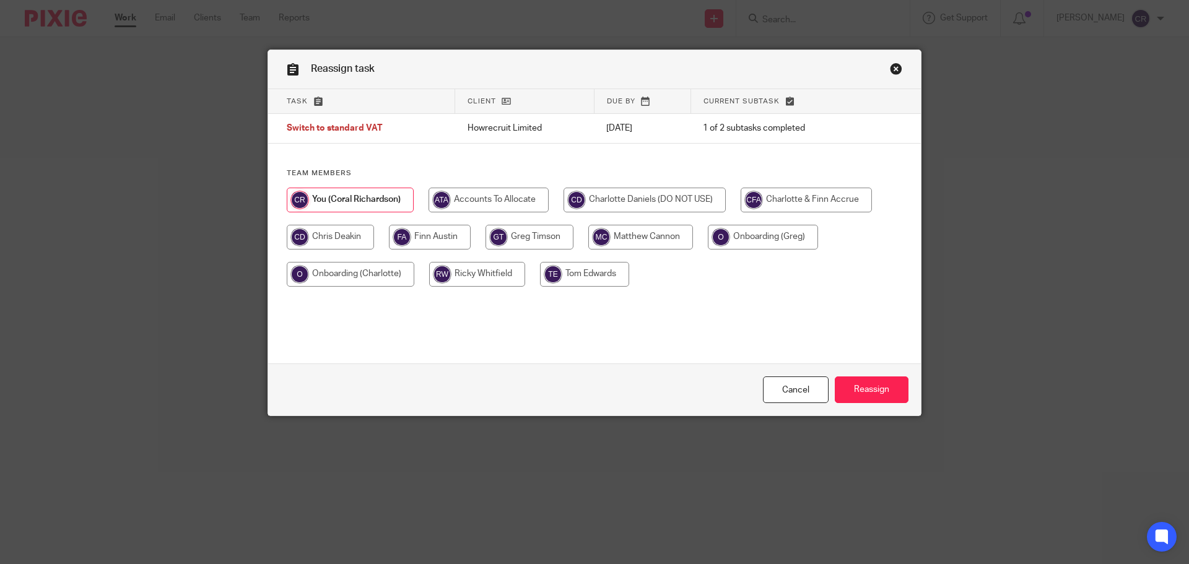
click at [514, 238] on input "radio" at bounding box center [530, 237] width 88 height 25
radio input "true"
click at [864, 395] on input "Reassign" at bounding box center [872, 390] width 74 height 27
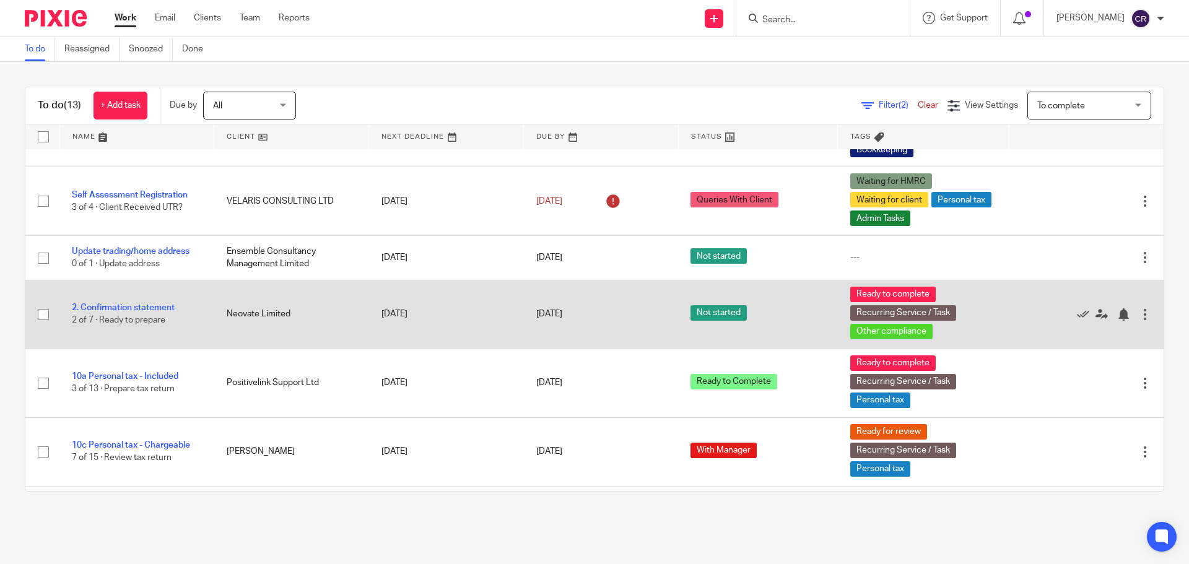
scroll to position [442, 0]
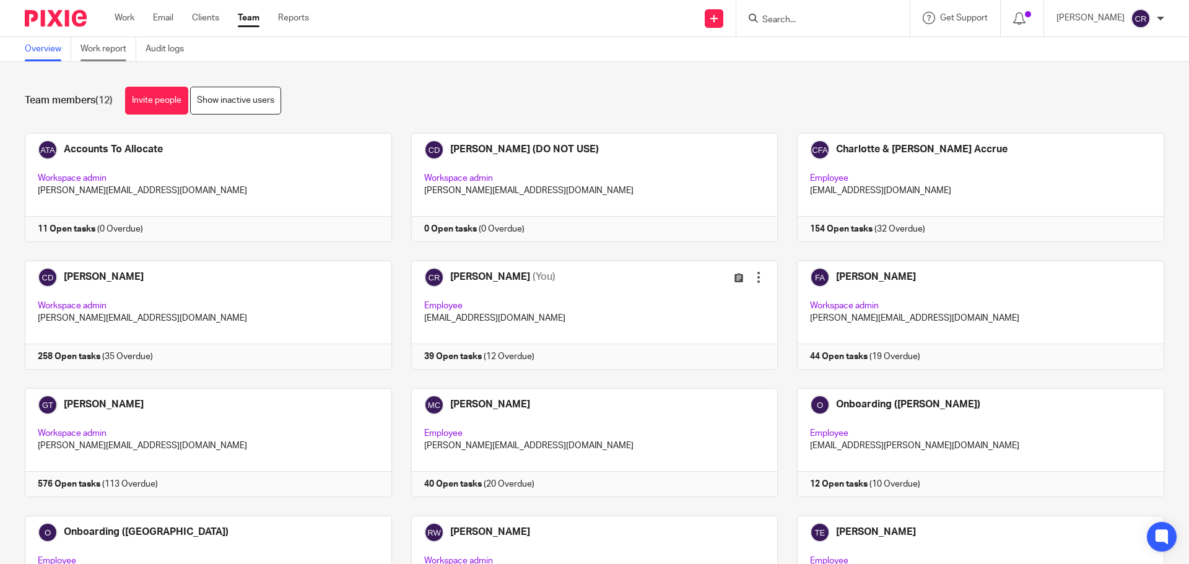
click at [92, 52] on link "Work report" at bounding box center [109, 49] width 56 height 24
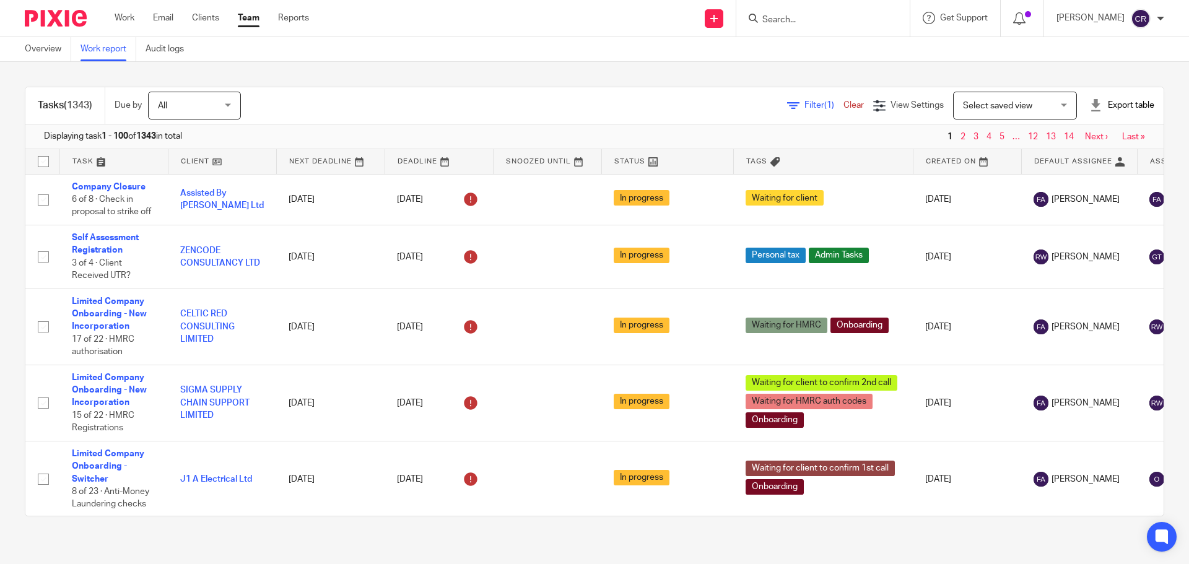
click at [787, 103] on icon at bounding box center [793, 106] width 12 height 12
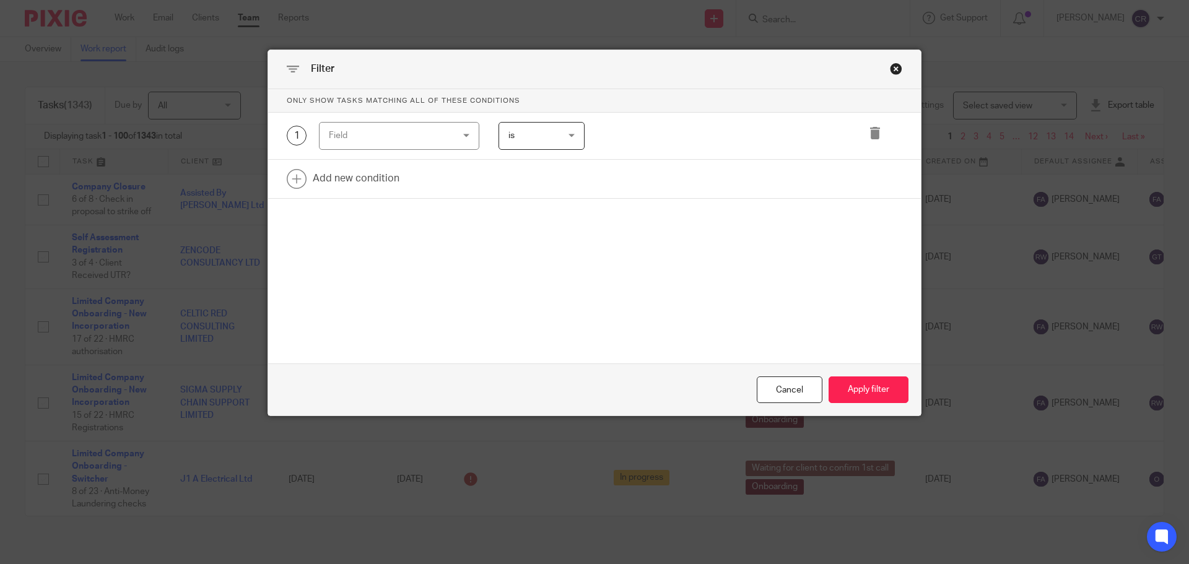
click at [425, 141] on div "Field" at bounding box center [389, 136] width 120 height 26
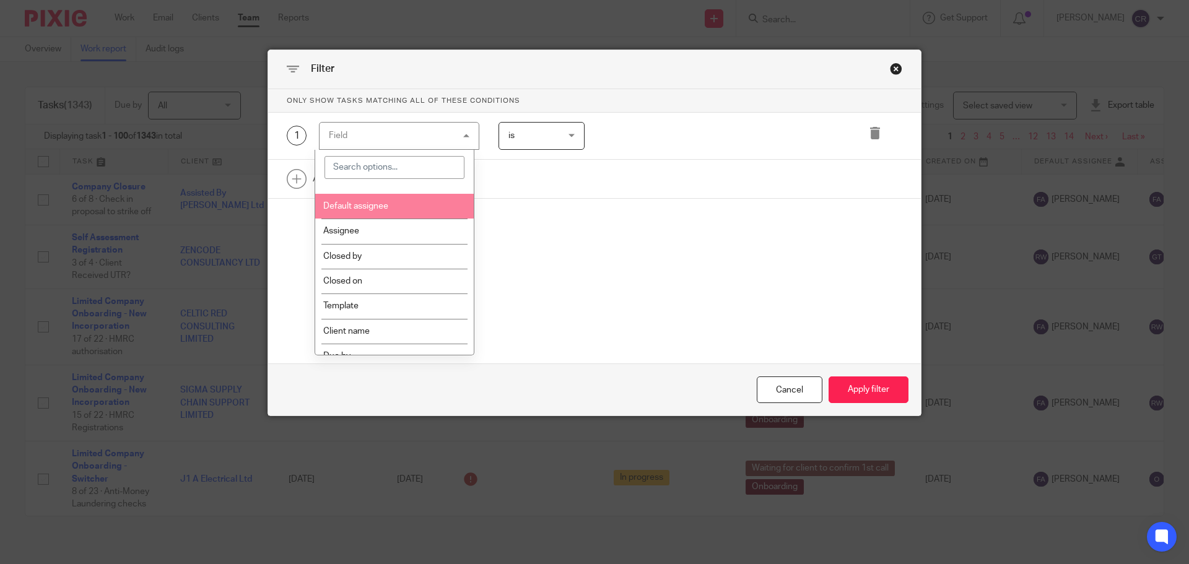
scroll to position [124, 0]
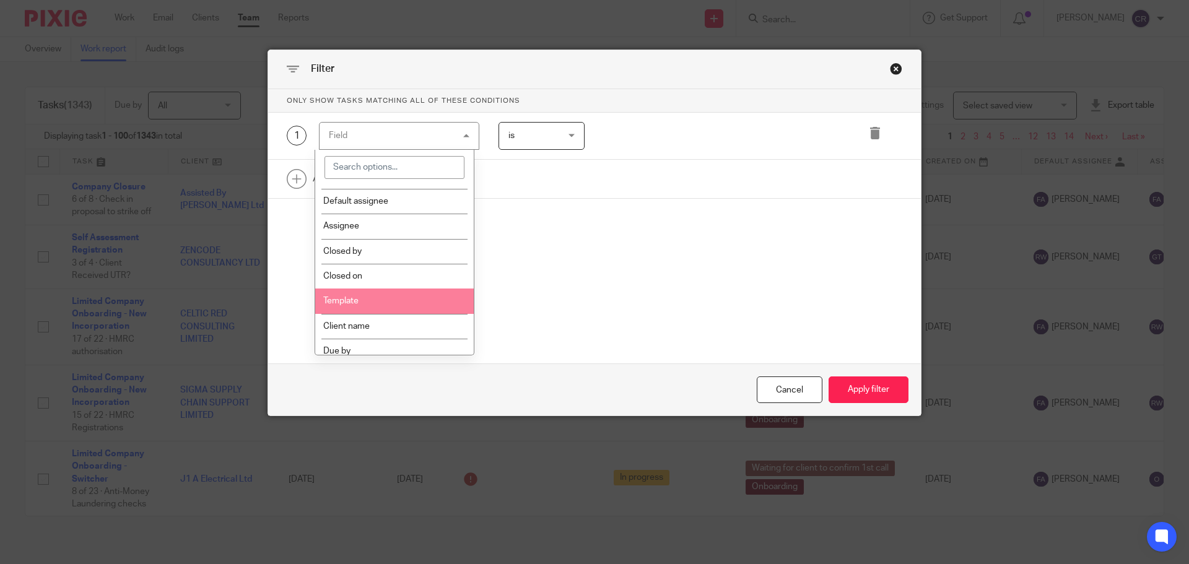
click at [378, 298] on li "Template" at bounding box center [394, 301] width 159 height 25
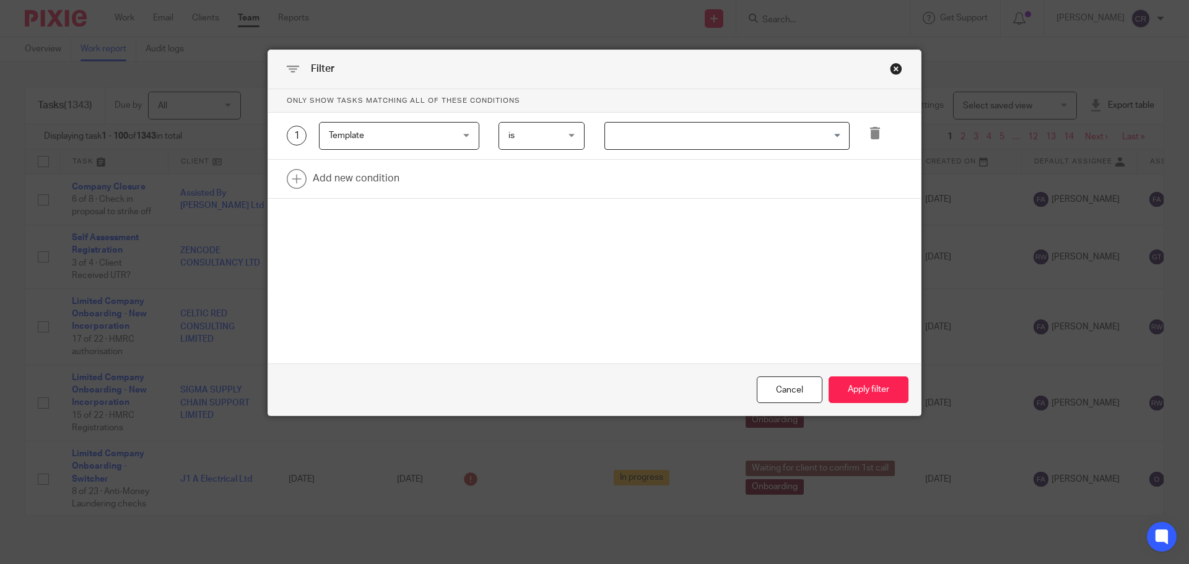
click at [653, 138] on input "Search for option" at bounding box center [724, 136] width 236 height 22
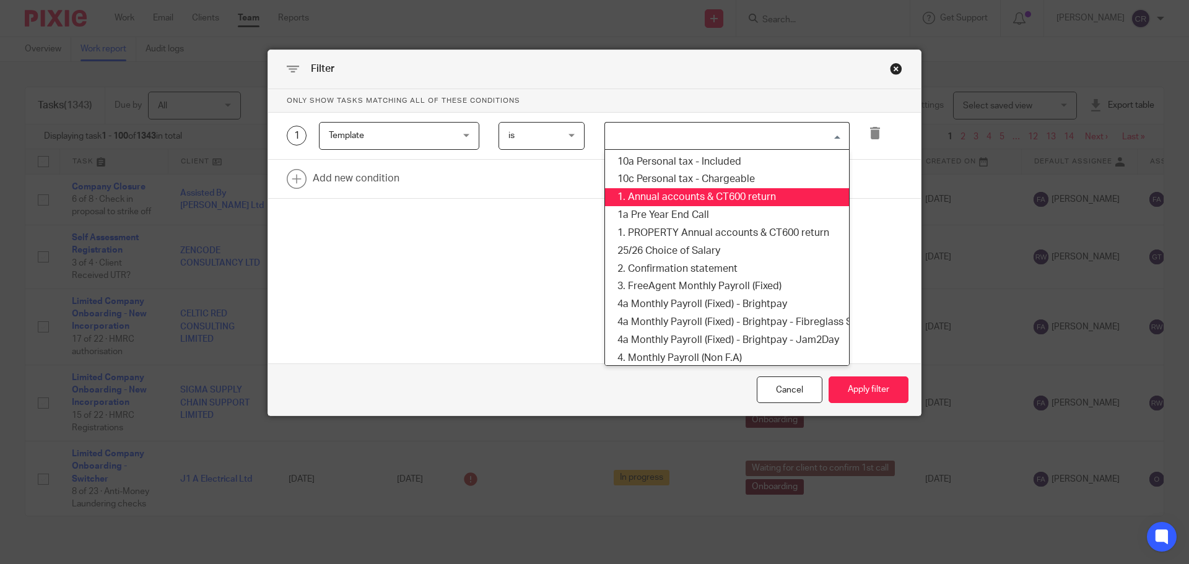
type input "v"
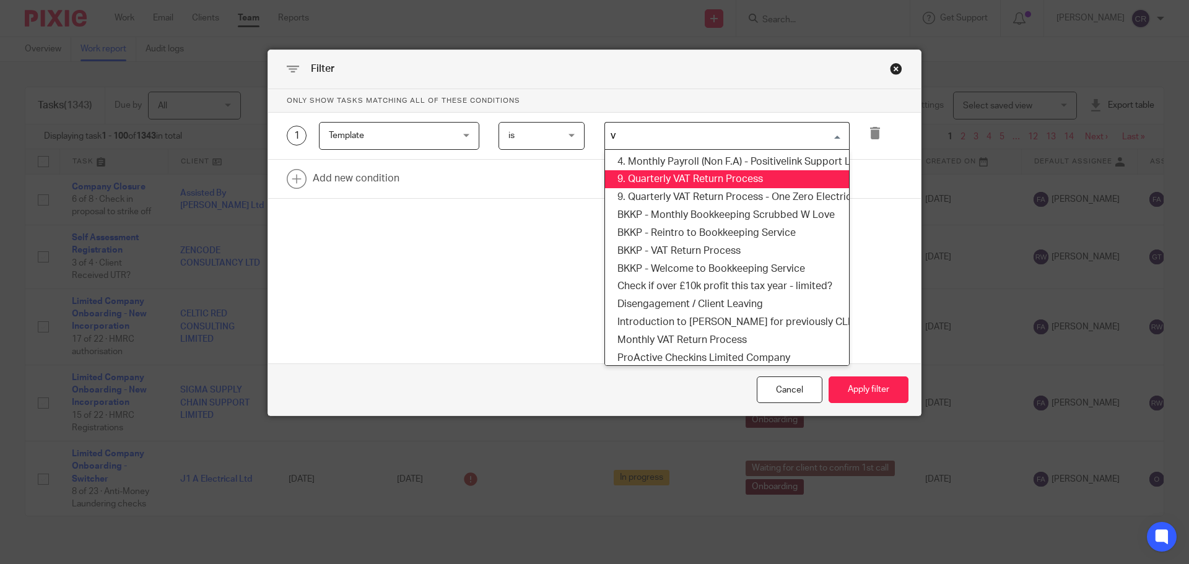
click at [785, 176] on li "9. Quarterly VAT Return Process" at bounding box center [727, 179] width 244 height 18
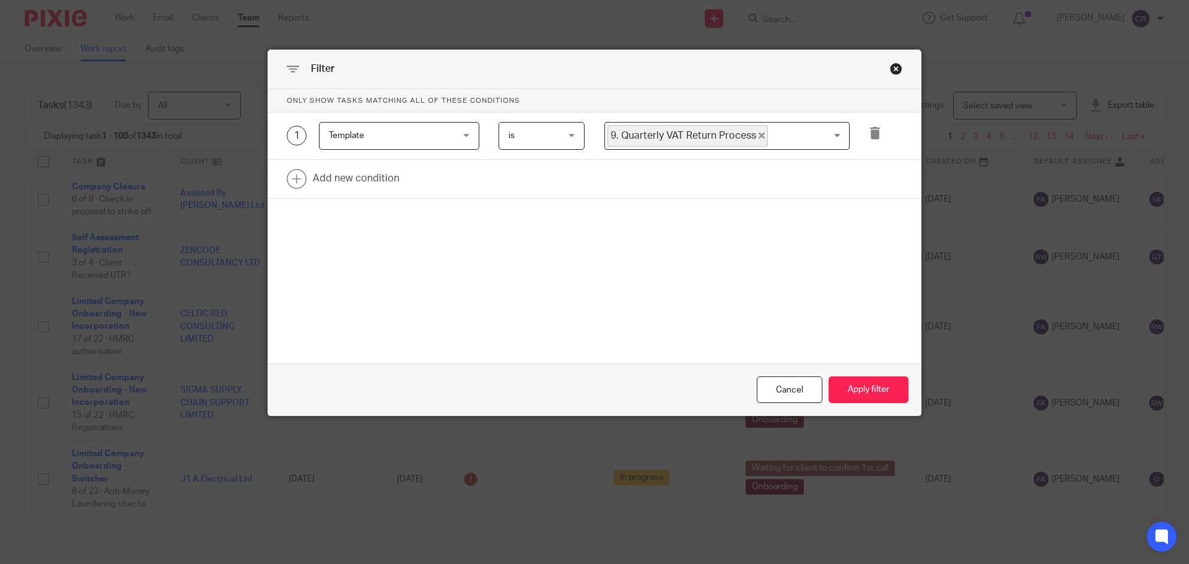
type input "9"
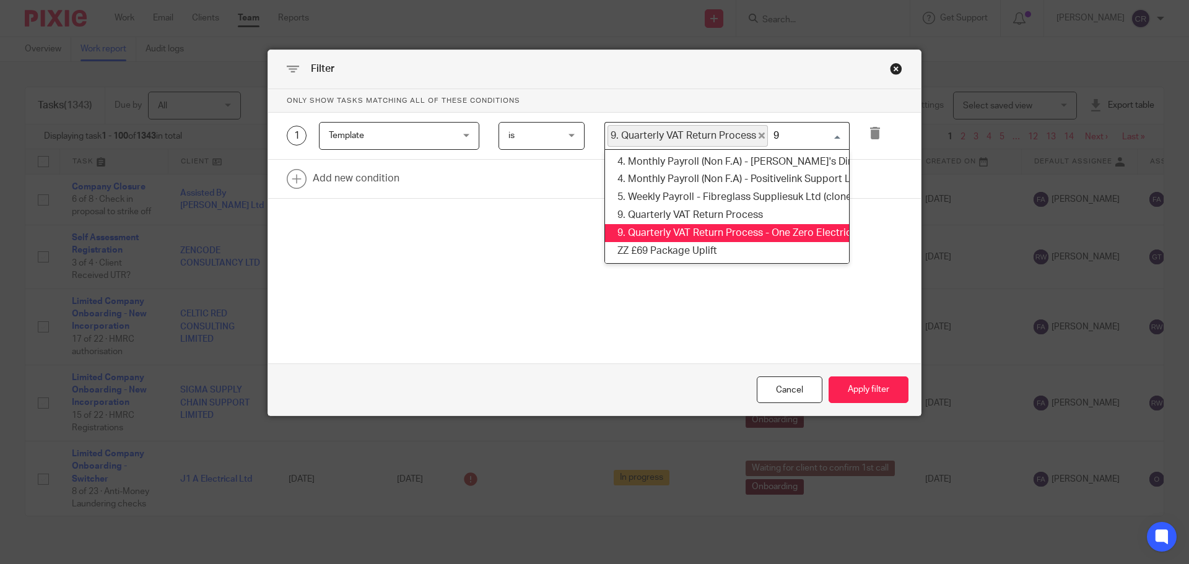
click at [807, 233] on li "9. Quarterly VAT Return Process - One Zero Electrical Ltd (cloned 14:30:14)" at bounding box center [727, 233] width 244 height 18
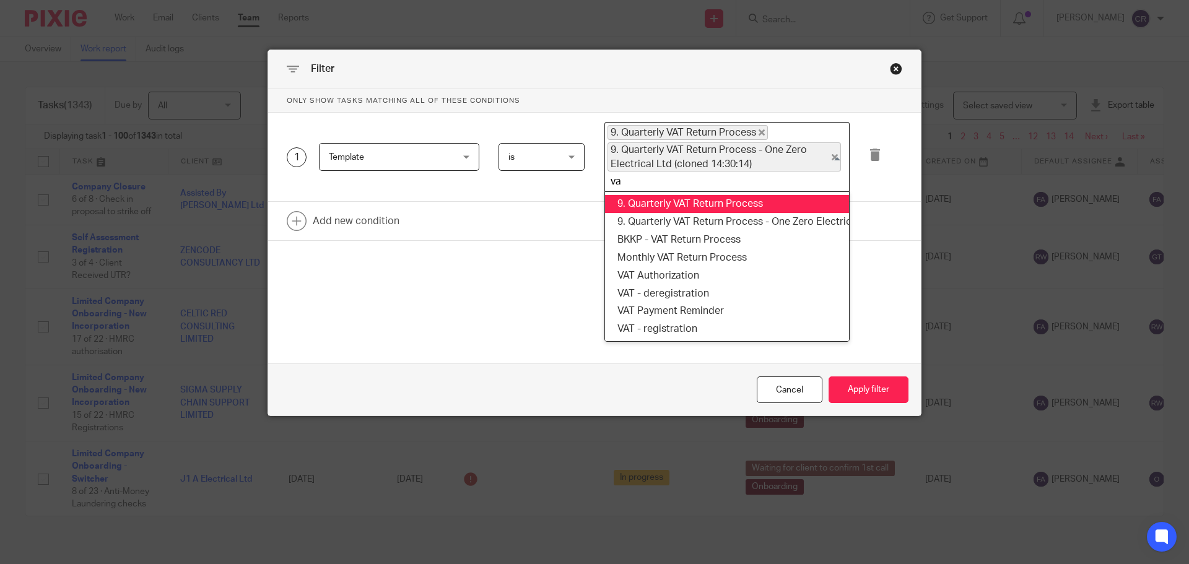
type input "vat"
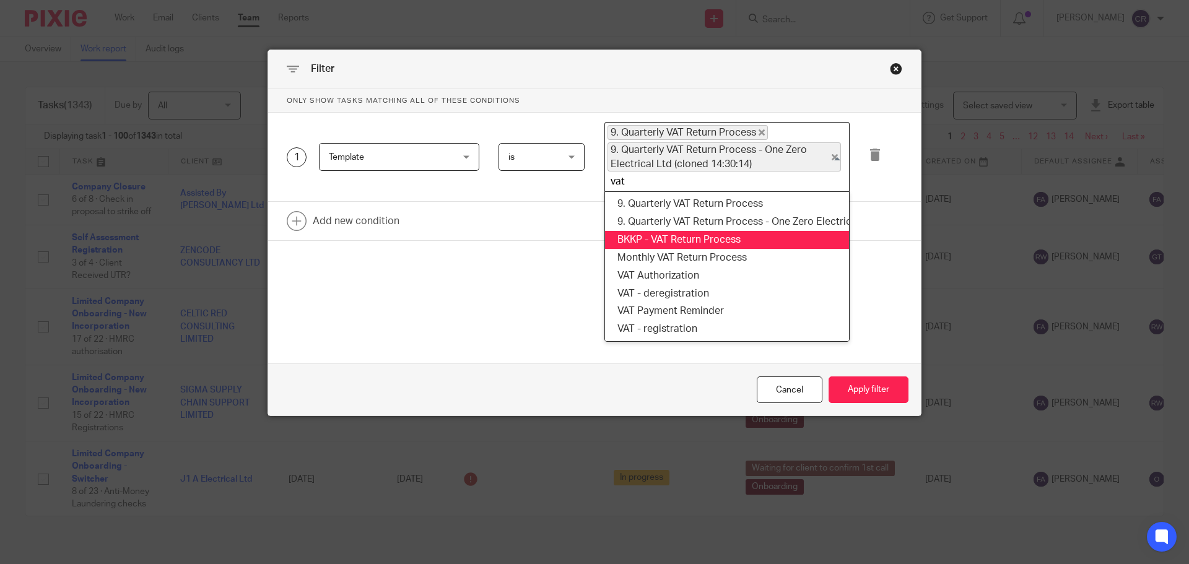
click at [763, 240] on li "BKKP - VAT Return Process" at bounding box center [727, 240] width 244 height 18
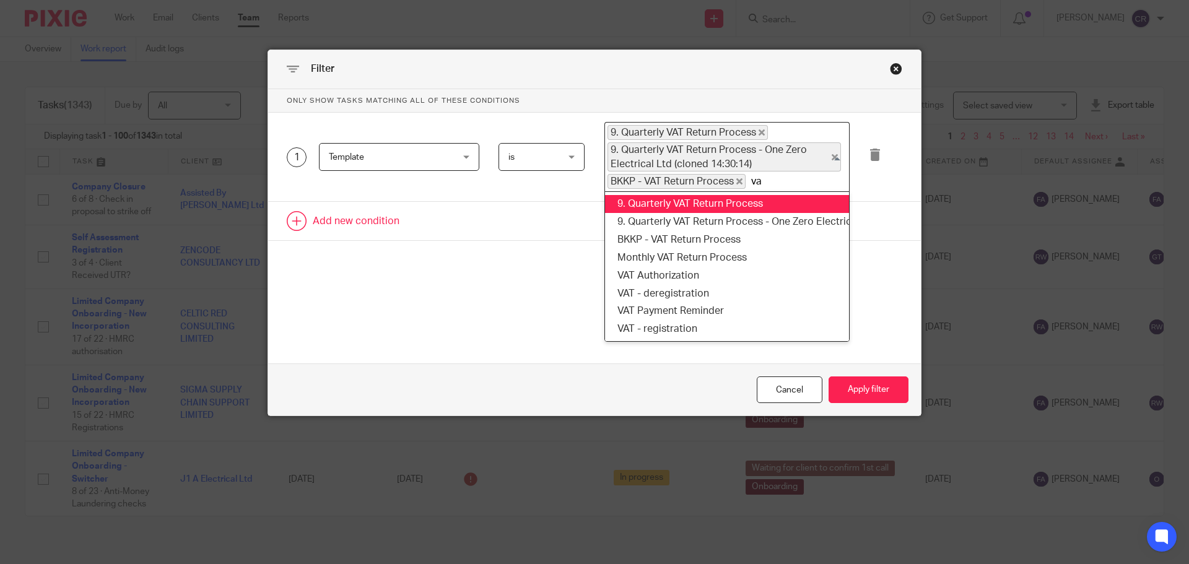
type input "vat"
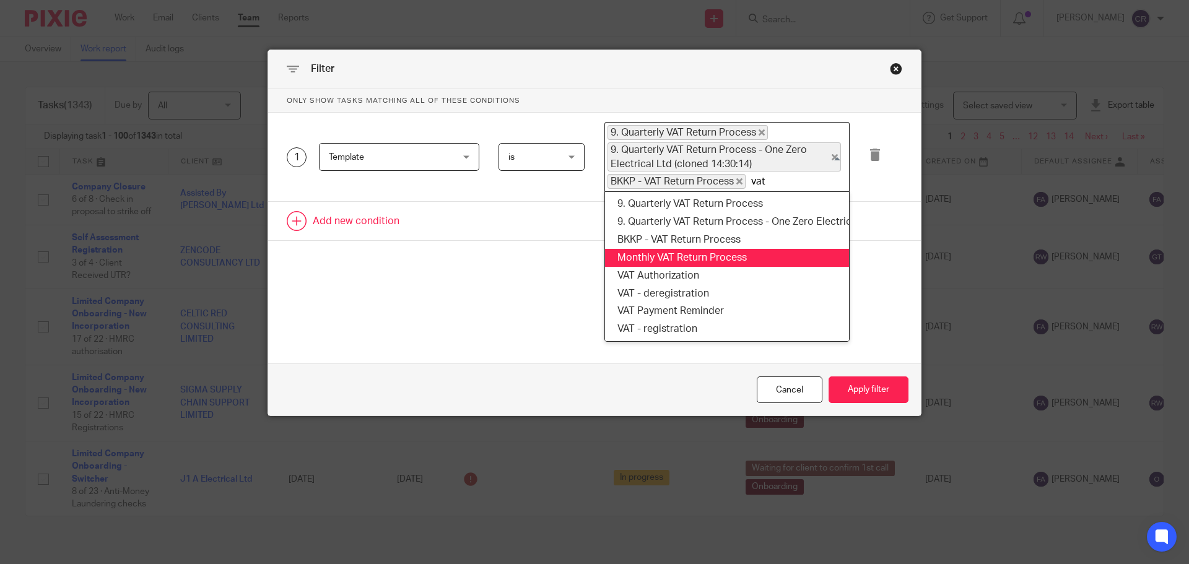
click at [724, 255] on li "Monthly VAT Return Process" at bounding box center [727, 258] width 244 height 18
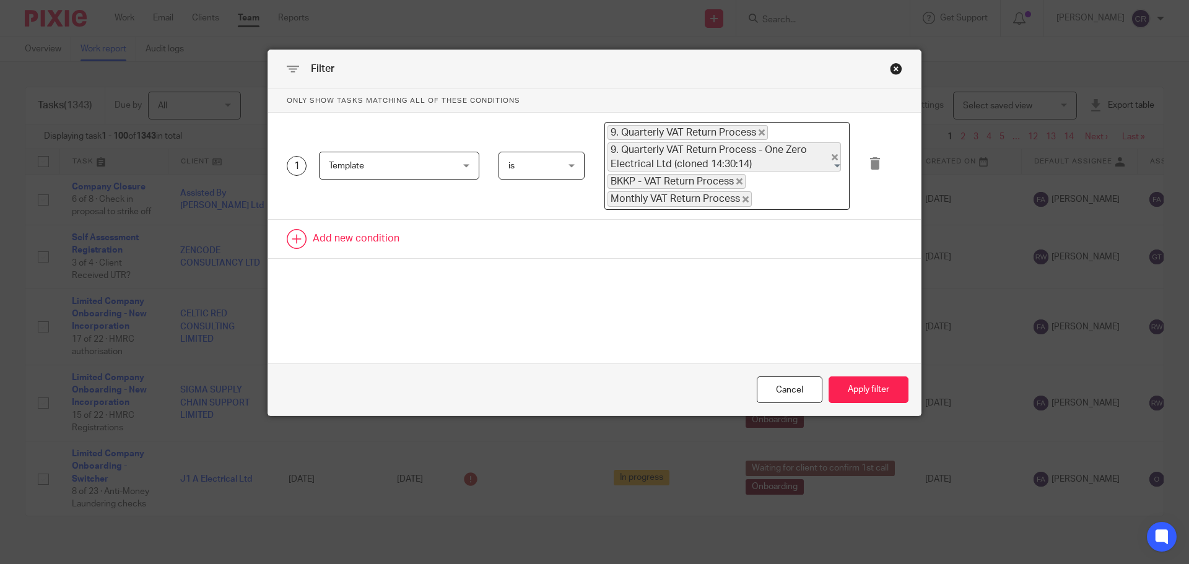
click at [367, 232] on link at bounding box center [594, 239] width 653 height 38
drag, startPoint x: 375, startPoint y: 247, endPoint x: 375, endPoint y: 239, distance: 7.5
click at [375, 243] on div "Field" at bounding box center [389, 243] width 120 height 26
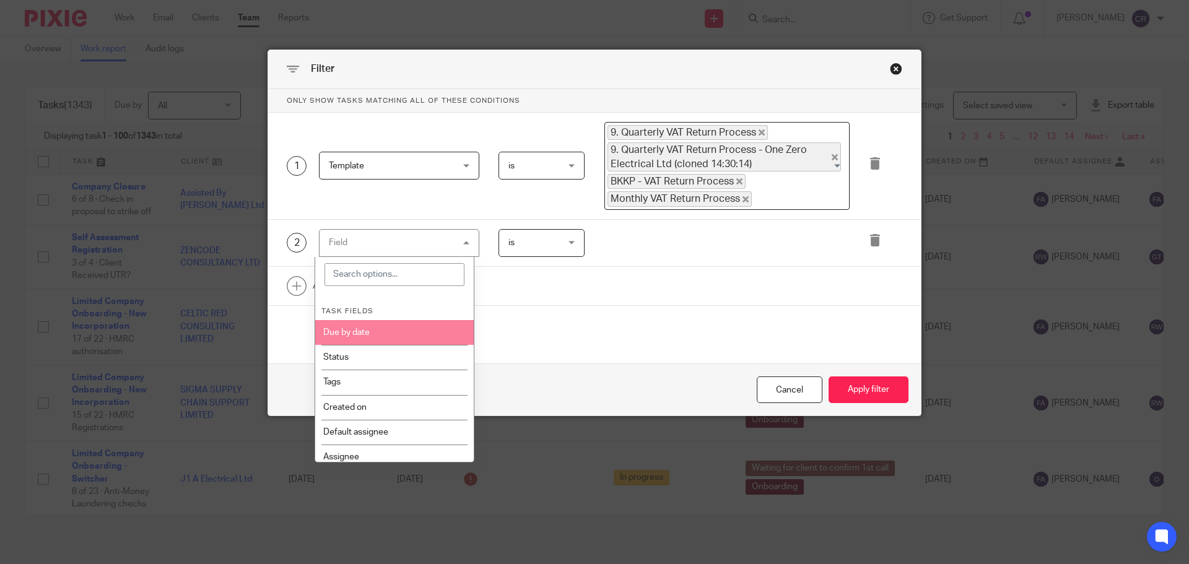
click at [375, 328] on li "Due by date" at bounding box center [394, 332] width 159 height 25
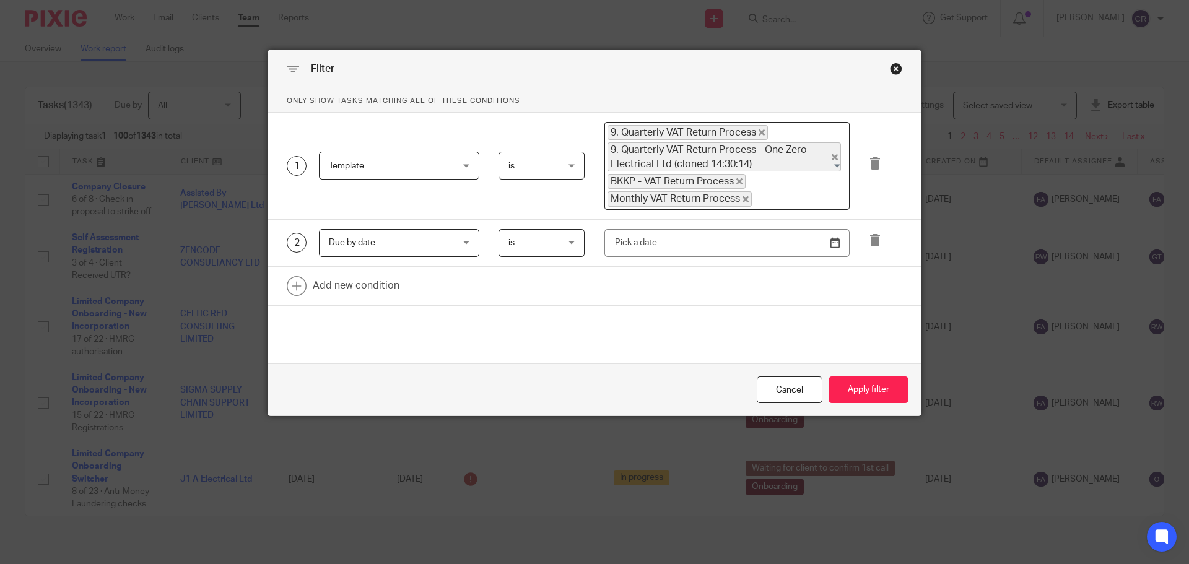
click at [565, 251] on div "is is" at bounding box center [542, 243] width 87 height 28
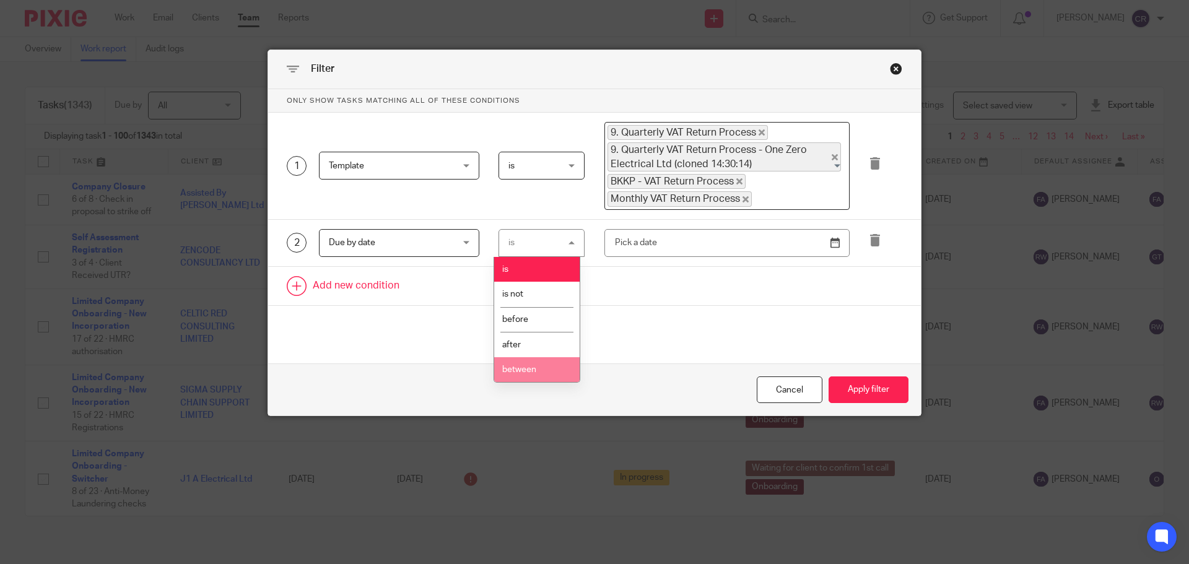
drag, startPoint x: 509, startPoint y: 372, endPoint x: 579, endPoint y: 302, distance: 99.9
click at [514, 369] on span "between" at bounding box center [519, 369] width 34 height 9
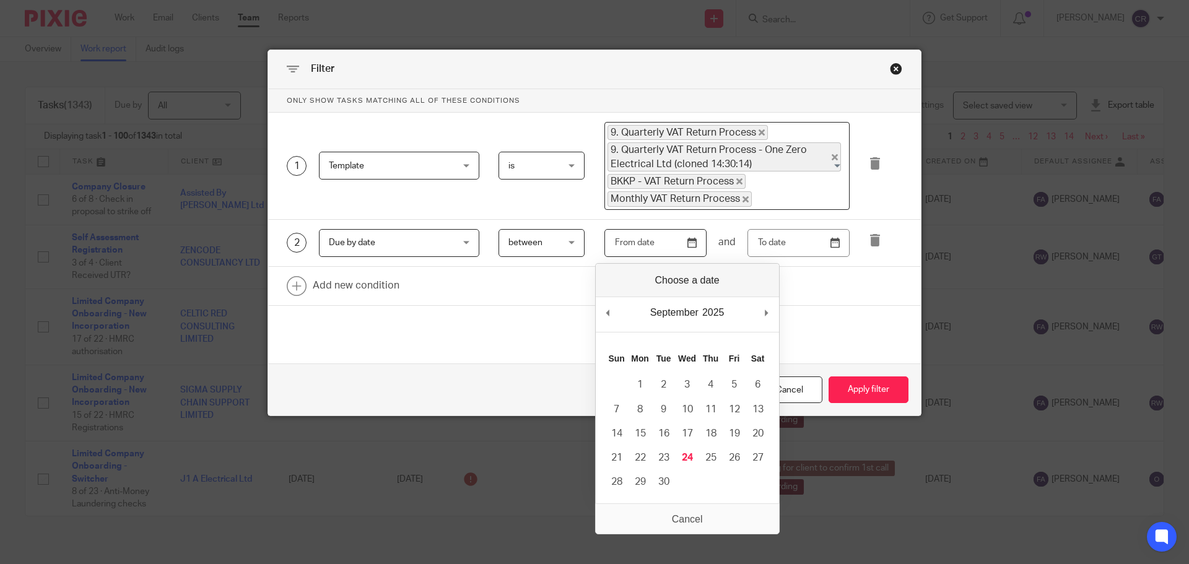
click at [684, 245] on input "Use the arrow keys to pick a date" at bounding box center [656, 243] width 102 height 28
type input "2025-09-24"
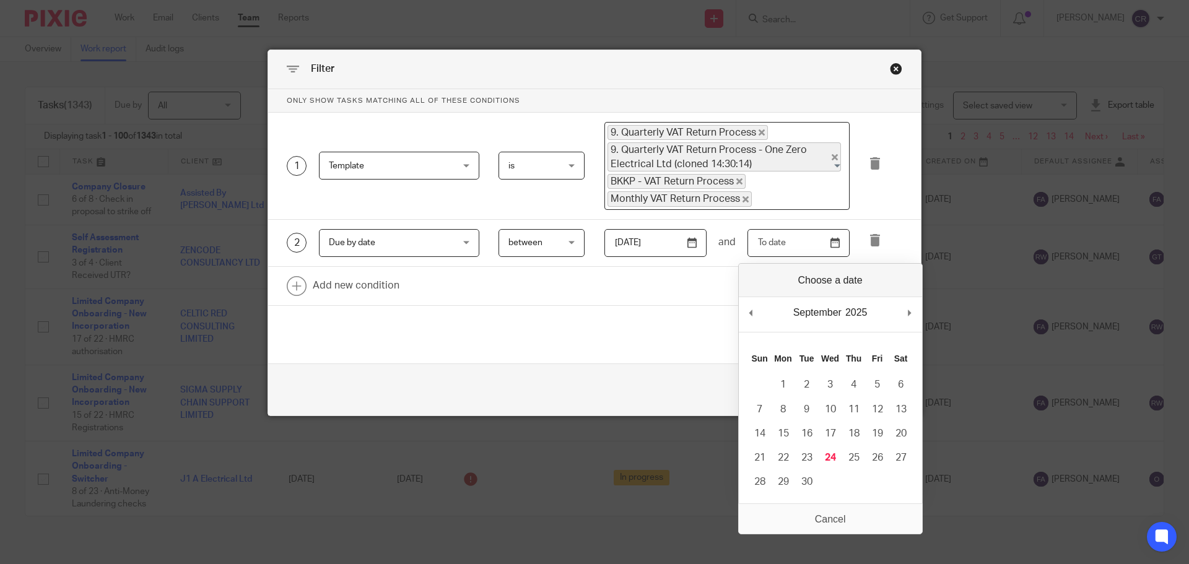
click at [836, 245] on input "Use the arrow keys to pick a date" at bounding box center [799, 243] width 102 height 28
type input "2025-10-08"
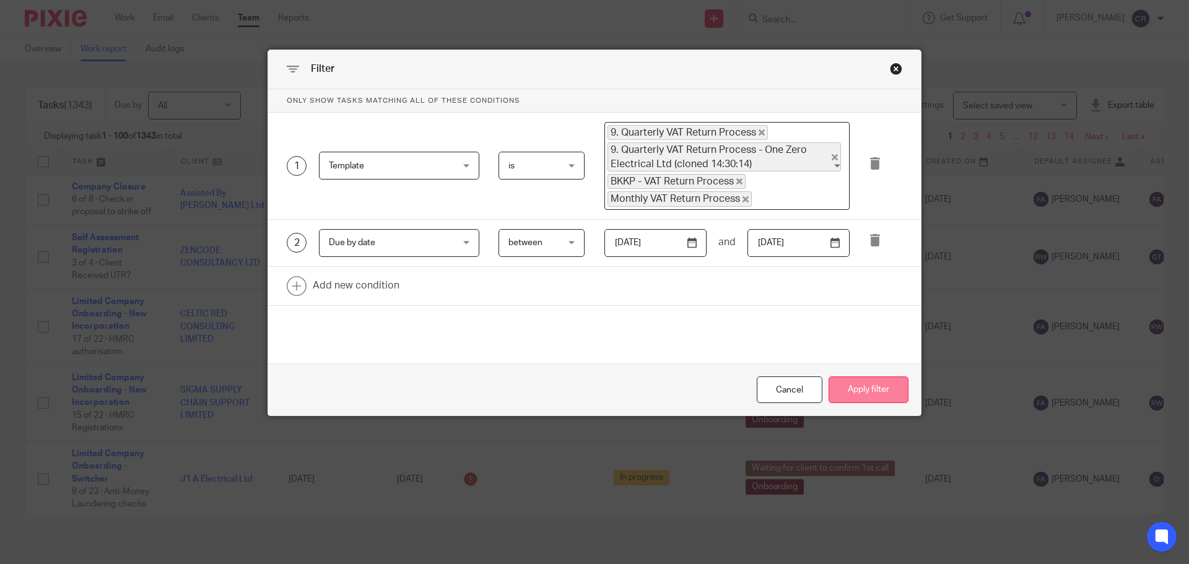
click at [885, 384] on button "Apply filter" at bounding box center [869, 390] width 80 height 27
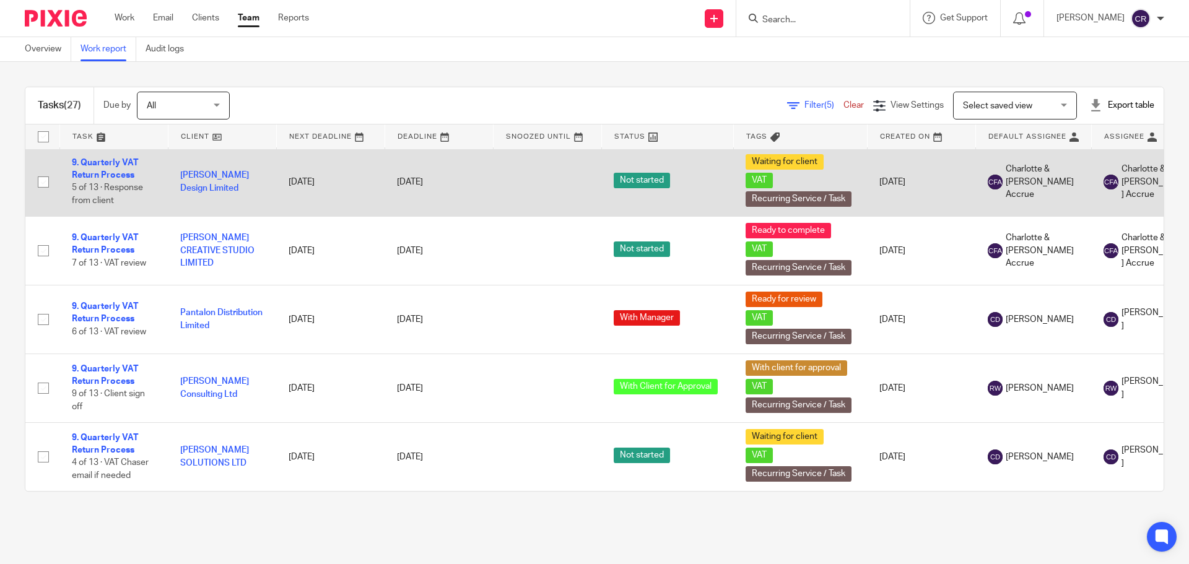
scroll to position [1460, 0]
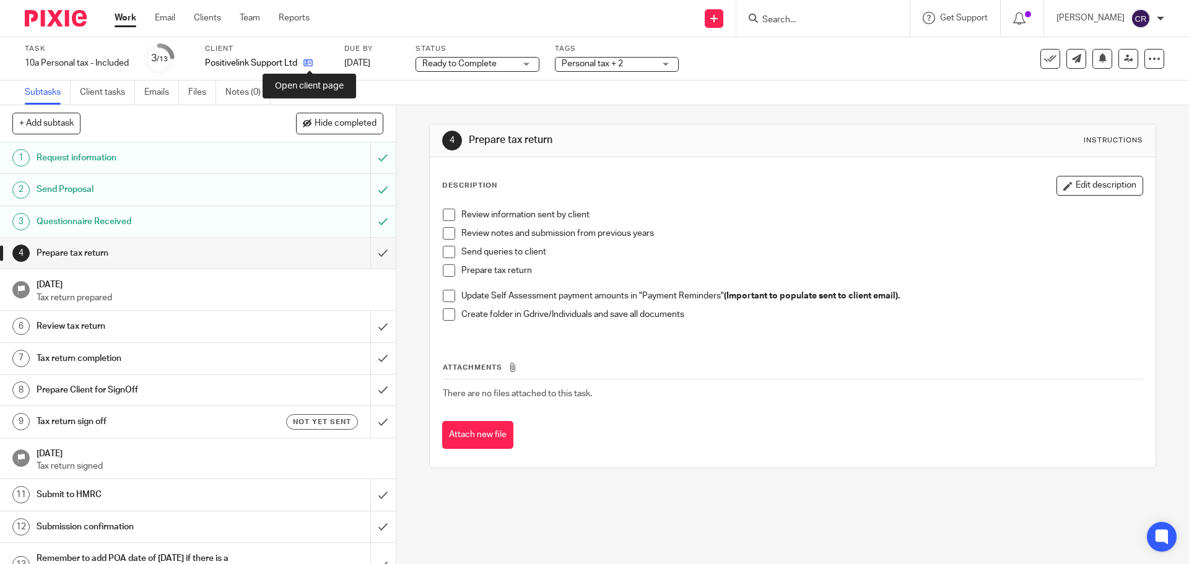
click at [310, 65] on icon at bounding box center [308, 62] width 9 height 9
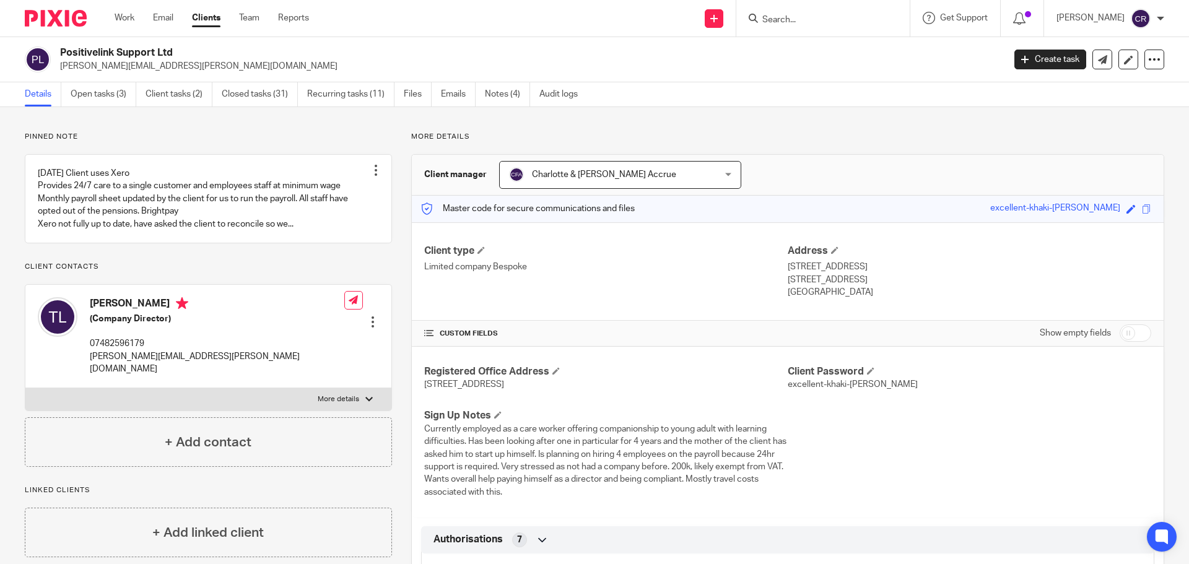
click at [123, 313] on h4 "[PERSON_NAME]" at bounding box center [217, 304] width 255 height 15
copy h4 "[PERSON_NAME]"
click at [256, 407] on label "More details" at bounding box center [208, 399] width 366 height 22
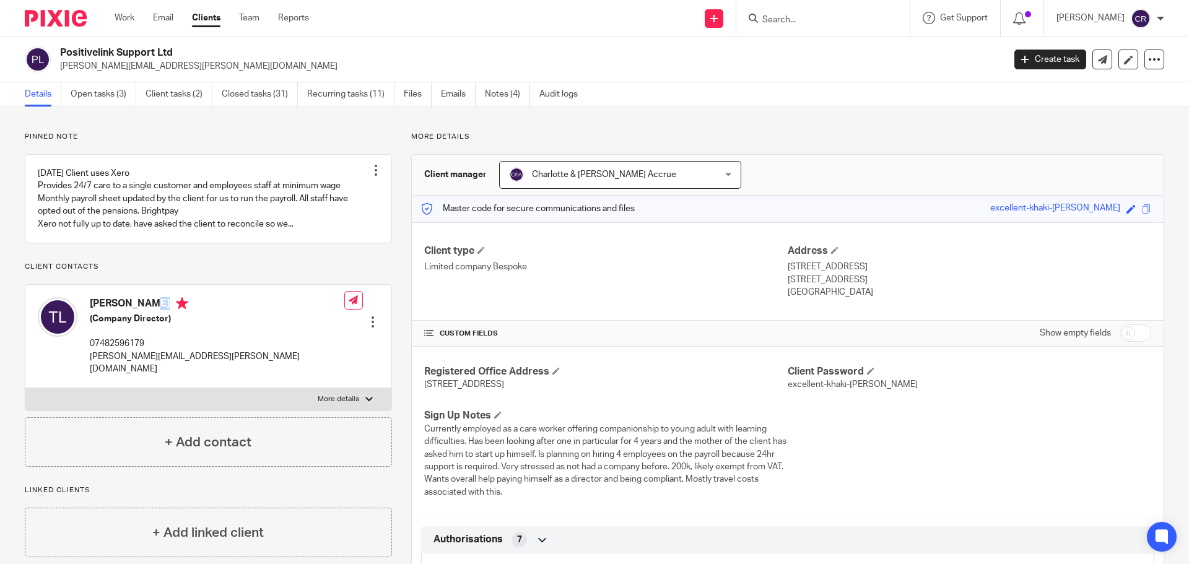
click at [25, 388] on input "More details" at bounding box center [25, 388] width 1 height 1
checkbox input "true"
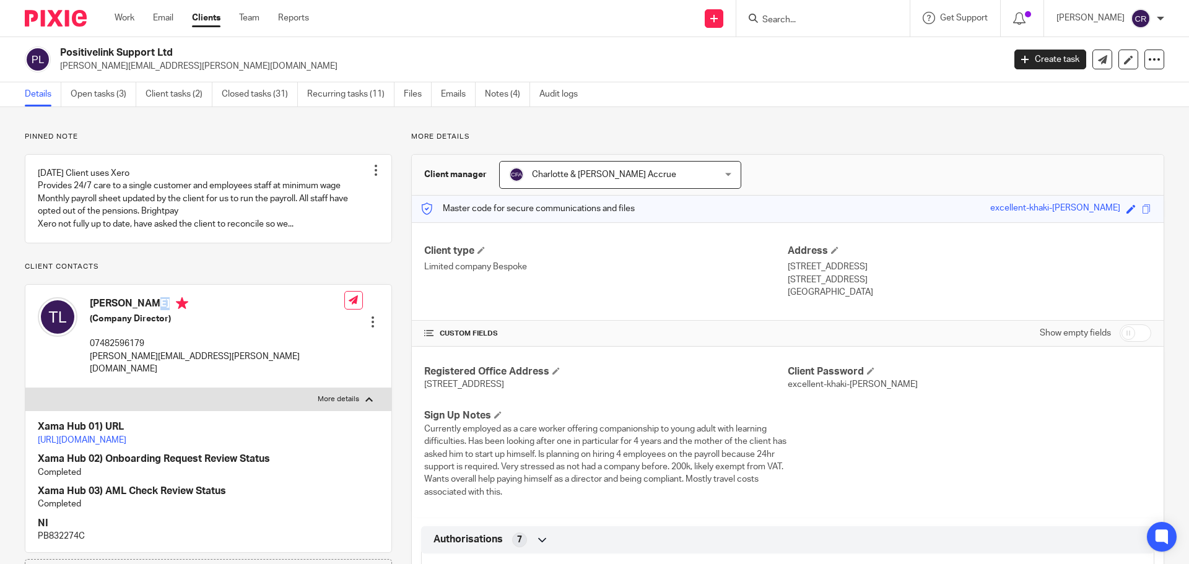
click at [126, 440] on link "https://platform.xamatech.com/portal/crm/clients/b427b0a0-4f51-11ef-9515-e11119…" at bounding box center [82, 440] width 89 height 9
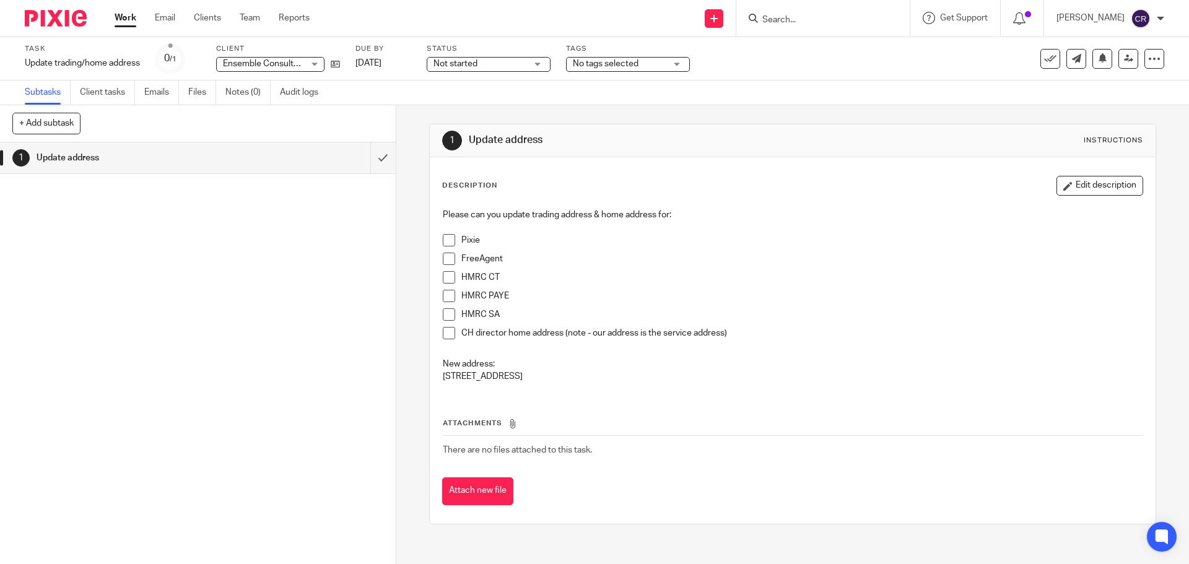
drag, startPoint x: 614, startPoint y: 378, endPoint x: 440, endPoint y: 382, distance: 174.1
click at [443, 382] on p "[STREET_ADDRESS]" at bounding box center [792, 376] width 699 height 12
copy p "[STREET_ADDRESS]"
click at [337, 59] on icon at bounding box center [335, 63] width 9 height 9
drag, startPoint x: 1049, startPoint y: 195, endPoint x: 1047, endPoint y: 203, distance: 7.8
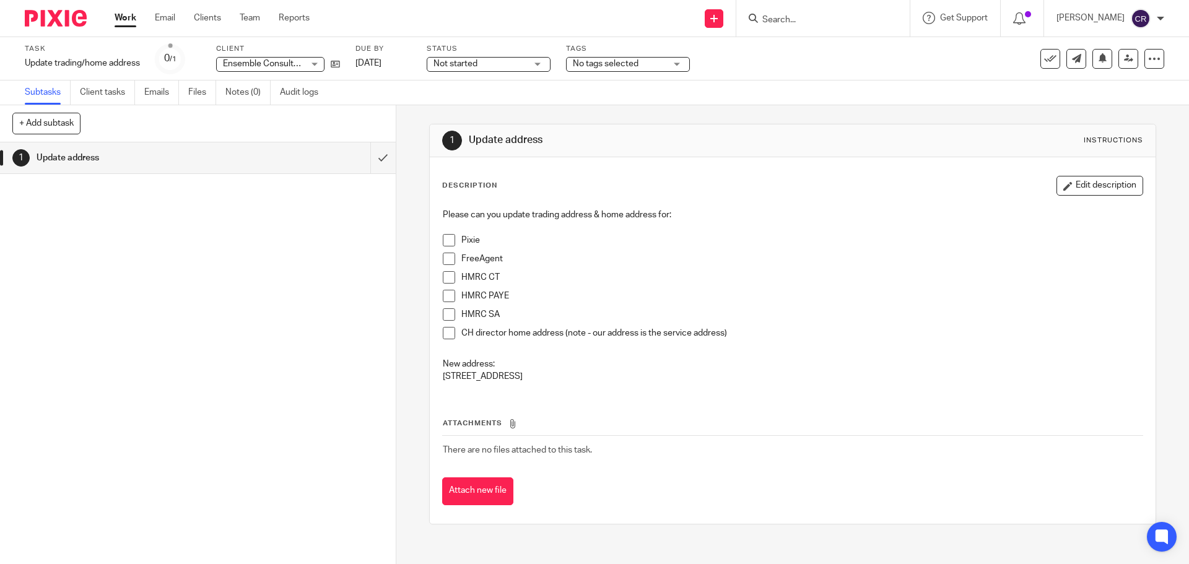
click at [1049, 196] on div "Description Edit description Please can you update trading address & home addre…" at bounding box center [792, 284] width 701 height 217
click at [1079, 180] on button "Edit description" at bounding box center [1100, 186] width 87 height 20
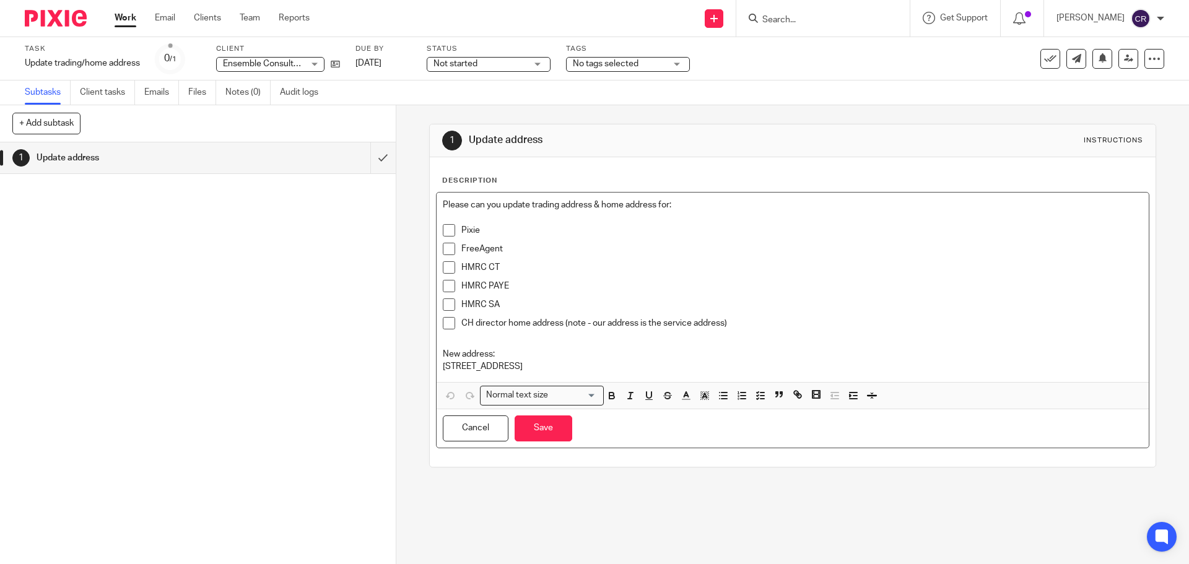
drag, startPoint x: 885, startPoint y: 308, endPoint x: 899, endPoint y: 321, distance: 18.9
click at [886, 315] on div "HMRC SA" at bounding box center [801, 308] width 681 height 19
click at [901, 324] on p "CH director home address (note - our address is the service address)" at bounding box center [801, 323] width 681 height 12
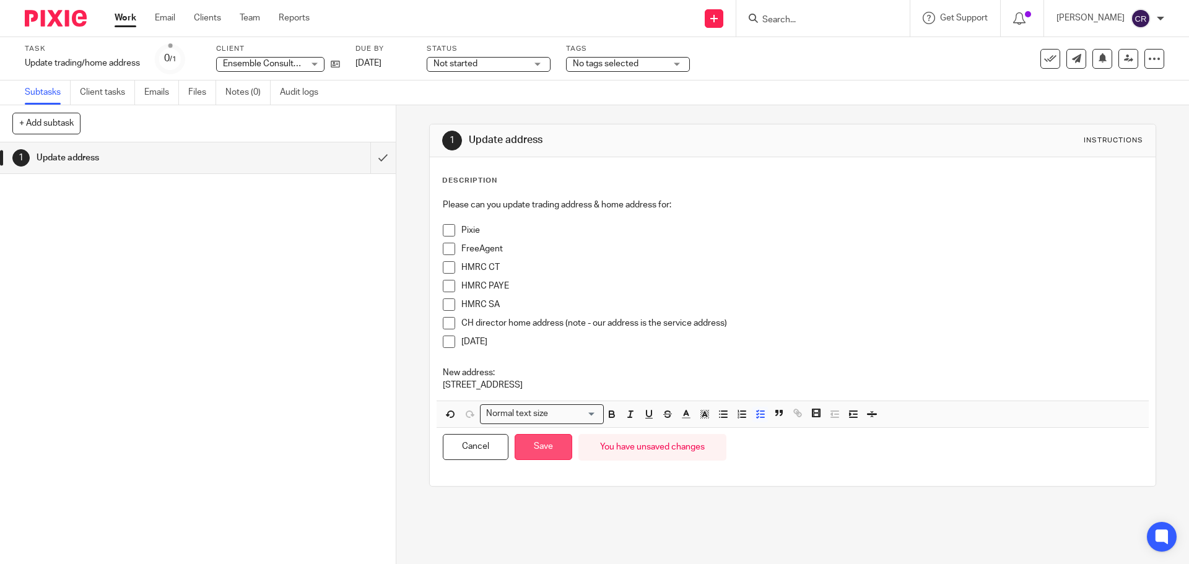
click at [549, 452] on button "Save" at bounding box center [544, 447] width 58 height 27
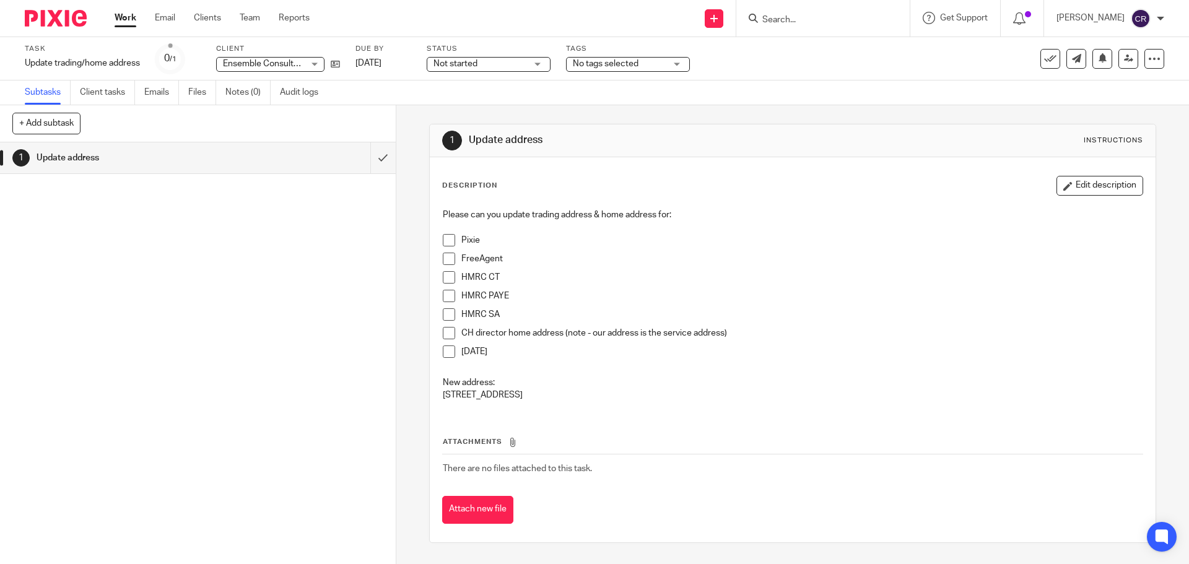
drag, startPoint x: 443, startPoint y: 314, endPoint x: 450, endPoint y: 317, distance: 7.3
click at [443, 314] on span at bounding box center [449, 314] width 12 height 12
click at [443, 239] on span at bounding box center [449, 240] width 12 height 12
click at [1091, 181] on button "Edit description" at bounding box center [1100, 186] width 87 height 20
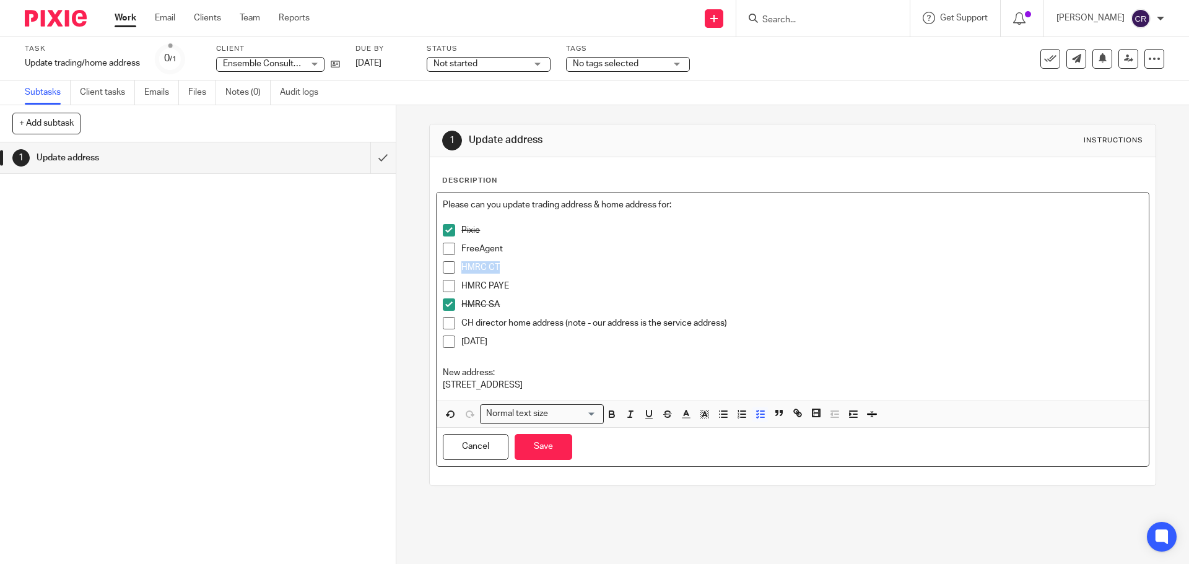
drag, startPoint x: 524, startPoint y: 267, endPoint x: 410, endPoint y: 261, distance: 114.1
click at [410, 261] on div "1 Update address Instructions Description Please can you update trading address…" at bounding box center [792, 334] width 793 height 459
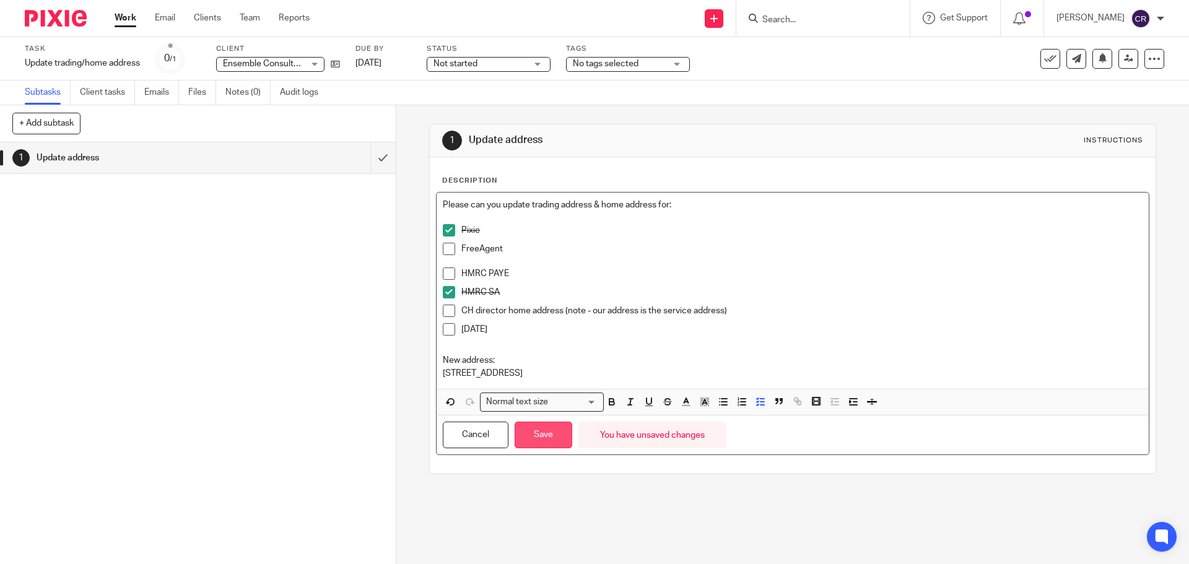
click at [538, 427] on button "Save" at bounding box center [544, 435] width 58 height 27
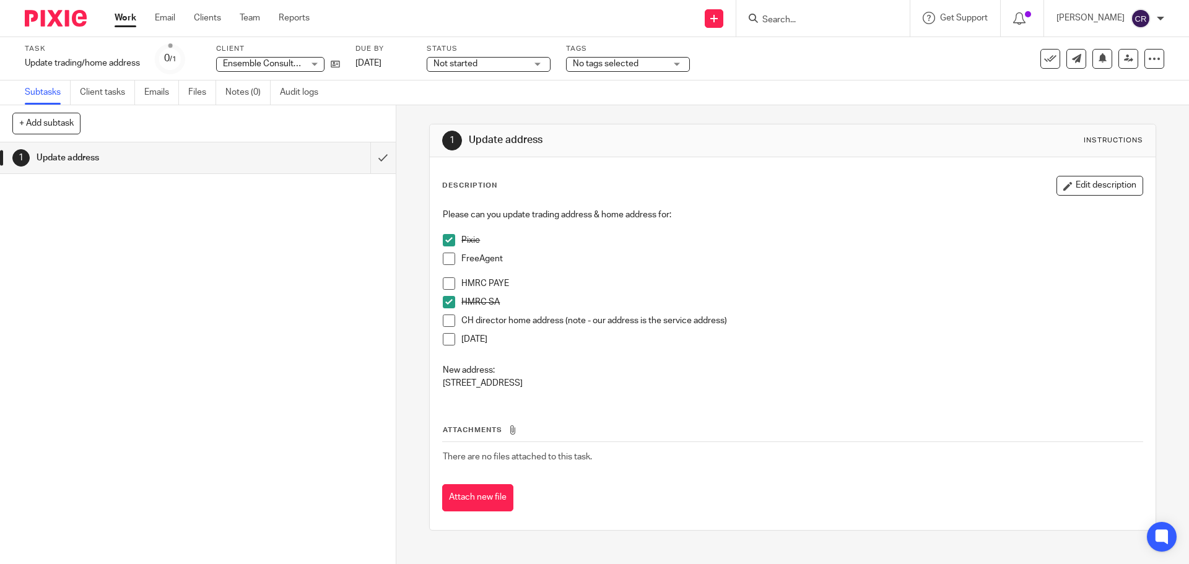
click at [451, 282] on span at bounding box center [449, 284] width 12 height 12
click at [376, 155] on input "submit" at bounding box center [198, 157] width 396 height 31
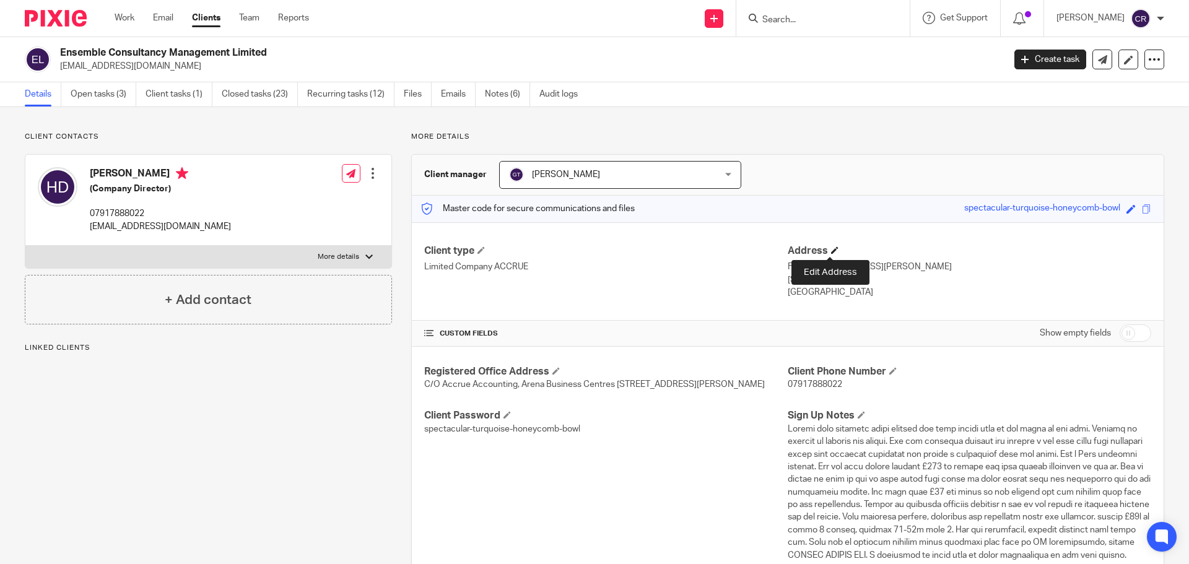
click at [831, 249] on span at bounding box center [834, 250] width 7 height 7
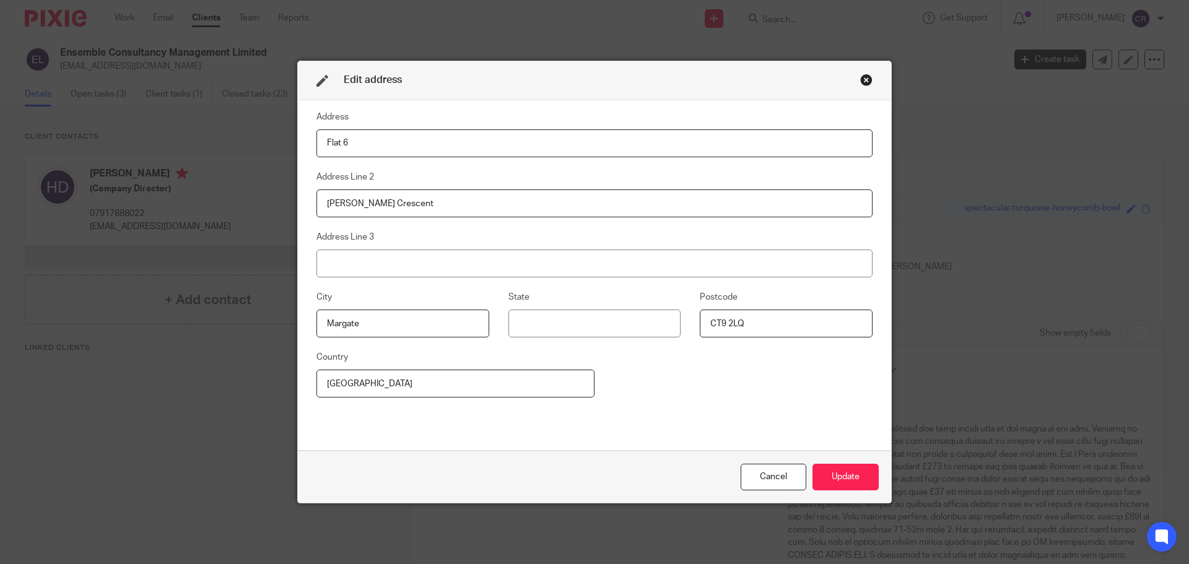
drag, startPoint x: 429, startPoint y: 152, endPoint x: 107, endPoint y: 146, distance: 322.2
click at [107, 146] on div "Edit address Address Flat 6 Address Line [GEOGRAPHIC_DATA][PERSON_NAME] Address…" at bounding box center [594, 282] width 1189 height 564
drag, startPoint x: 536, startPoint y: 140, endPoint x: 458, endPoint y: 149, distance: 78.6
click at [458, 149] on input "[STREET_ADDRESS]" at bounding box center [595, 143] width 556 height 28
type input "[STREET_ADDRESS]"
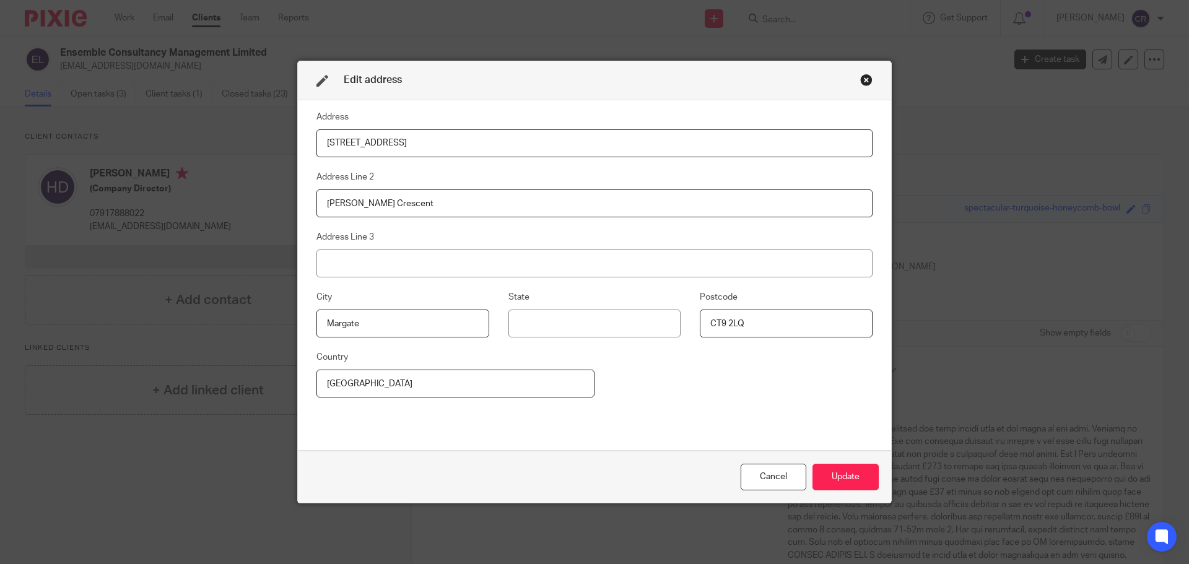
drag, startPoint x: 738, startPoint y: 326, endPoint x: 683, endPoint y: 342, distance: 57.4
click at [683, 341] on div "City [GEOGRAPHIC_DATA] Postcode CT9 2LQ" at bounding box center [584, 320] width 575 height 60
drag, startPoint x: 505, startPoint y: 140, endPoint x: 455, endPoint y: 139, distance: 50.2
click at [455, 139] on input "[STREET_ADDRESS]" at bounding box center [595, 143] width 556 height 28
type input "[STREET_ADDRESS],"
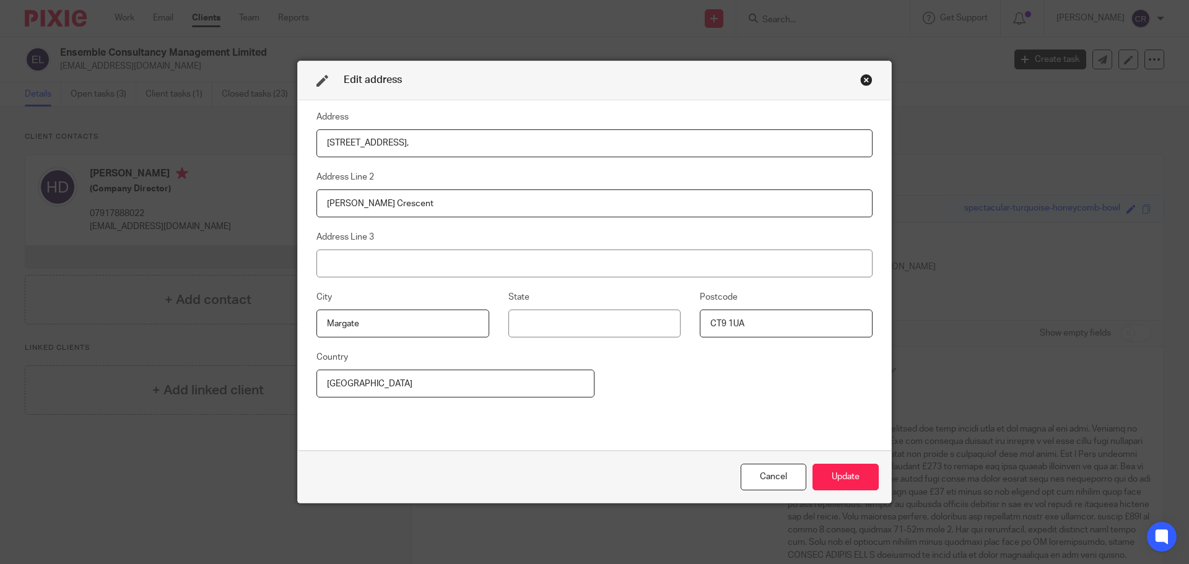
type input "CT9 1UA"
click at [461, 146] on input "[STREET_ADDRESS]," at bounding box center [595, 143] width 556 height 28
drag, startPoint x: 481, startPoint y: 146, endPoint x: 425, endPoint y: 147, distance: 56.4
click at [425, 147] on input "[STREET_ADDRESS]" at bounding box center [595, 143] width 556 height 28
type input "[STREET_ADDRESS],"
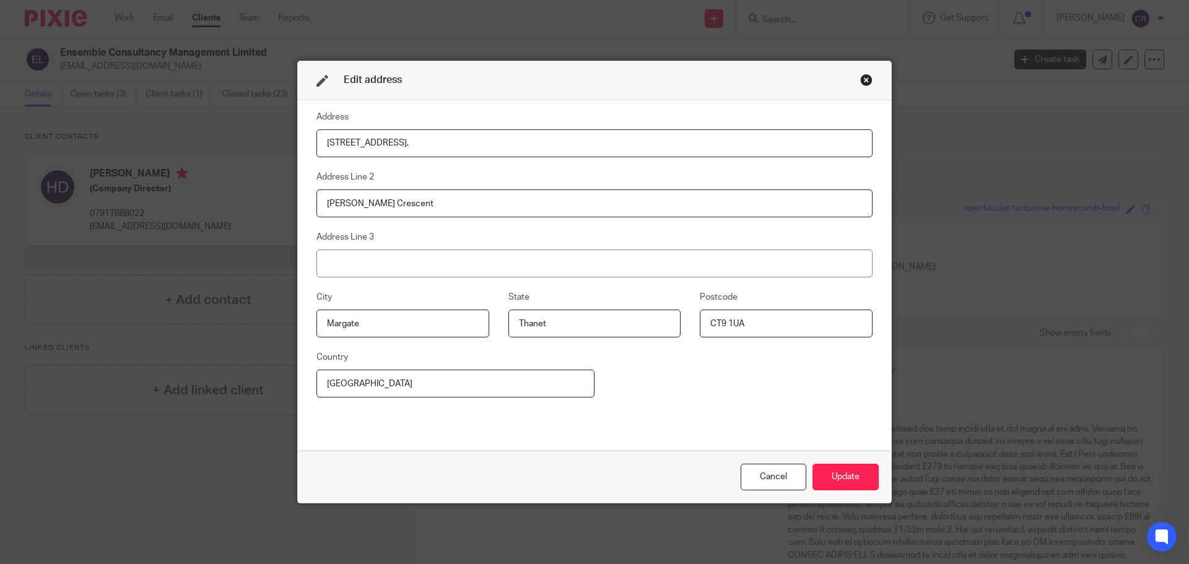
type input "Thanet"
click at [427, 141] on input "[STREET_ADDRESS]," at bounding box center [595, 143] width 556 height 28
type input "[STREET_ADDRESS]"
drag, startPoint x: 247, startPoint y: 205, endPoint x: 203, endPoint y: 211, distance: 44.3
click at [203, 211] on div "Edit address Address [STREET_ADDRESS] Address Line [GEOGRAPHIC_DATA][PERSON_NAM…" at bounding box center [594, 282] width 1189 height 564
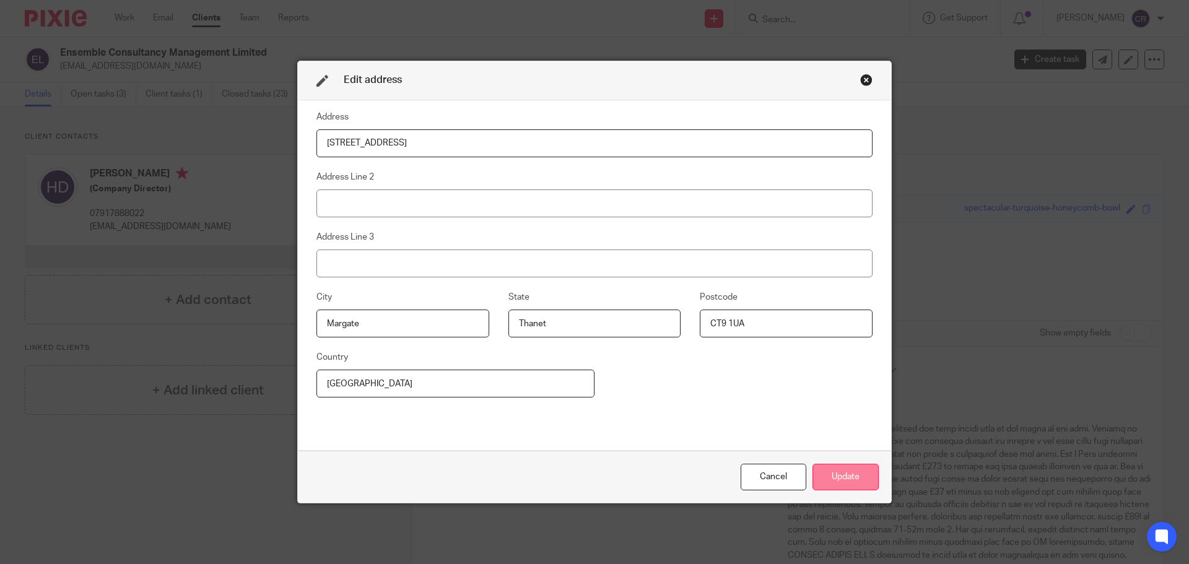
click at [845, 466] on button "Update" at bounding box center [846, 477] width 66 height 27
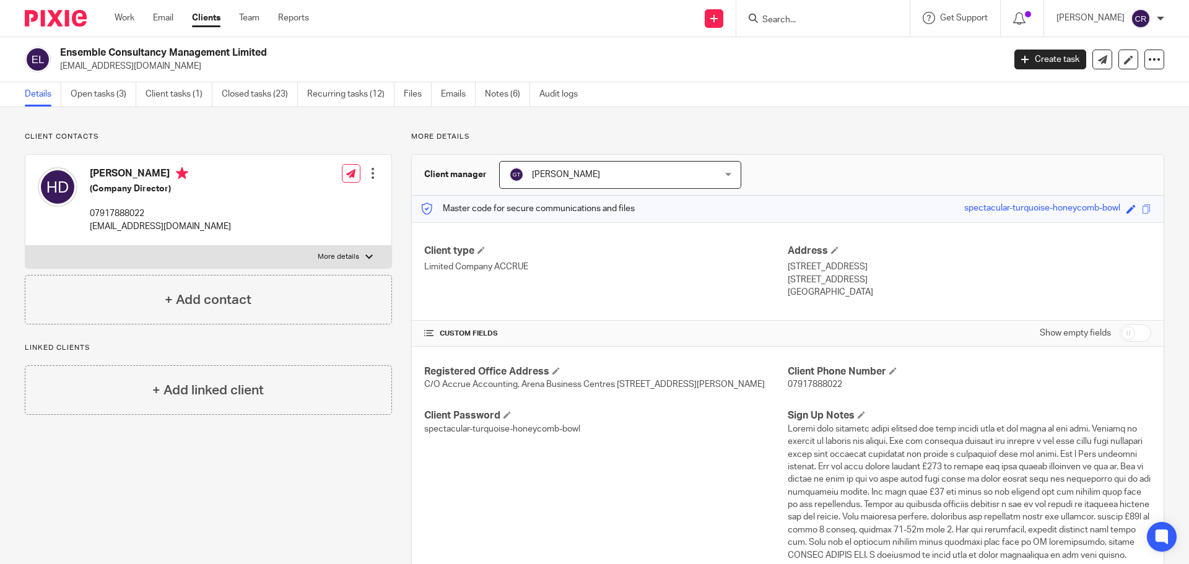
click at [234, 248] on label "More details" at bounding box center [208, 257] width 366 height 22
click at [25, 246] on input "More details" at bounding box center [25, 245] width 1 height 1
checkbox input "true"
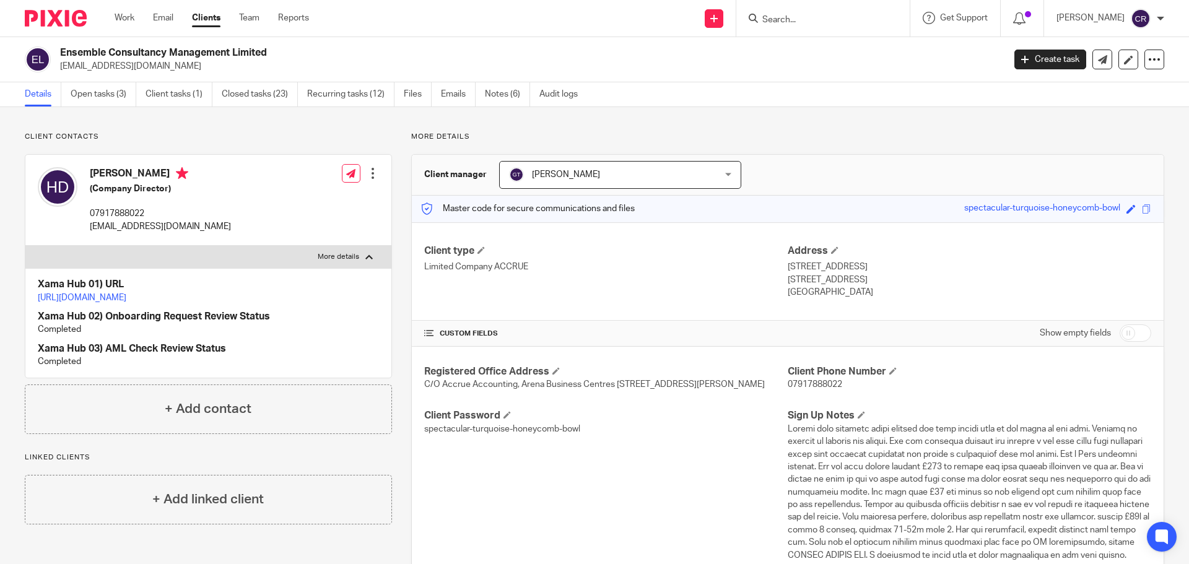
click at [126, 300] on link "https://platform.xamatech.com/portal/crm/clients/e9a5a360-8bdb-11ef-96be-935da7…" at bounding box center [82, 298] width 89 height 9
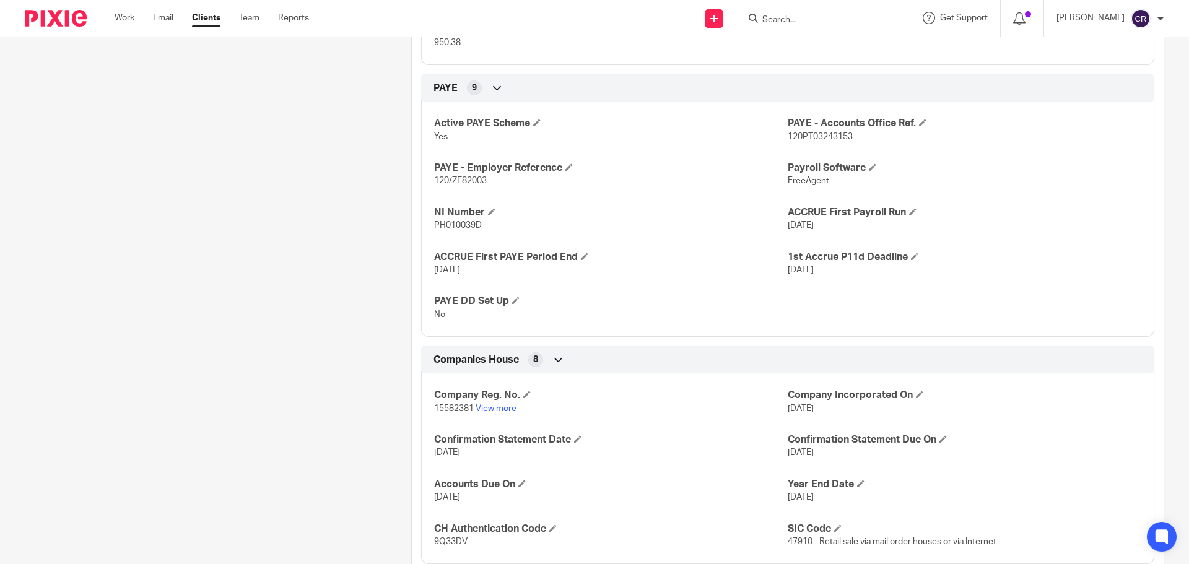
scroll to position [1053, 0]
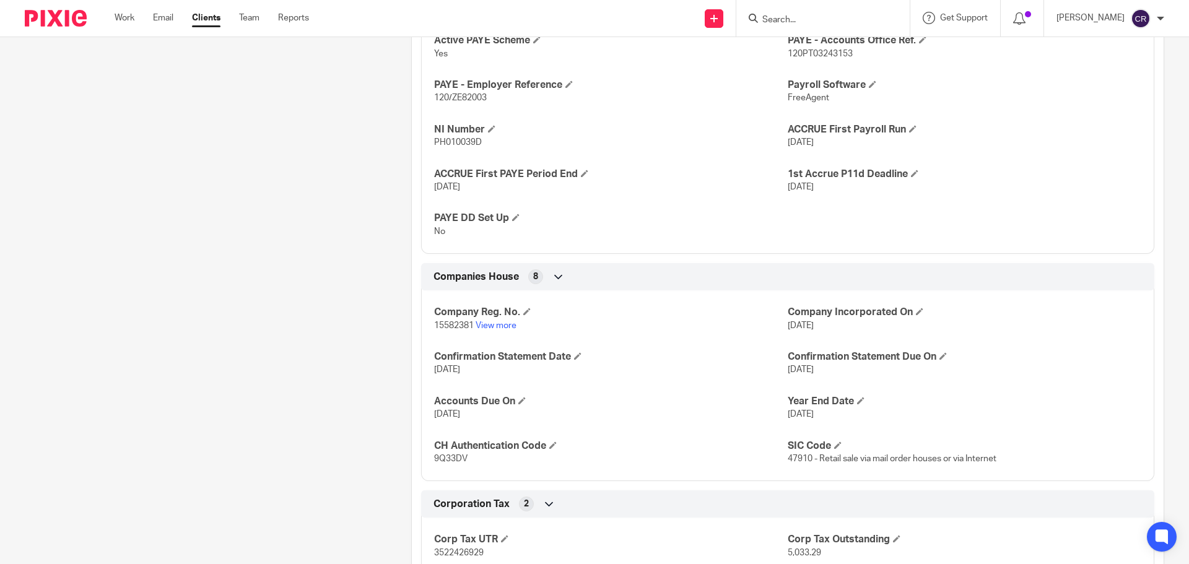
click at [448, 330] on span "15582381" at bounding box center [454, 325] width 40 height 9
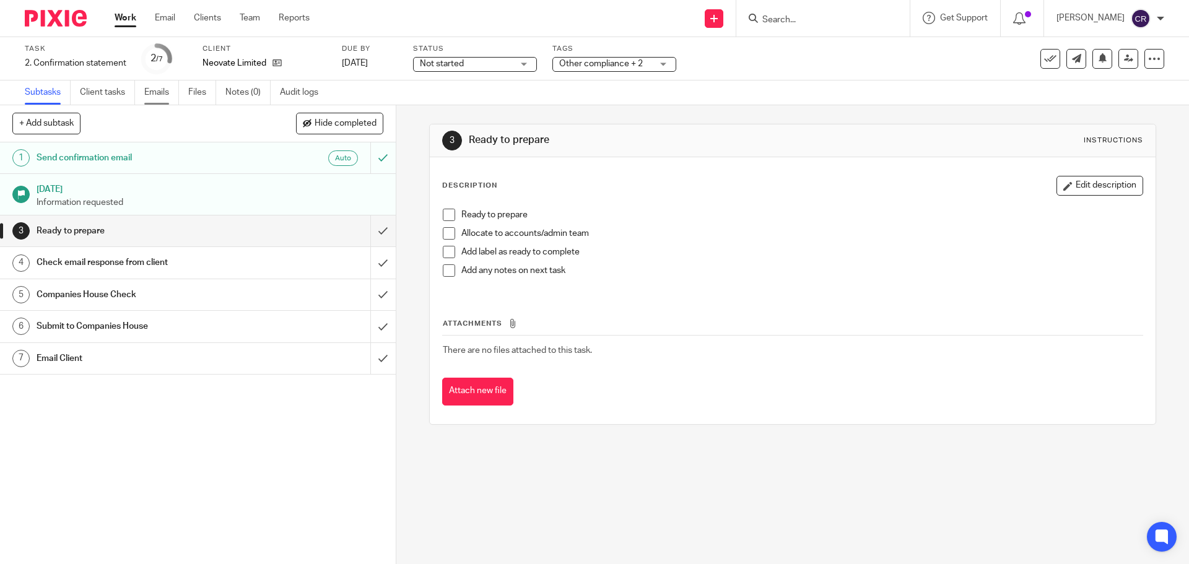
click at [168, 95] on link "Emails" at bounding box center [161, 93] width 35 height 24
click at [278, 68] on icon at bounding box center [277, 62] width 9 height 9
click at [181, 355] on h1 "Email Client" at bounding box center [144, 358] width 214 height 19
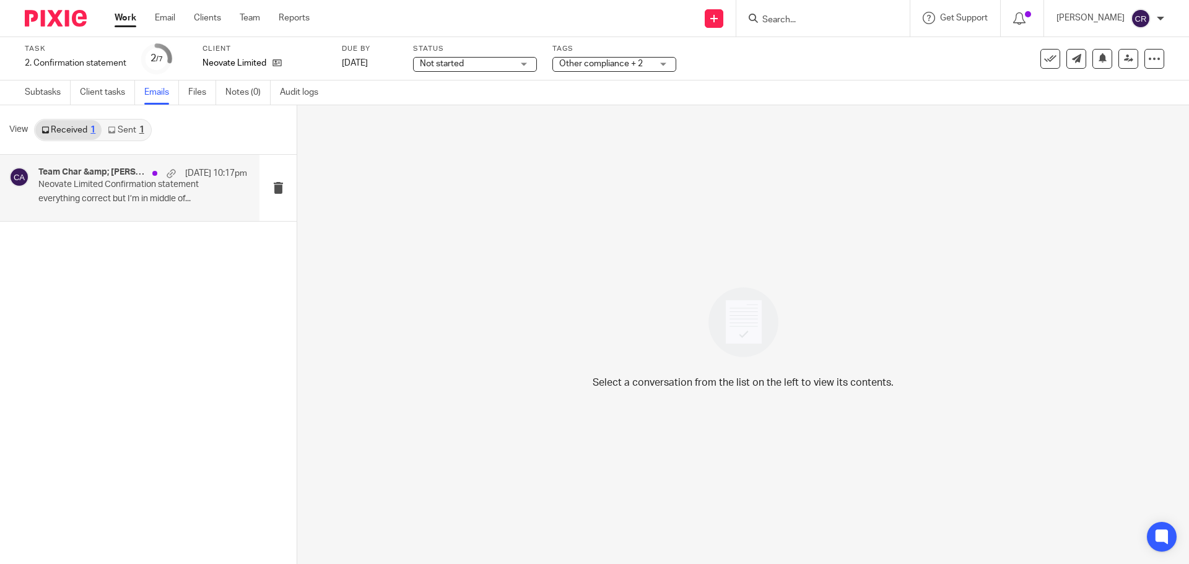
click at [147, 209] on div "Team Char &amp; [PERSON_NAME] [PERSON_NAME] &amp; [PERSON_NAME] Accrue [DATE] 1…" at bounding box center [130, 188] width 260 height 66
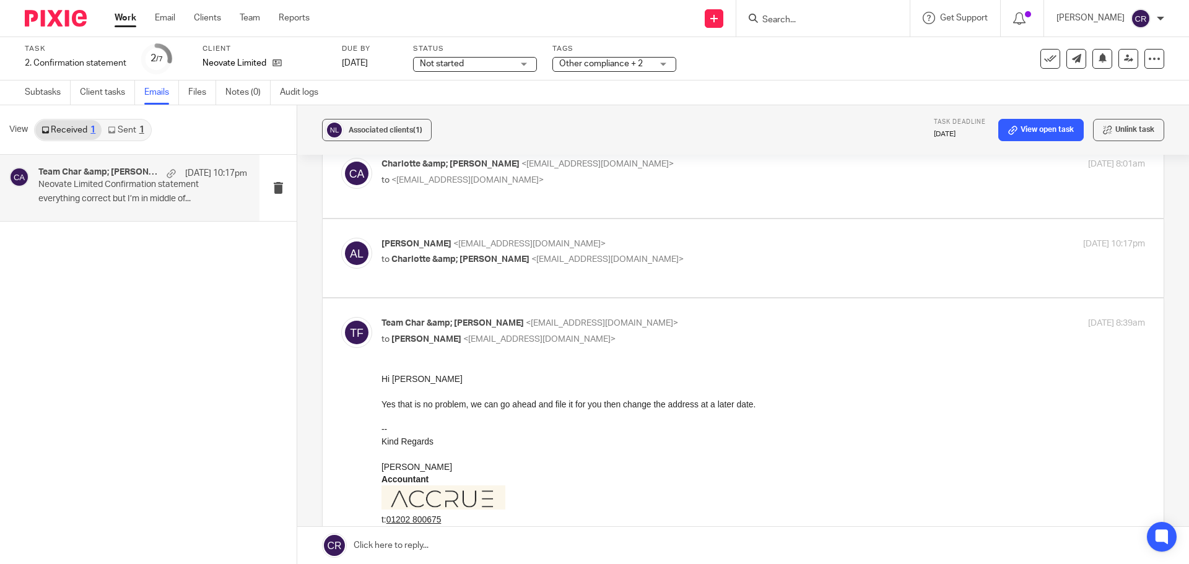
scroll to position [62, 0]
click at [779, 268] on div "Adam Lizzio <alizzio2@hotmail.com> to Charlotte &amp; Finn Accrue <team@accruea…" at bounding box center [764, 254] width 764 height 31
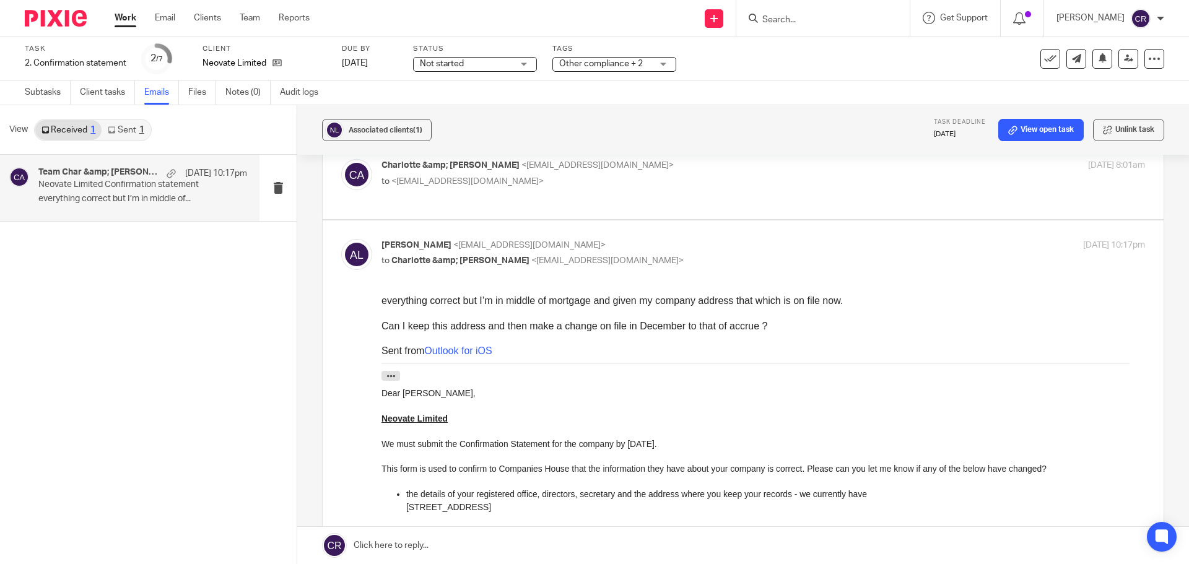
scroll to position [0, 0]
click at [791, 245] on p "Adam Lizzio <alizzio2@hotmail.com>" at bounding box center [636, 245] width 509 height 13
checkbox input "false"
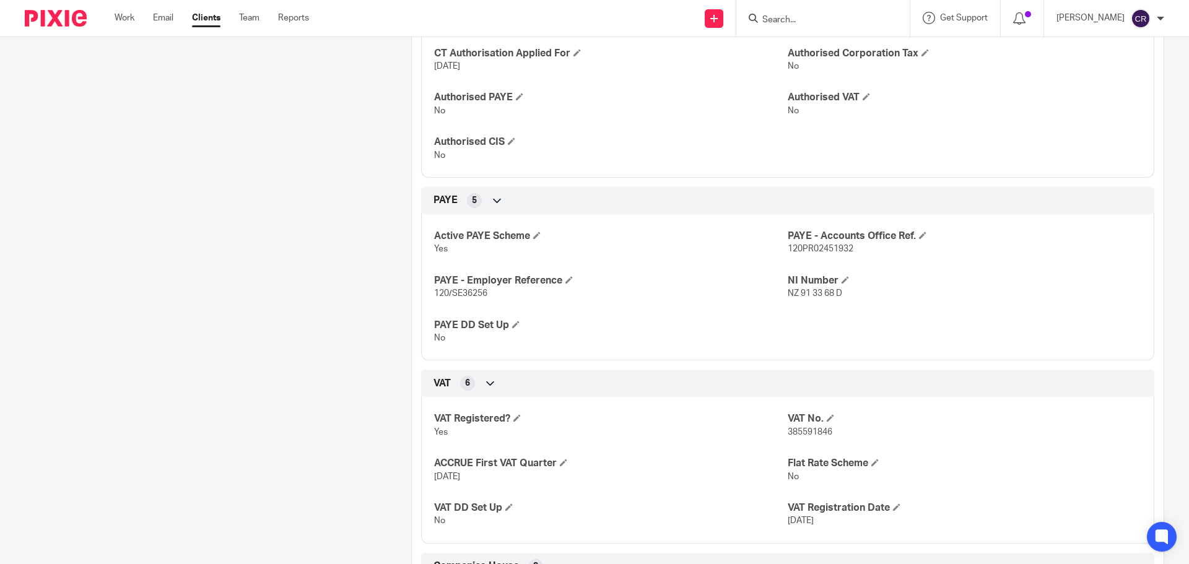
scroll to position [619, 0]
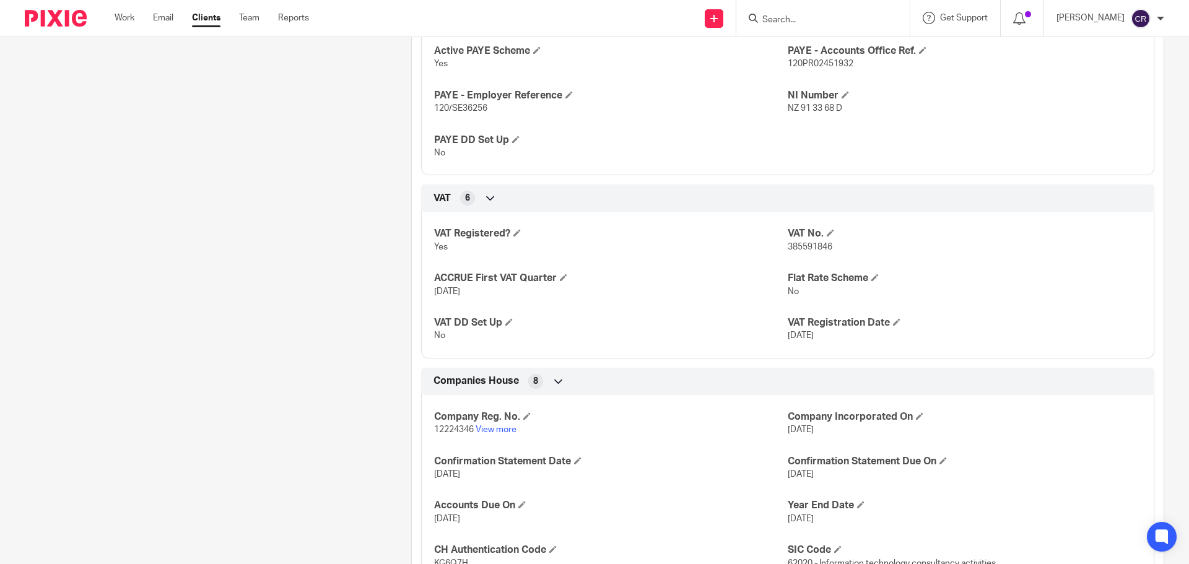
click at [447, 425] on p "12224346 View more" at bounding box center [611, 430] width 354 height 12
copy p "12224346"
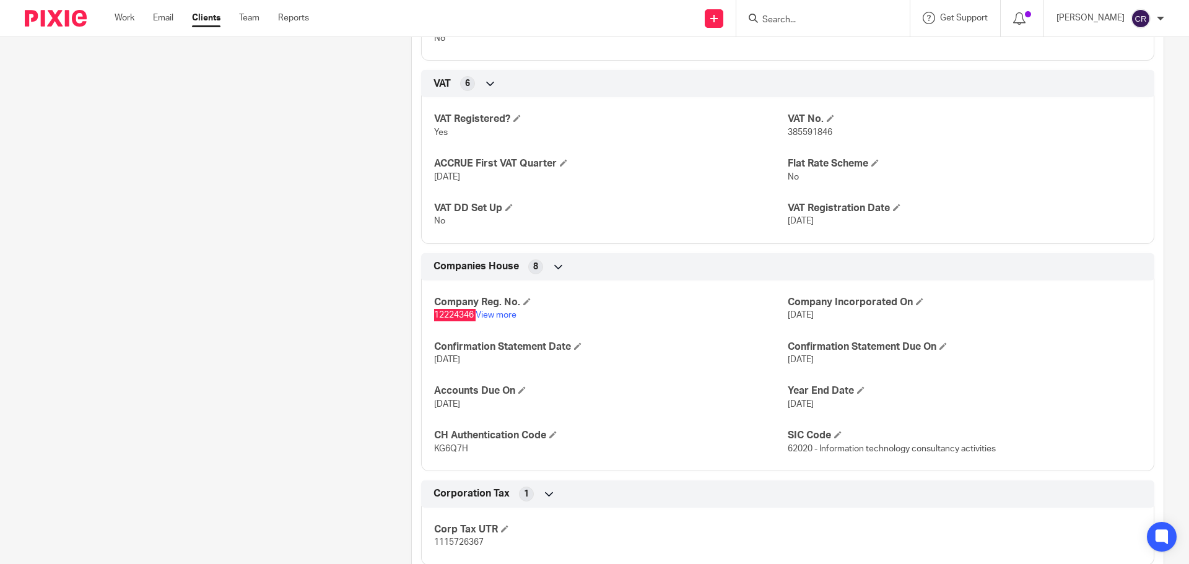
scroll to position [743, 0]
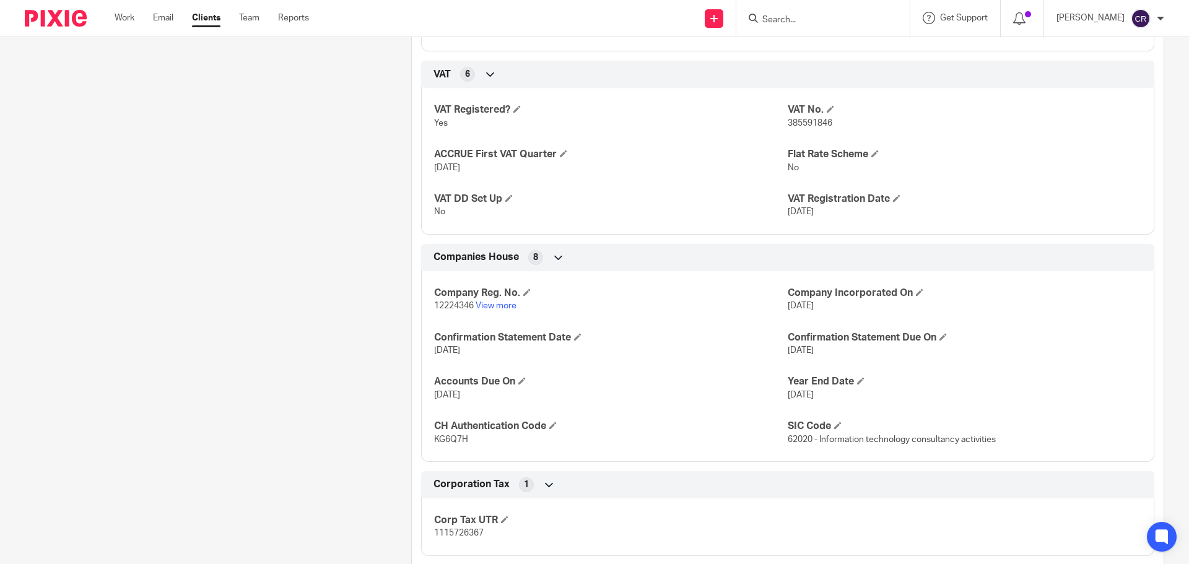
click at [450, 444] on p "KG6Q7H" at bounding box center [611, 440] width 354 height 12
copy span "KG6Q7H"
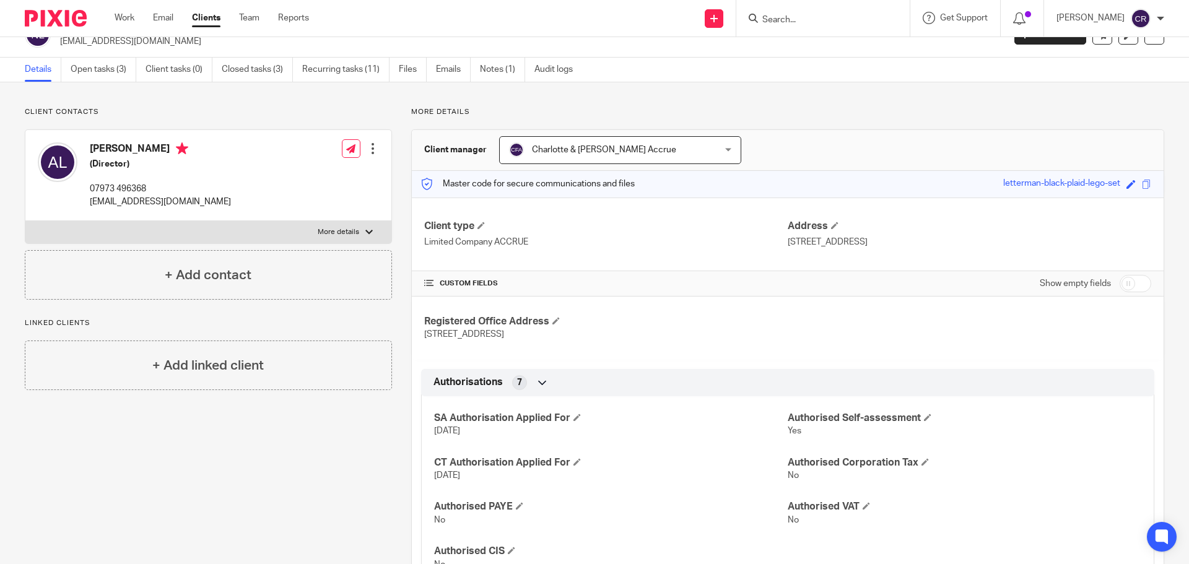
scroll to position [0, 0]
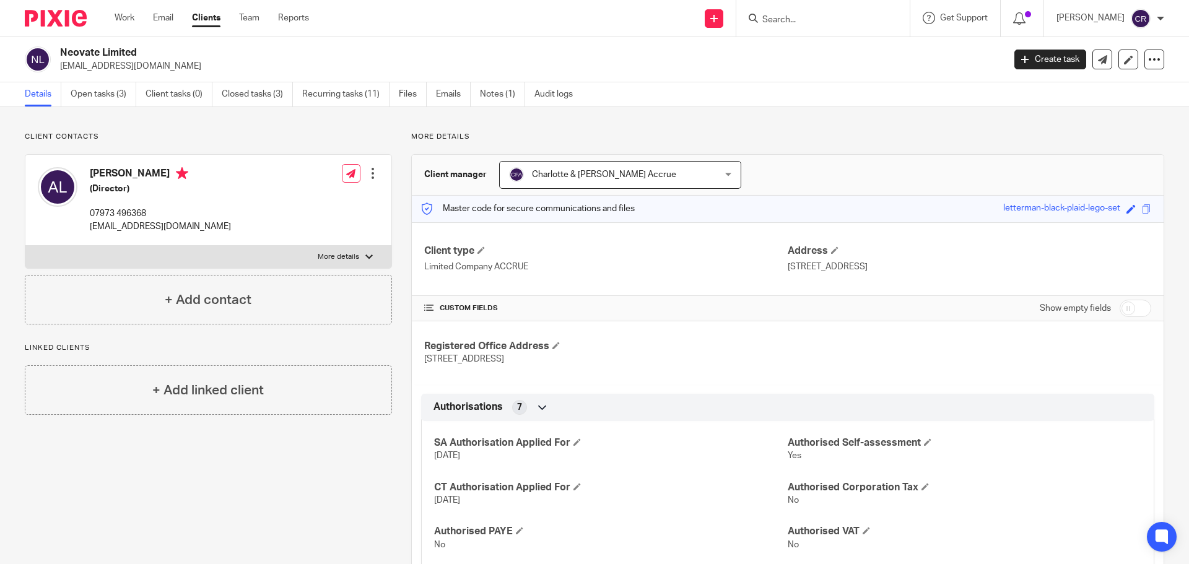
click at [104, 50] on h2 "Neovate Limited" at bounding box center [434, 52] width 749 height 13
copy div "Neovate Limited"
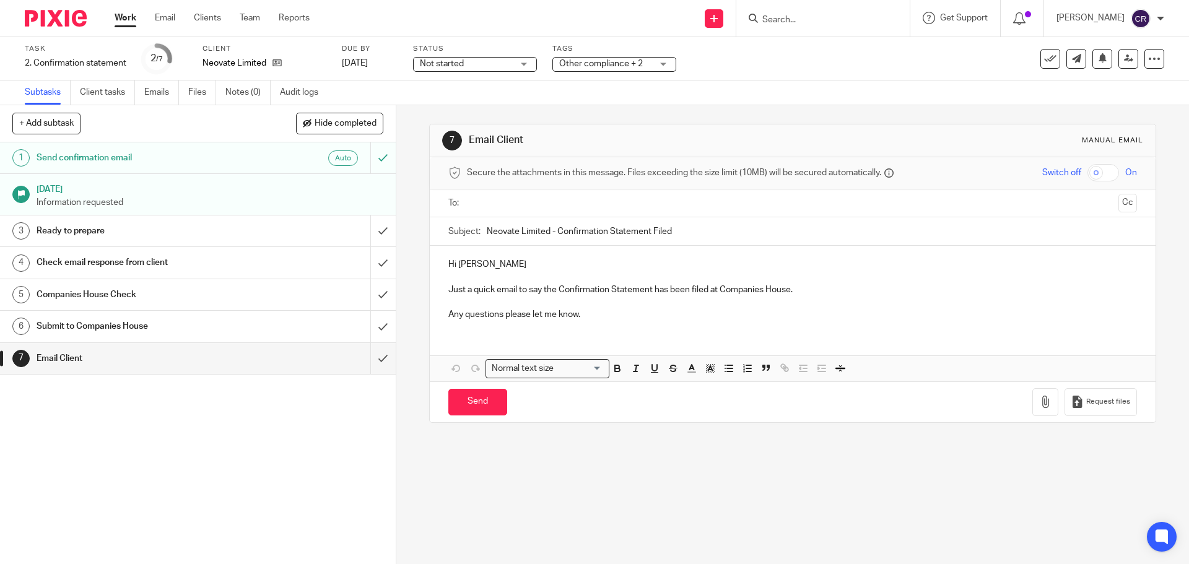
click at [513, 209] on input "text" at bounding box center [792, 203] width 642 height 14
click at [1119, 208] on button "Cc" at bounding box center [1128, 204] width 19 height 19
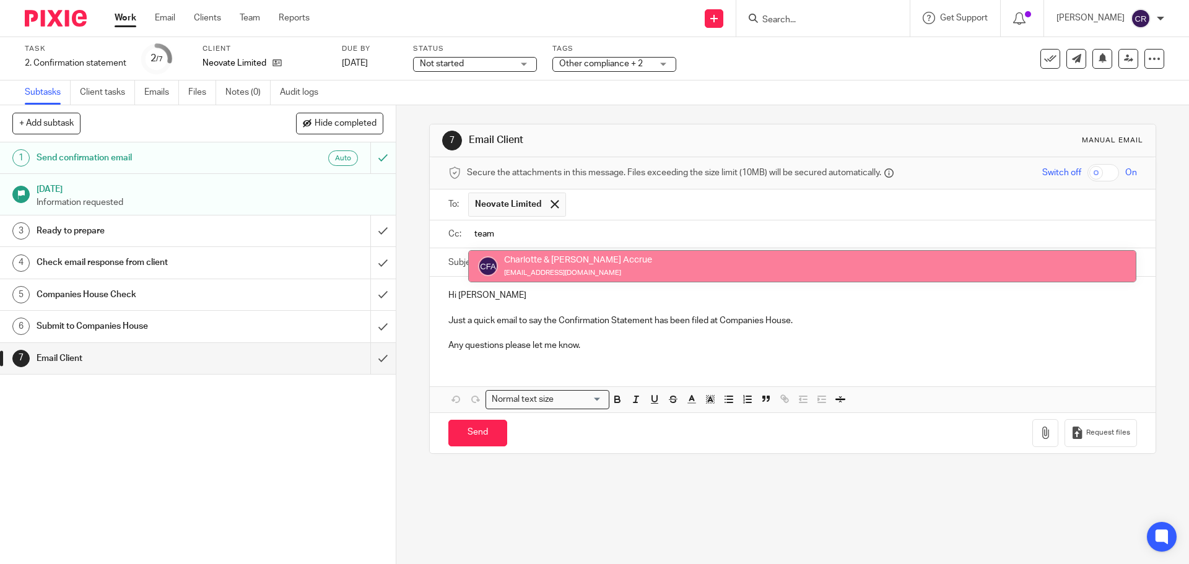
type input "team"
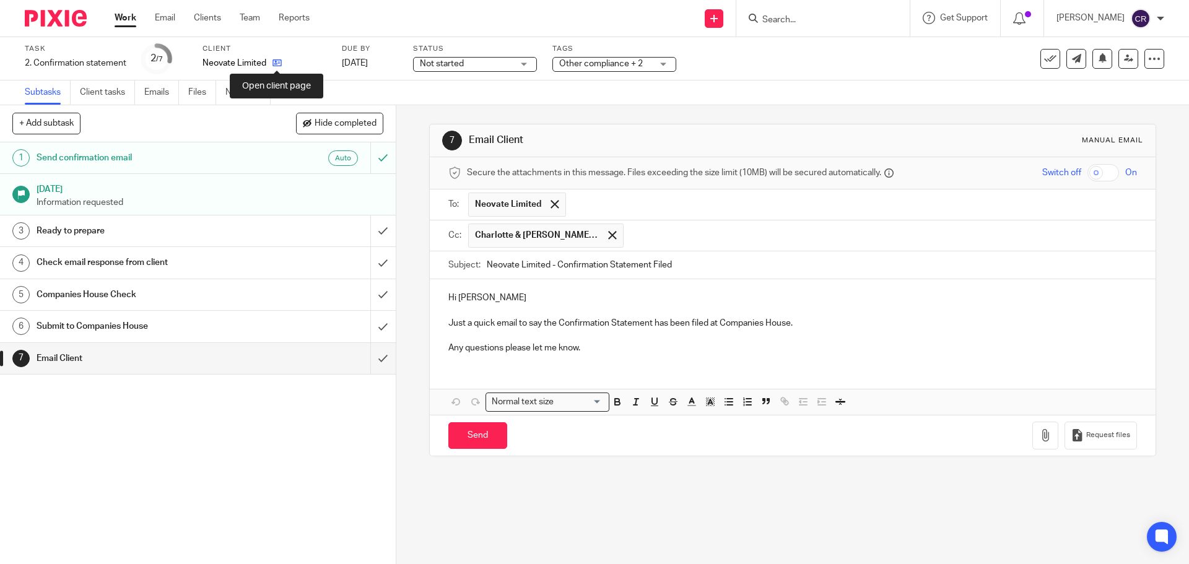
click at [281, 63] on icon at bounding box center [277, 62] width 9 height 9
click at [470, 442] on input "Send" at bounding box center [477, 435] width 59 height 27
type input "Sent"
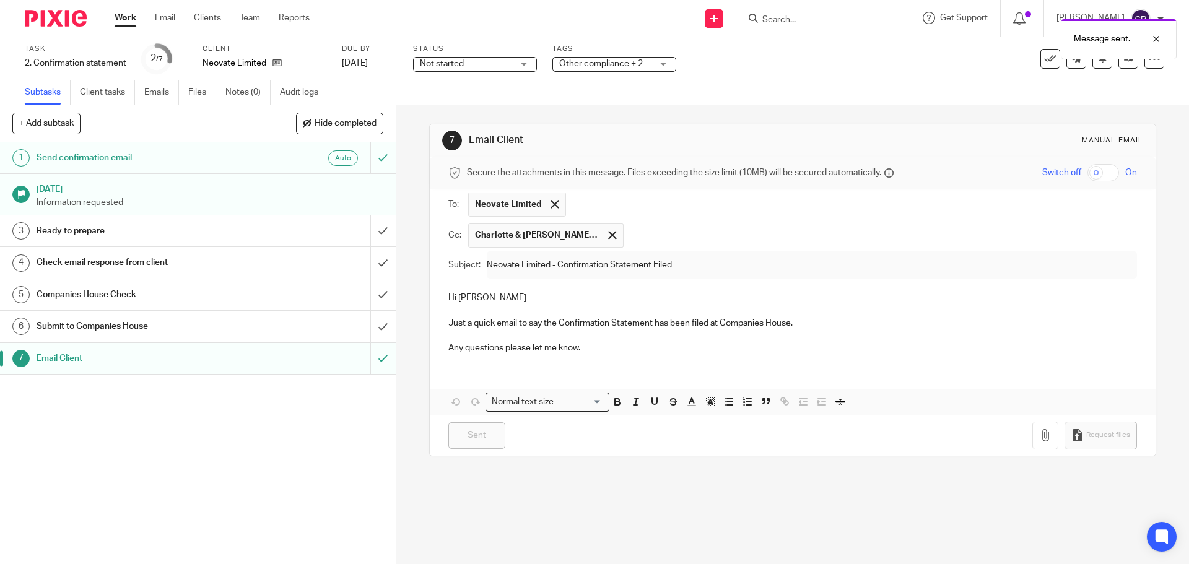
click at [1035, 58] on div "Message sent." at bounding box center [886, 35] width 582 height 47
click at [1046, 61] on icon at bounding box center [1050, 59] width 12 height 12
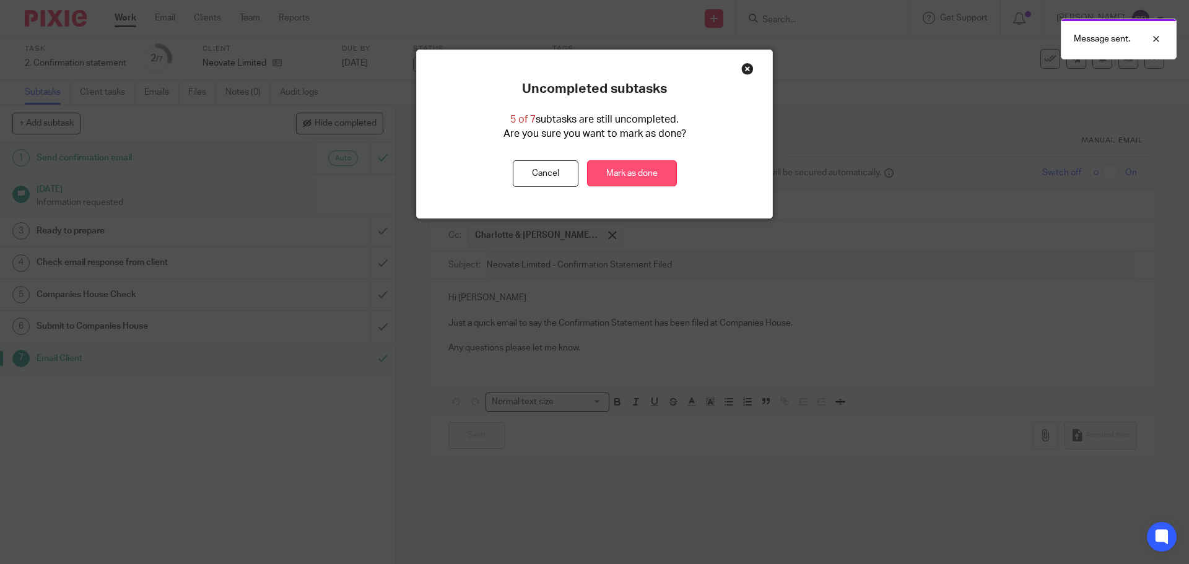
click at [628, 175] on link "Mark as done" at bounding box center [632, 173] width 90 height 27
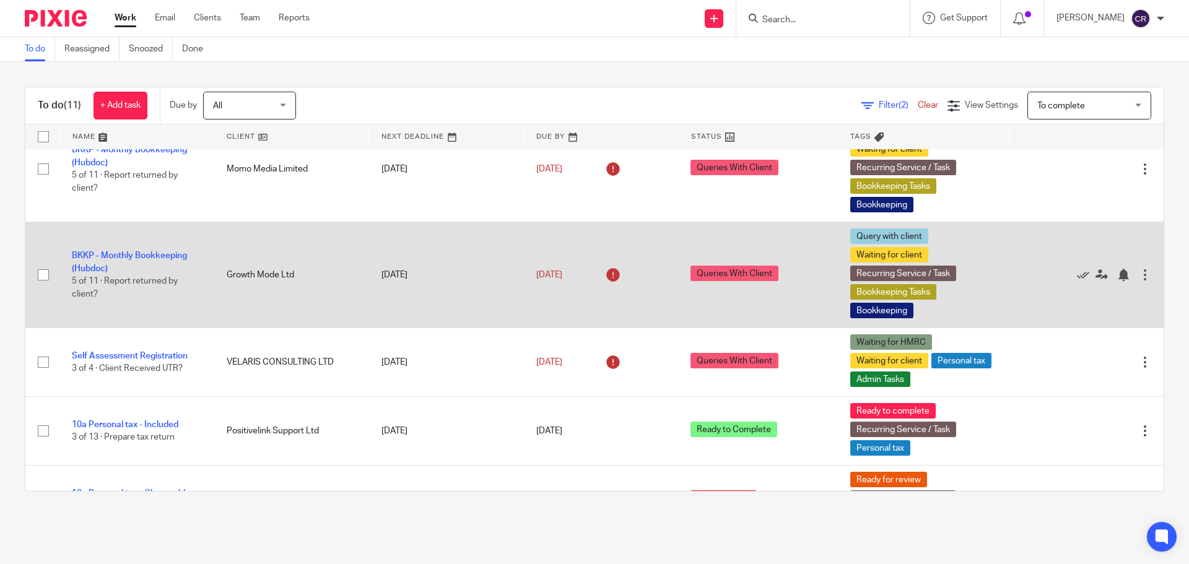
scroll to position [372, 0]
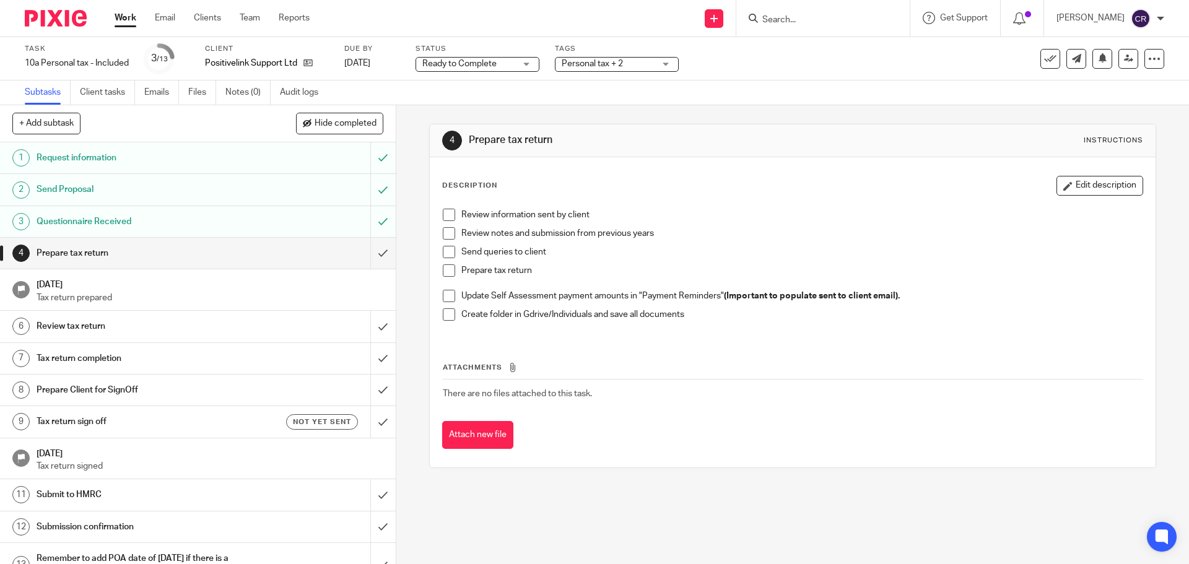
click at [608, 64] on span "Personal tax + 2" at bounding box center [592, 63] width 61 height 9
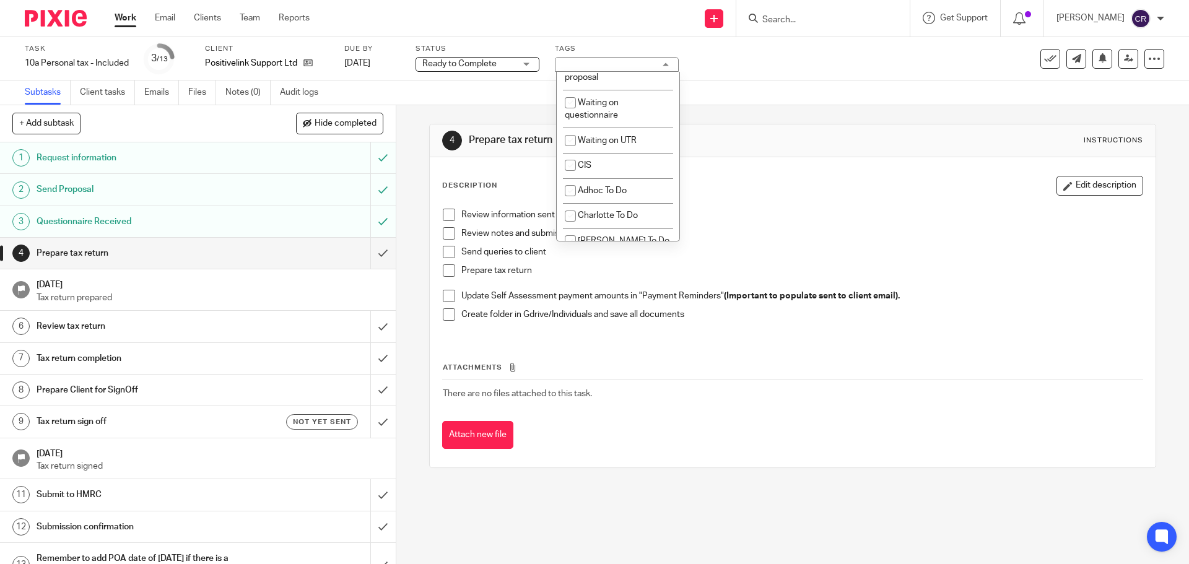
scroll to position [1053, 0]
click at [608, 144] on span "Waiting on UTR" at bounding box center [607, 139] width 59 height 9
checkbox input "true"
click at [843, 203] on div "Review information sent by client Review notes and submission from previous yea…" at bounding box center [793, 270] width 712 height 134
